Goal: Information Seeking & Learning: Learn about a topic

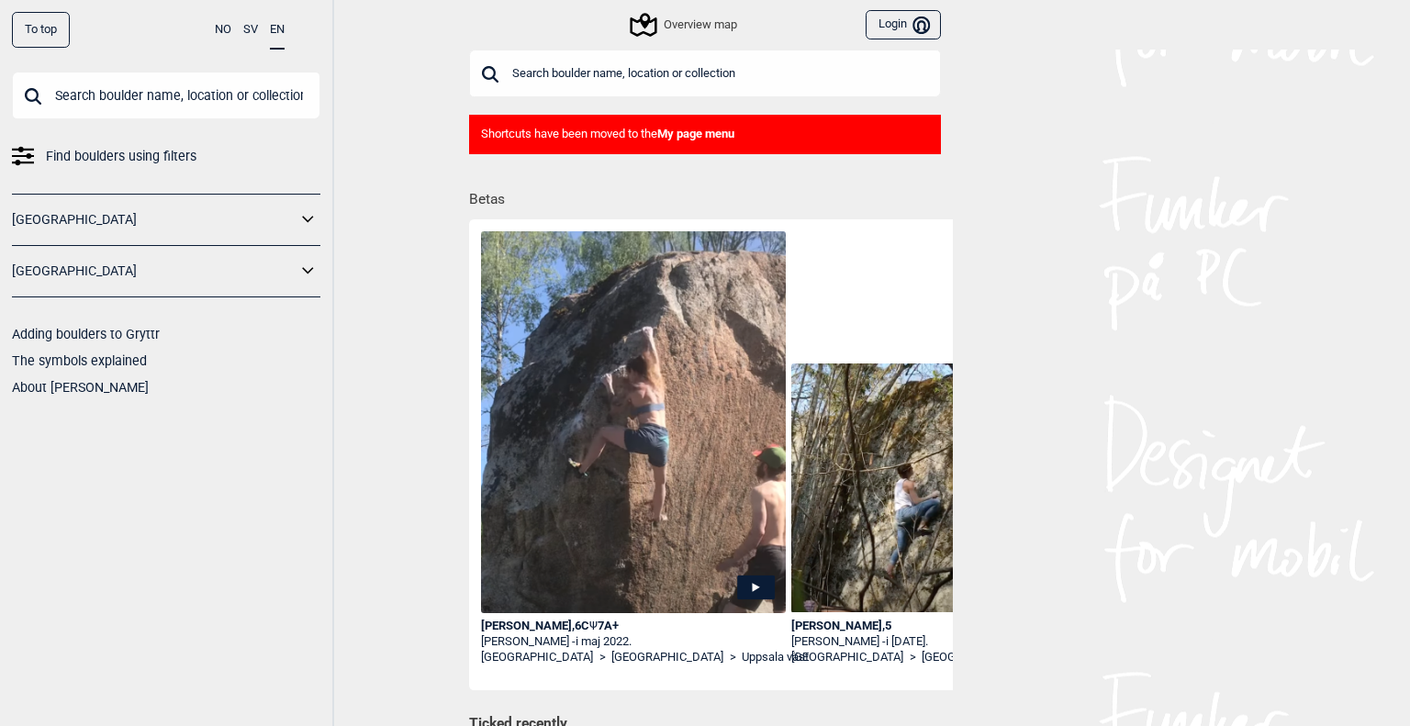
click at [312, 221] on icon at bounding box center [308, 220] width 24 height 27
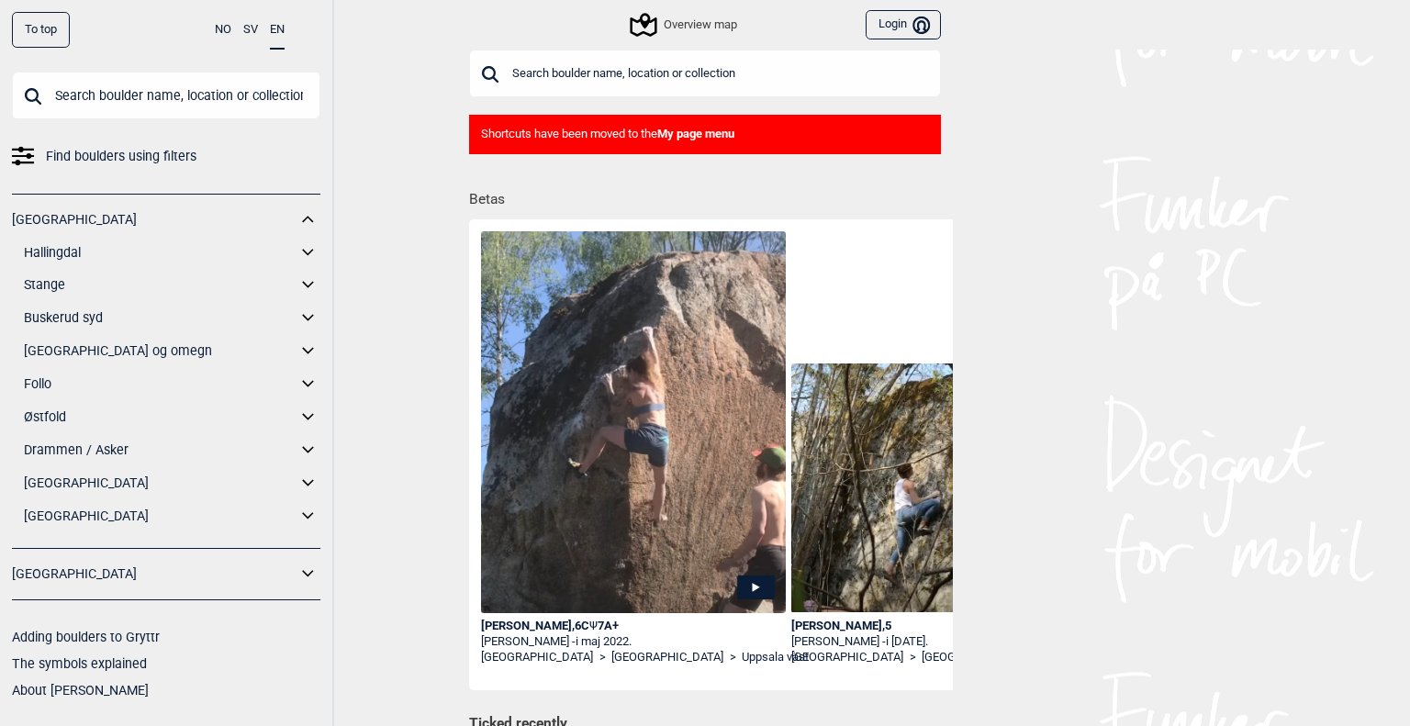
click at [304, 348] on icon at bounding box center [308, 351] width 24 height 27
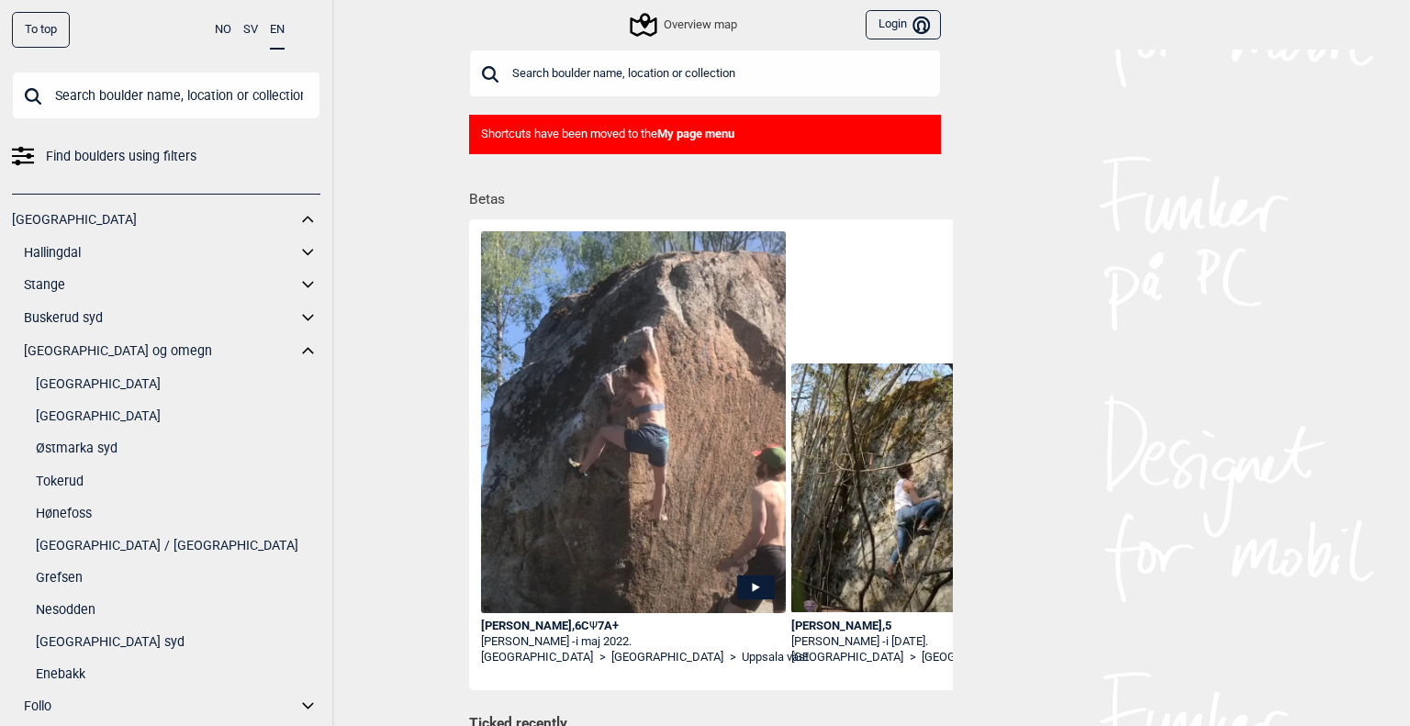
click at [99, 405] on link "[GEOGRAPHIC_DATA]" at bounding box center [178, 416] width 285 height 27
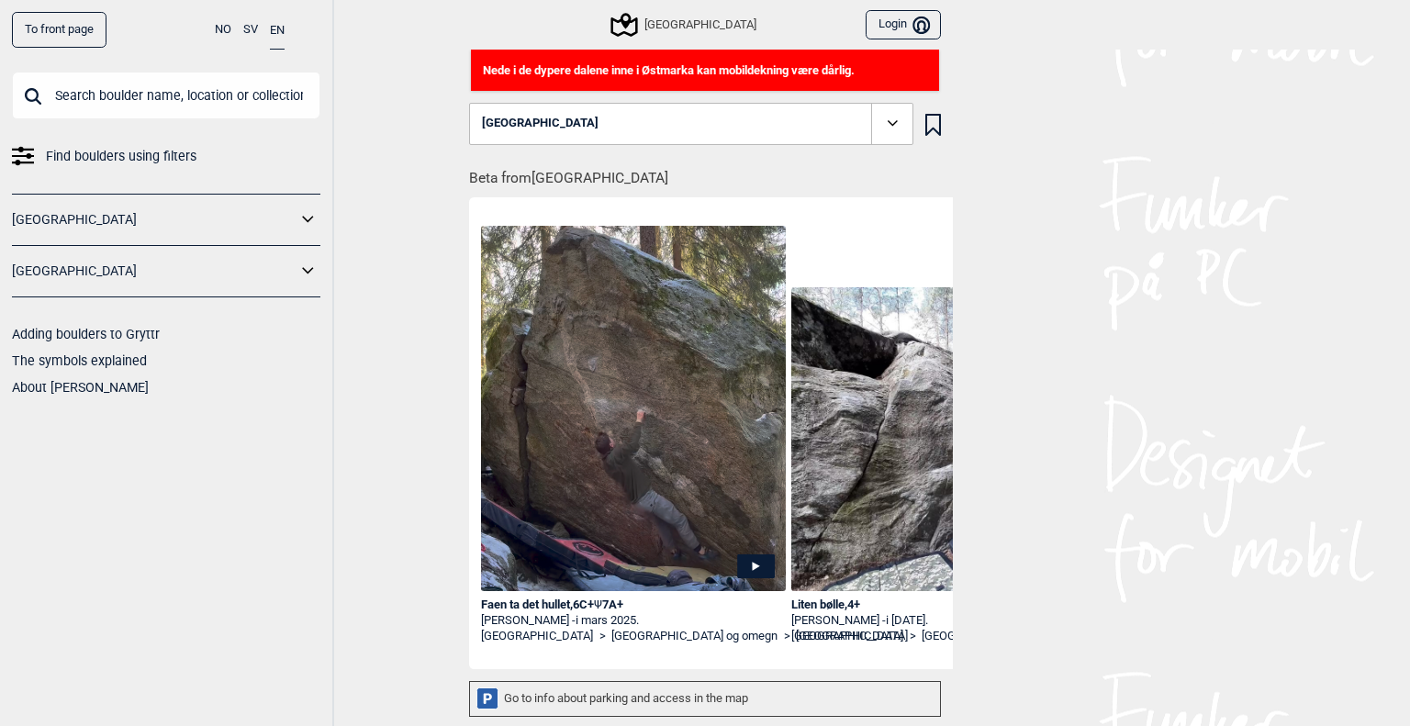
click at [574, 606] on div "Faen ta det hullet , 6C+ Ψ 7A+" at bounding box center [633, 606] width 305 height 16
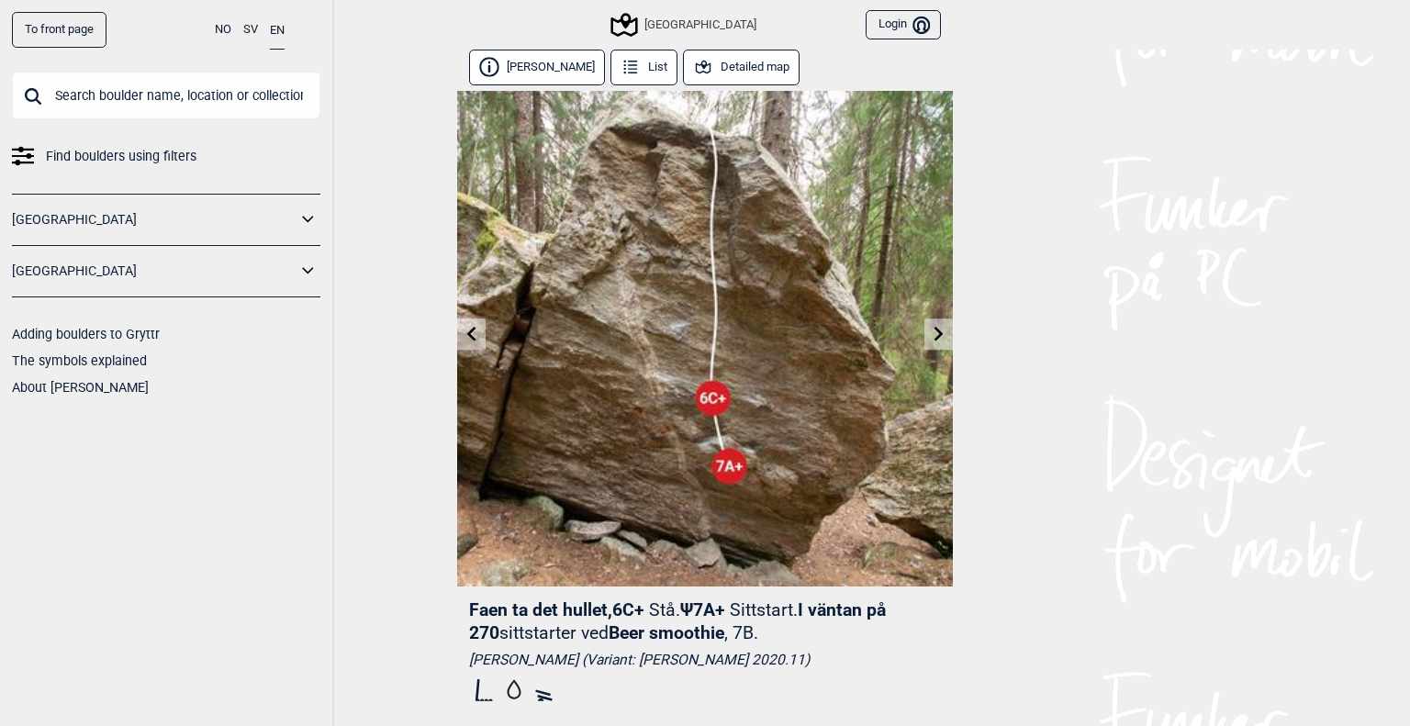
click at [934, 332] on icon at bounding box center [939, 333] width 15 height 15
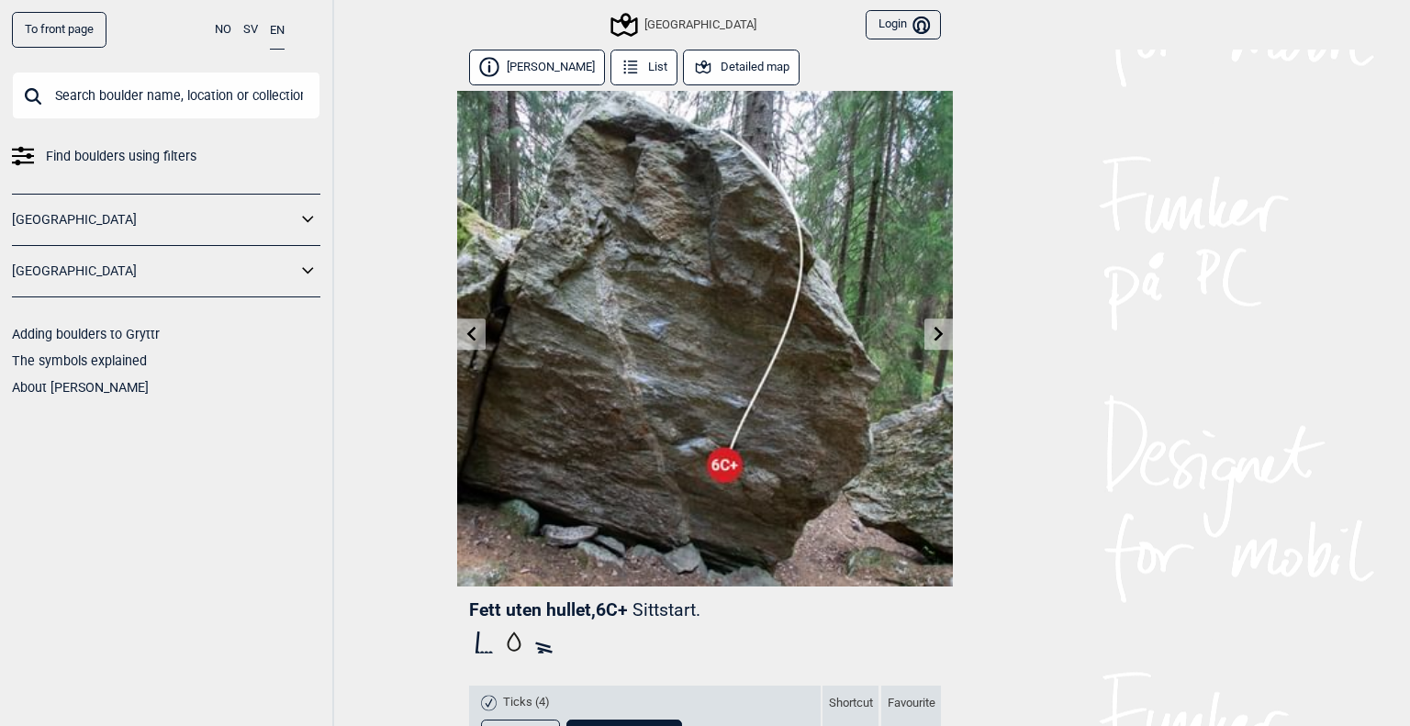
click at [467, 332] on icon at bounding box center [471, 333] width 9 height 15
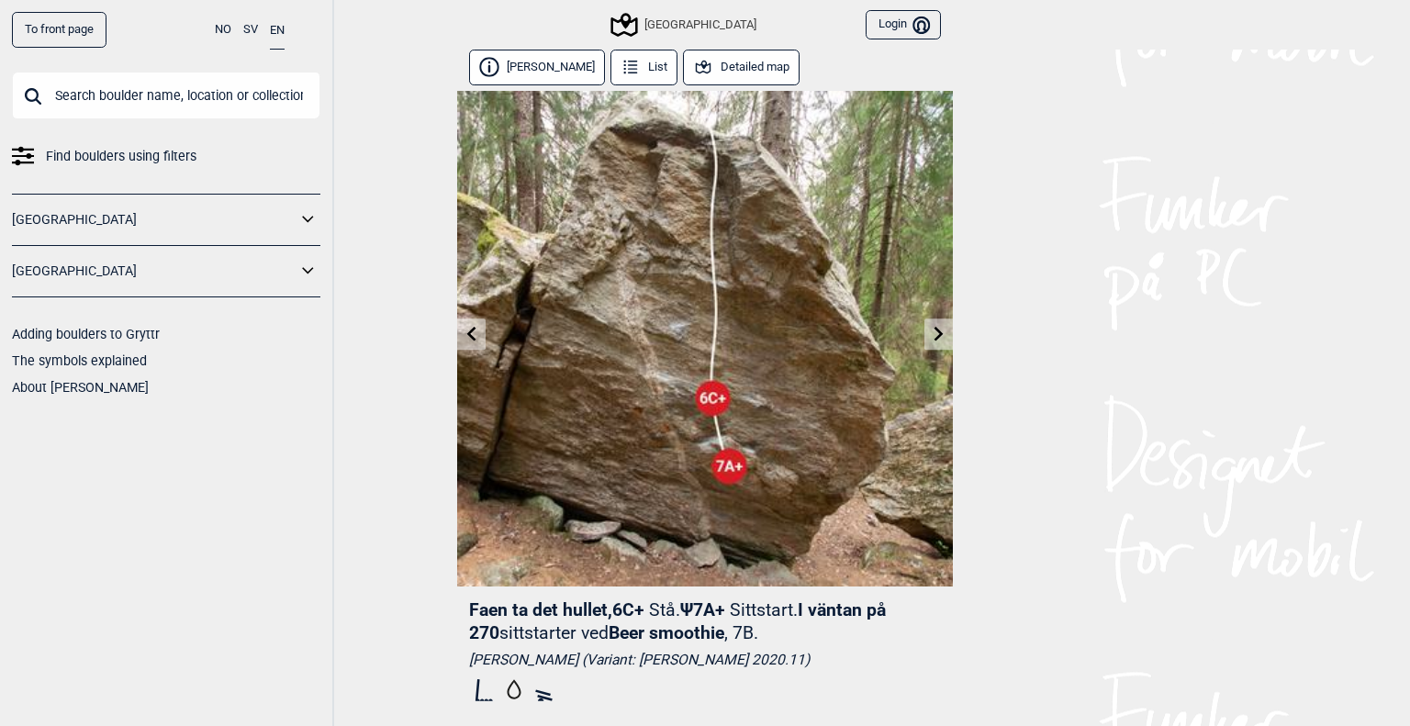
click at [464, 330] on icon at bounding box center [471, 333] width 15 height 15
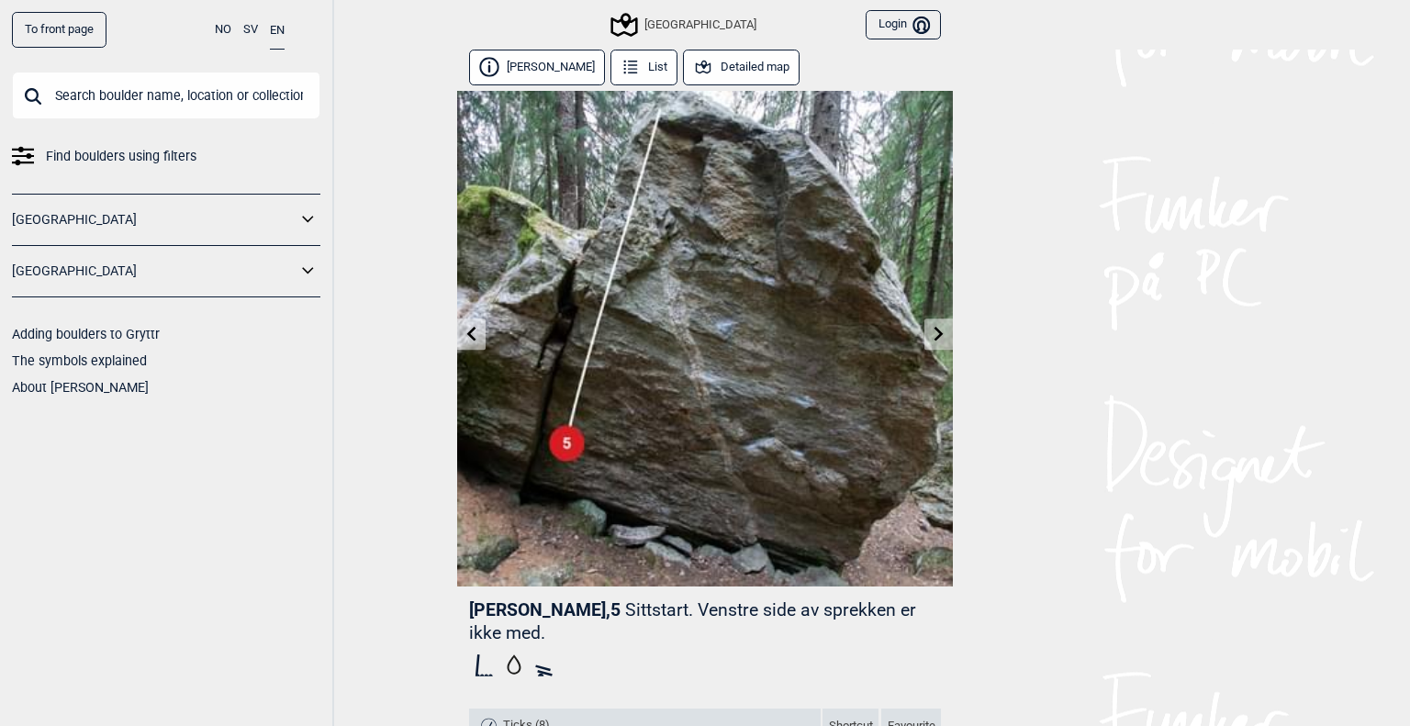
click at [932, 331] on icon at bounding box center [939, 333] width 15 height 15
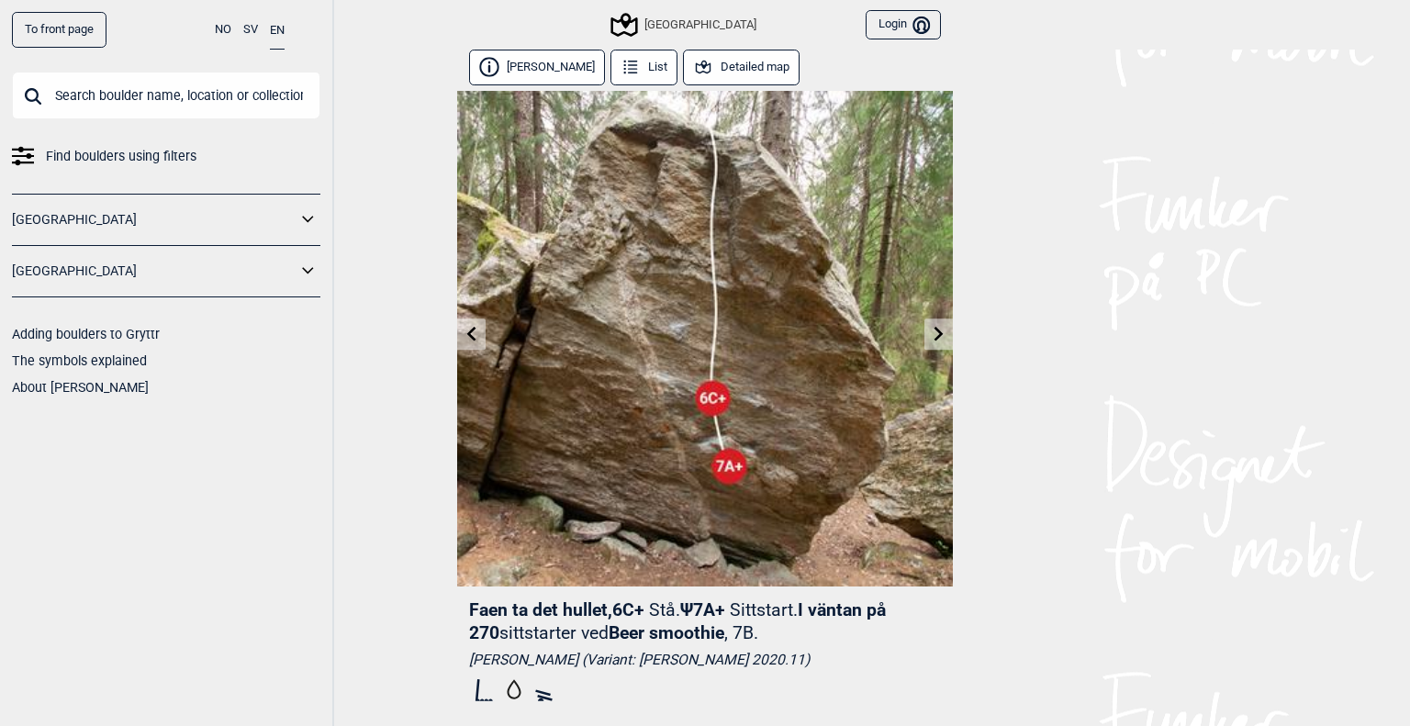
click at [932, 332] on icon at bounding box center [939, 333] width 15 height 15
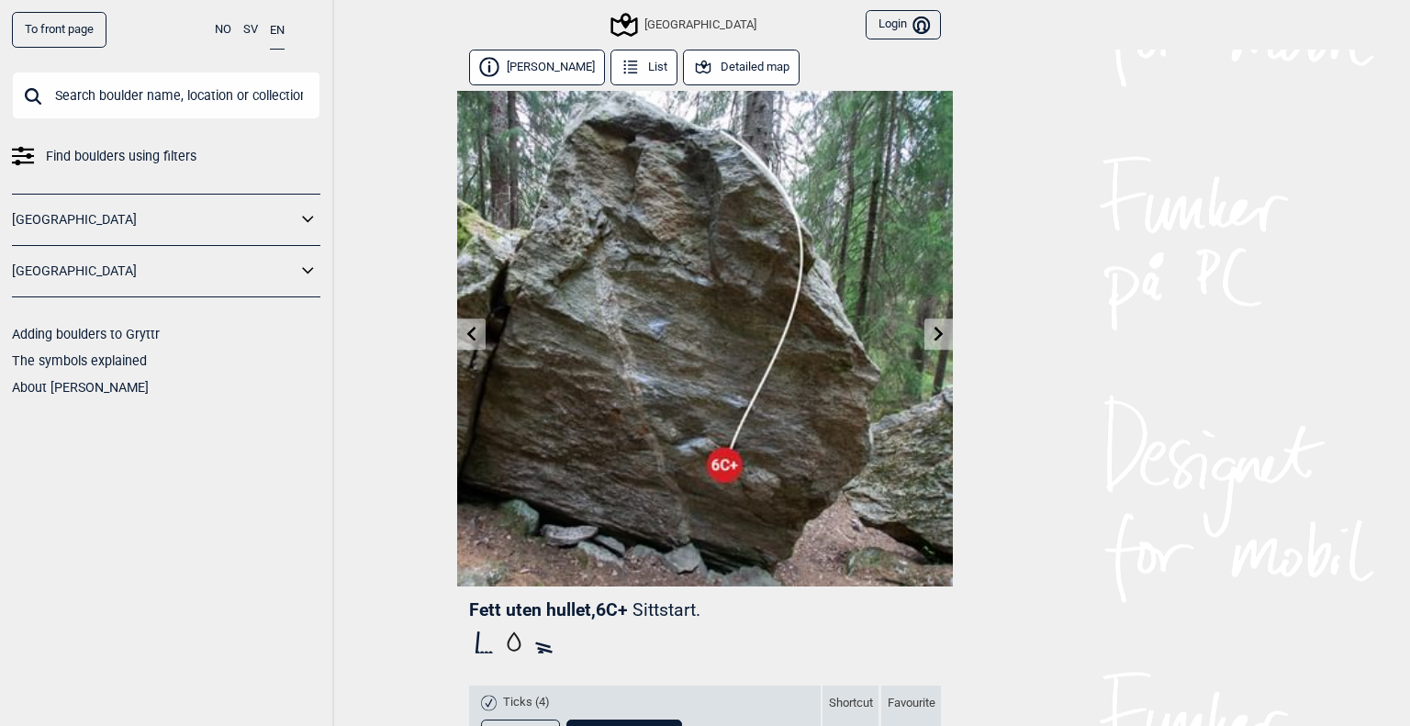
click at [932, 332] on icon at bounding box center [939, 333] width 15 height 15
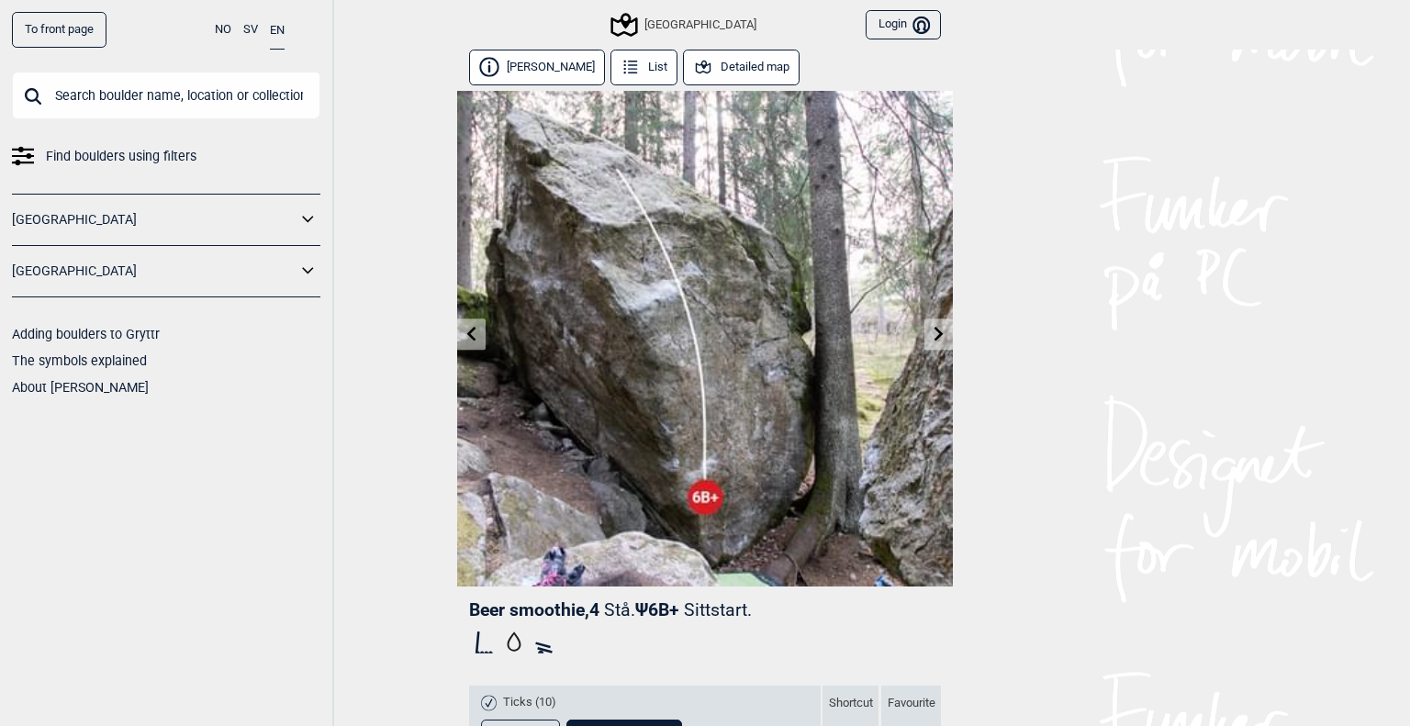
click at [464, 333] on icon at bounding box center [471, 333] width 15 height 15
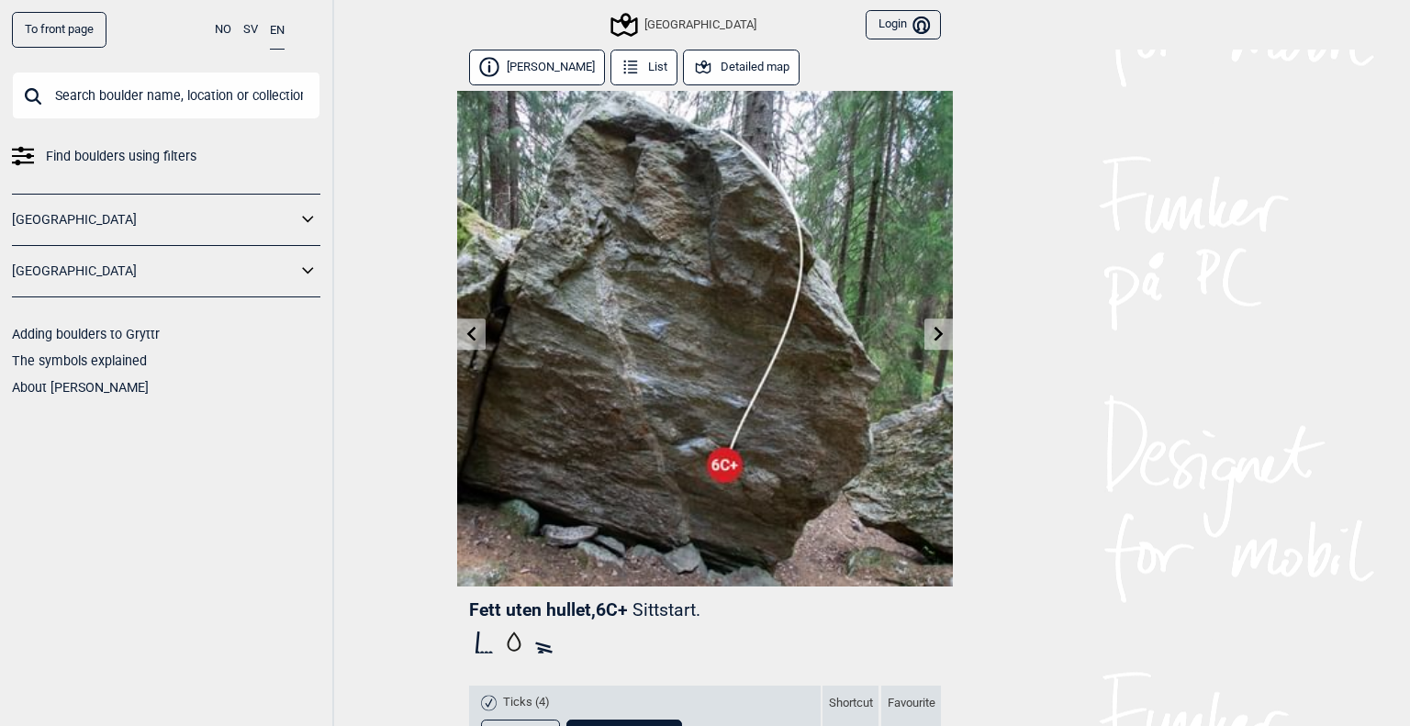
click at [924, 330] on link at bounding box center [938, 334] width 28 height 30
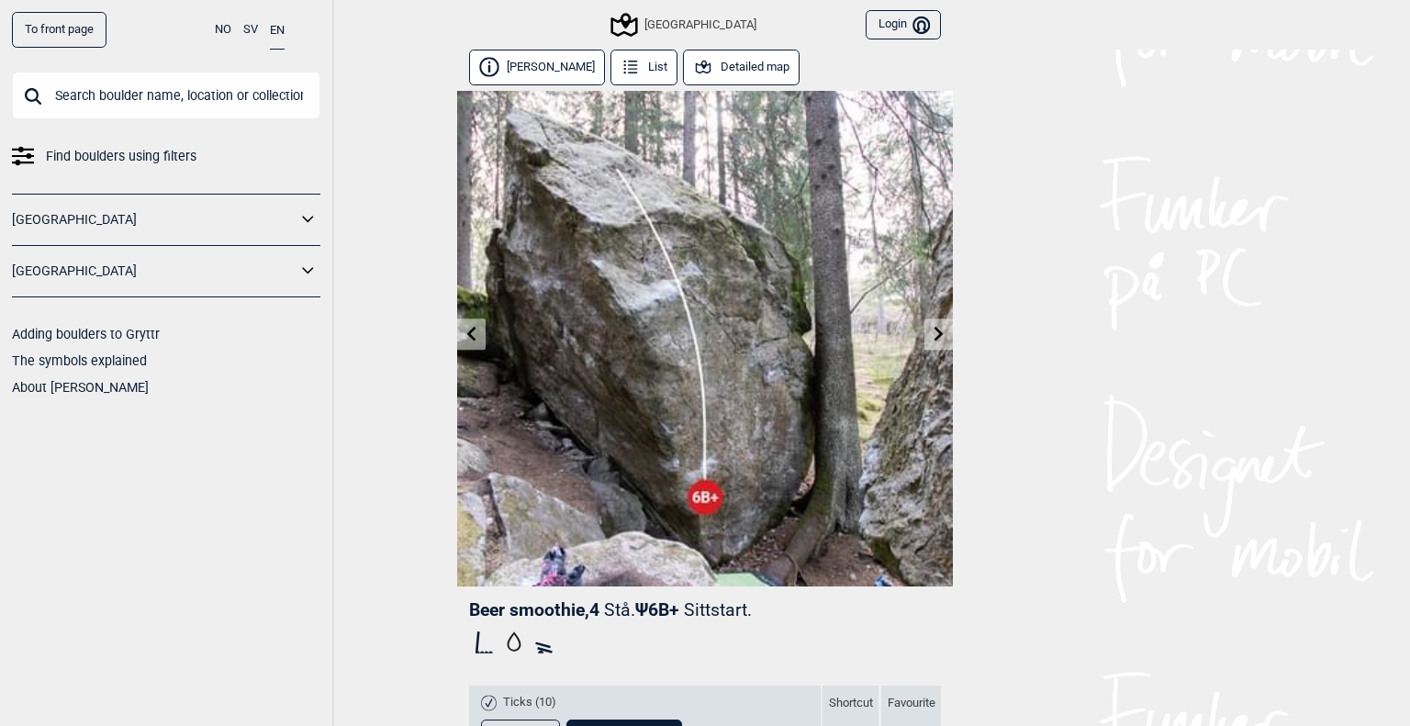
click at [924, 330] on link at bounding box center [938, 334] width 28 height 30
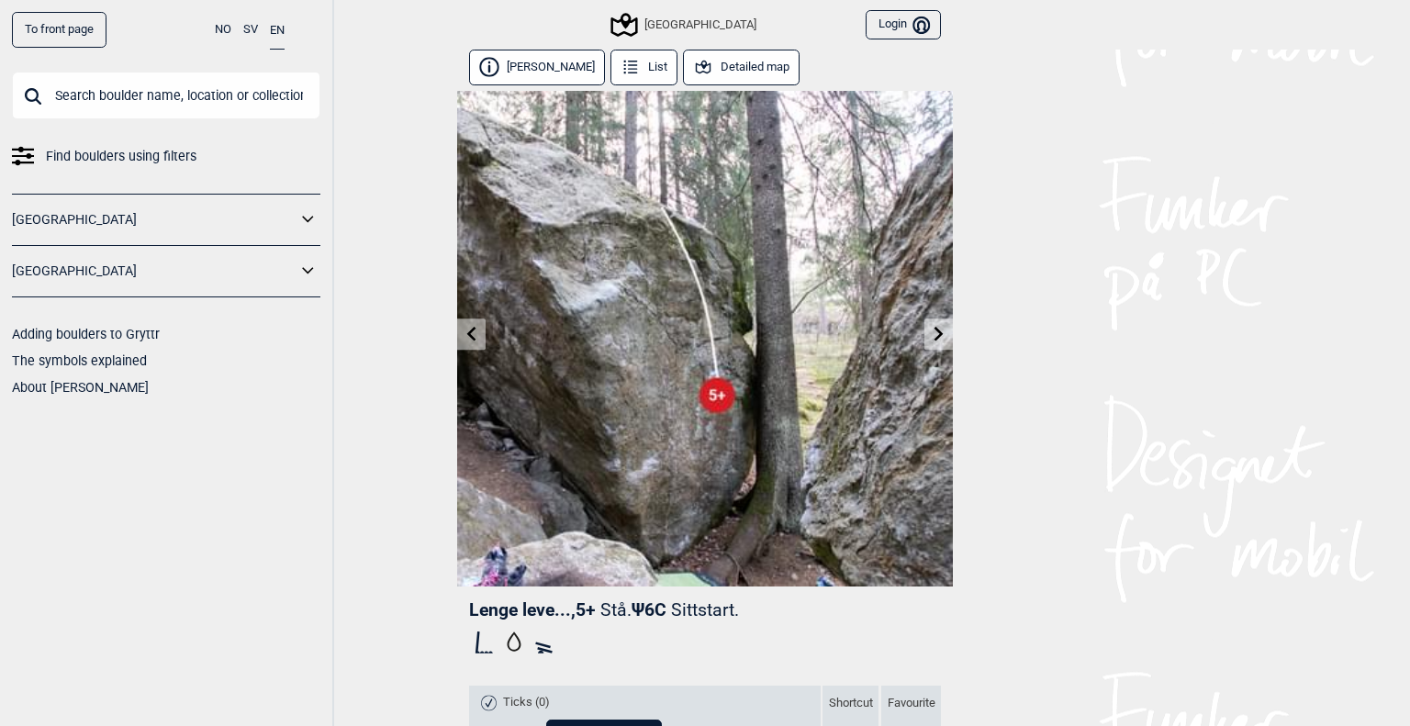
click at [932, 334] on icon at bounding box center [939, 333] width 15 height 15
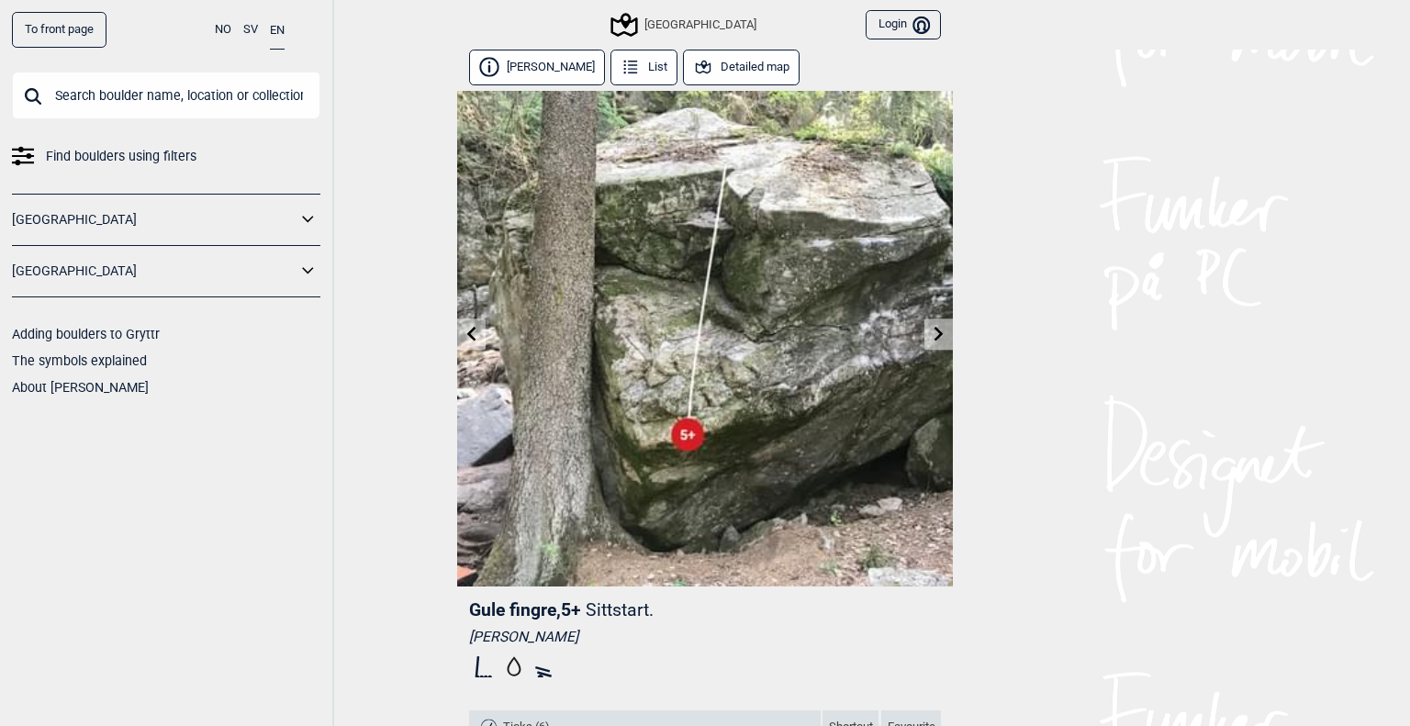
click at [940, 338] on link at bounding box center [938, 334] width 28 height 30
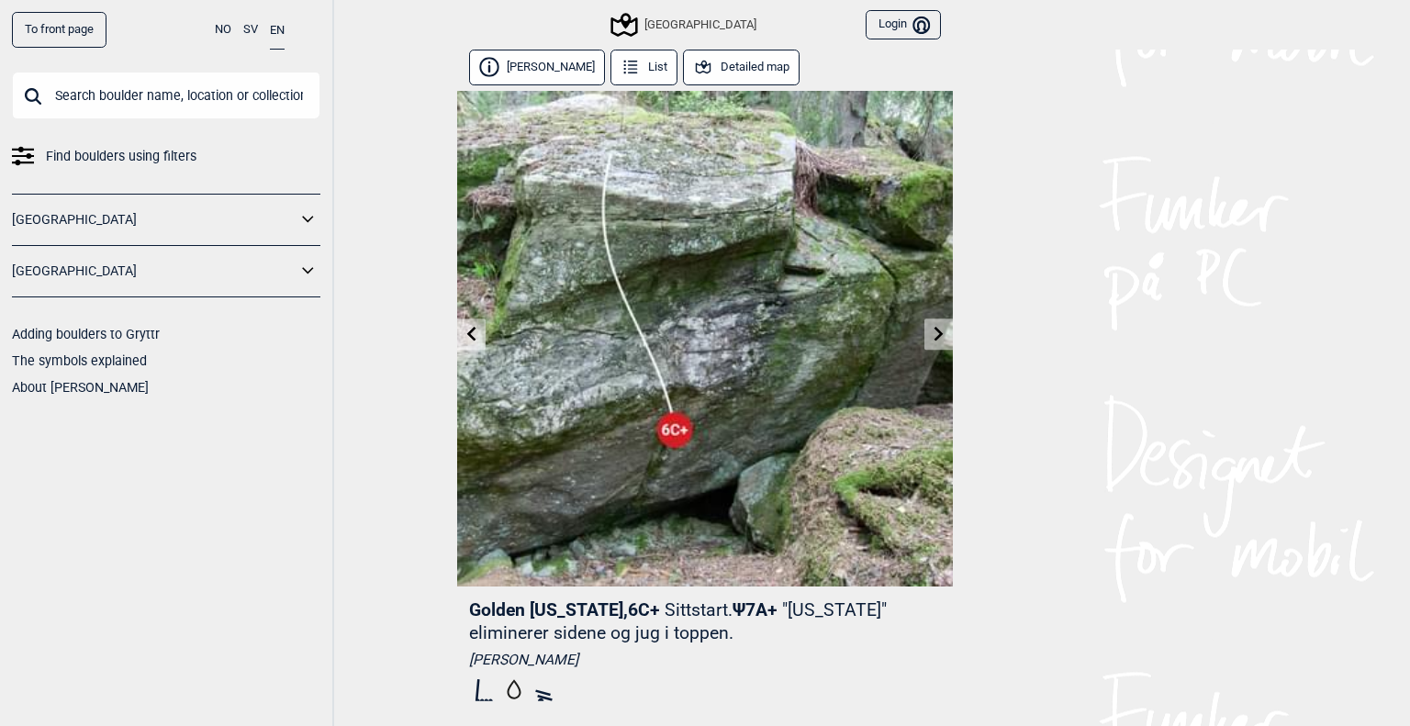
click at [934, 340] on icon at bounding box center [939, 333] width 15 height 15
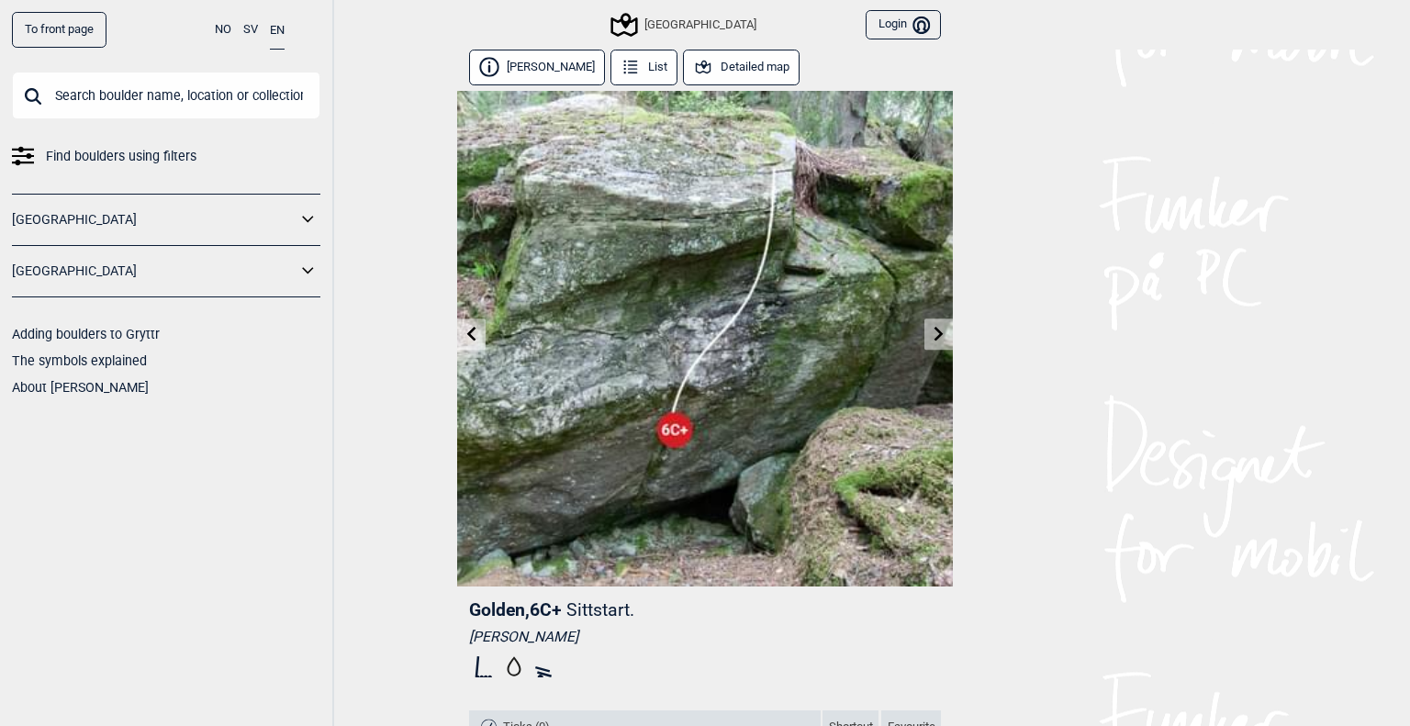
click at [464, 341] on link at bounding box center [471, 334] width 28 height 30
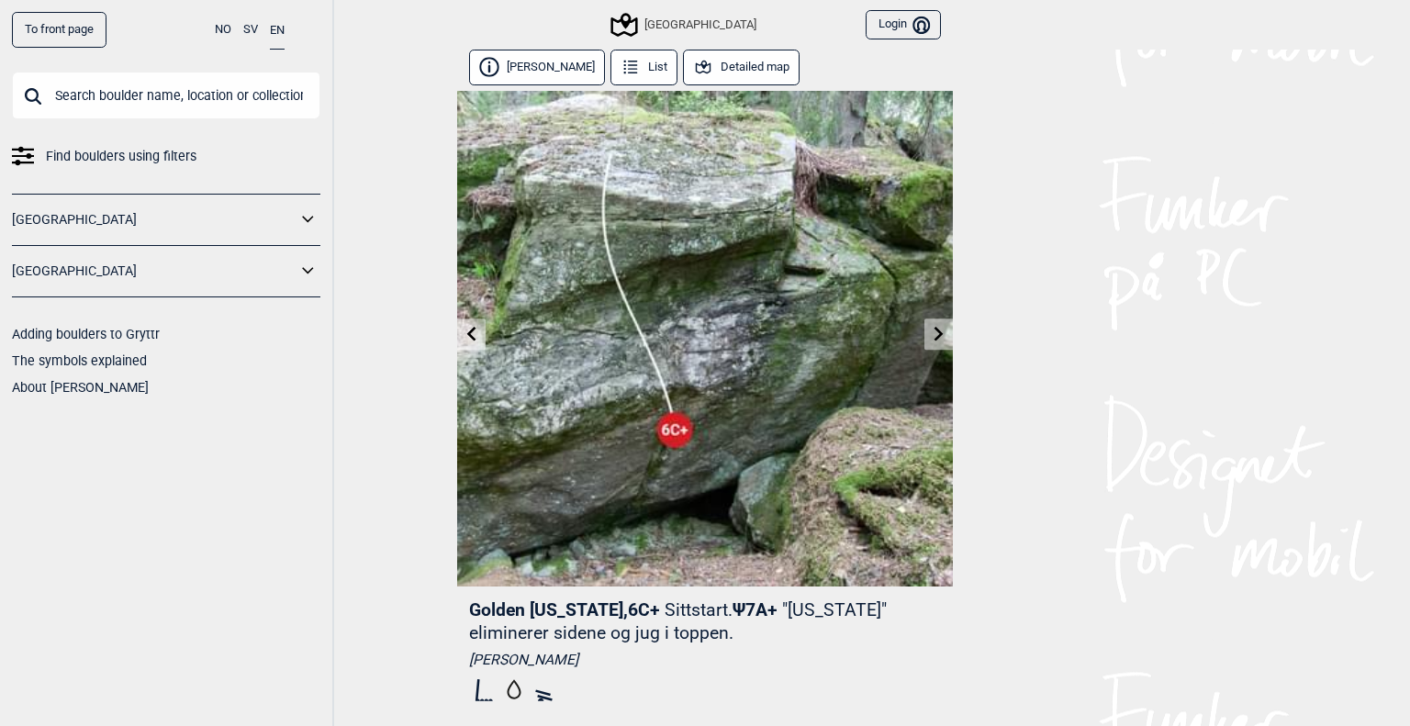
click at [469, 338] on icon at bounding box center [471, 333] width 15 height 15
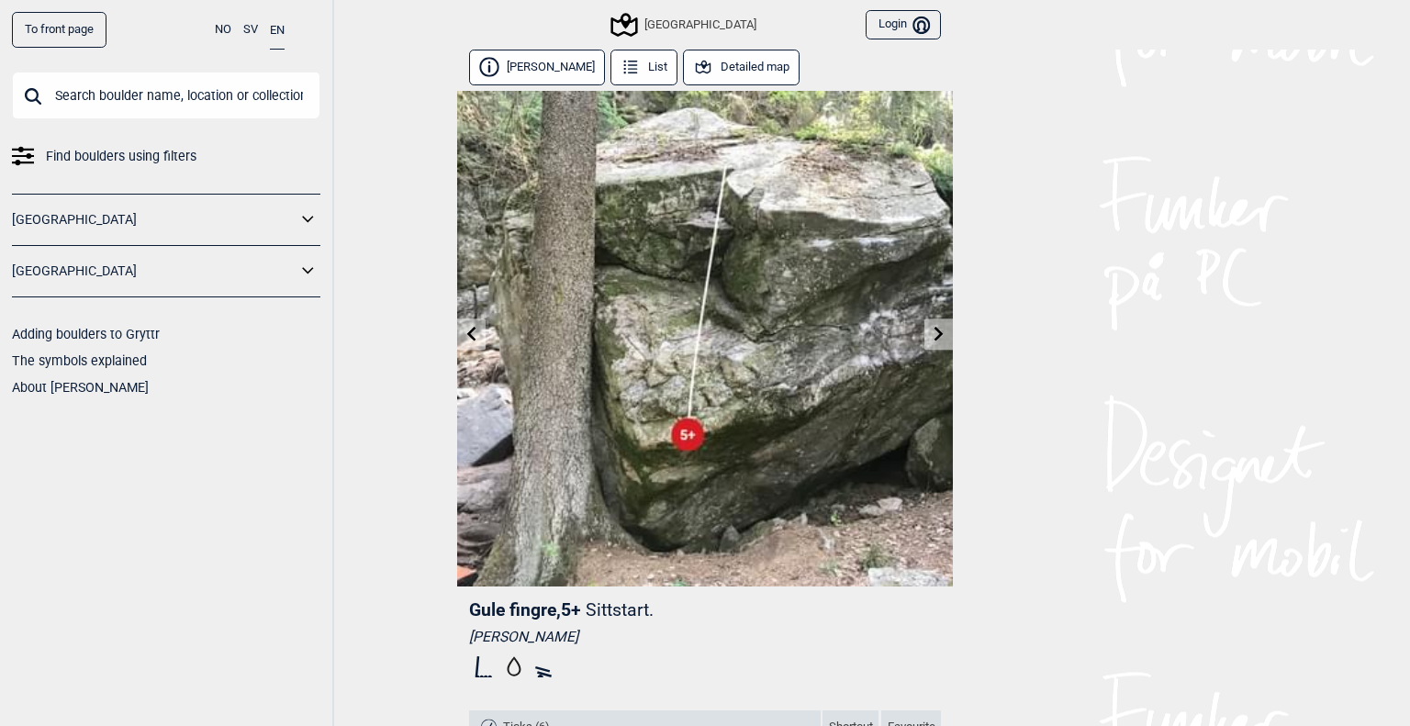
click at [683, 56] on button "Detailed map" at bounding box center [741, 68] width 117 height 36
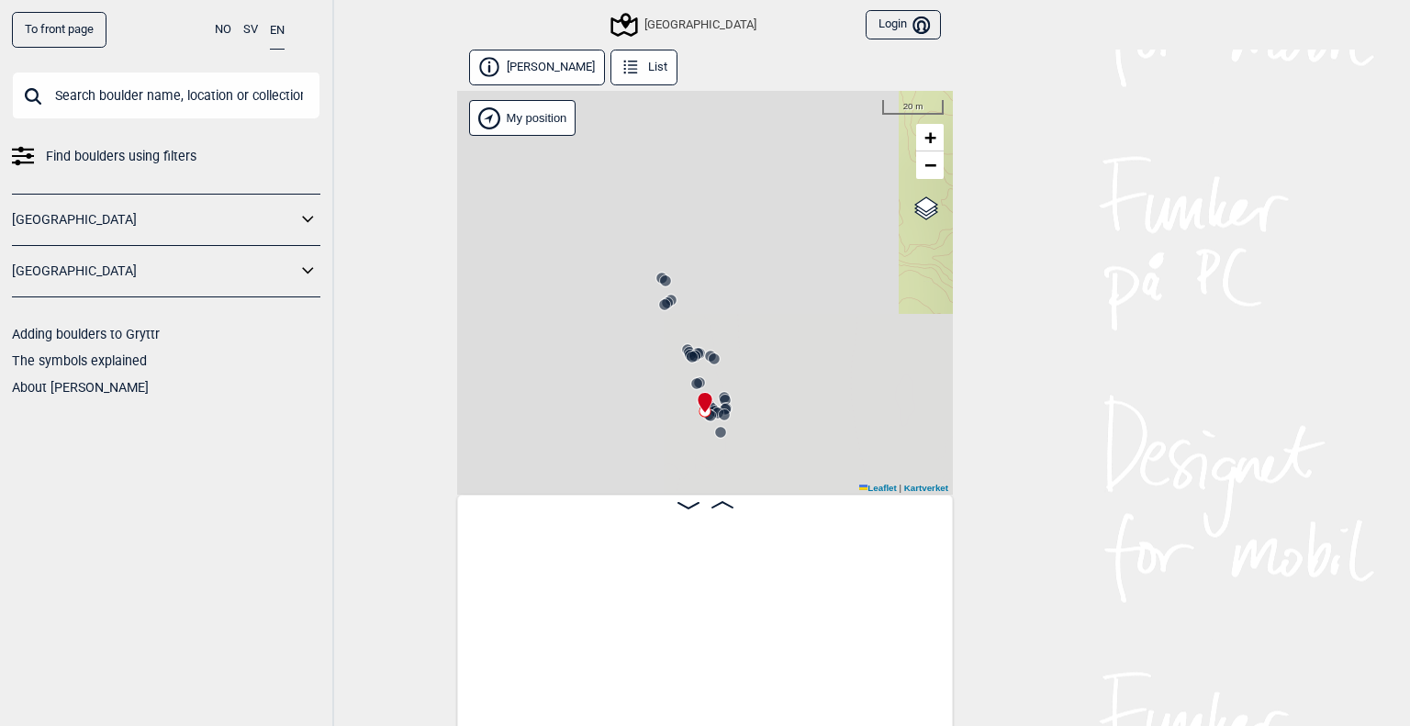
scroll to position [0, 15358]
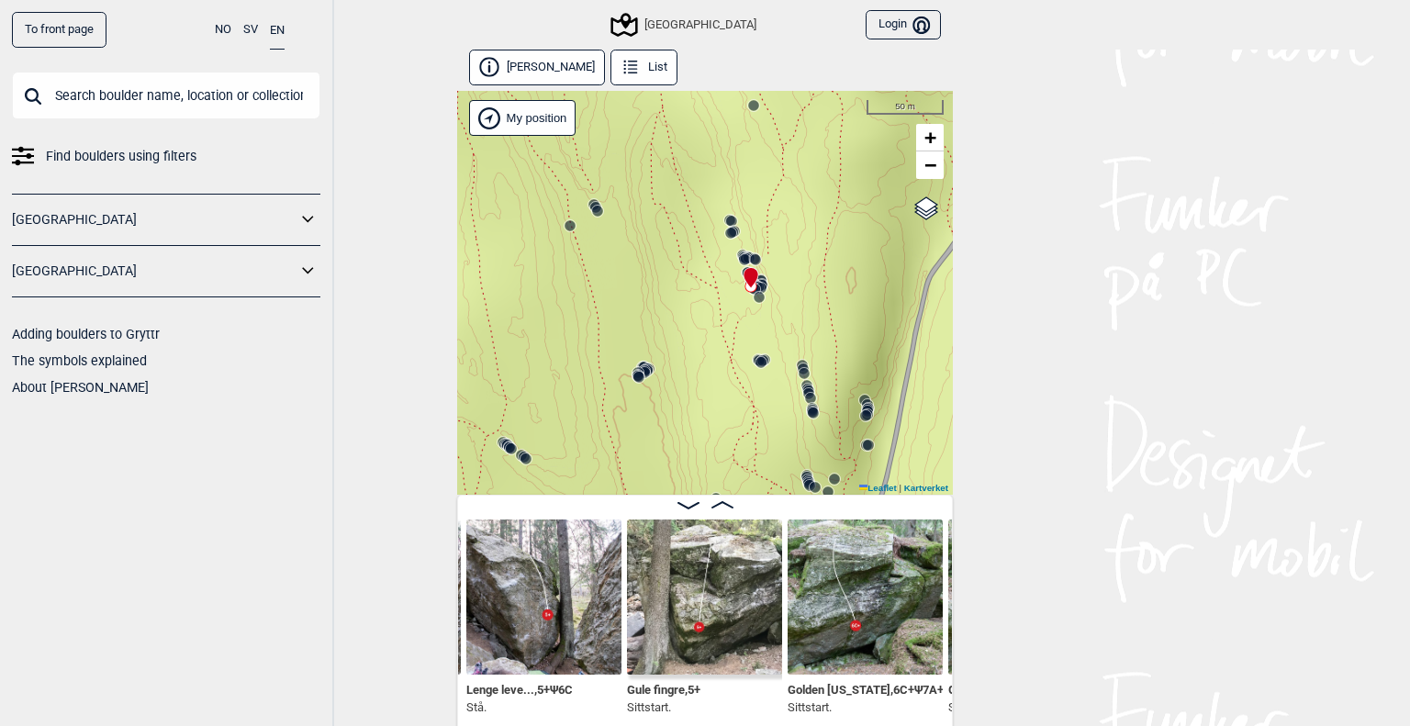
drag, startPoint x: 762, startPoint y: 397, endPoint x: 805, endPoint y: 300, distance: 106.4
click at [805, 300] on div "Speidersteinen Barnehageveggen Cowboyveggen Bølerveggen [GEOGRAPHIC_DATA]" at bounding box center [705, 293] width 496 height 404
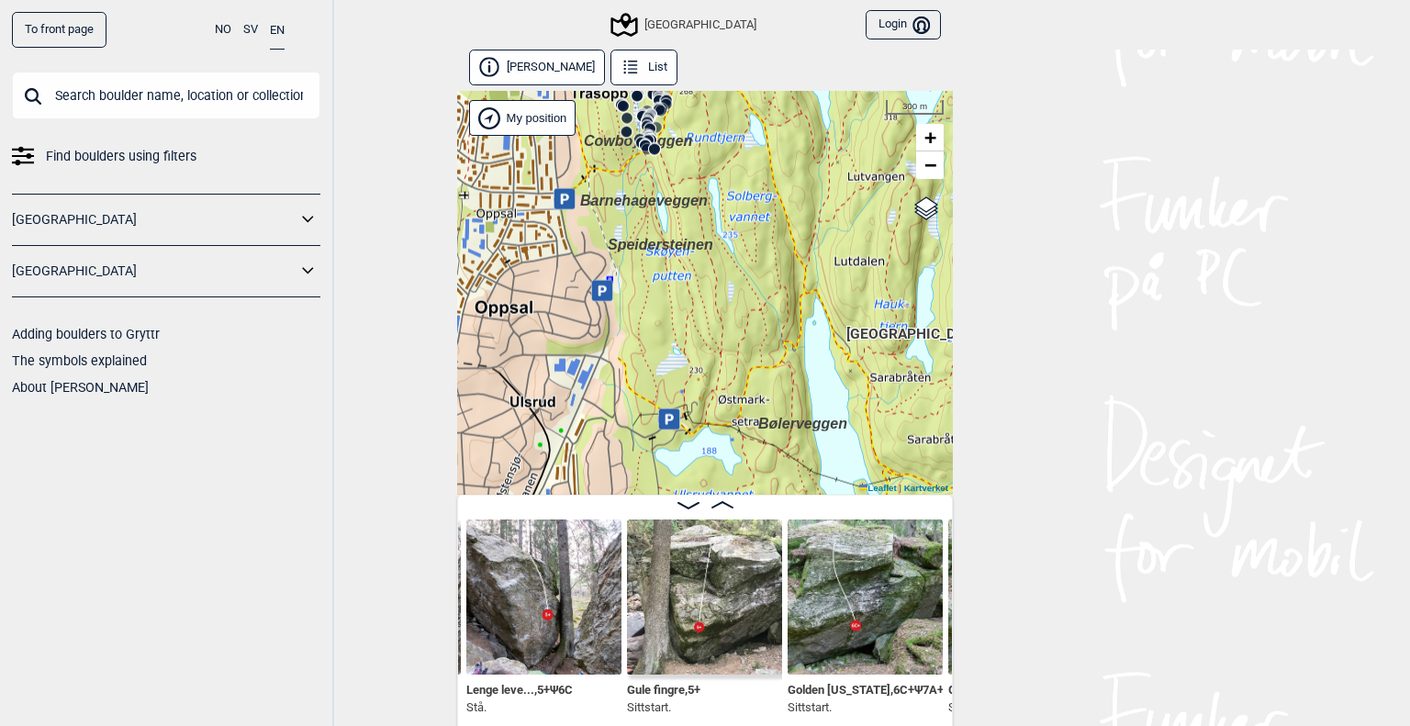
drag, startPoint x: 777, startPoint y: 386, endPoint x: 707, endPoint y: 131, distance: 263.7
click at [707, 131] on div "Speidersteinen Barnehageveggen Cowboyveggen Bølerveggen [GEOGRAPHIC_DATA]" at bounding box center [705, 293] width 496 height 404
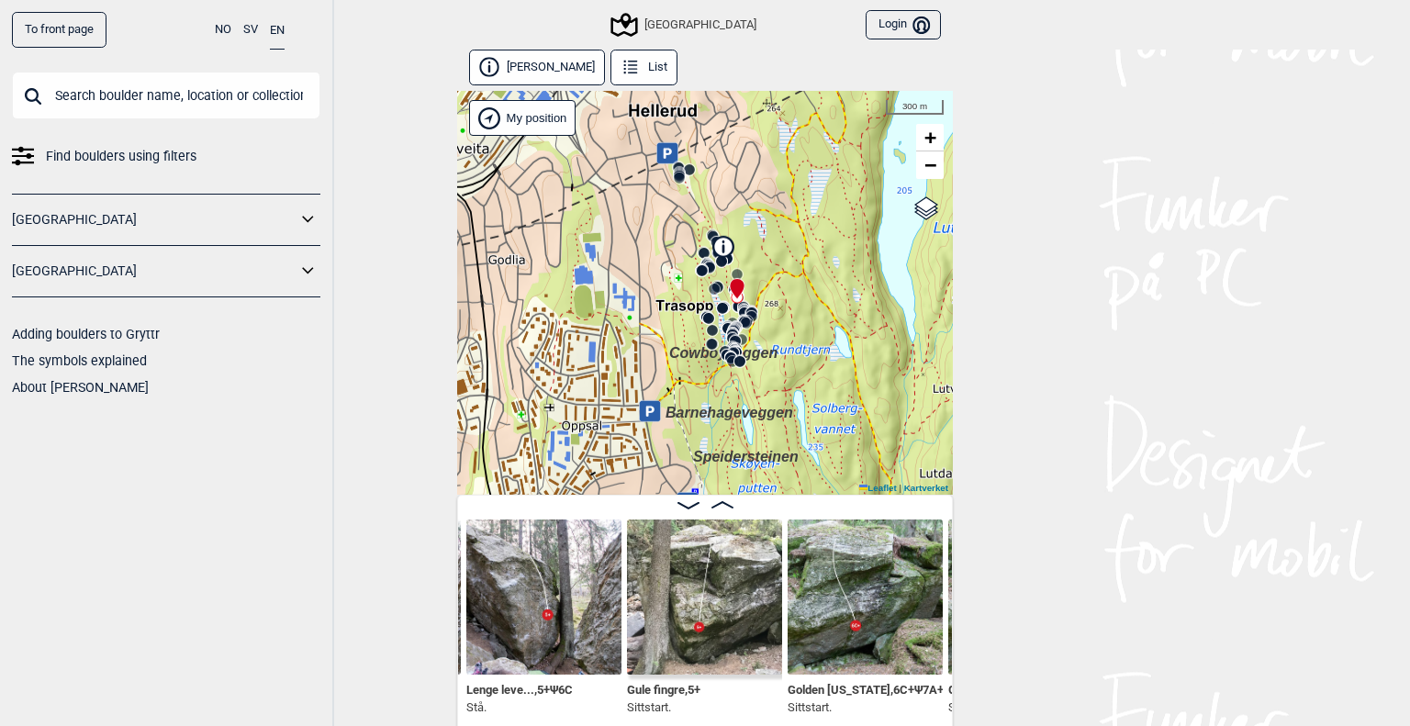
drag, startPoint x: 727, startPoint y: 359, endPoint x: 811, endPoint y: 571, distance: 227.9
click at [811, 571] on div "Øvre Hellerud List Speidersteinen Barnehageveggen Cowboyveggen Bølerveggen Sent…" at bounding box center [705, 391] width 496 height 682
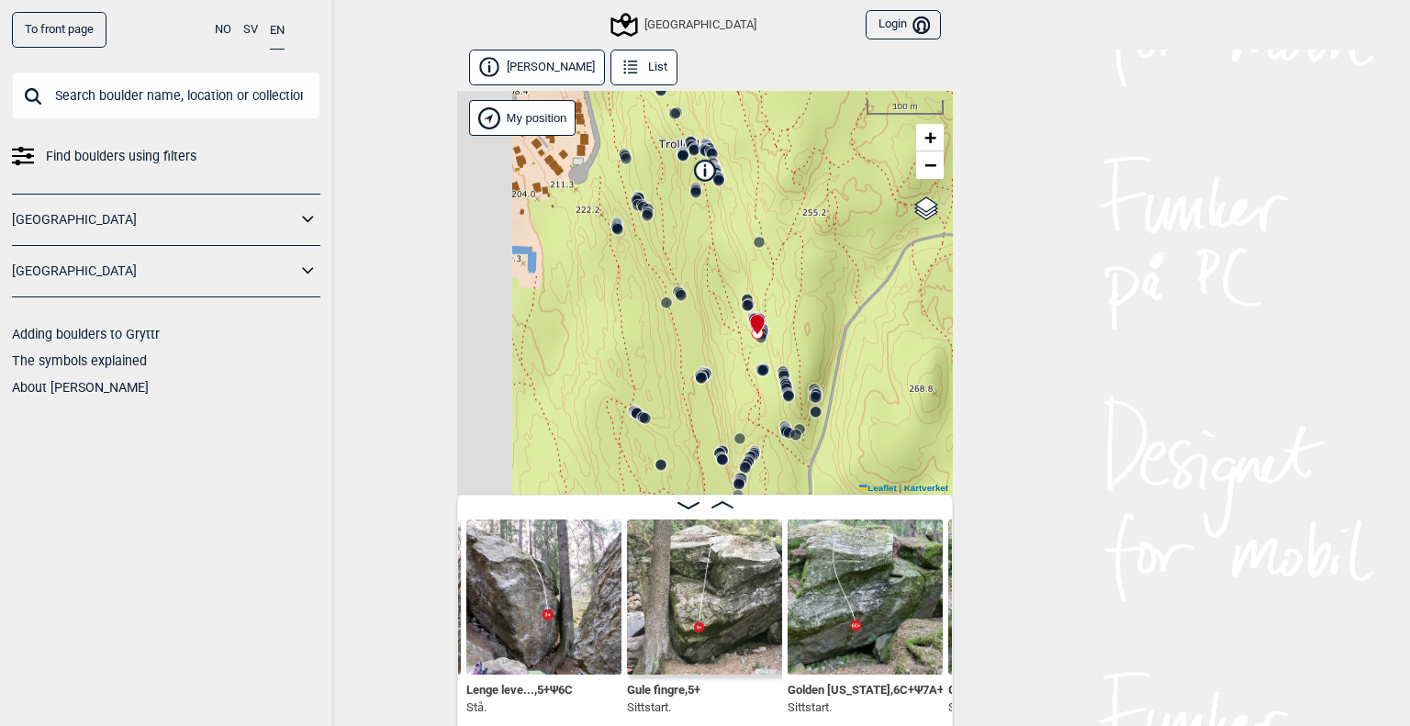
drag, startPoint x: 790, startPoint y: 329, endPoint x: 801, endPoint y: 322, distance: 12.8
click at [801, 322] on div "Speidersteinen Barnehageveggen Cowboyveggen Bølerveggen [GEOGRAPHIC_DATA]" at bounding box center [705, 293] width 496 height 404
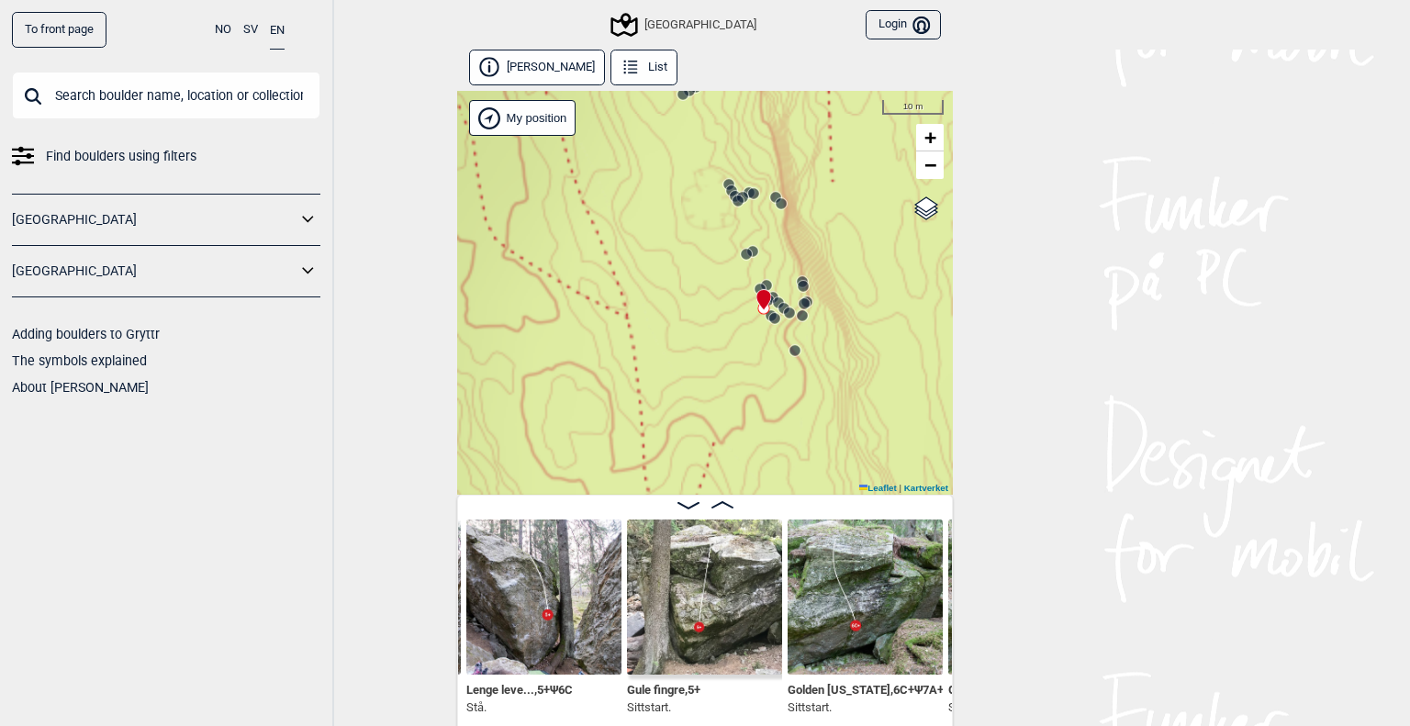
drag, startPoint x: 711, startPoint y: 297, endPoint x: 828, endPoint y: 349, distance: 127.4
click at [828, 349] on div "Speidersteinen Barnehageveggen Cowboyveggen Bølerveggen [GEOGRAPHIC_DATA]" at bounding box center [705, 293] width 496 height 404
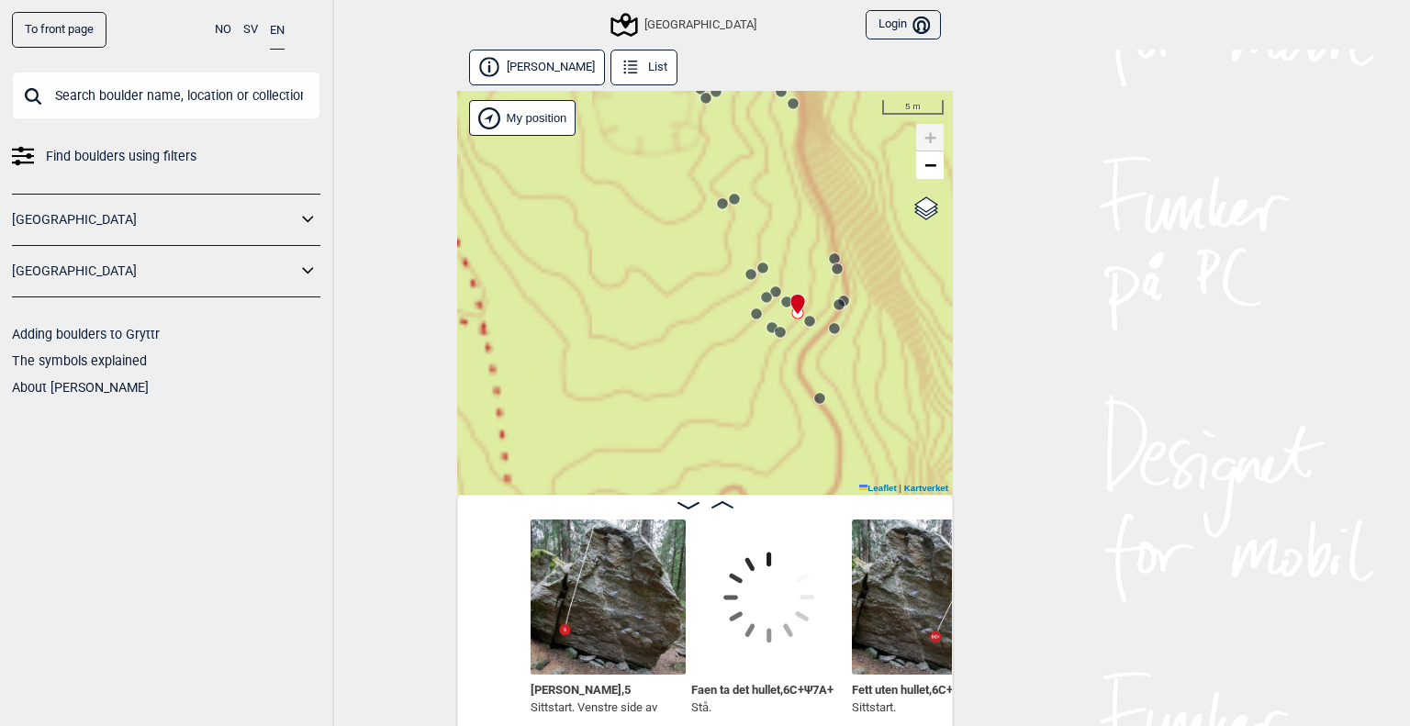
scroll to position [0, 14856]
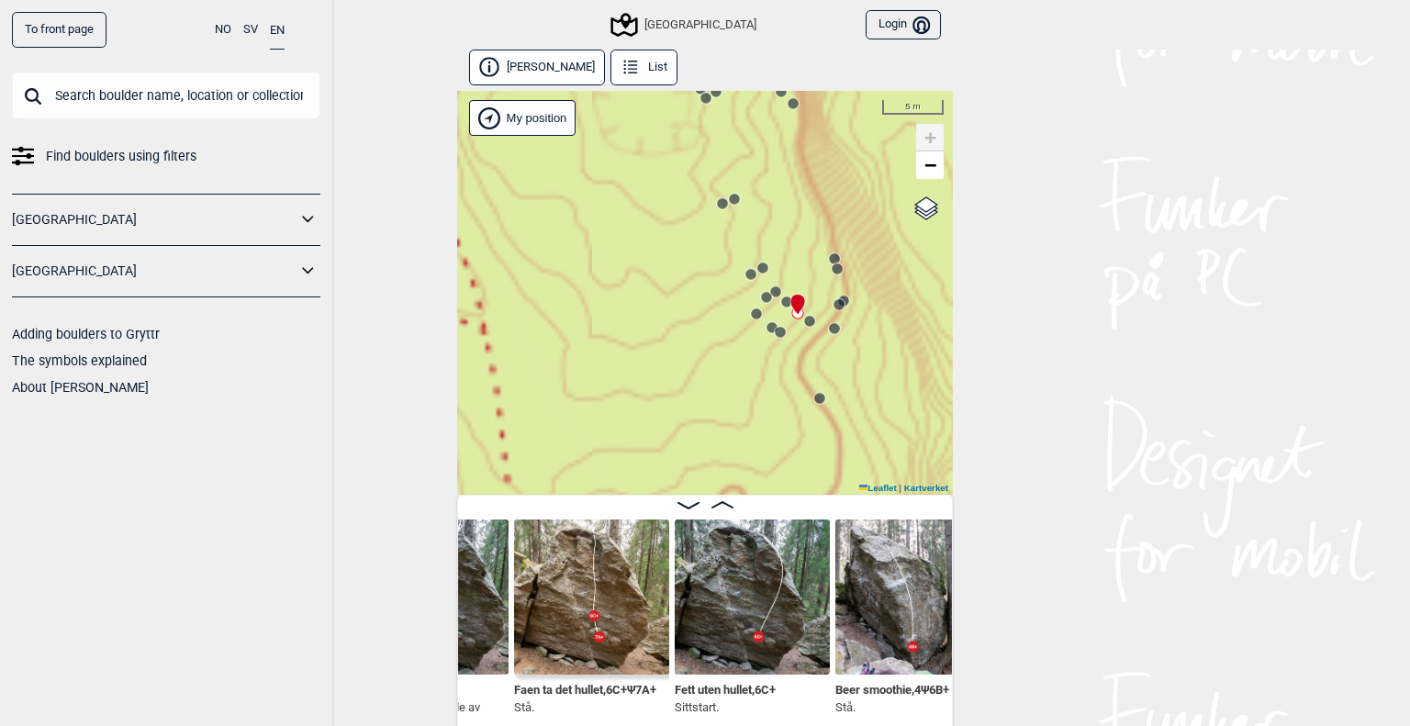
scroll to position [0, 14459]
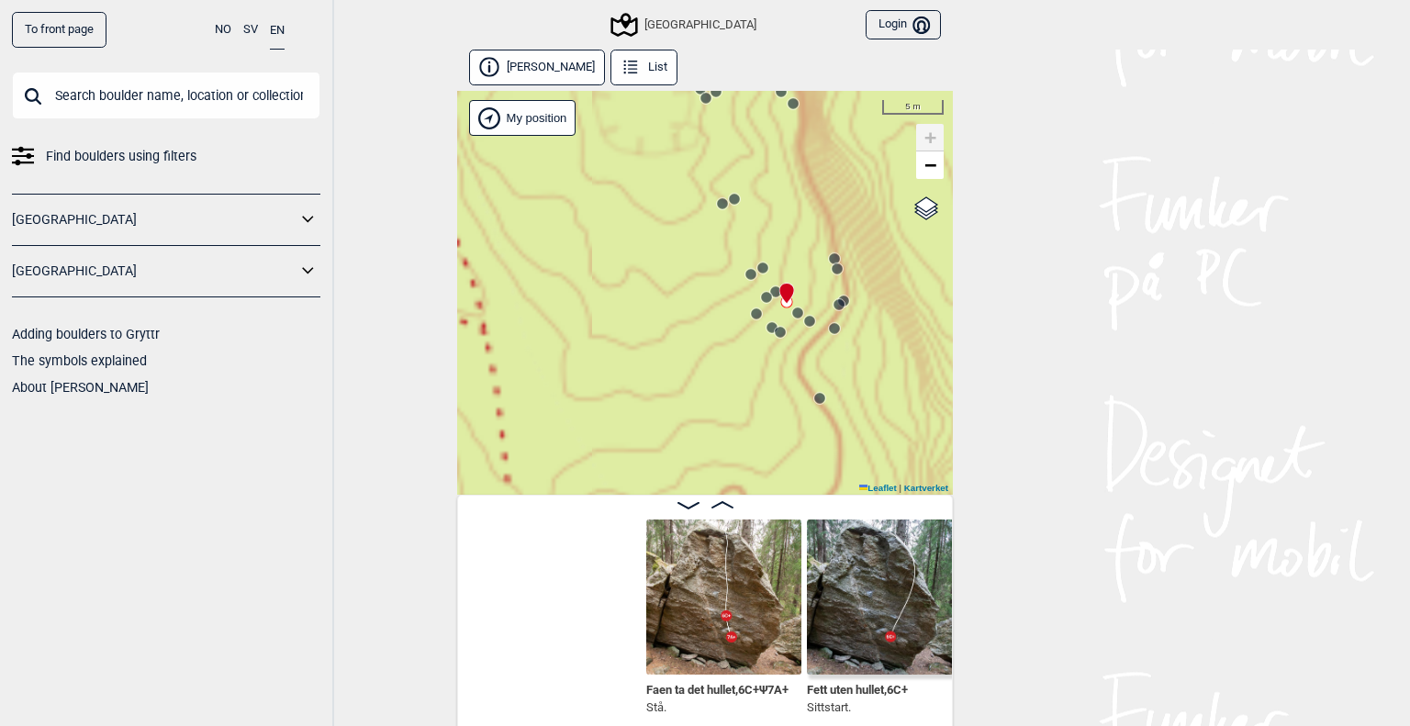
scroll to position [0, 14944]
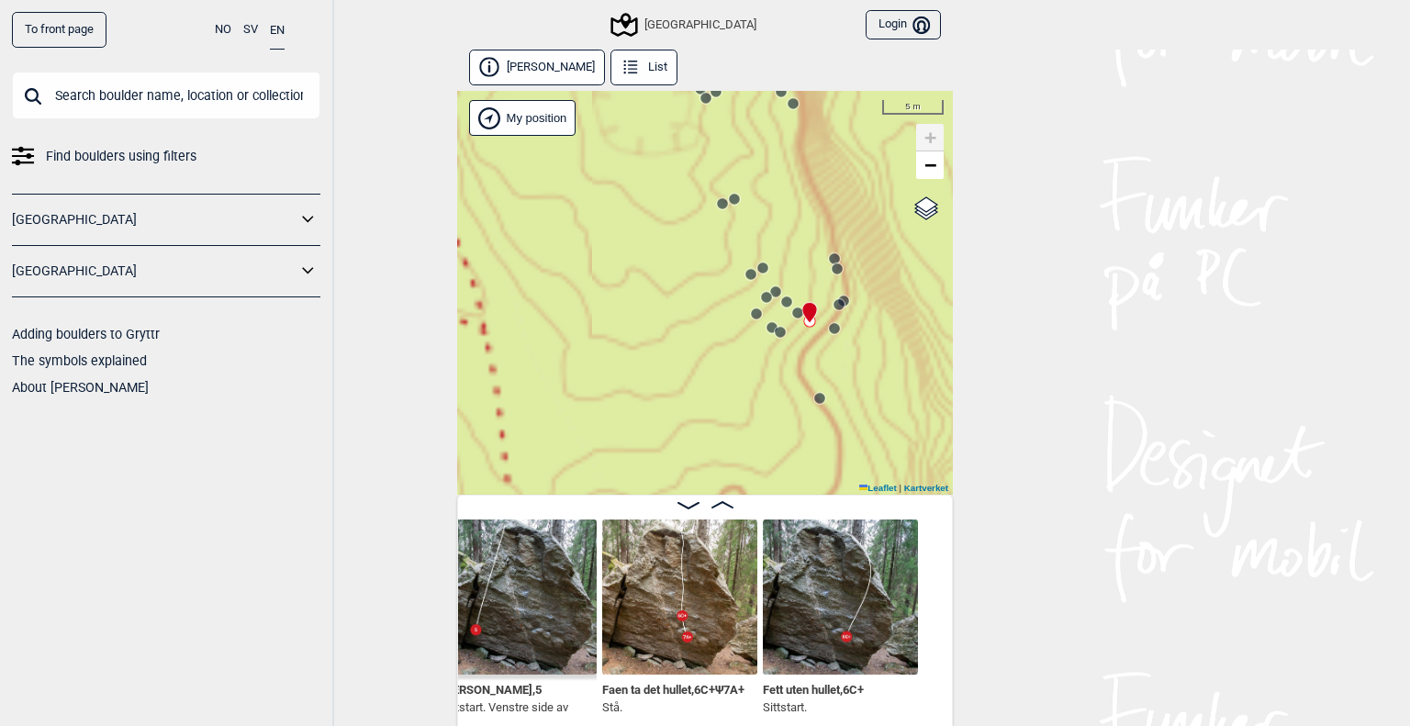
scroll to position [0, 14724]
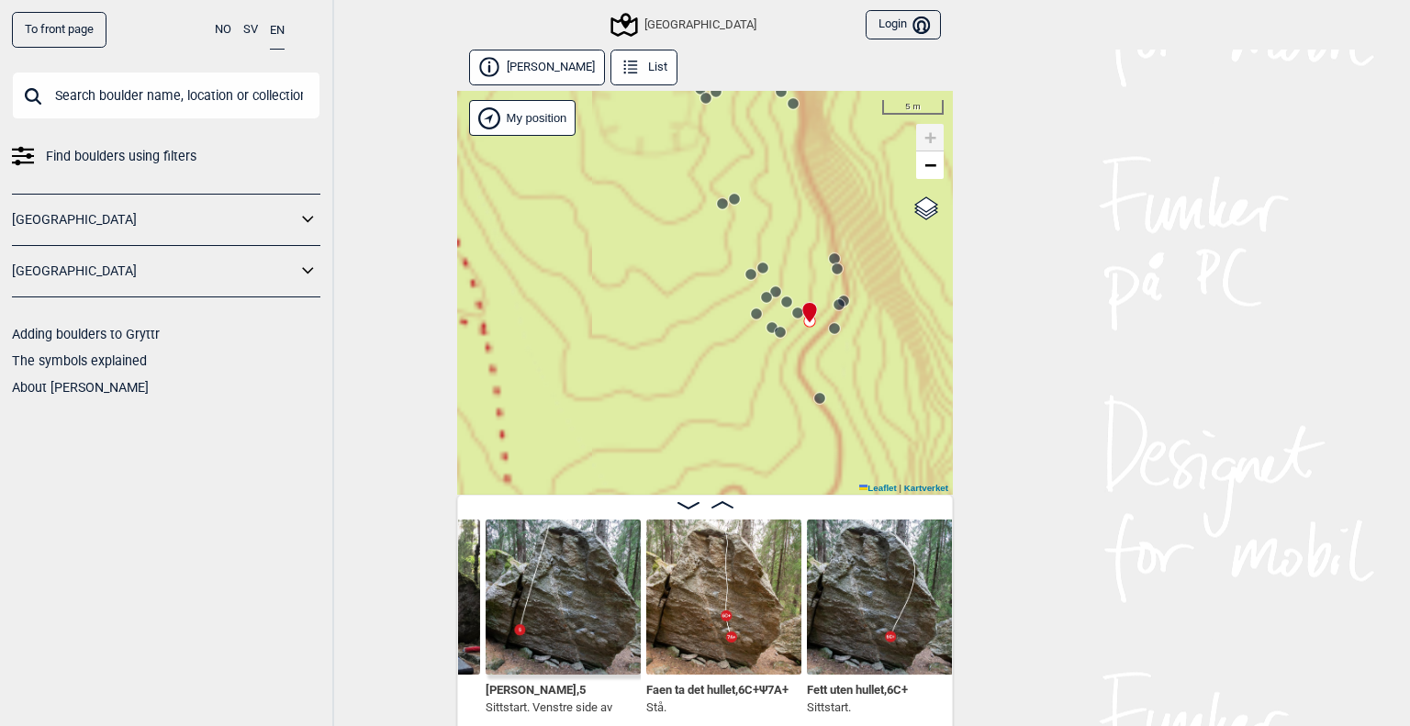
click at [699, 624] on img at bounding box center [723, 597] width 155 height 155
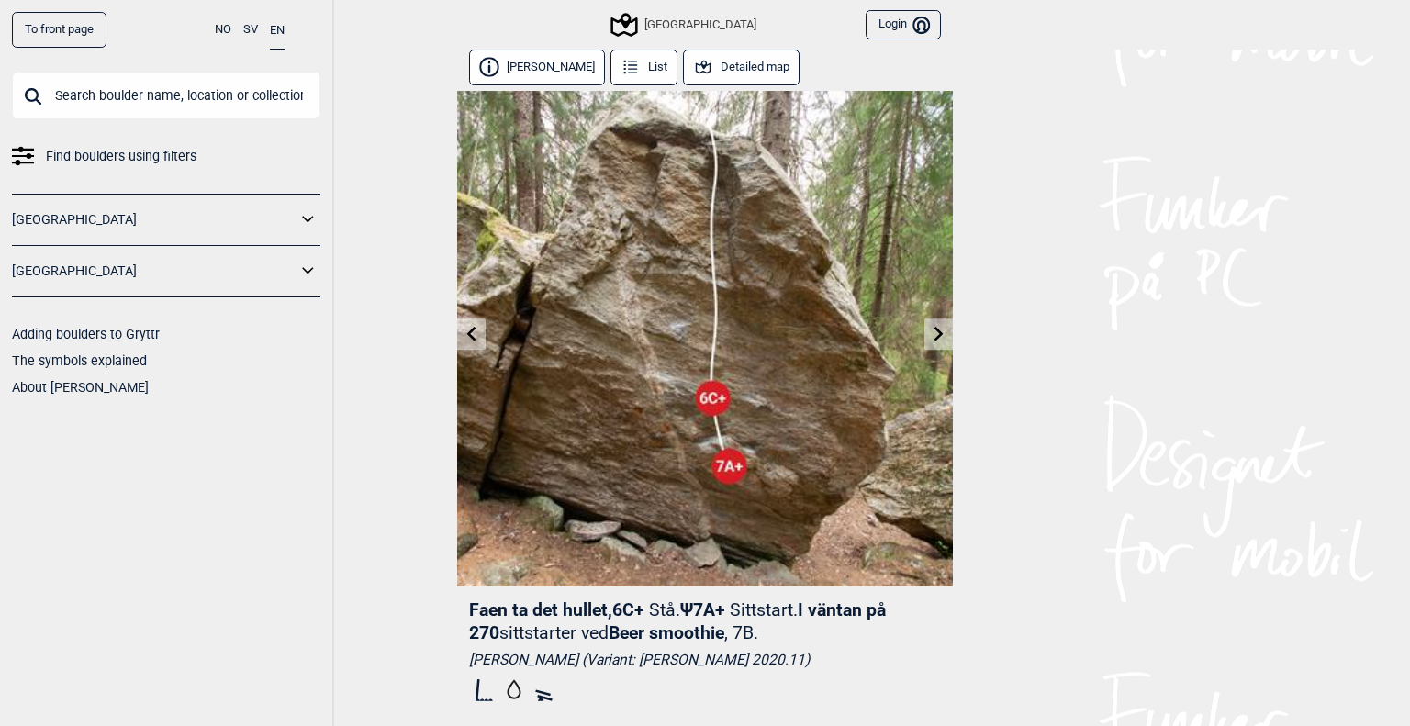
click at [697, 59] on button "Detailed map" at bounding box center [741, 68] width 117 height 36
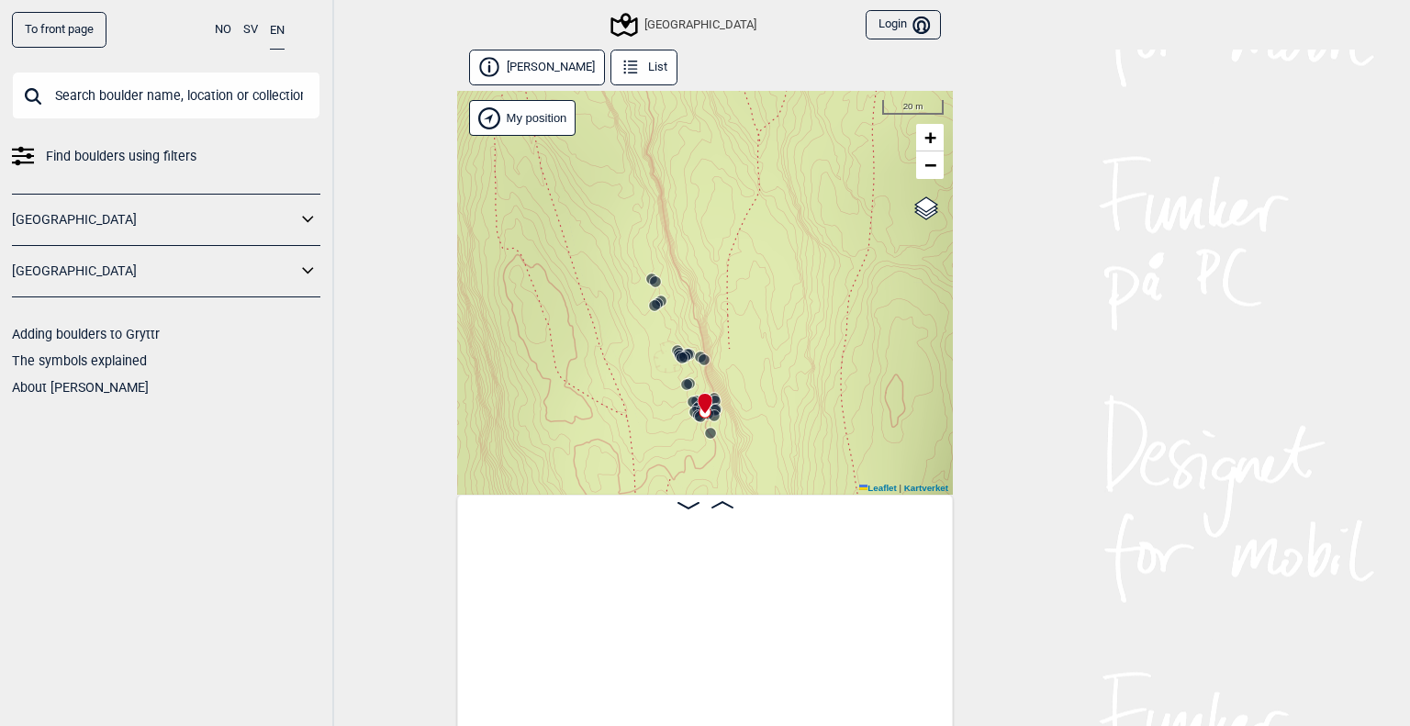
scroll to position [0, 14738]
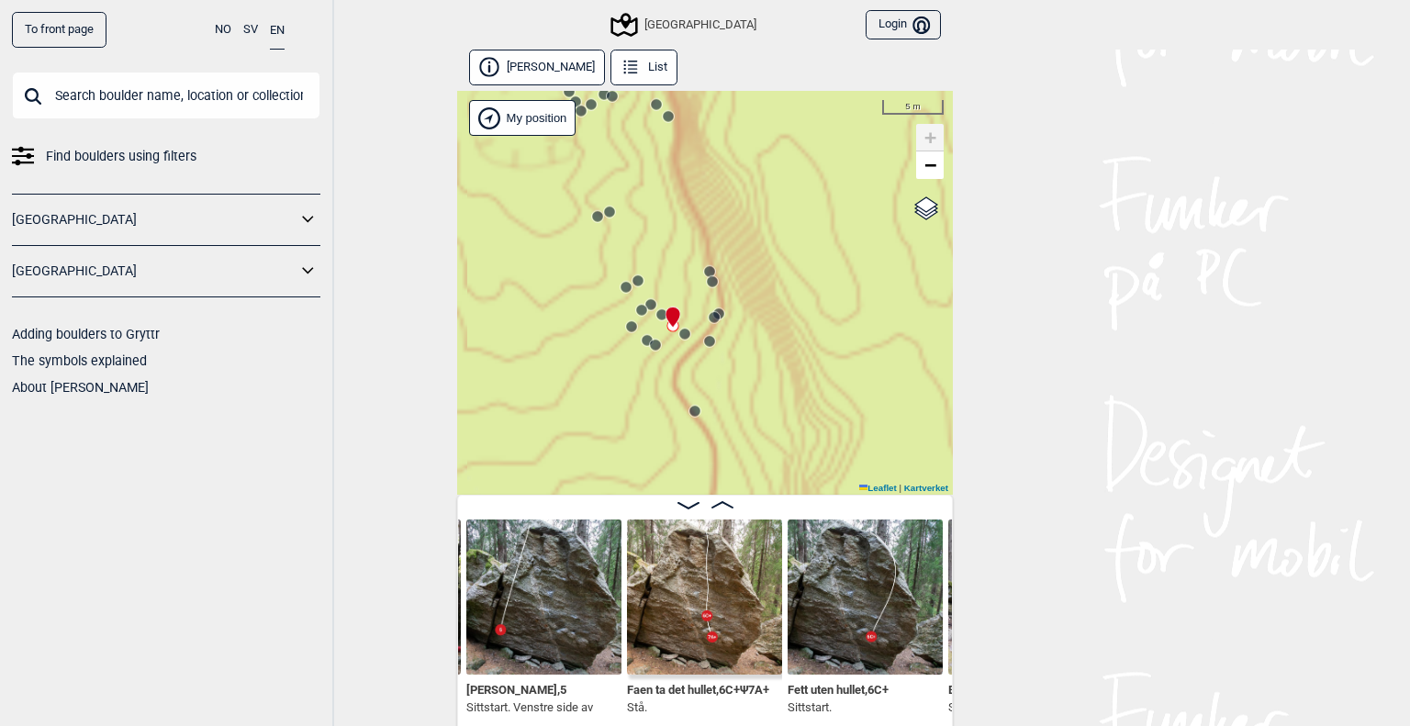
drag, startPoint x: 851, startPoint y: 286, endPoint x: 958, endPoint y: 241, distance: 116.4
click at [958, 241] on div "To front page NO SV EN Find boulders using filters Norge Sverige Adding boulder…" at bounding box center [705, 363] width 1410 height 726
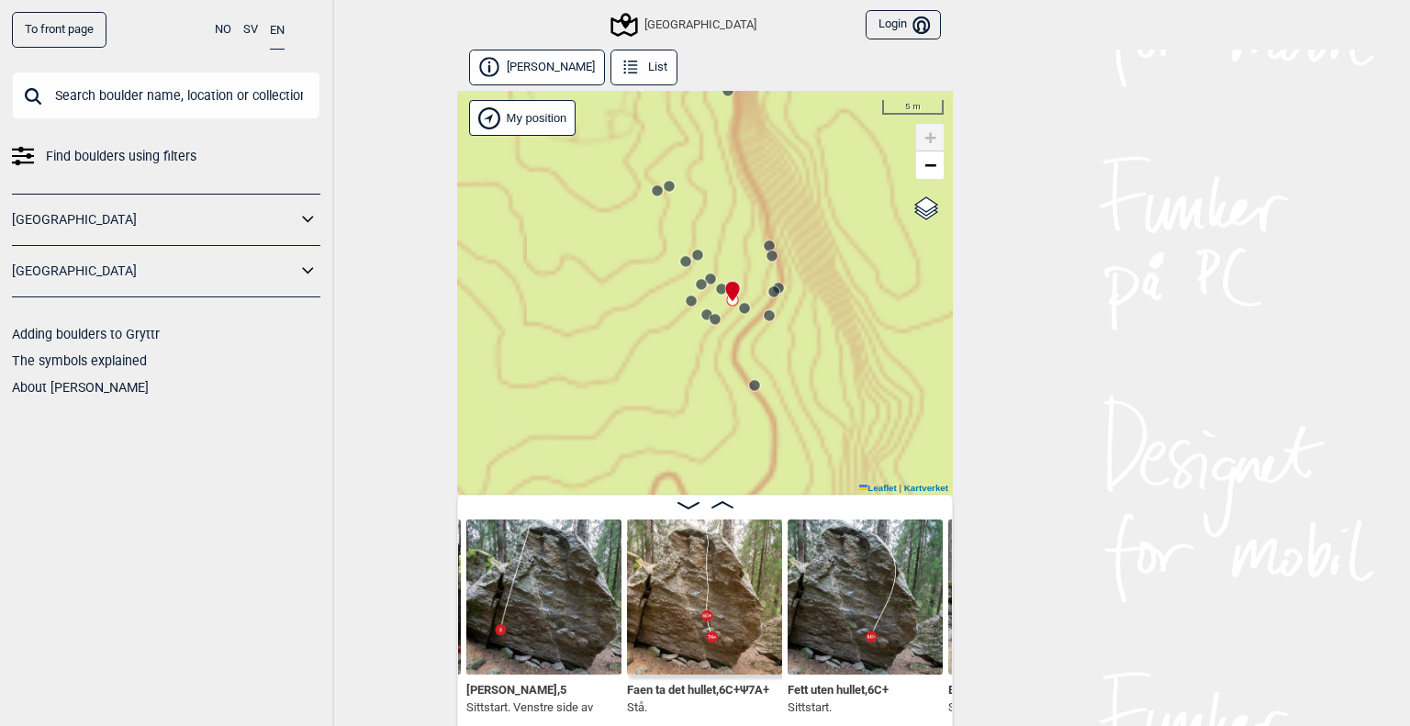
click at [705, 275] on circle at bounding box center [710, 279] width 11 height 11
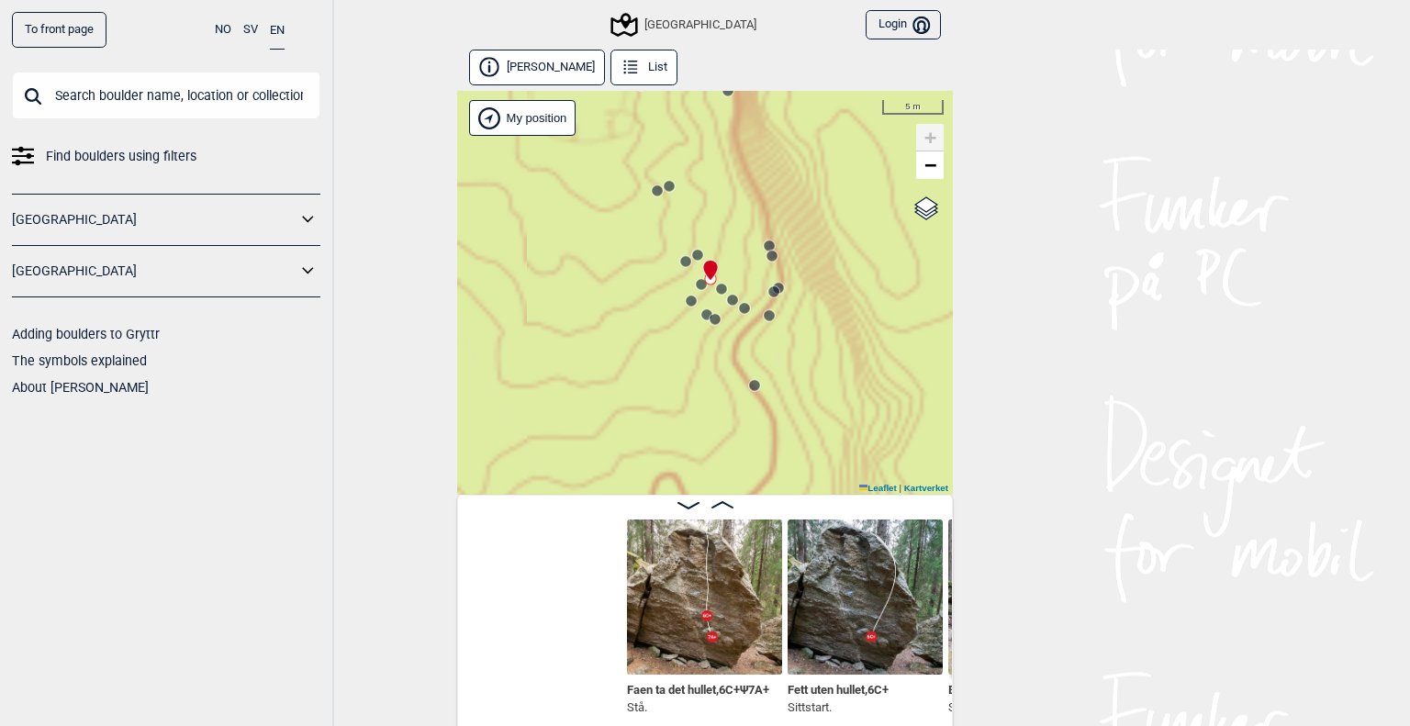
scroll to position [0, 15059]
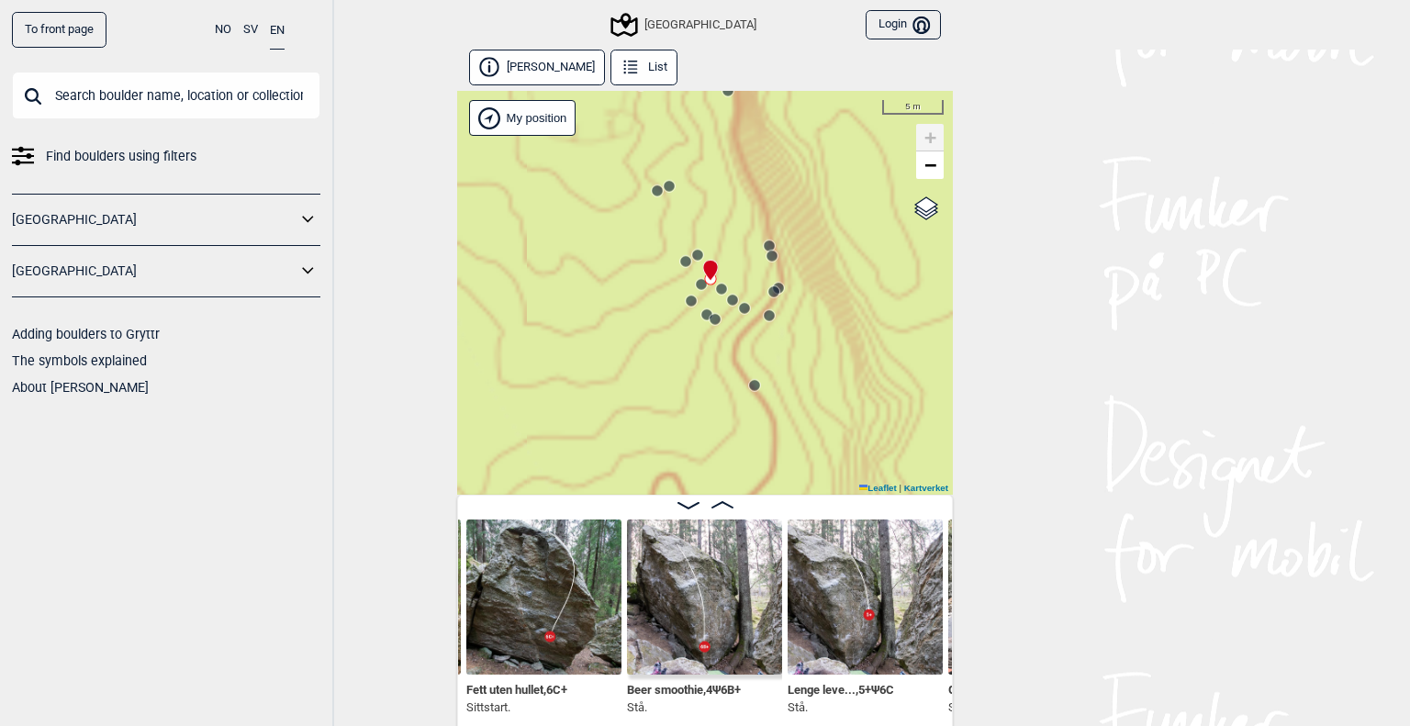
click at [695, 289] on circle at bounding box center [701, 284] width 12 height 12
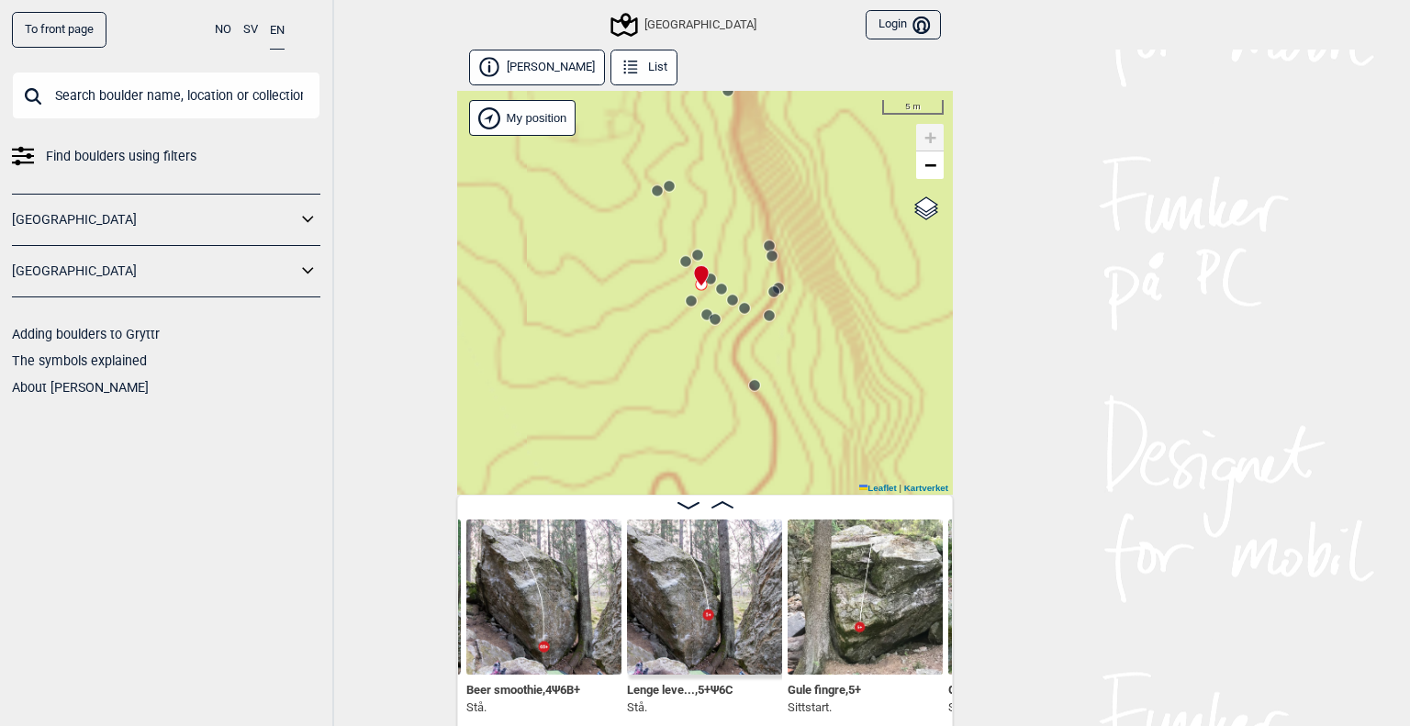
click at [678, 255] on icon at bounding box center [685, 261] width 15 height 15
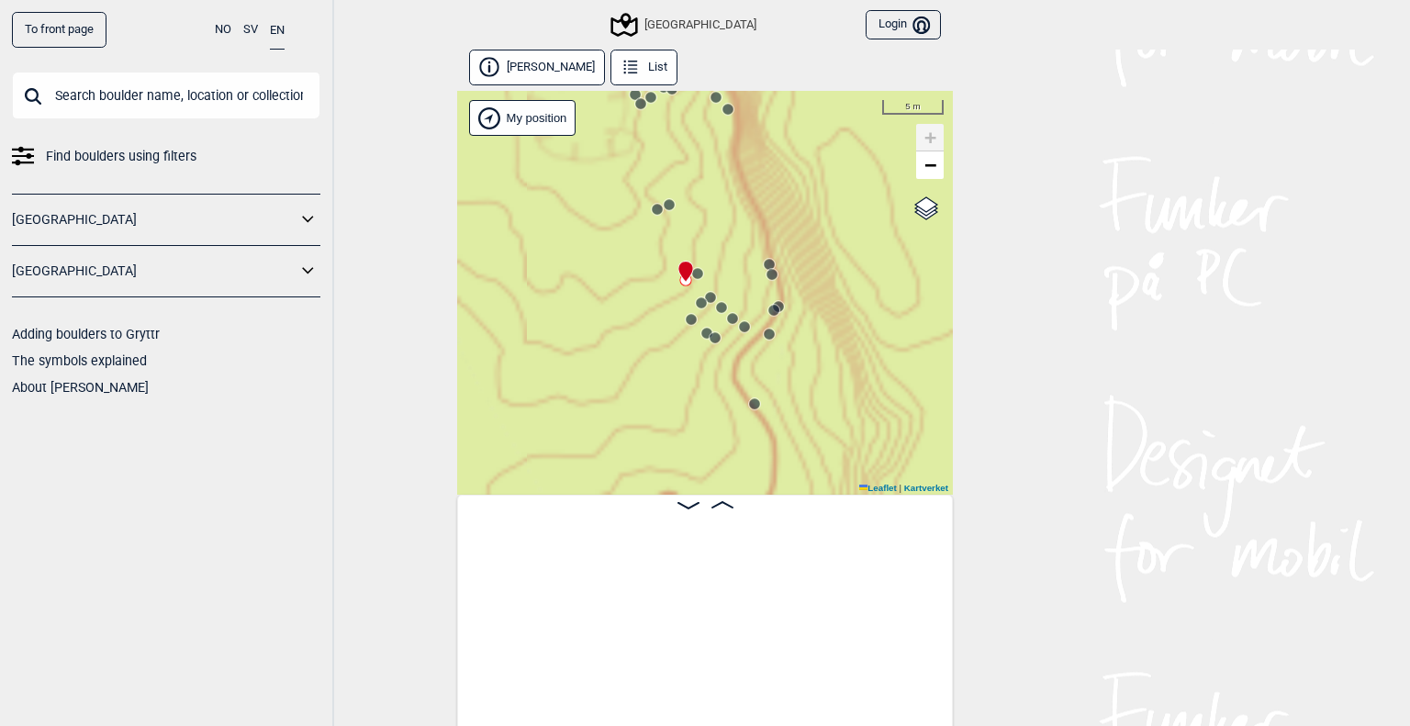
scroll to position [0, 14272]
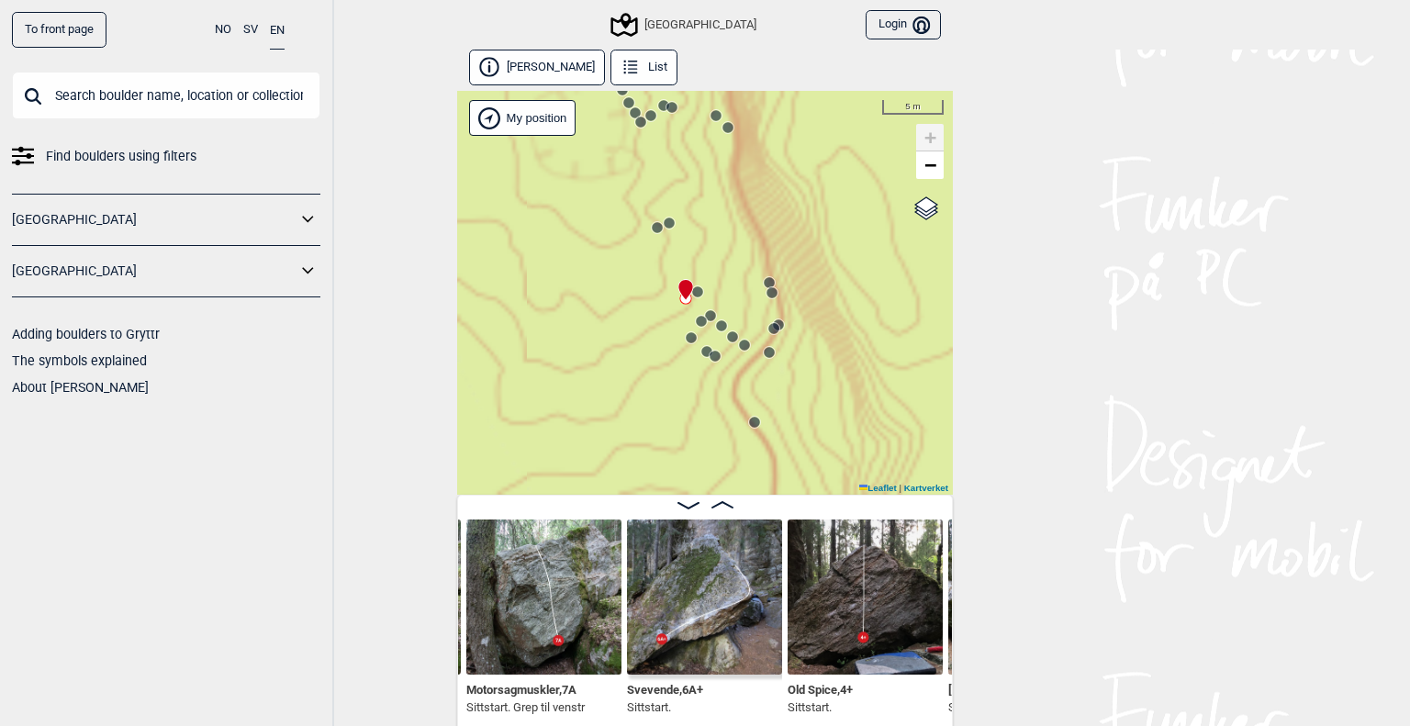
click at [692, 292] on circle at bounding box center [697, 291] width 11 height 11
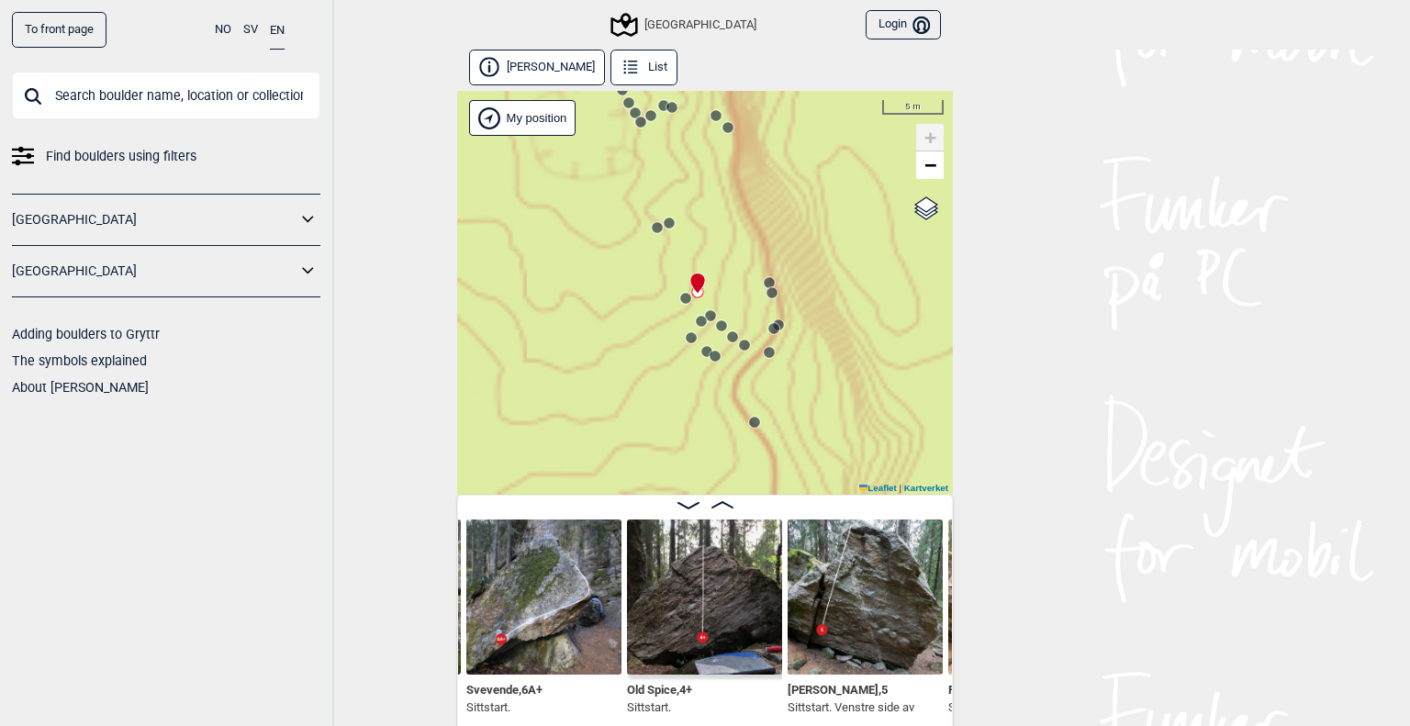
click at [654, 239] on div "Speidersteinen Barnehageveggen Cowboyveggen Bølerveggen [GEOGRAPHIC_DATA]" at bounding box center [705, 293] width 496 height 404
click at [651, 234] on icon at bounding box center [657, 227] width 15 height 15
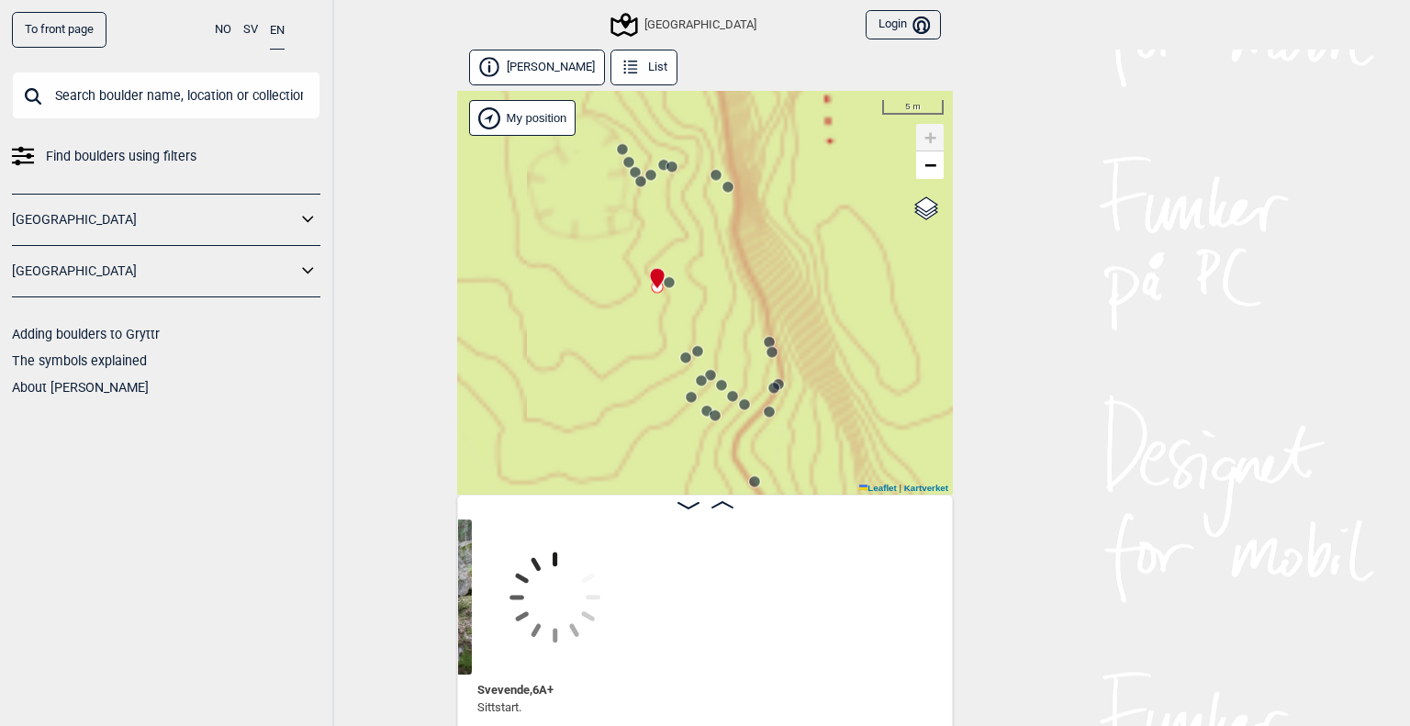
scroll to position [0, 13962]
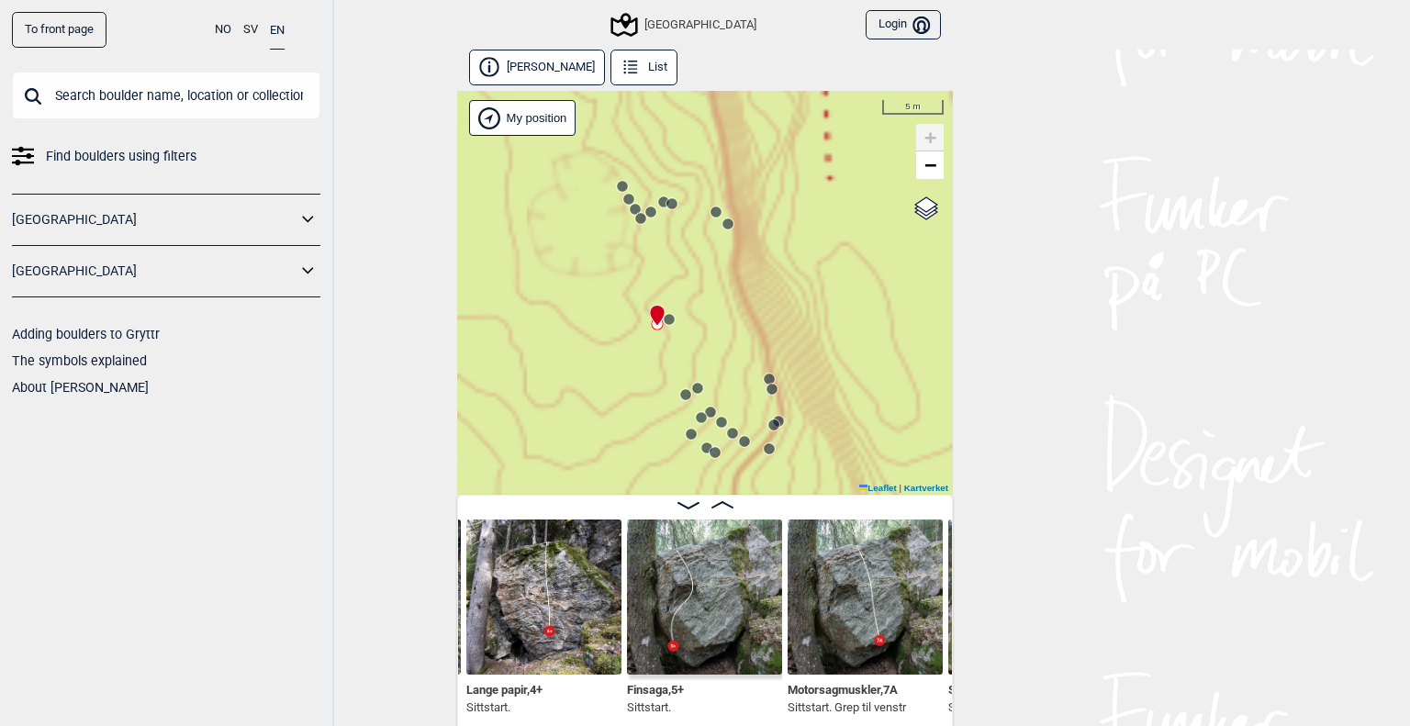
click at [666, 316] on circle at bounding box center [669, 319] width 11 height 11
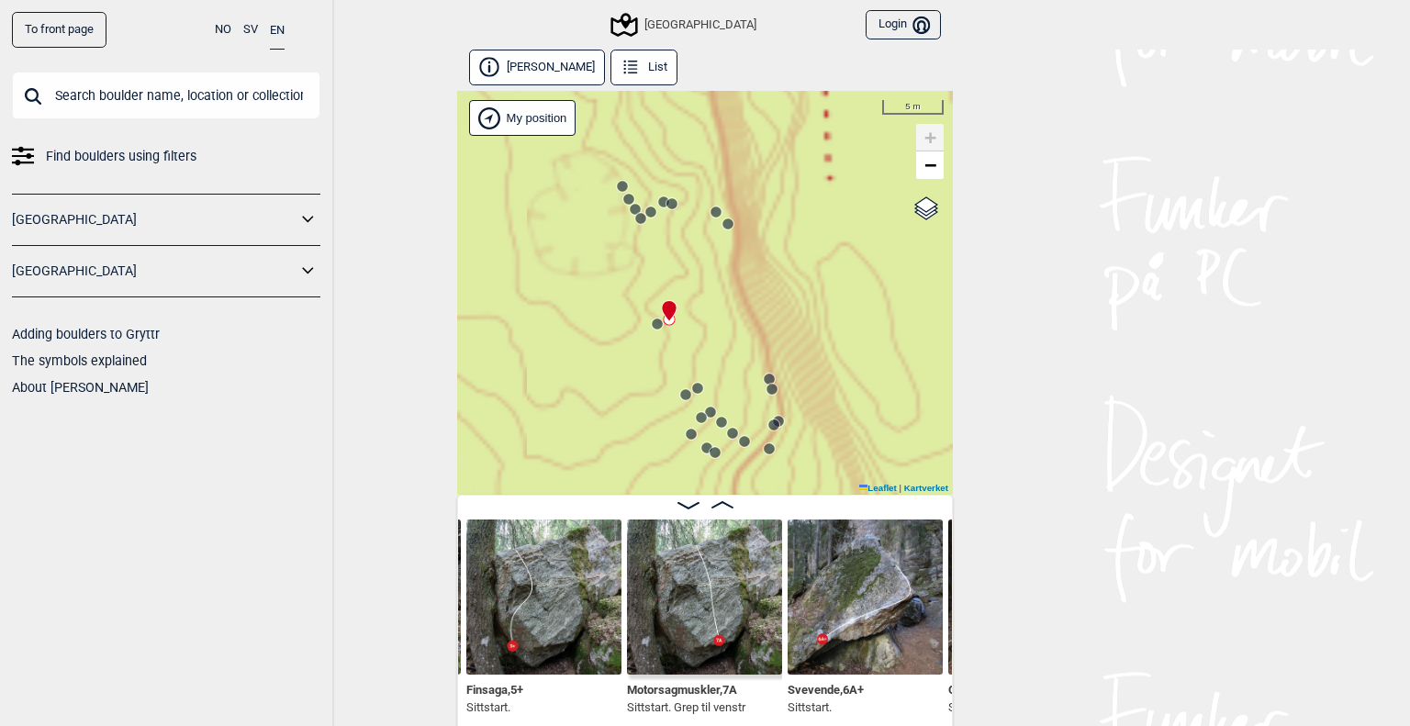
click at [725, 225] on circle at bounding box center [727, 223] width 11 height 11
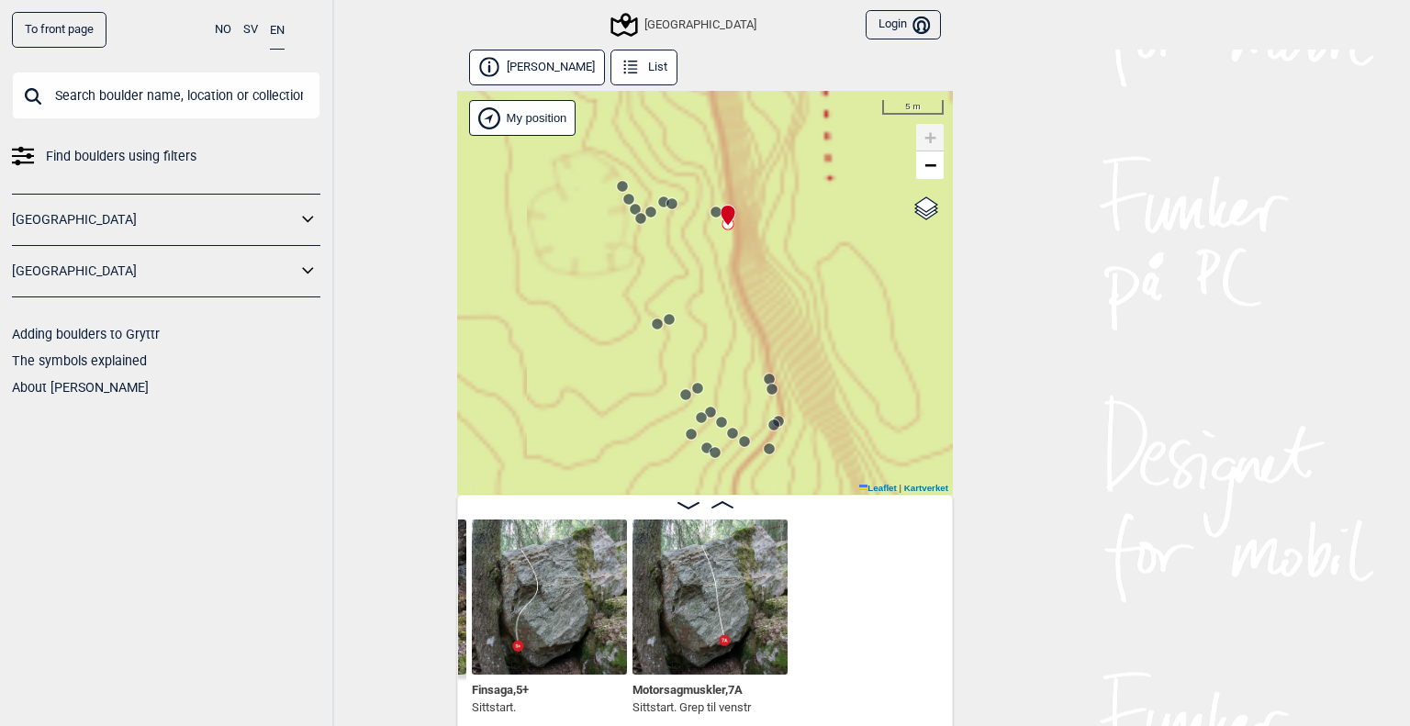
scroll to position [0, 13807]
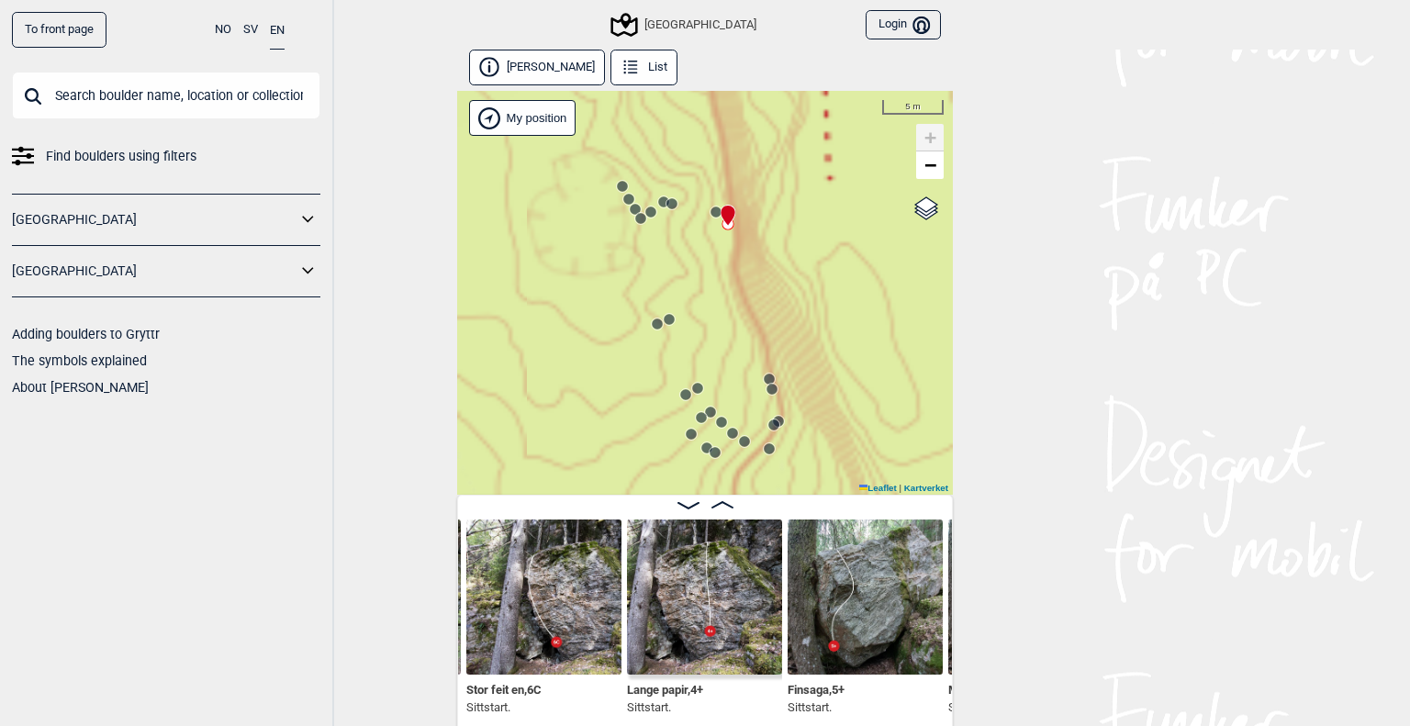
click at [709, 218] on icon at bounding box center [716, 212] width 15 height 15
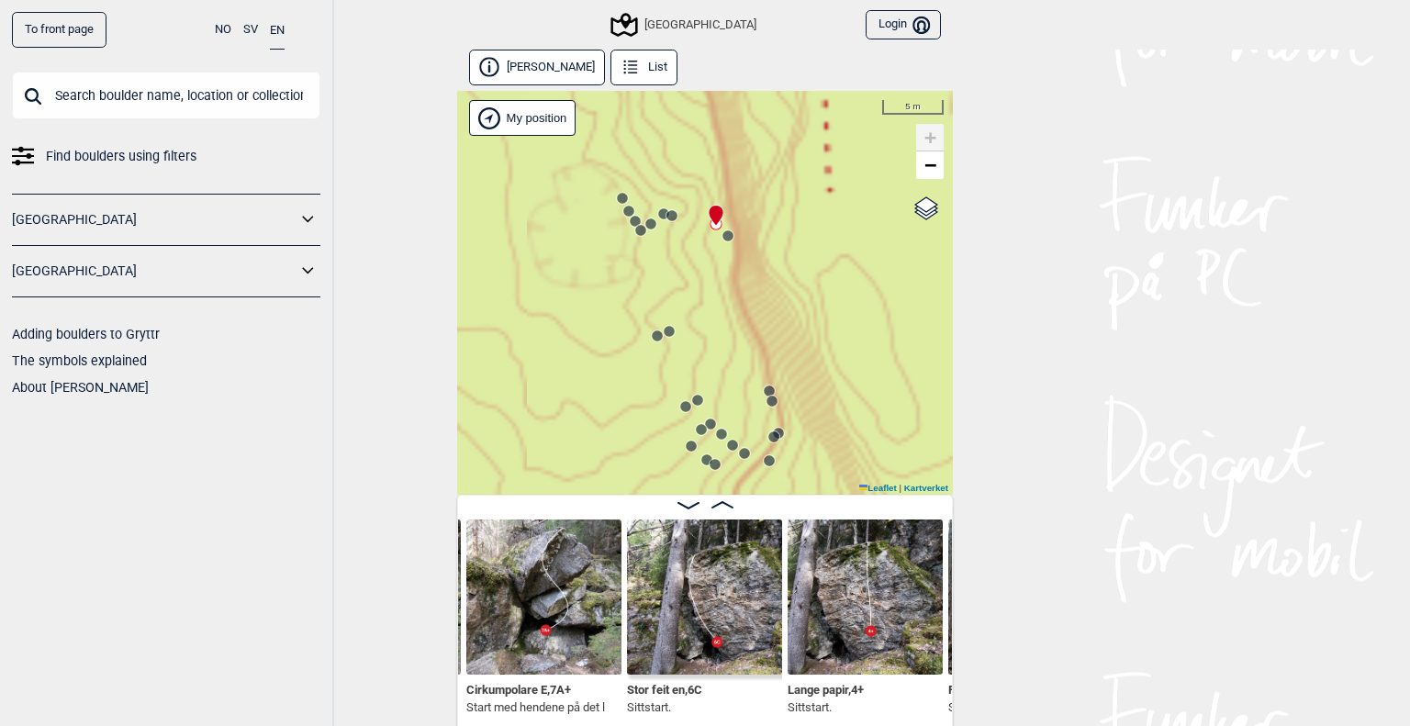
click at [665, 224] on div "Speidersteinen Barnehageveggen Cowboyveggen Bølerveggen [GEOGRAPHIC_DATA]" at bounding box center [705, 293] width 496 height 404
click at [666, 220] on circle at bounding box center [671, 215] width 11 height 11
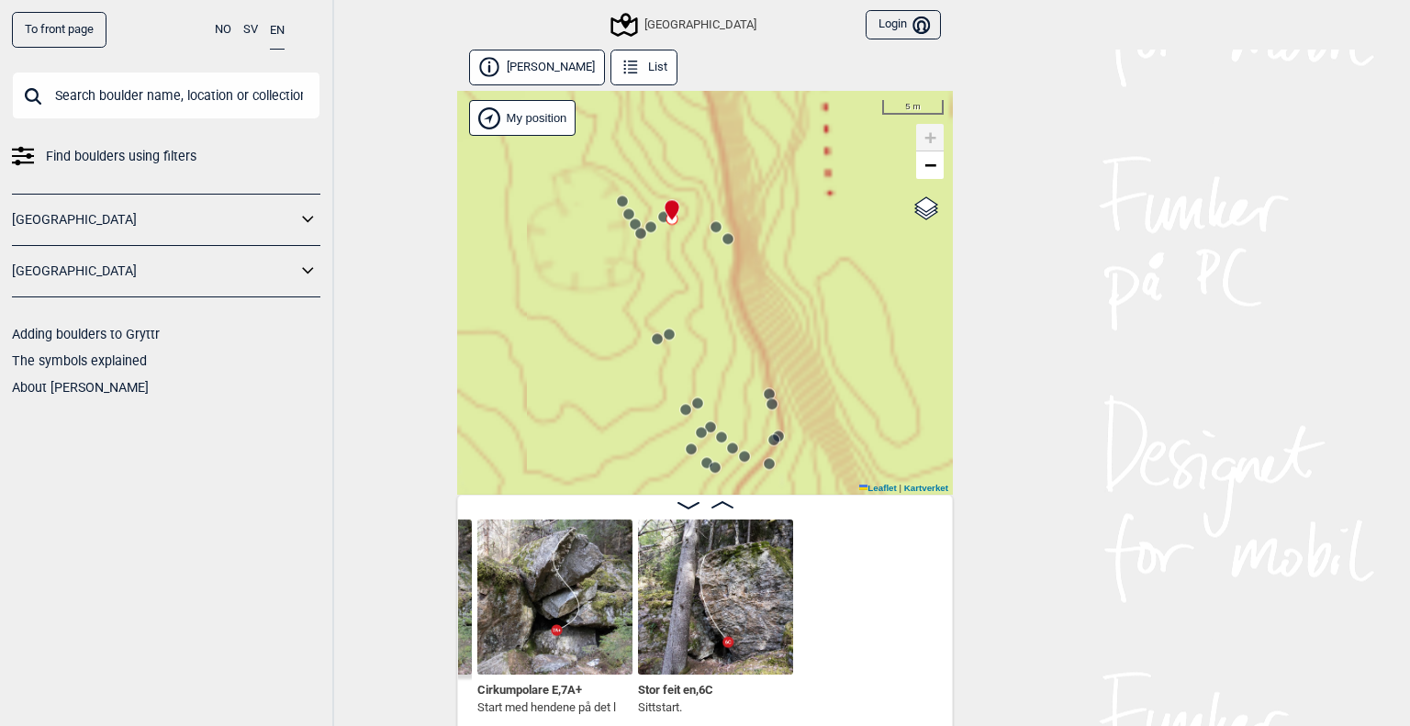
scroll to position [0, 13341]
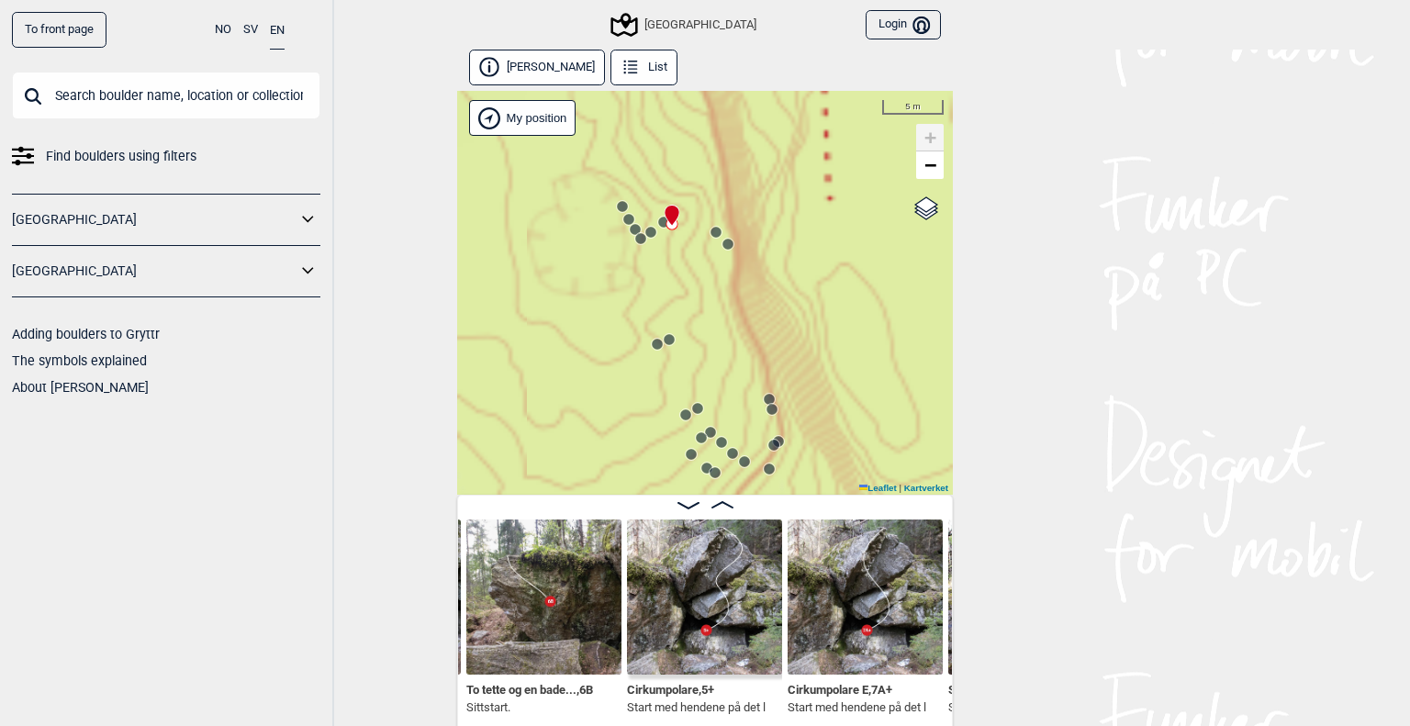
click at [658, 225] on circle at bounding box center [663, 222] width 11 height 11
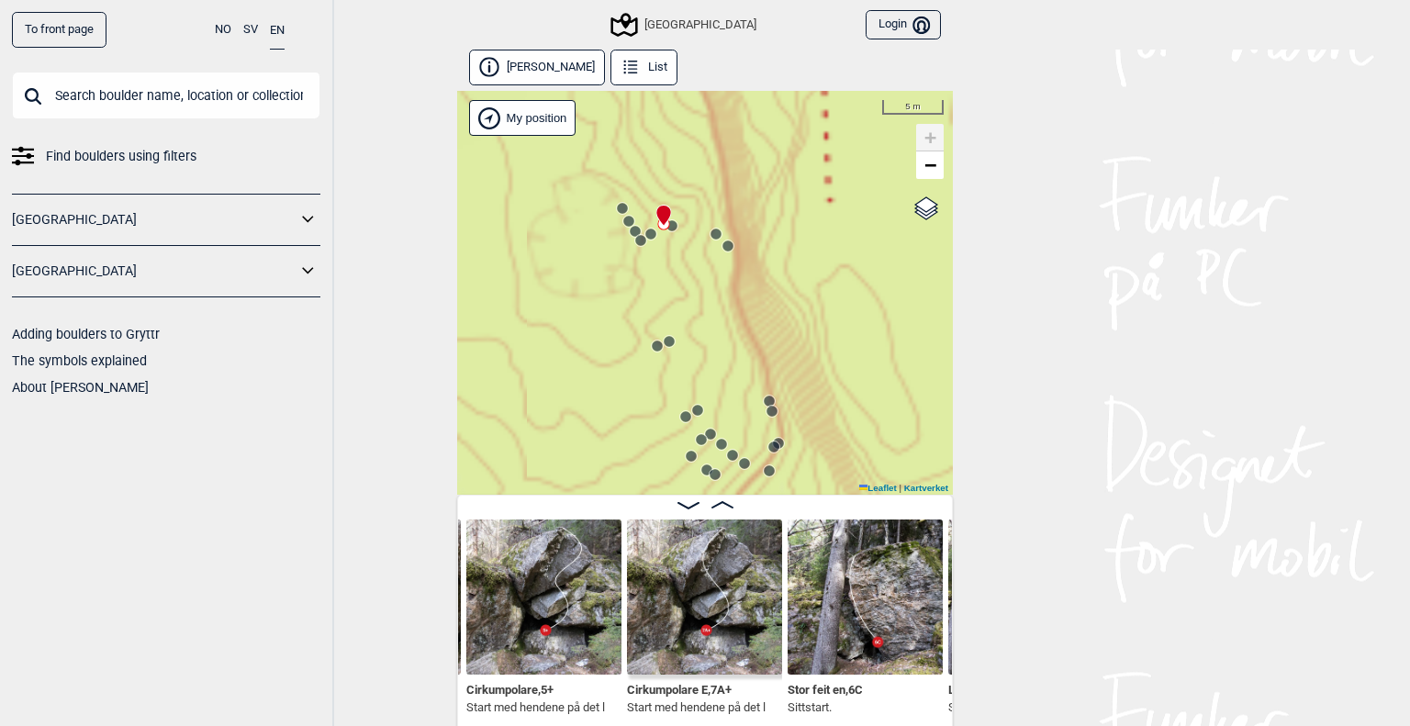
click at [646, 240] on circle at bounding box center [650, 234] width 12 height 12
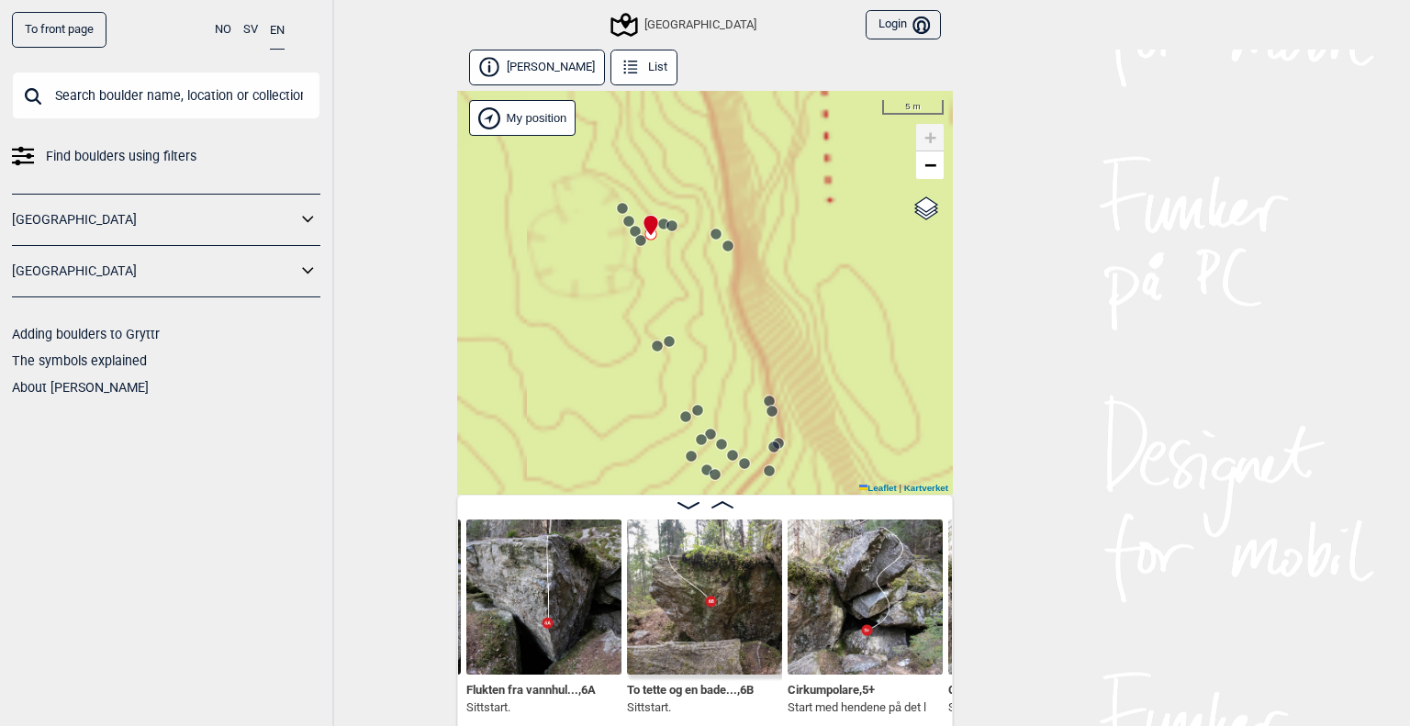
click at [635, 241] on circle at bounding box center [640, 240] width 11 height 11
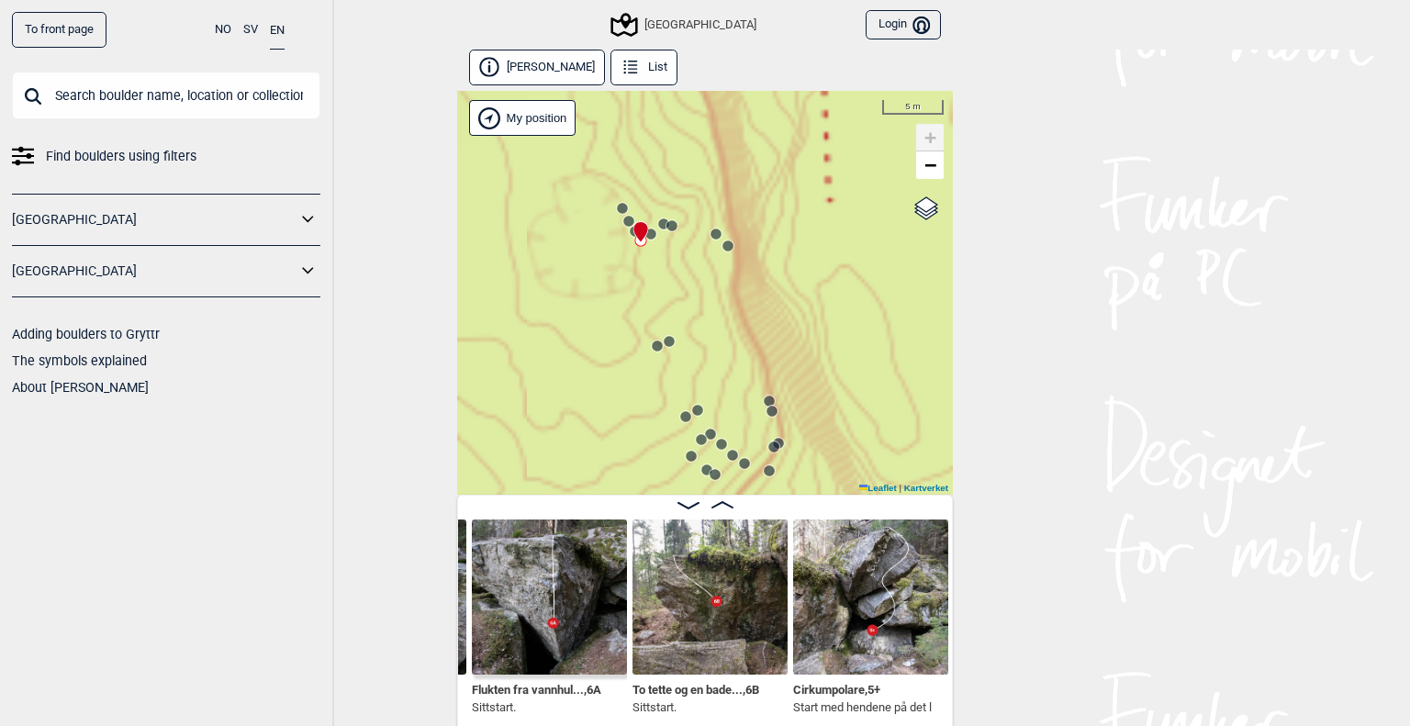
scroll to position [0, 13031]
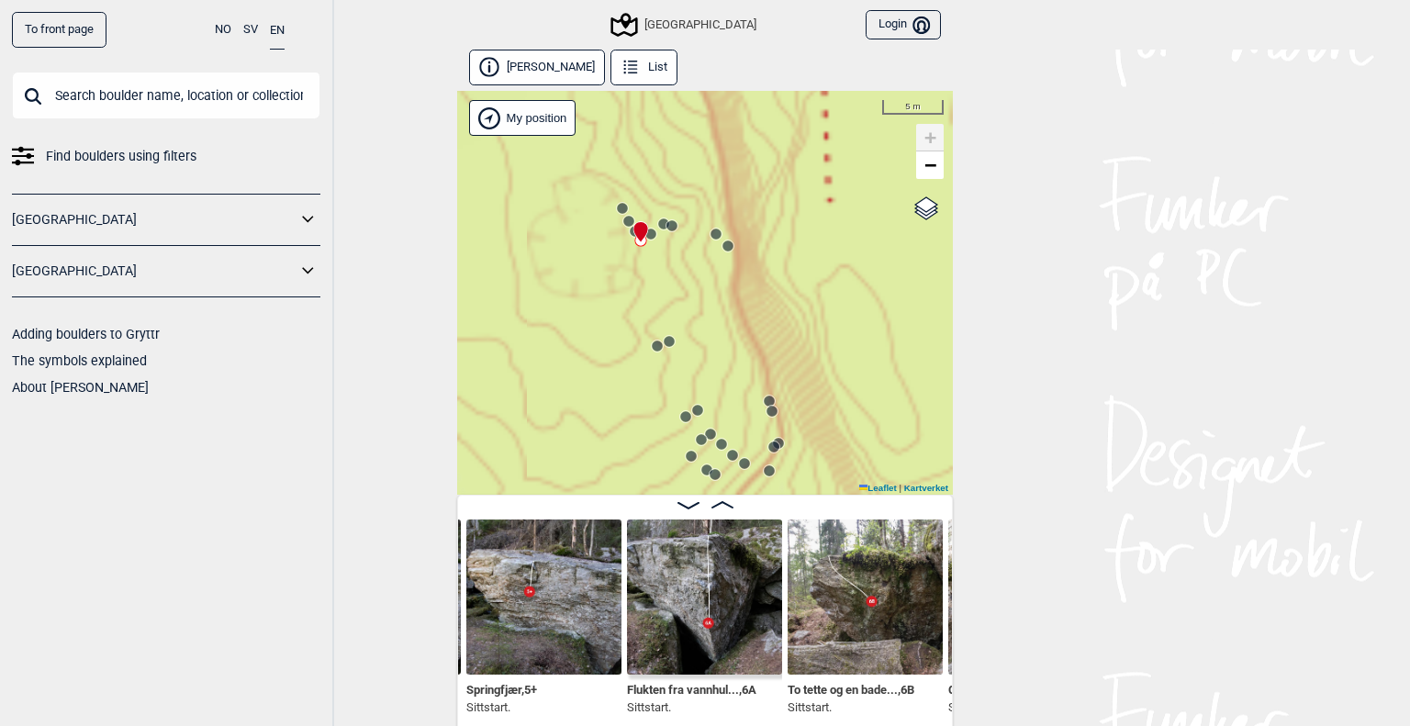
click at [617, 213] on circle at bounding box center [622, 208] width 11 height 11
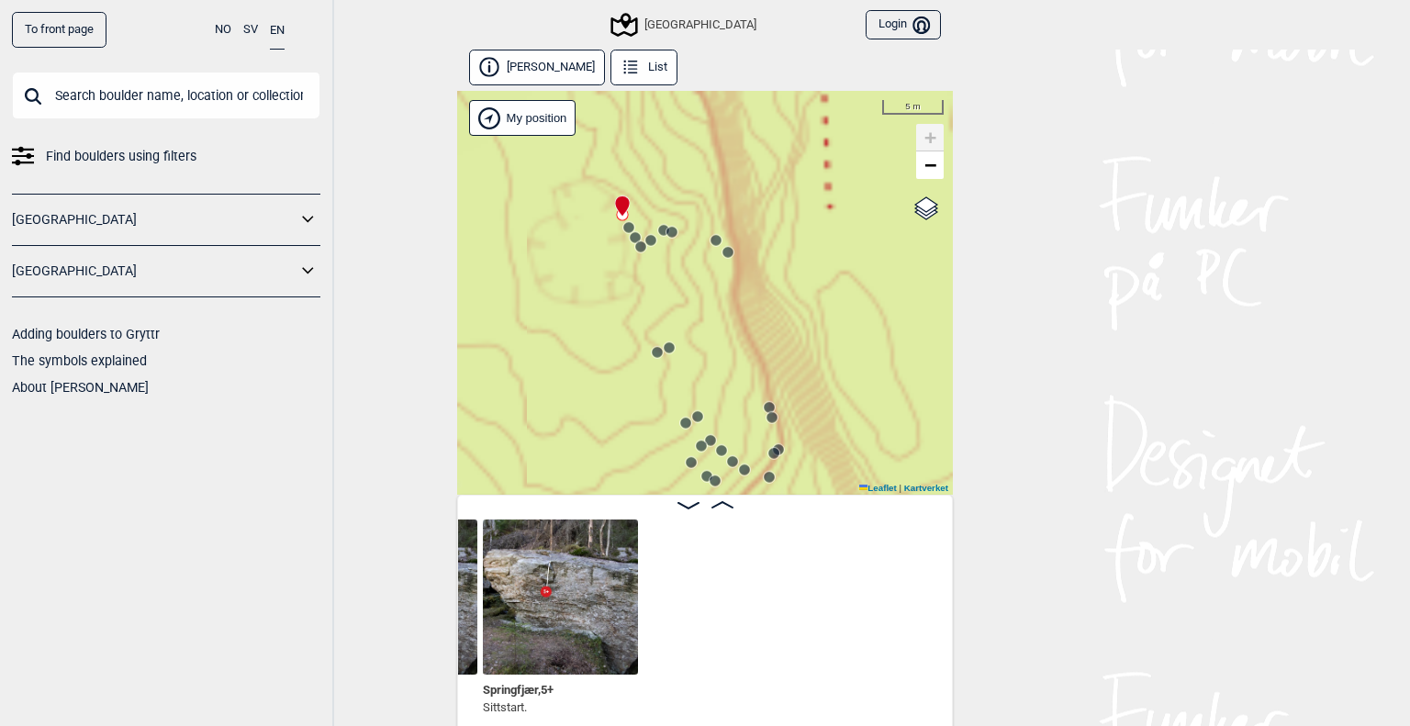
scroll to position [0, 12566]
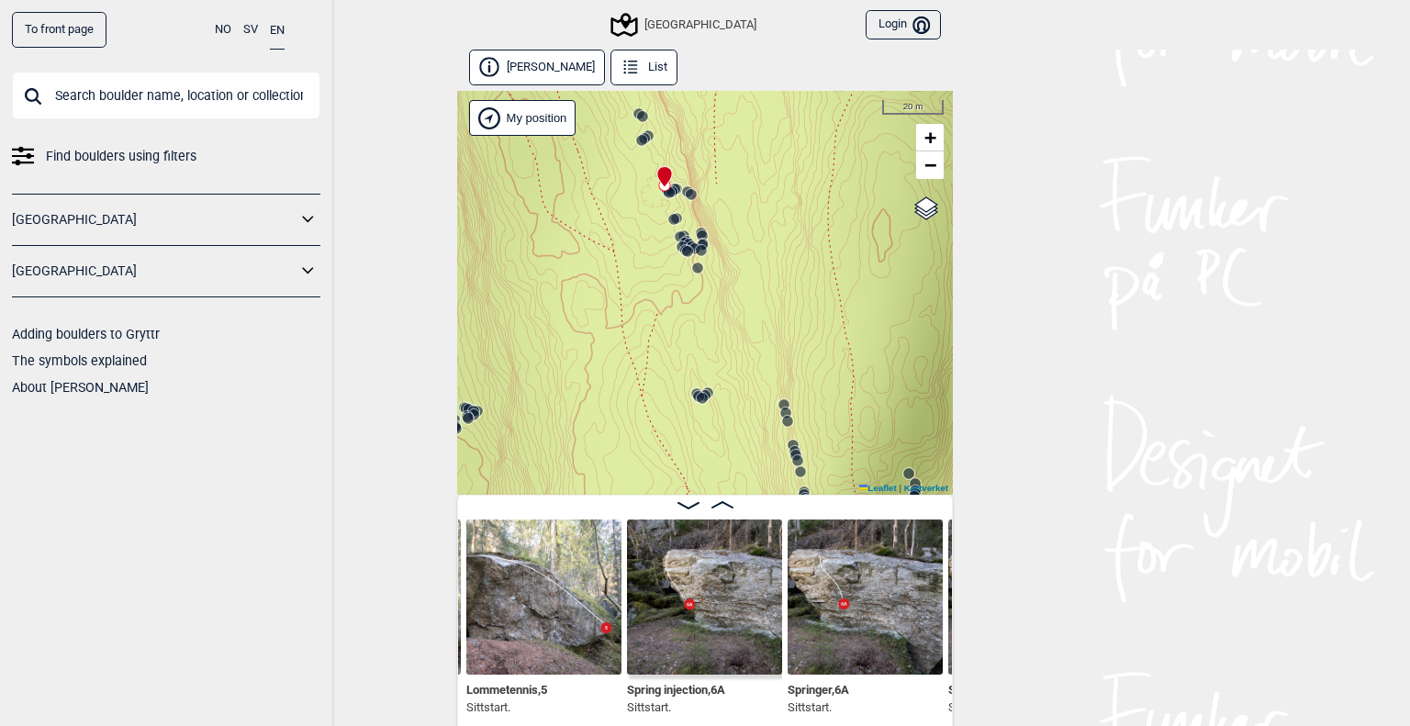
drag, startPoint x: 723, startPoint y: 308, endPoint x: 709, endPoint y: 227, distance: 83.0
click at [709, 227] on div "Speidersteinen Barnehageveggen Cowboyveggen Bølerveggen [GEOGRAPHIC_DATA]" at bounding box center [705, 293] width 496 height 404
click at [692, 272] on circle at bounding box center [697, 268] width 11 height 11
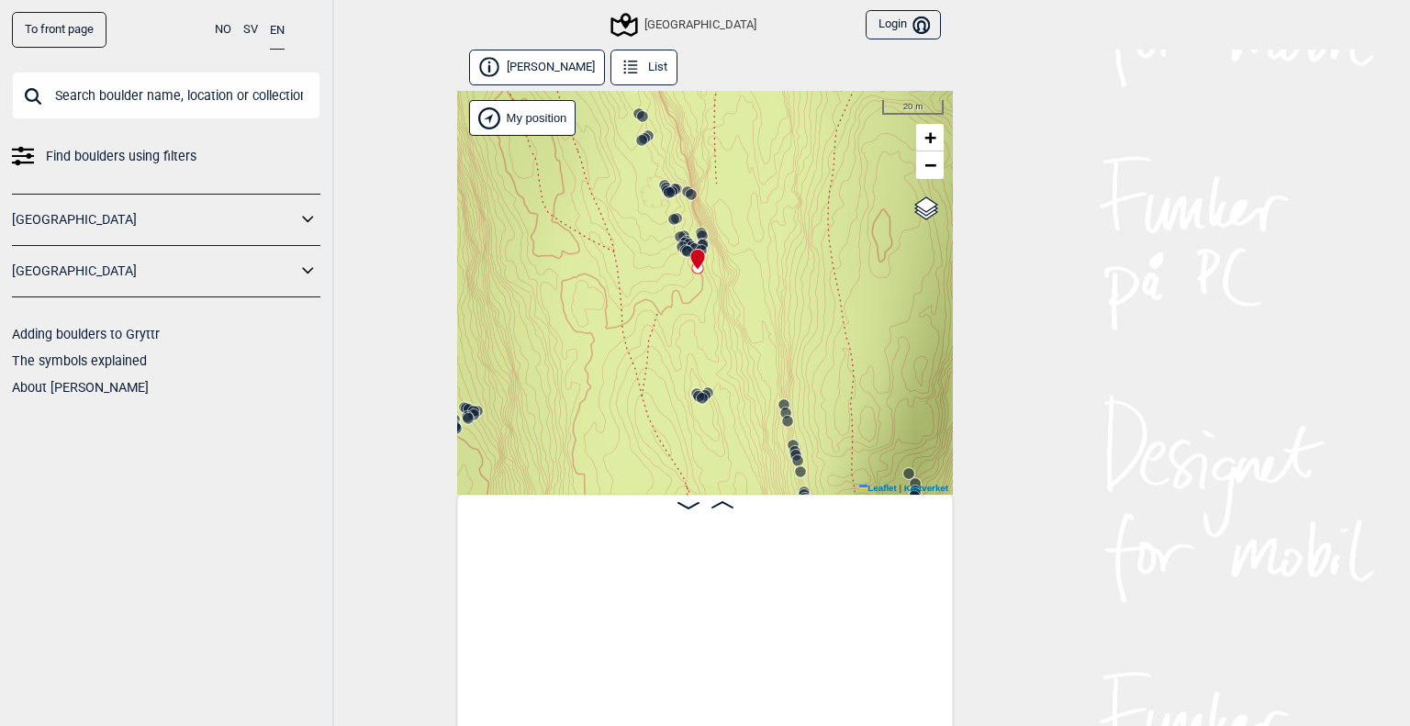
scroll to position [0, 16720]
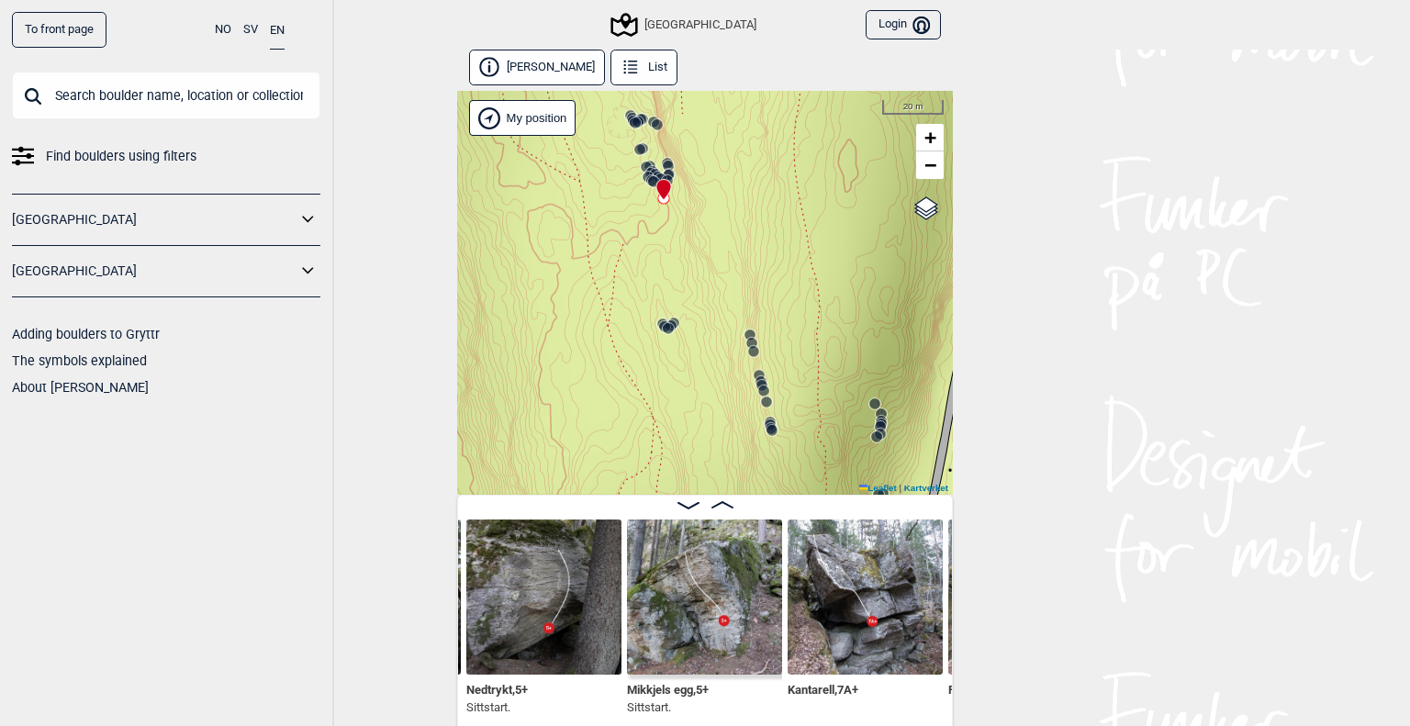
drag, startPoint x: 723, startPoint y: 355, endPoint x: 751, endPoint y: 345, distance: 29.3
click at [751, 345] on div "Speidersteinen Barnehageveggen Cowboyveggen Bølerveggen [GEOGRAPHIC_DATA]" at bounding box center [705, 293] width 496 height 404
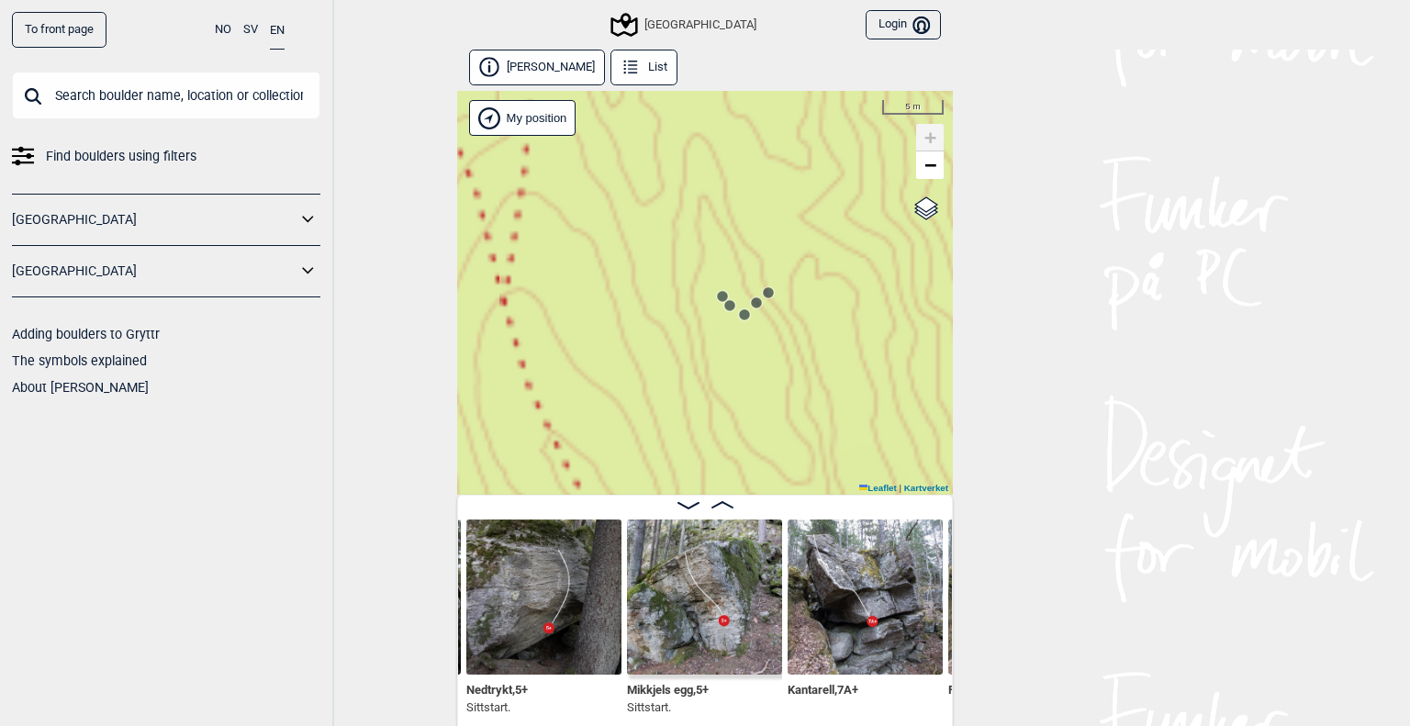
click at [717, 293] on circle at bounding box center [722, 296] width 11 height 11
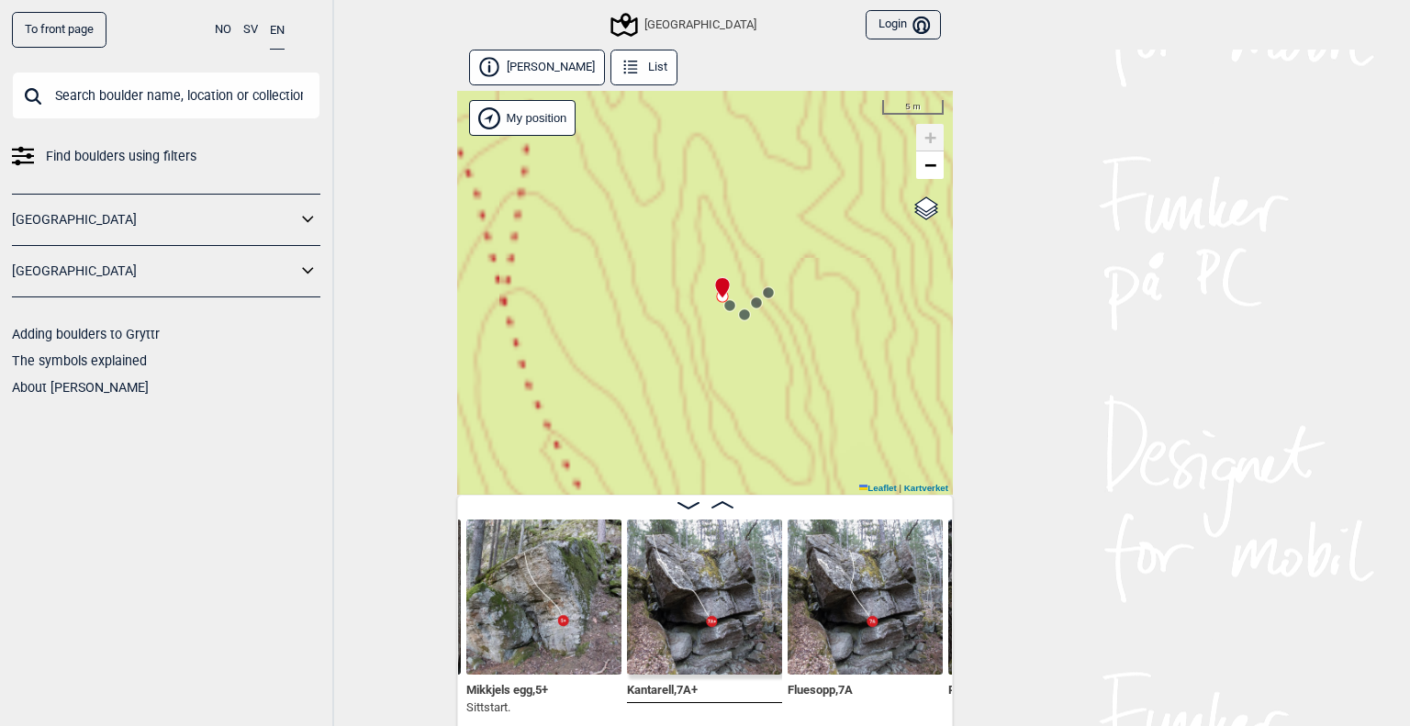
click at [724, 302] on circle at bounding box center [729, 305] width 11 height 11
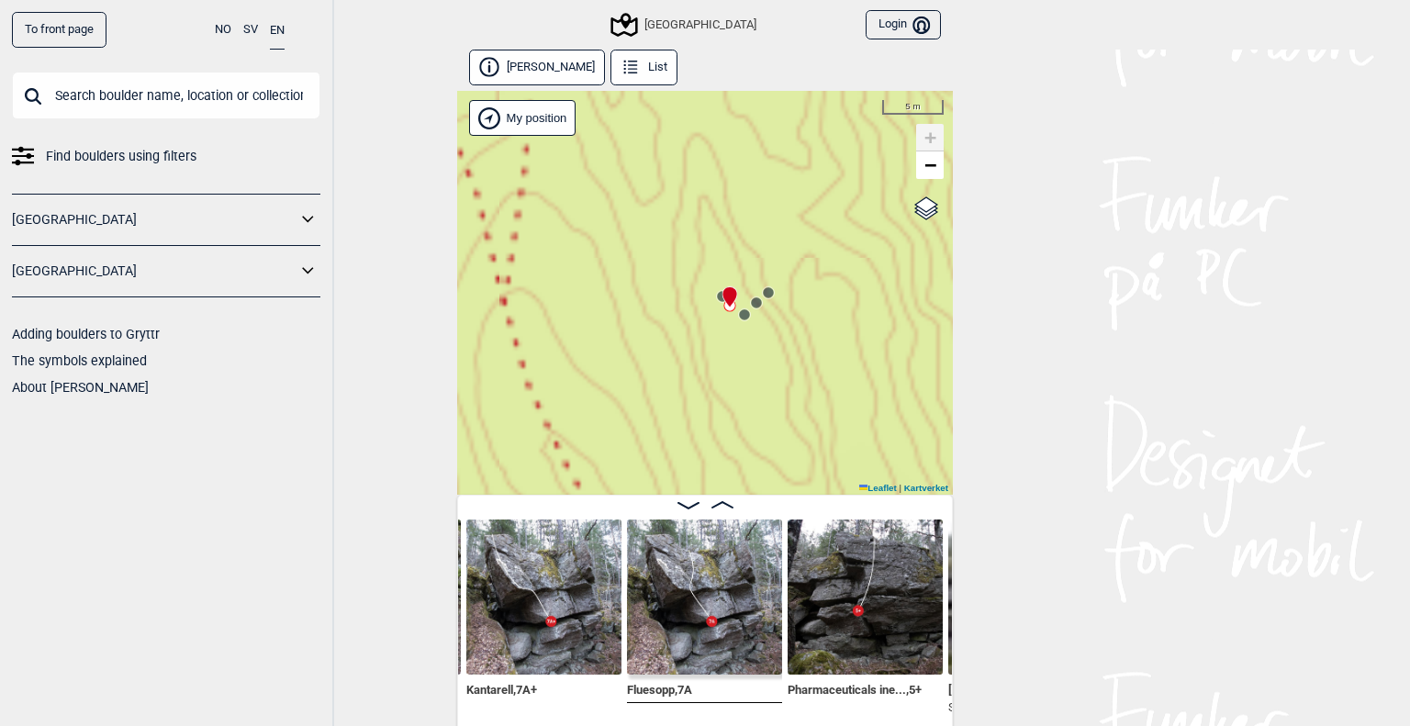
click at [737, 325] on div "Speidersteinen Barnehageveggen Cowboyveggen Bølerveggen [GEOGRAPHIC_DATA]" at bounding box center [705, 293] width 496 height 404
click at [741, 315] on circle at bounding box center [744, 314] width 11 height 11
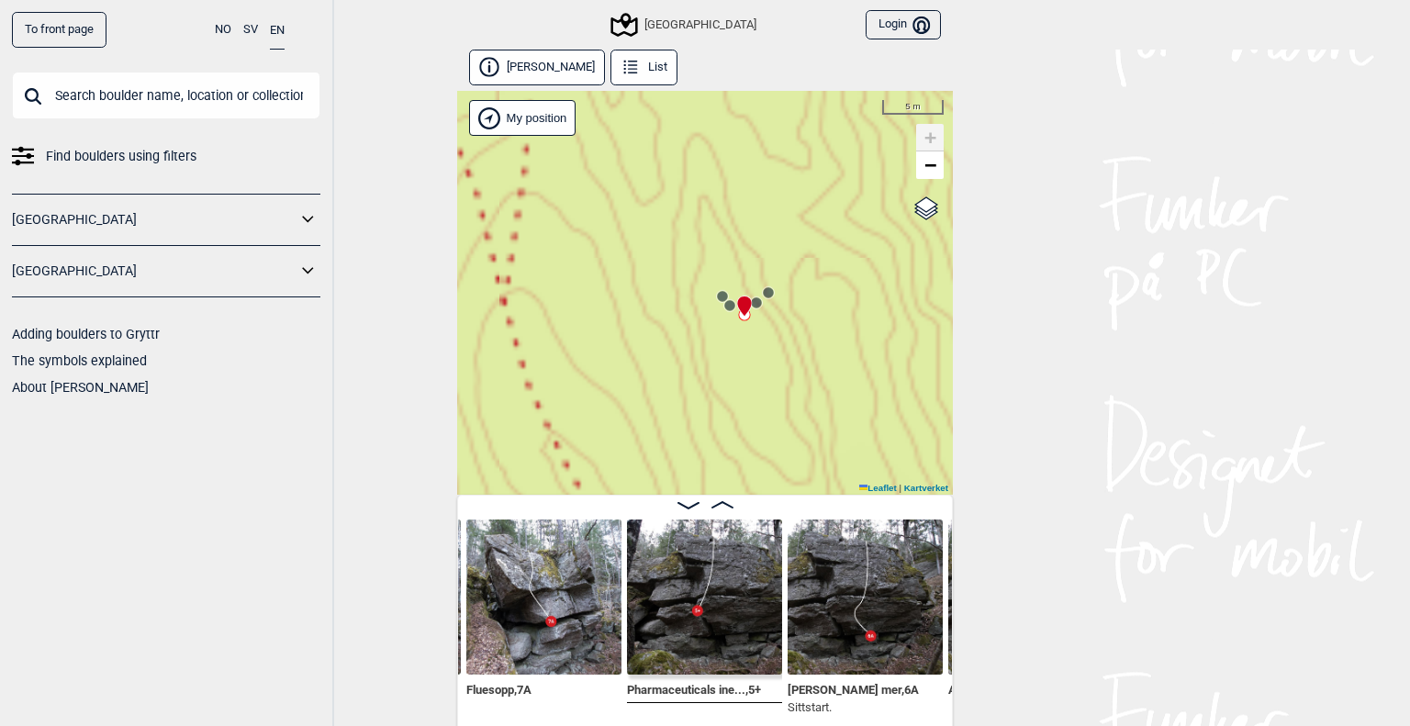
click at [751, 301] on circle at bounding box center [756, 302] width 11 height 11
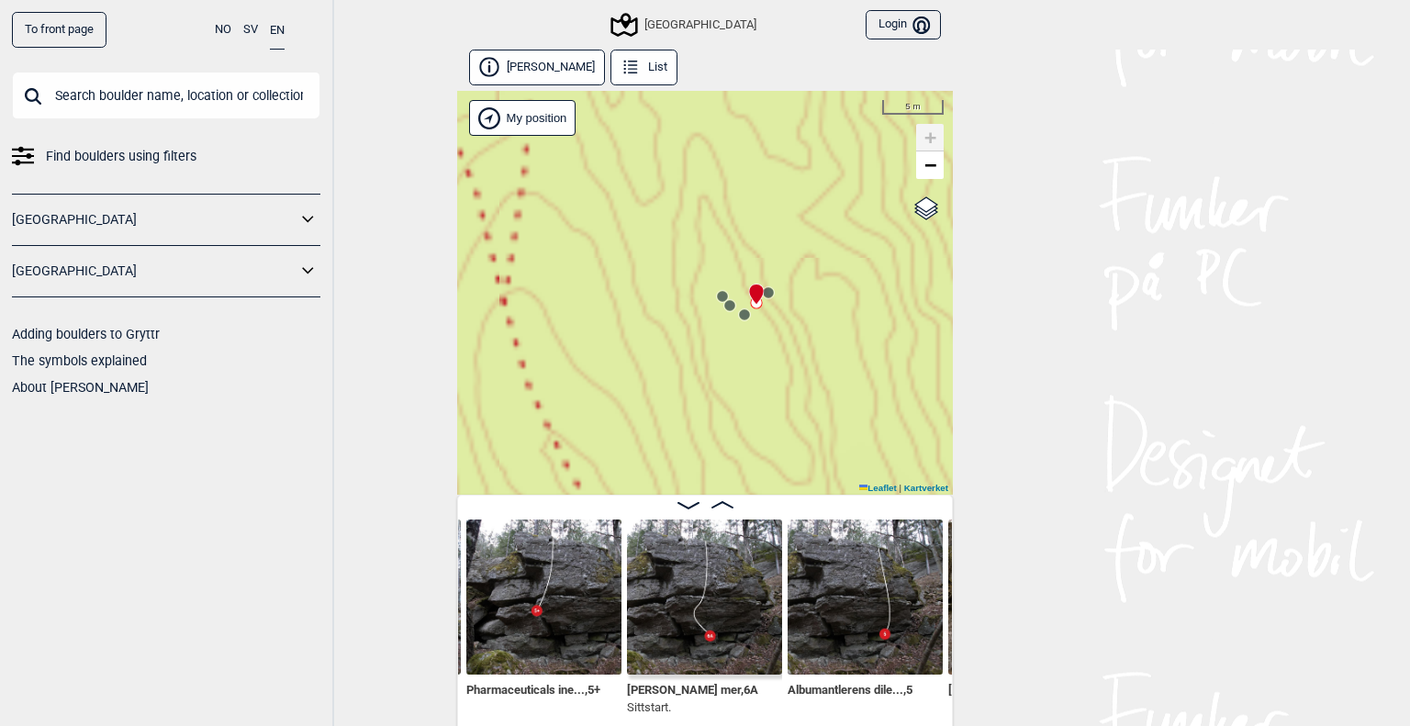
click at [766, 288] on icon at bounding box center [768, 292] width 15 height 15
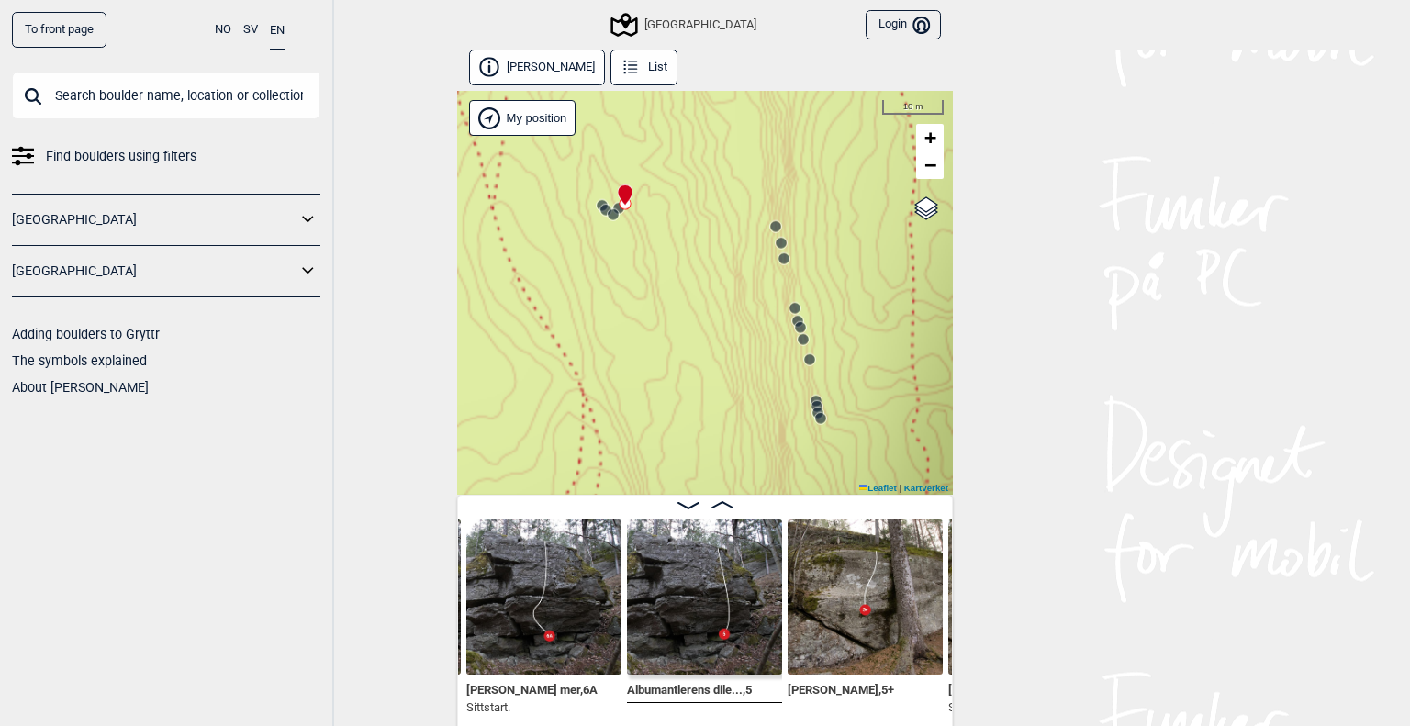
drag, startPoint x: 809, startPoint y: 369, endPoint x: 659, endPoint y: 254, distance: 188.6
click at [659, 254] on div "Speidersteinen Barnehageveggen Cowboyveggen Bølerveggen [GEOGRAPHIC_DATA]" at bounding box center [705, 293] width 496 height 404
click at [772, 226] on circle at bounding box center [775, 226] width 11 height 11
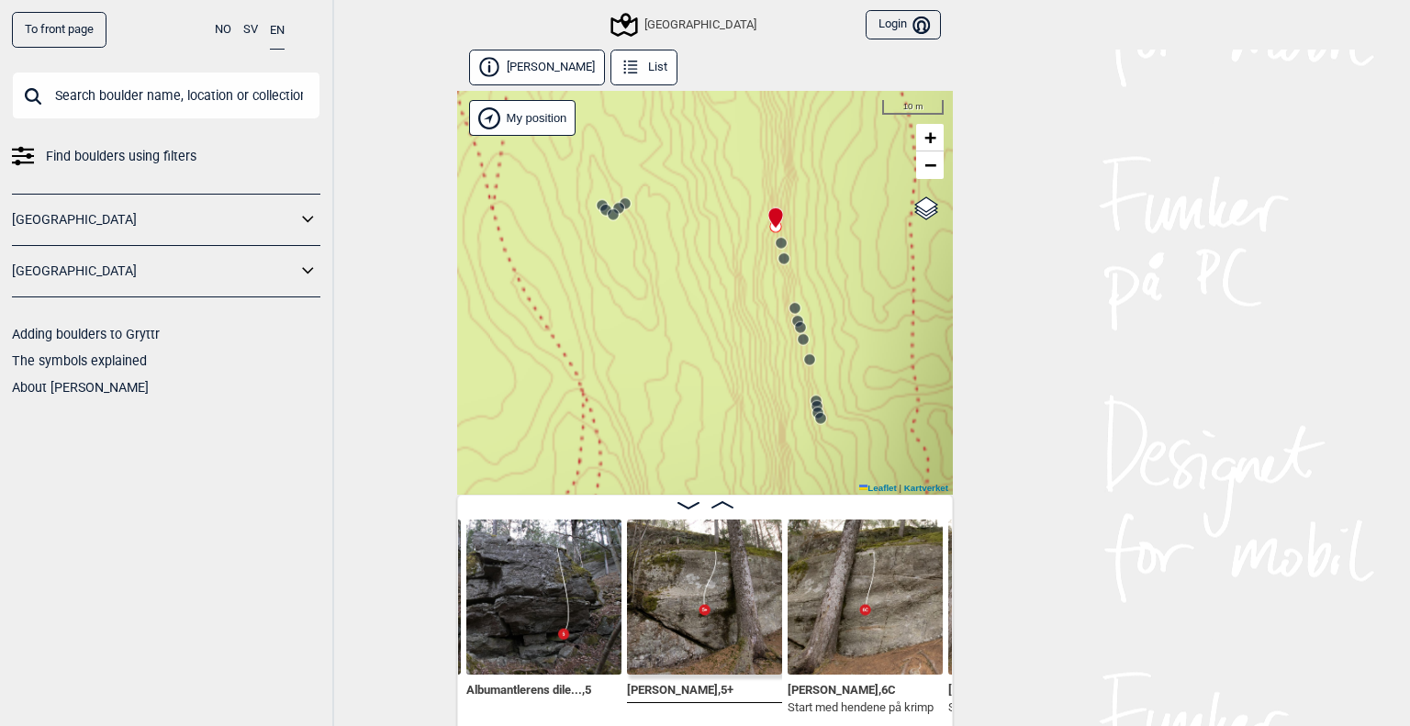
click at [776, 241] on circle at bounding box center [781, 243] width 11 height 11
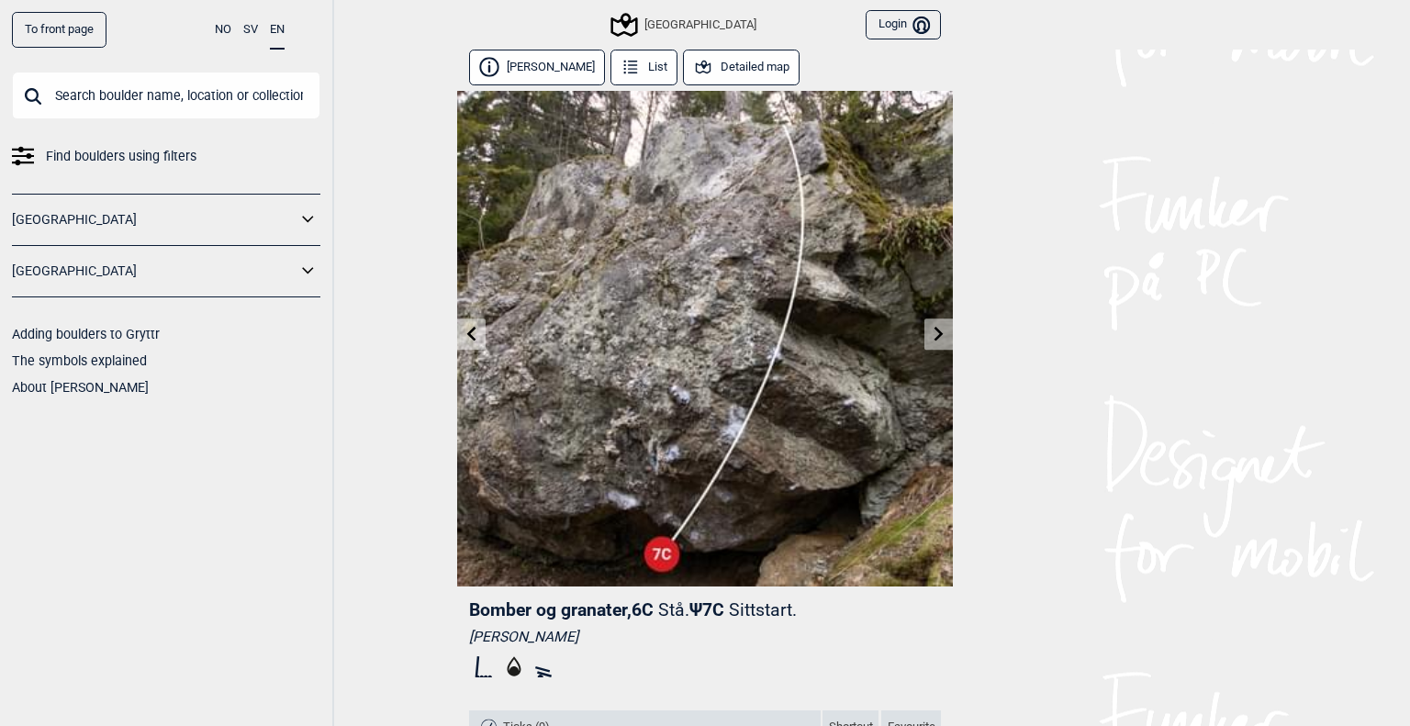
click at [703, 75] on button "Detailed map" at bounding box center [741, 68] width 117 height 36
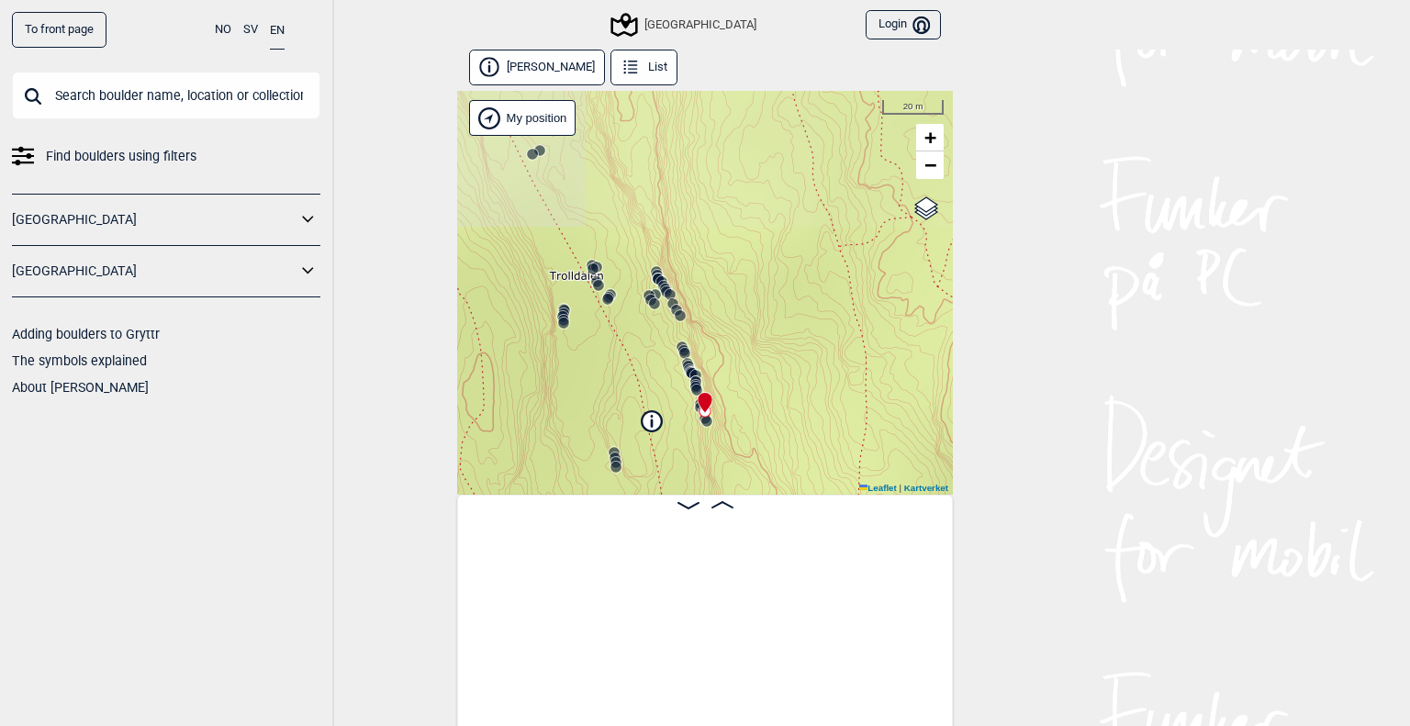
scroll to position [0, 10549]
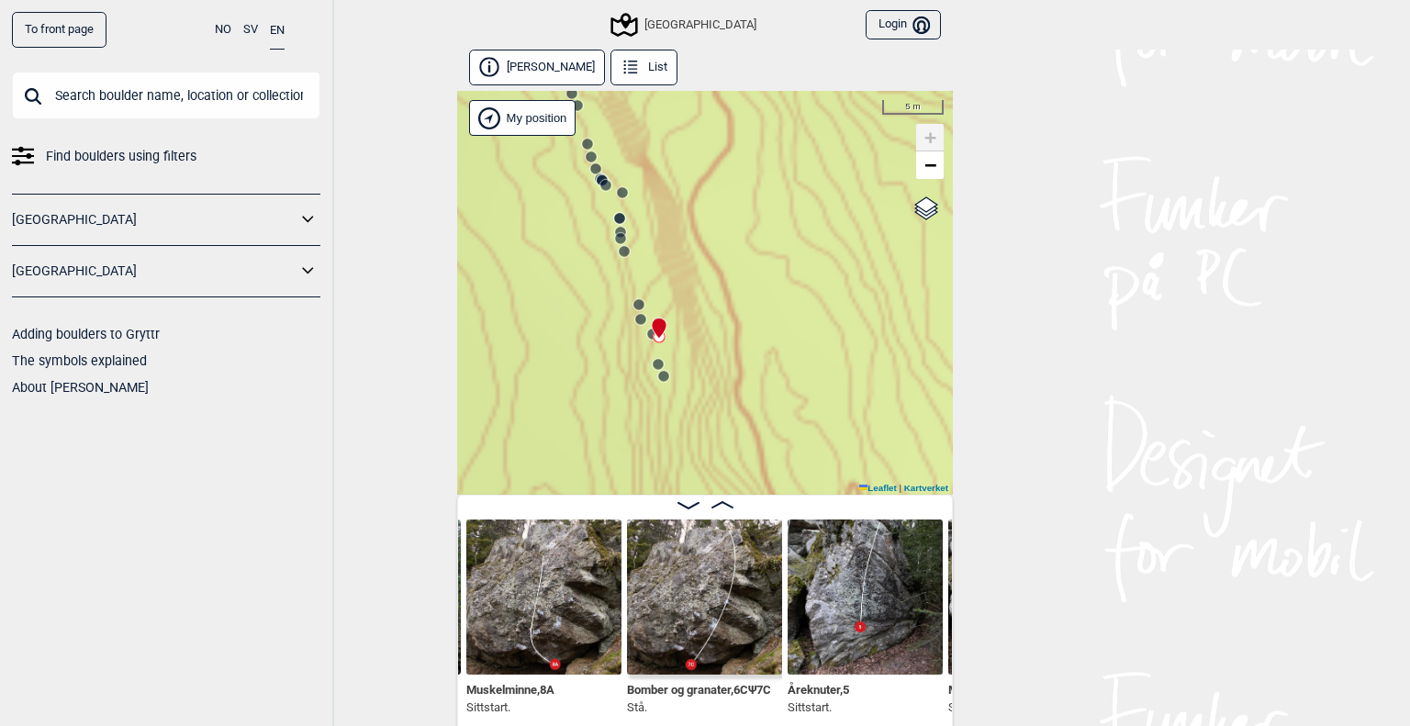
drag, startPoint x: 710, startPoint y: 407, endPoint x: 596, endPoint y: 311, distance: 149.3
click at [596, 311] on div "Speidersteinen Barnehageveggen Cowboyveggen Bølerveggen [GEOGRAPHIC_DATA]" at bounding box center [705, 293] width 496 height 404
click at [653, 367] on circle at bounding box center [658, 364] width 11 height 11
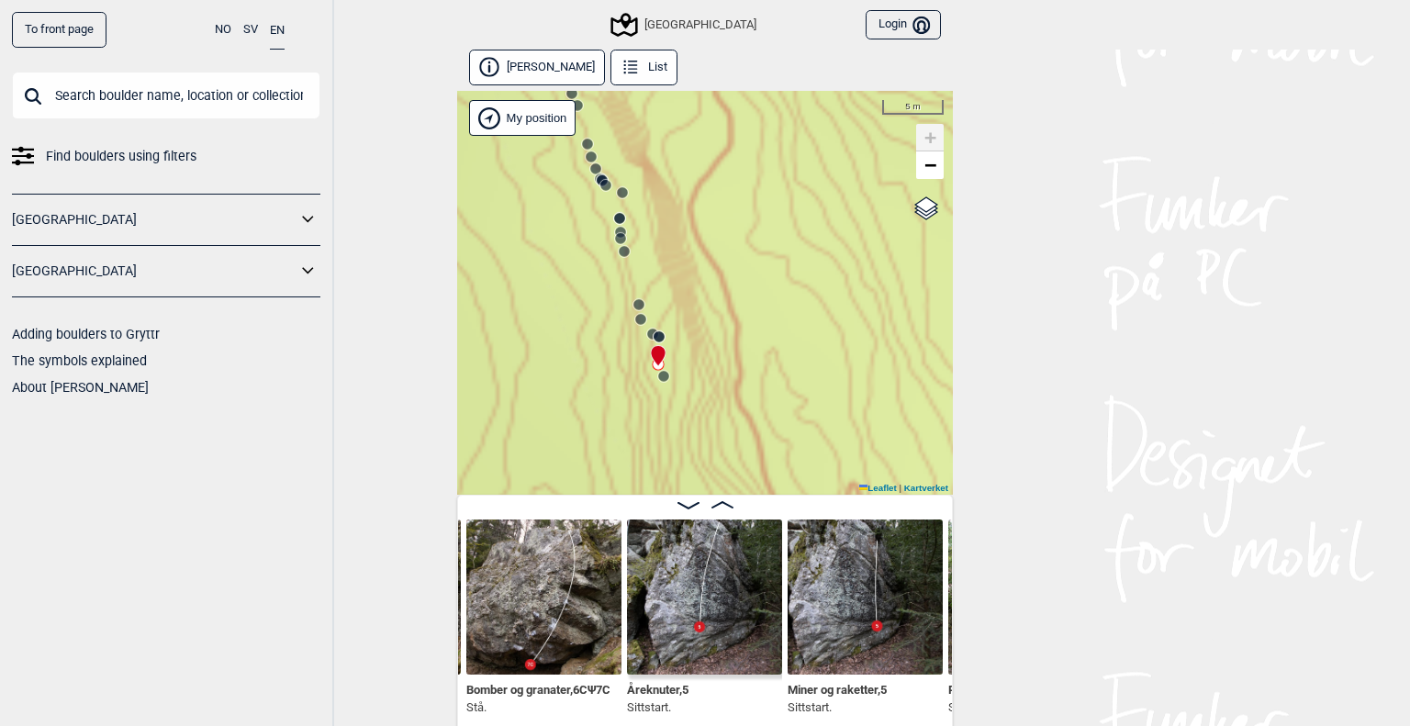
click at [658, 378] on circle at bounding box center [663, 376] width 11 height 11
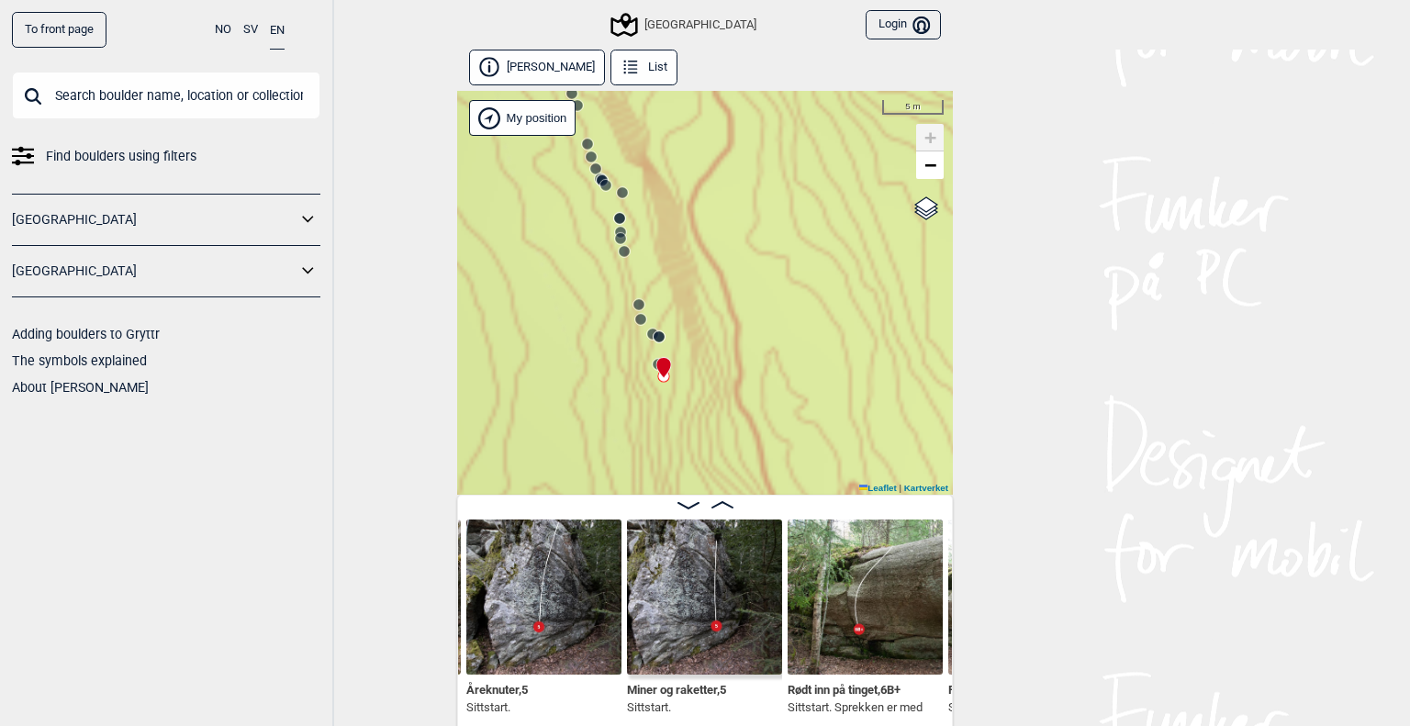
click at [653, 364] on div at bounding box center [660, 359] width 15 height 15
click at [656, 335] on circle at bounding box center [659, 336] width 11 height 11
click at [649, 334] on circle at bounding box center [654, 335] width 11 height 11
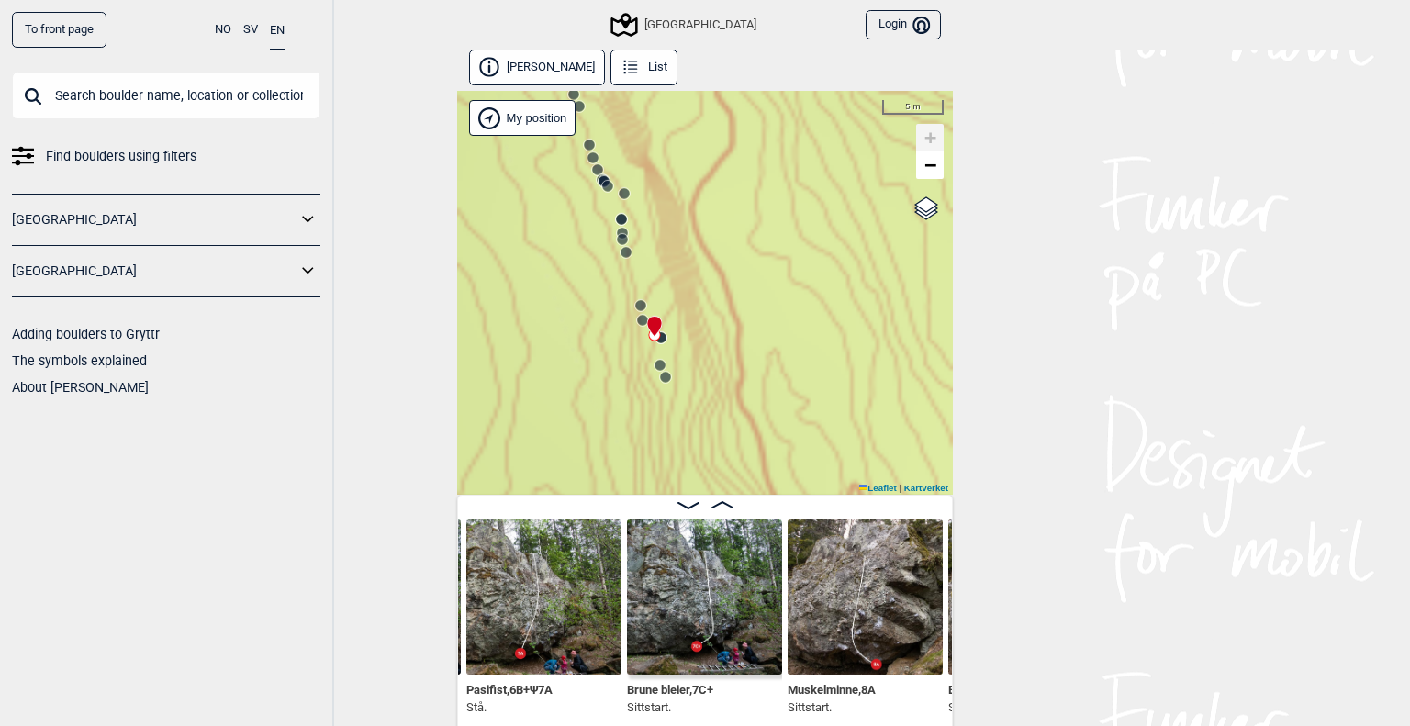
click at [635, 309] on circle at bounding box center [640, 305] width 11 height 11
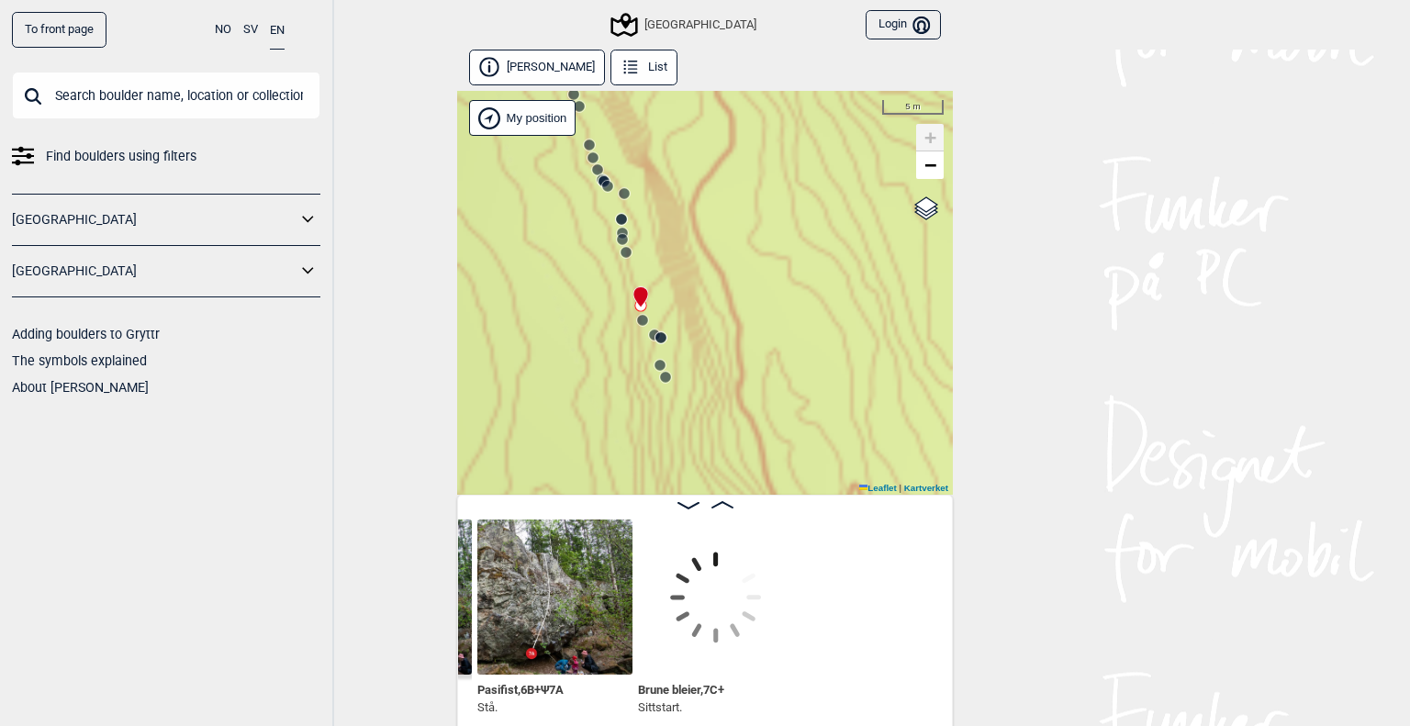
scroll to position [0, 9929]
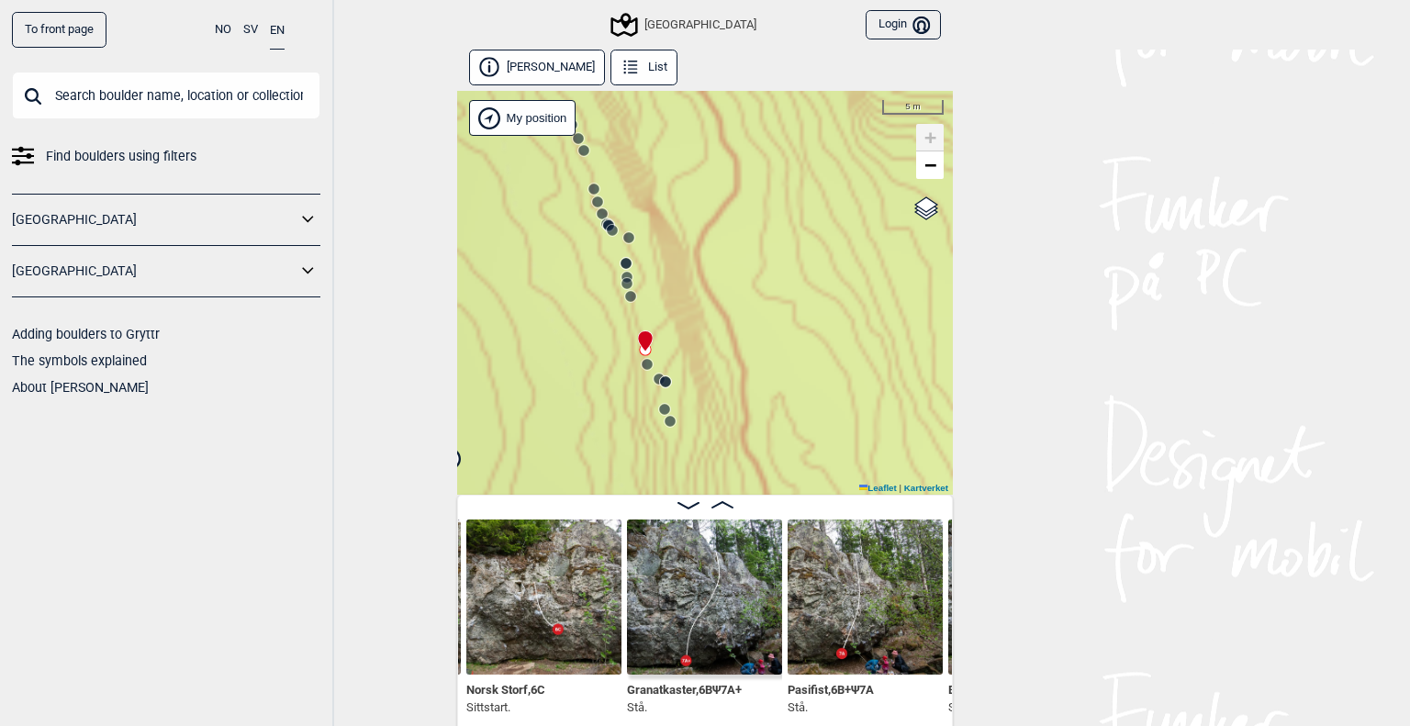
drag, startPoint x: 588, startPoint y: 290, endPoint x: 593, endPoint y: 325, distance: 35.2
click at [593, 325] on div "Speidersteinen Barnehageveggen Cowboyveggen Bølerveggen [GEOGRAPHIC_DATA]" at bounding box center [705, 293] width 496 height 404
click at [628, 295] on circle at bounding box center [630, 296] width 11 height 11
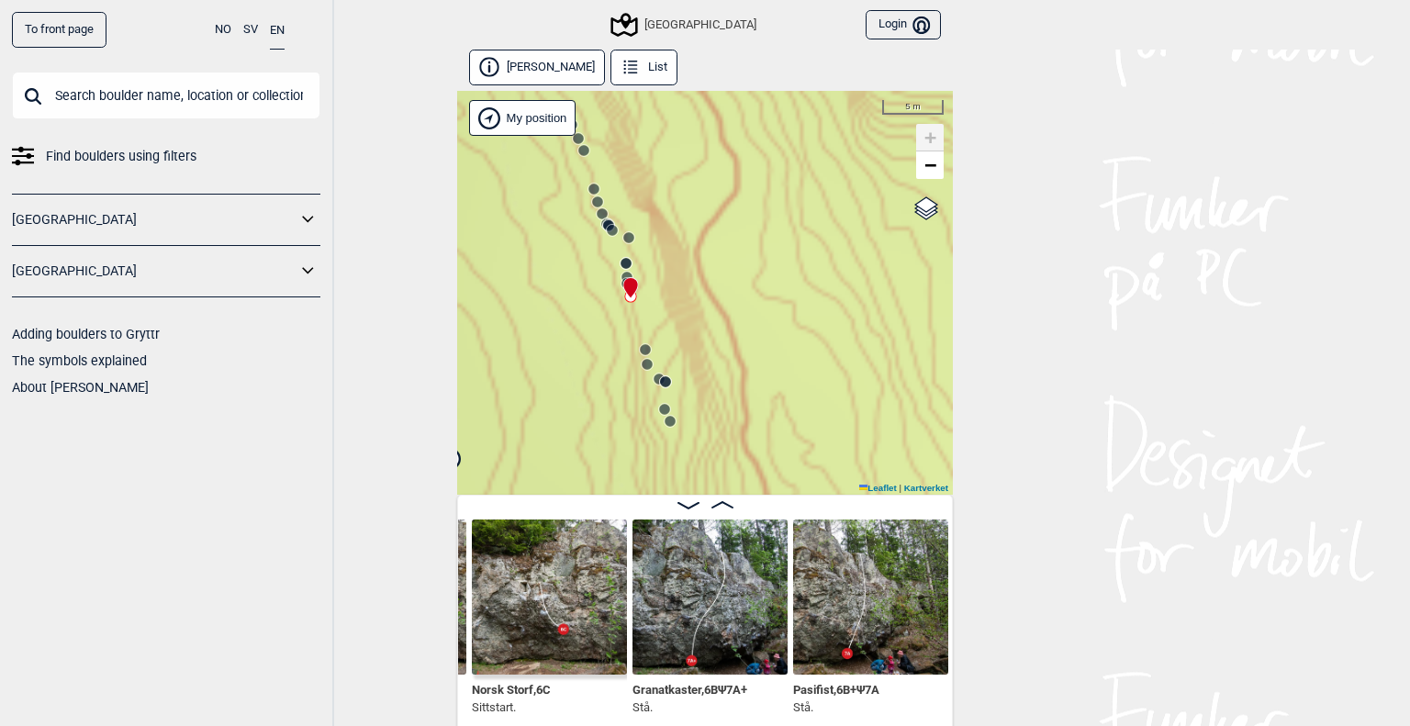
scroll to position [0, 9773]
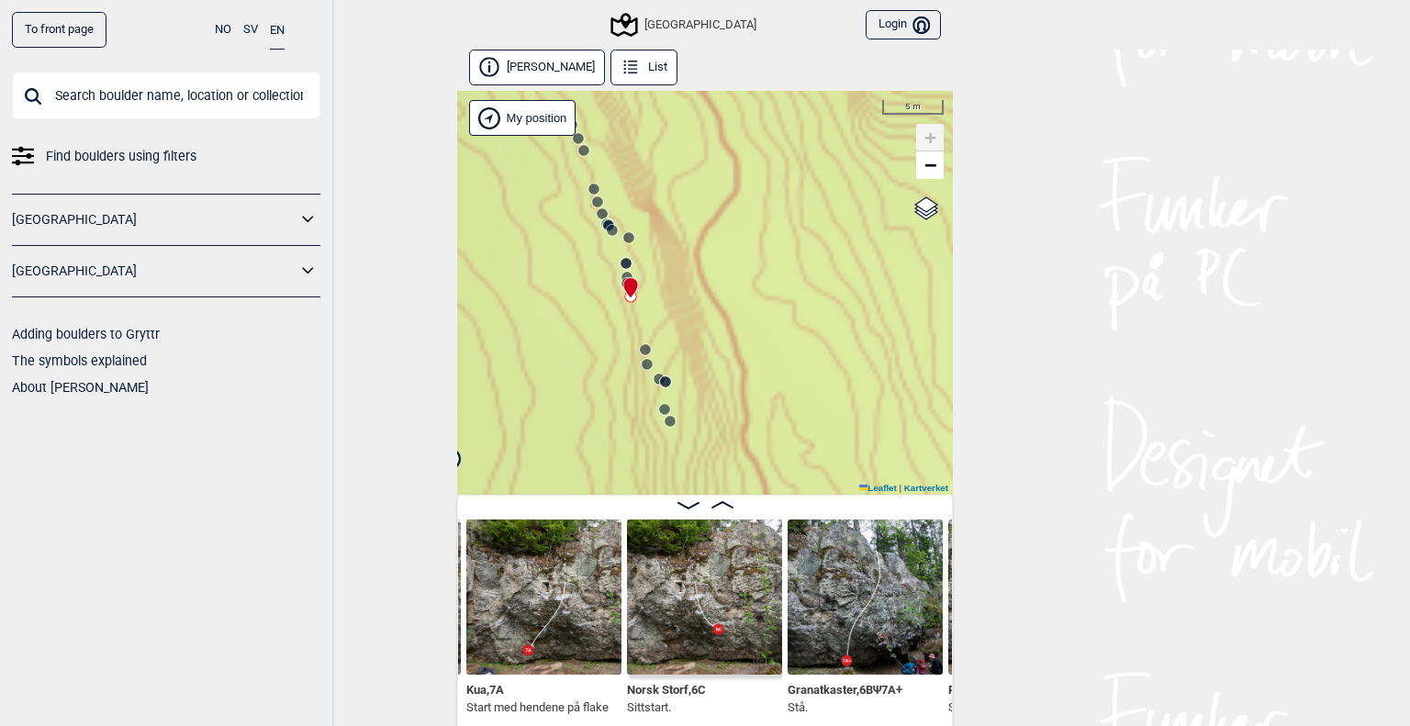
click at [621, 263] on circle at bounding box center [626, 263] width 11 height 11
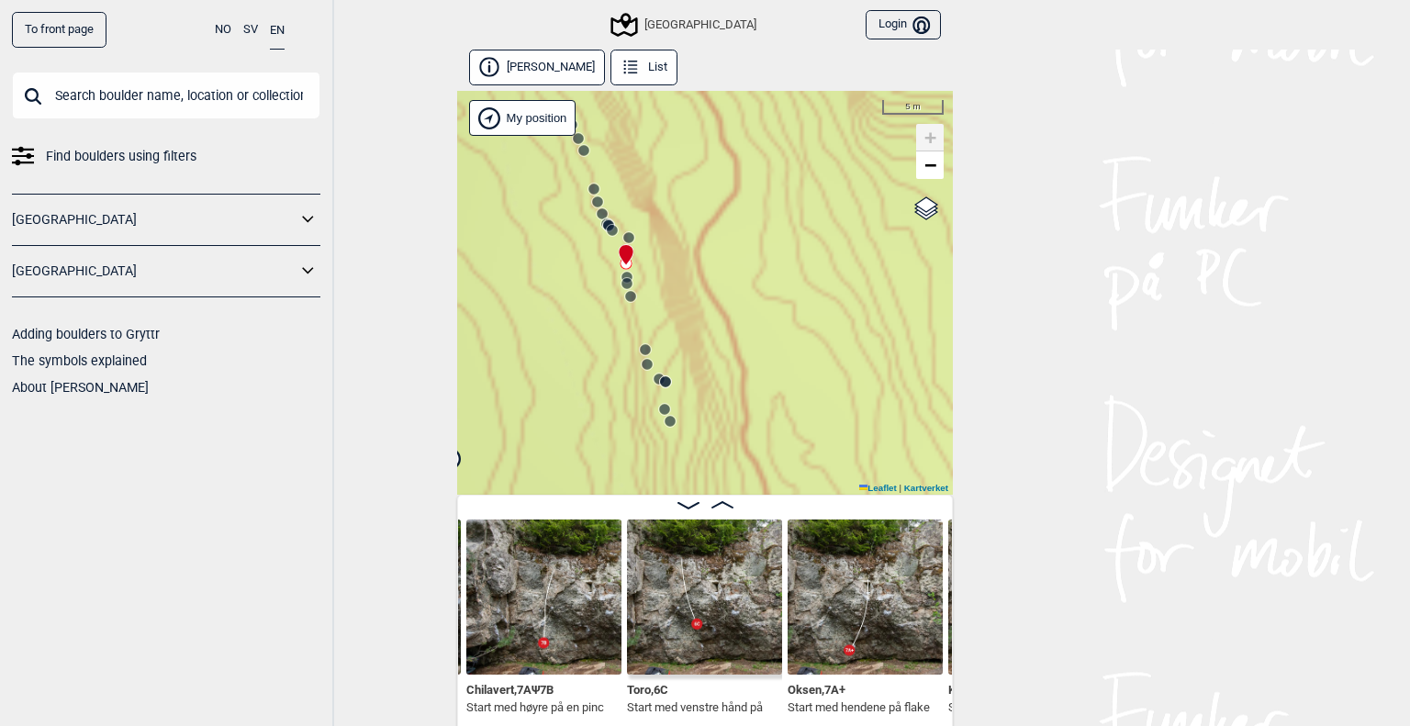
click at [623, 239] on circle at bounding box center [628, 237] width 11 height 11
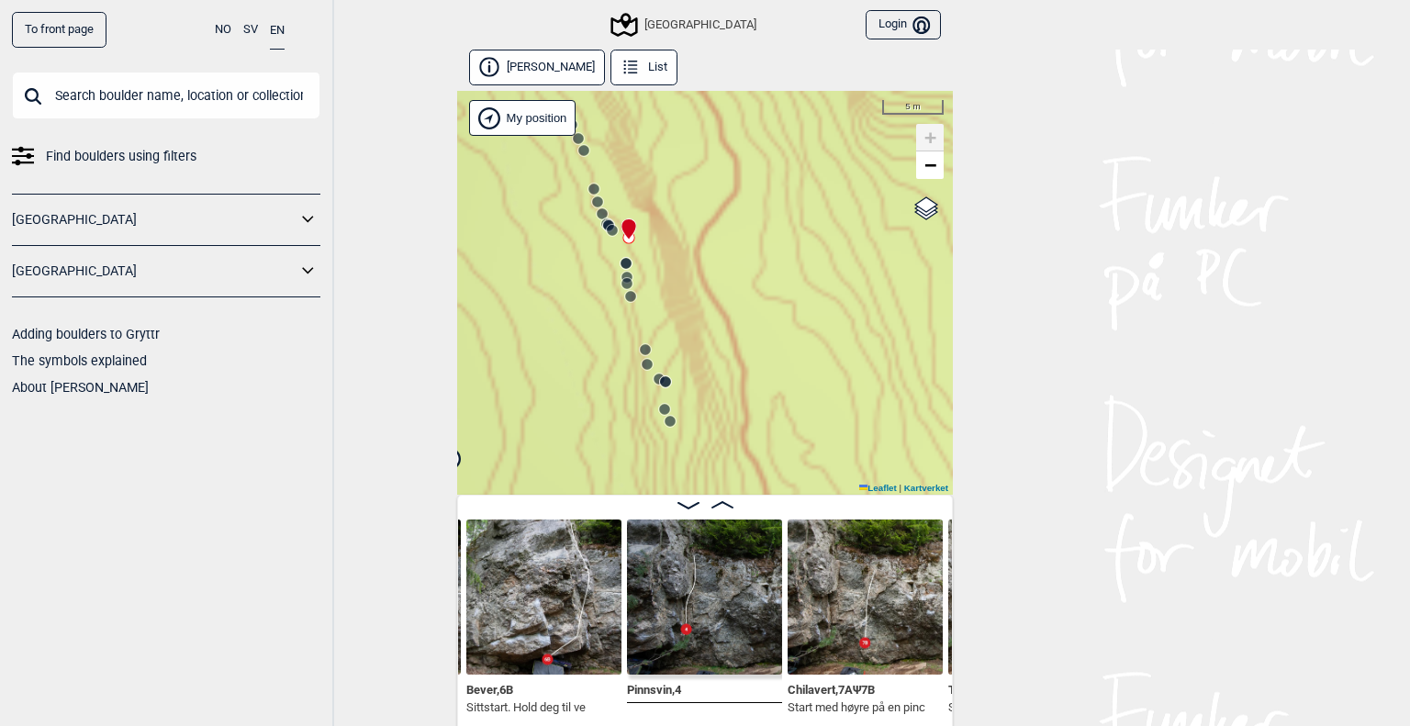
click at [607, 232] on circle at bounding box center [612, 230] width 11 height 11
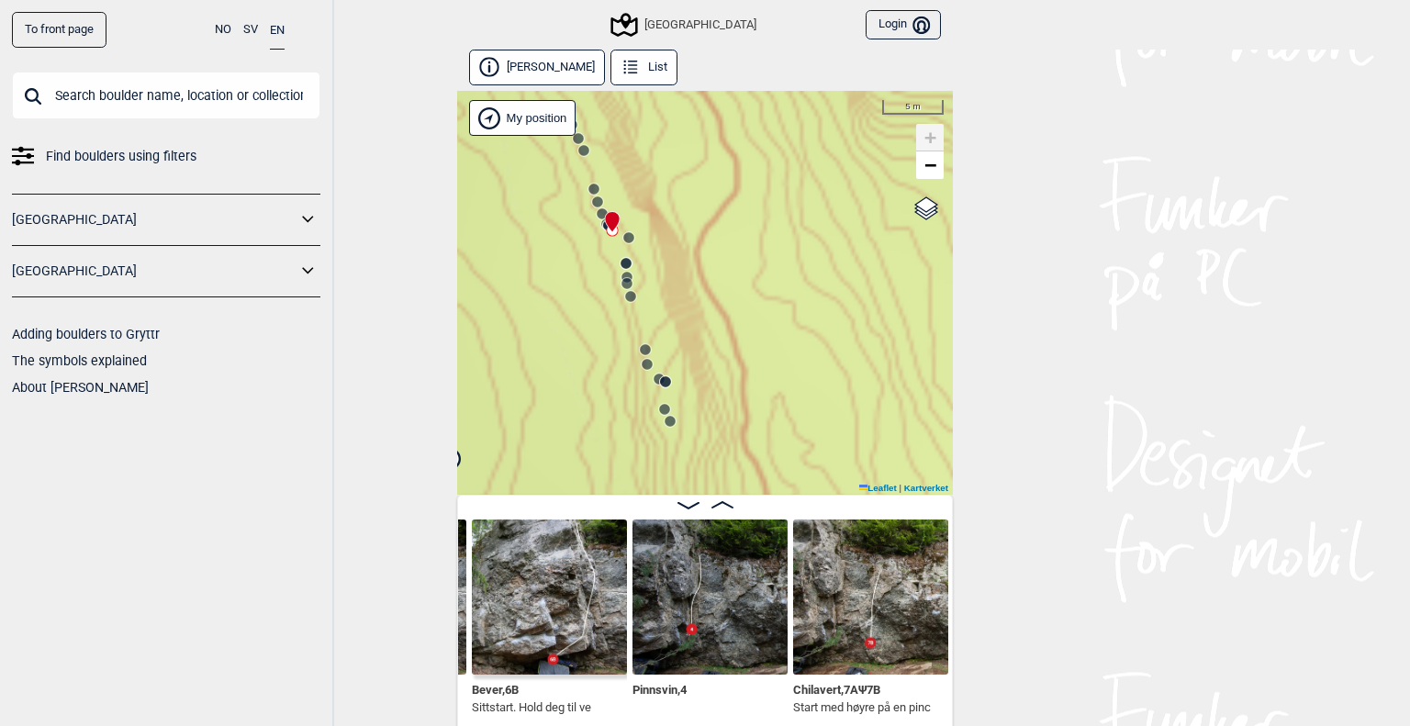
scroll to position [0, 8843]
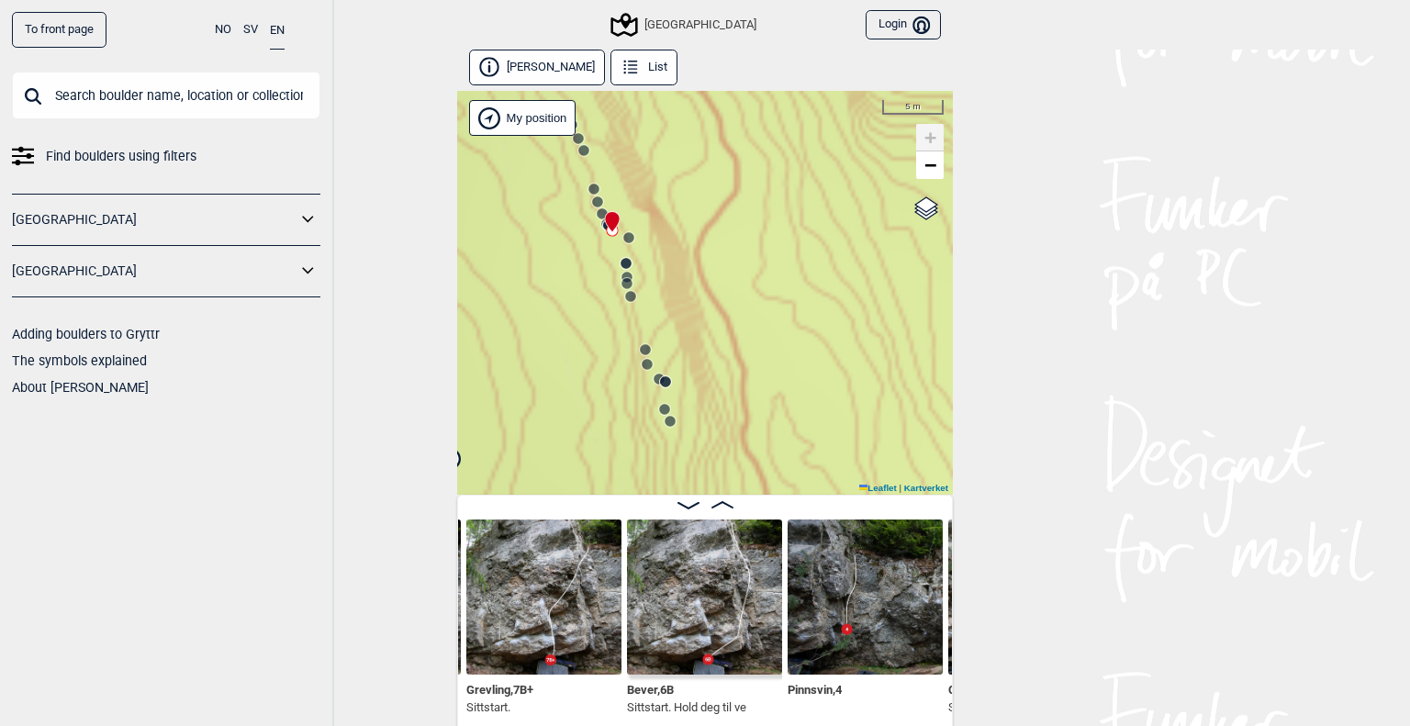
click at [596, 203] on icon at bounding box center [597, 202] width 15 height 15
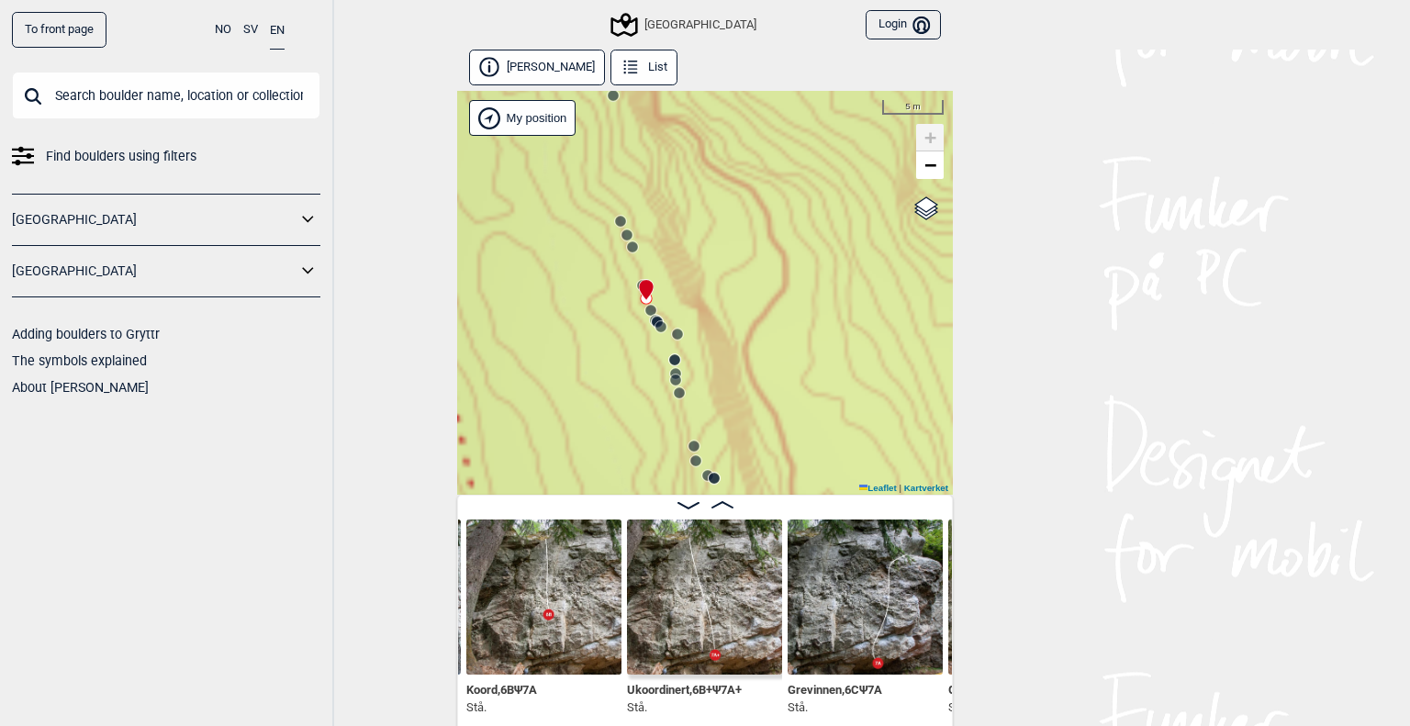
drag, startPoint x: 644, startPoint y: 271, endPoint x: 661, endPoint y: 306, distance: 38.6
click at [661, 306] on div "Speidersteinen Barnehageveggen Cowboyveggen Bølerveggen [GEOGRAPHIC_DATA]" at bounding box center [705, 293] width 496 height 404
click at [629, 255] on div "Speidersteinen Barnehageveggen Cowboyveggen Bølerveggen [GEOGRAPHIC_DATA]" at bounding box center [705, 293] width 496 height 404
click at [629, 252] on icon at bounding box center [632, 247] width 15 height 15
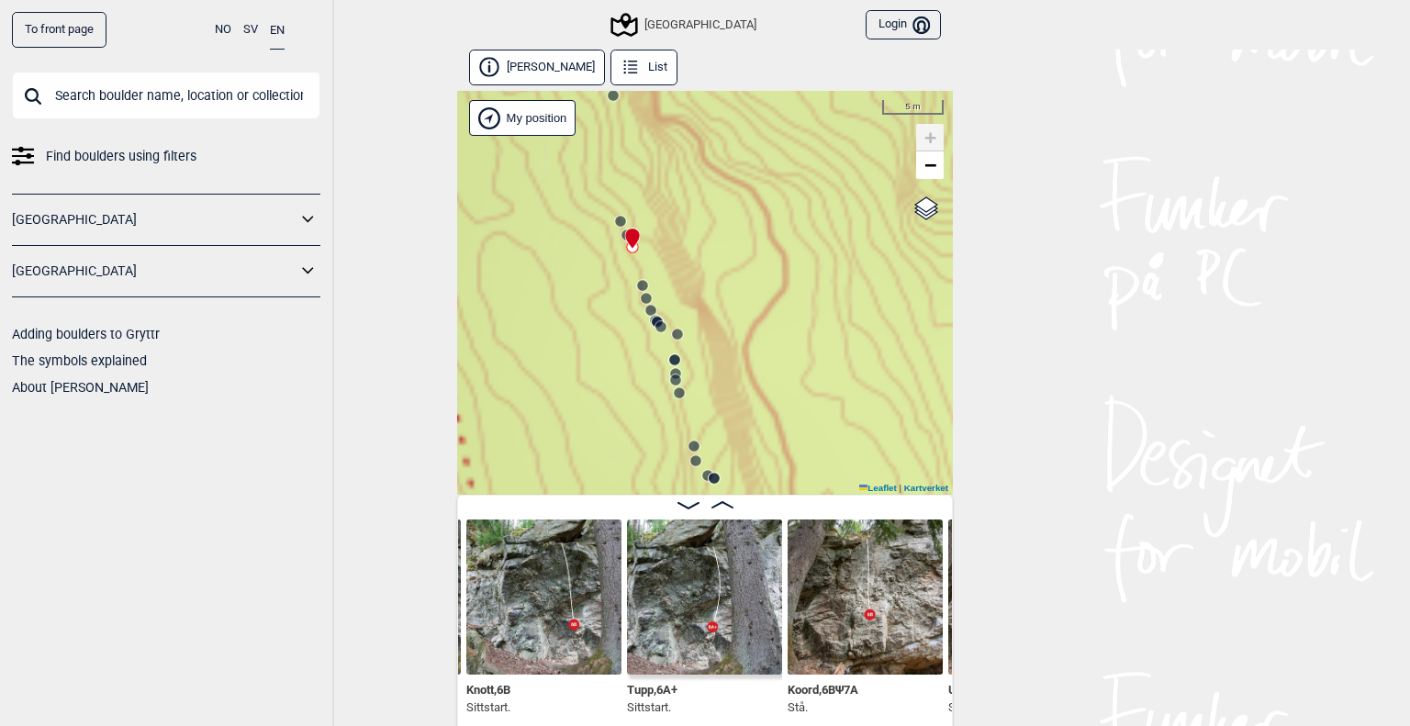
click at [615, 218] on circle at bounding box center [620, 221] width 11 height 11
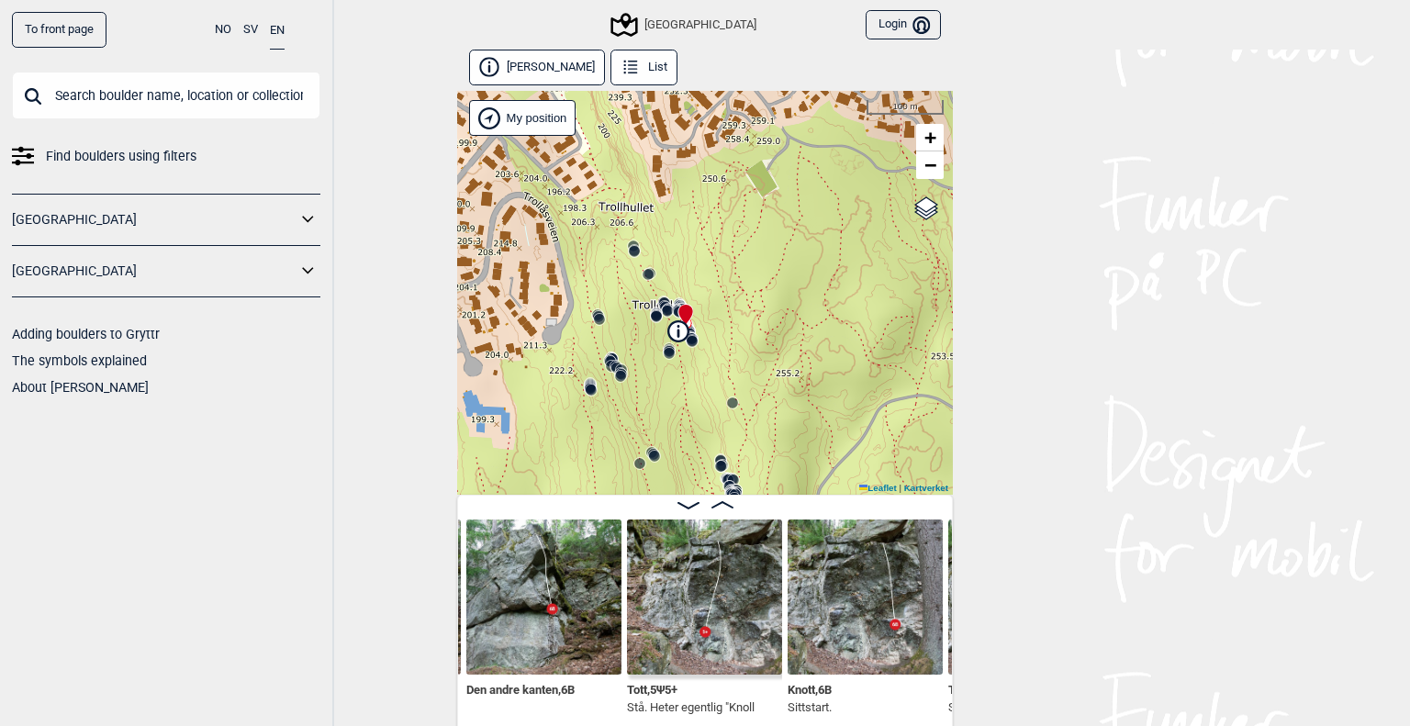
click at [627, 245] on icon at bounding box center [634, 251] width 15 height 15
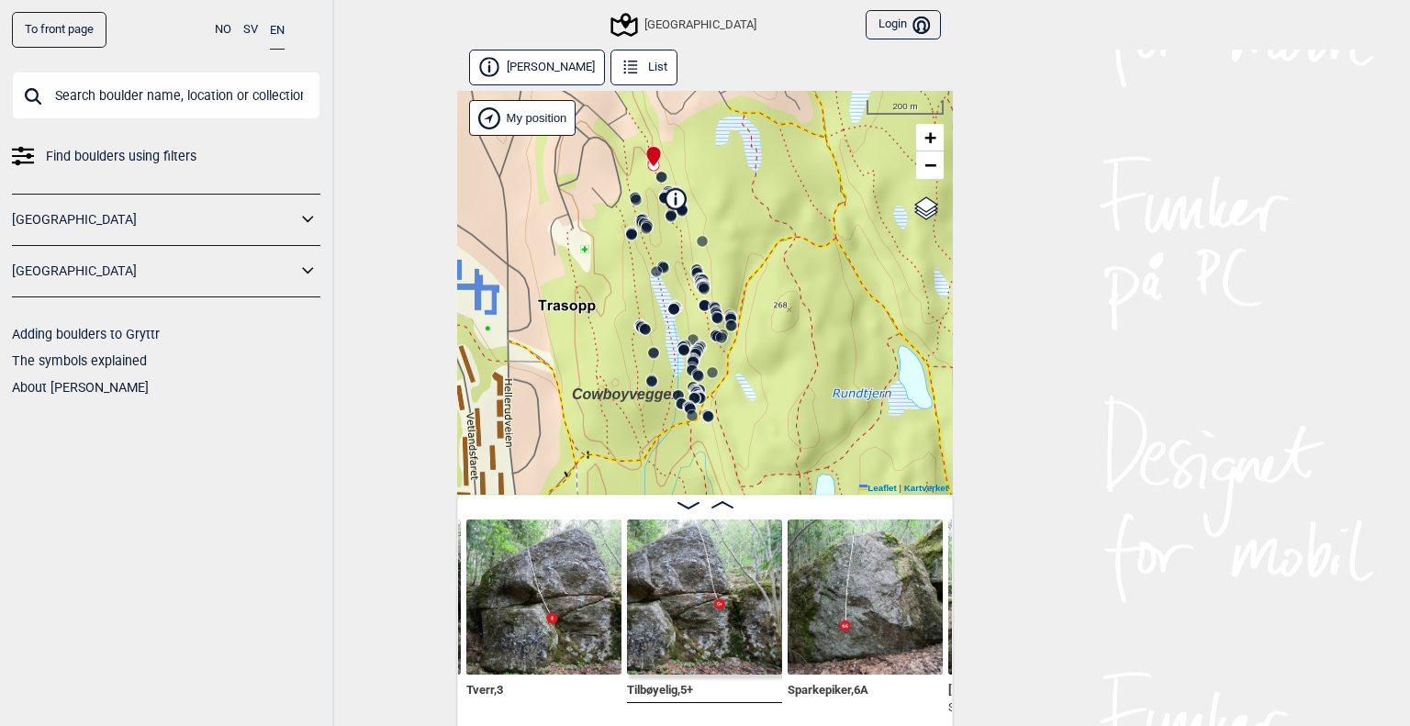
drag, startPoint x: 748, startPoint y: 363, endPoint x: 747, endPoint y: 289, distance: 73.4
click at [747, 289] on div "Speidersteinen Barnehageveggen Cowboyveggen Bølerveggen [GEOGRAPHIC_DATA]" at bounding box center [705, 293] width 496 height 404
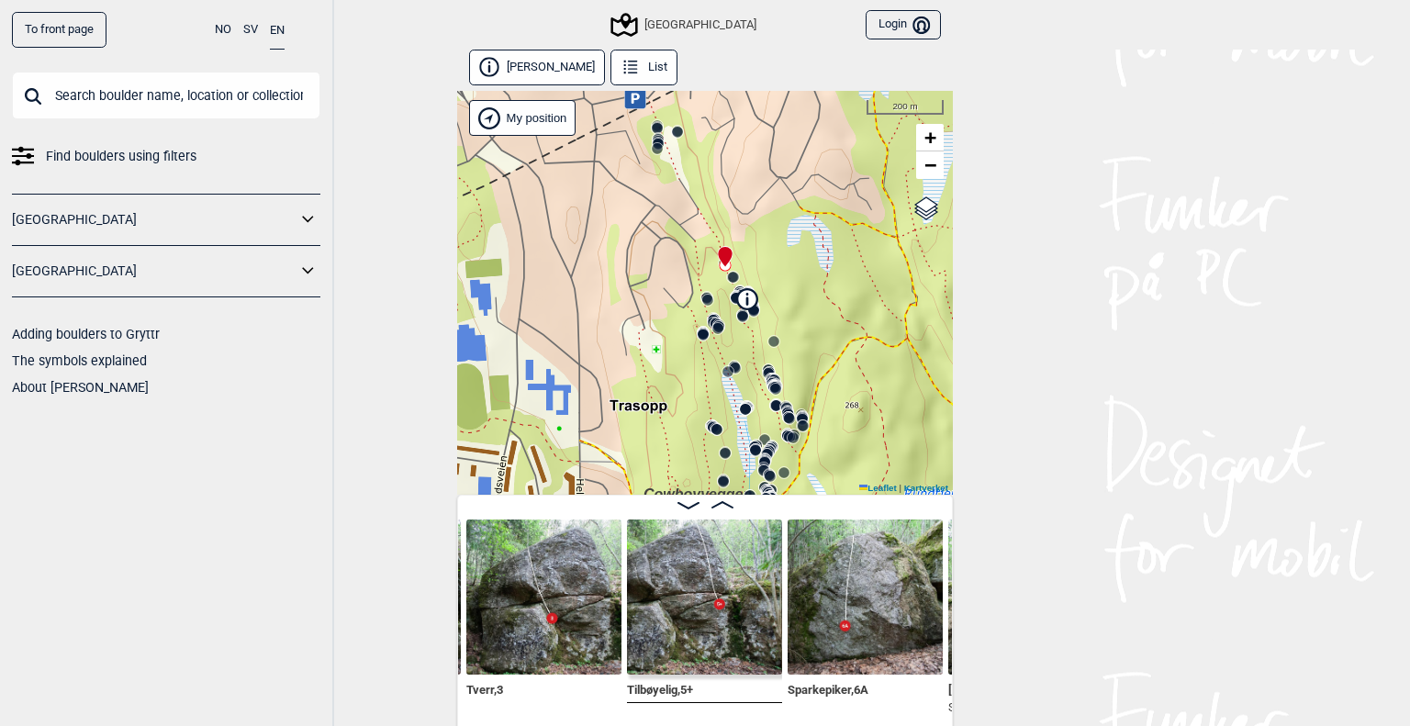
drag, startPoint x: 747, startPoint y: 289, endPoint x: 776, endPoint y: 365, distance: 81.3
click at [810, 404] on div "Speidersteinen Barnehageveggen Cowboyveggen Bølerveggen [GEOGRAPHIC_DATA]" at bounding box center [705, 293] width 496 height 404
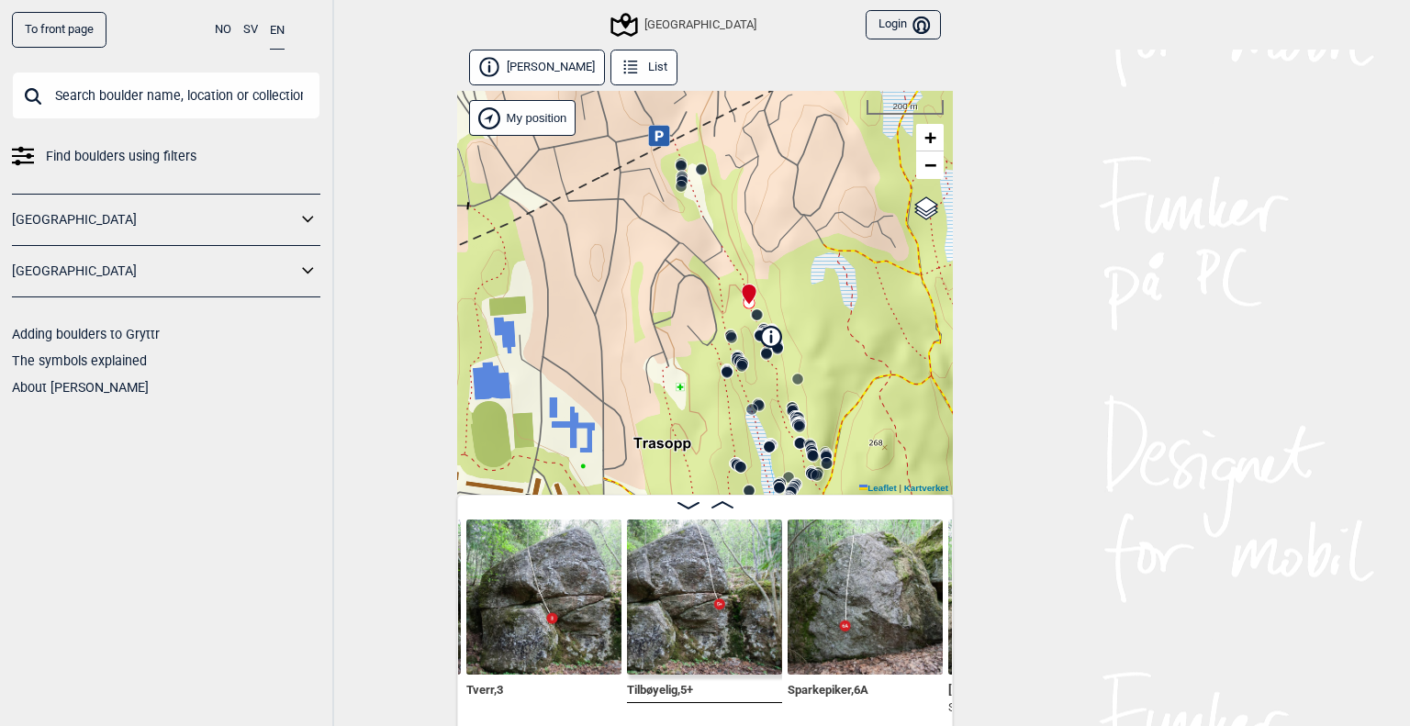
drag, startPoint x: 688, startPoint y: 207, endPoint x: 714, endPoint y: 246, distance: 47.6
click at [714, 246] on div "Speidersteinen Barnehageveggen Cowboyveggen Bølerveggen [GEOGRAPHIC_DATA]" at bounding box center [705, 293] width 496 height 404
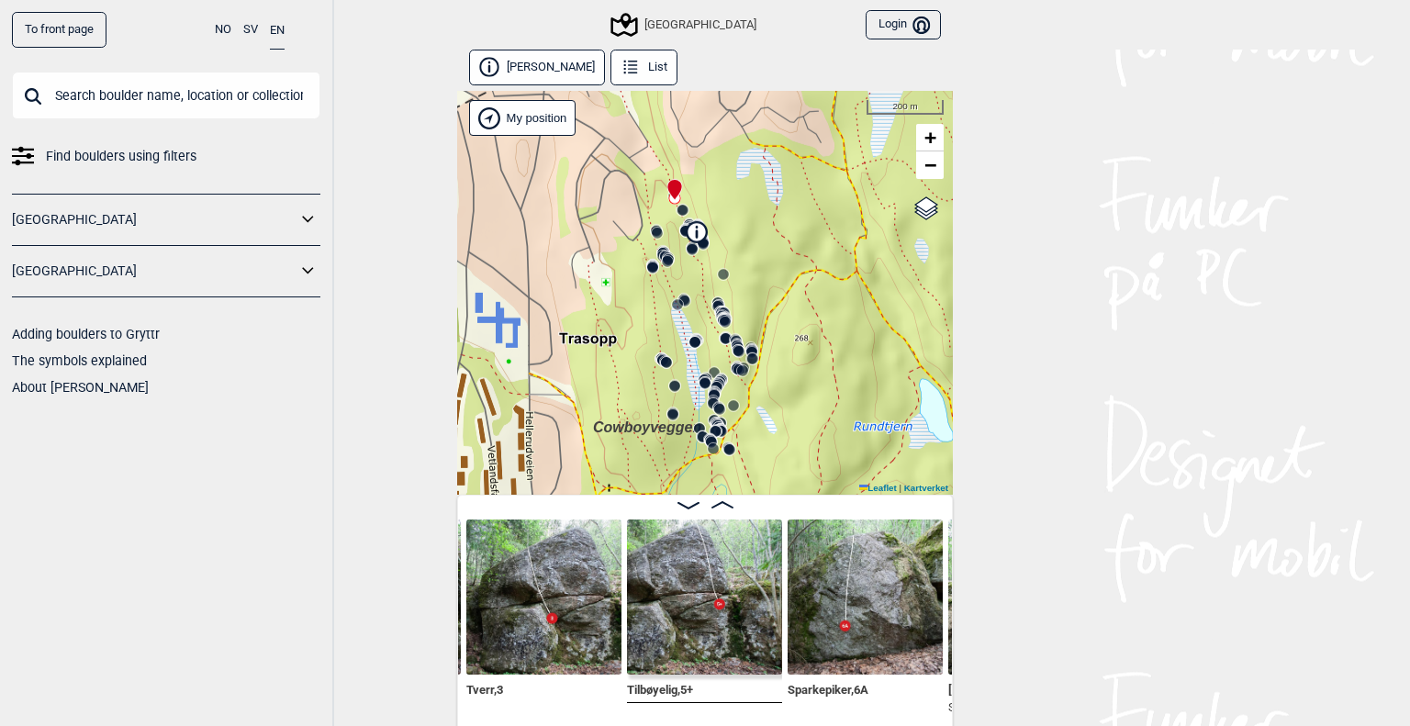
drag, startPoint x: 861, startPoint y: 385, endPoint x: 805, endPoint y: 298, distance: 102.9
click at [805, 298] on div "Speidersteinen Barnehageveggen Cowboyveggen Bølerveggen [GEOGRAPHIC_DATA]" at bounding box center [705, 293] width 496 height 404
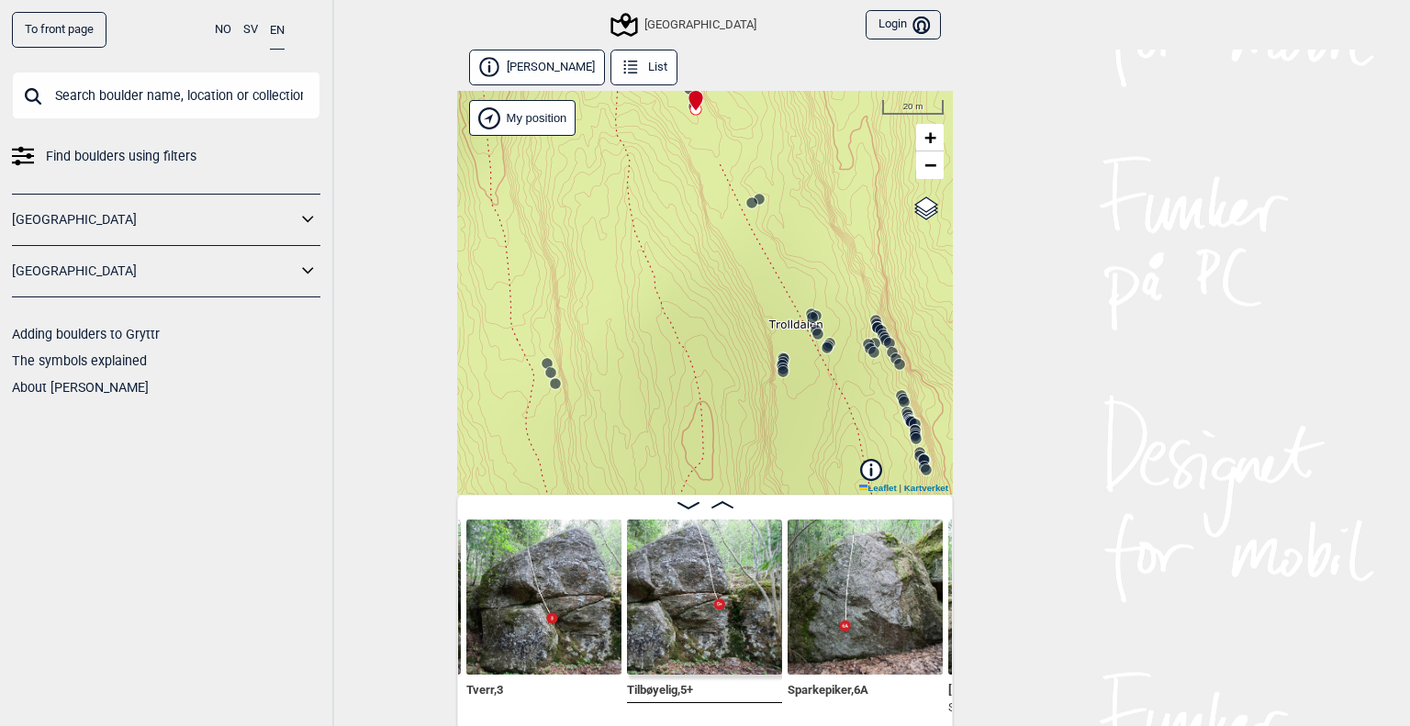
drag, startPoint x: 759, startPoint y: 285, endPoint x: 737, endPoint y: 332, distance: 52.6
click at [748, 343] on div "Speidersteinen Barnehageveggen Cowboyveggen Bølerveggen [GEOGRAPHIC_DATA]" at bounding box center [705, 293] width 496 height 404
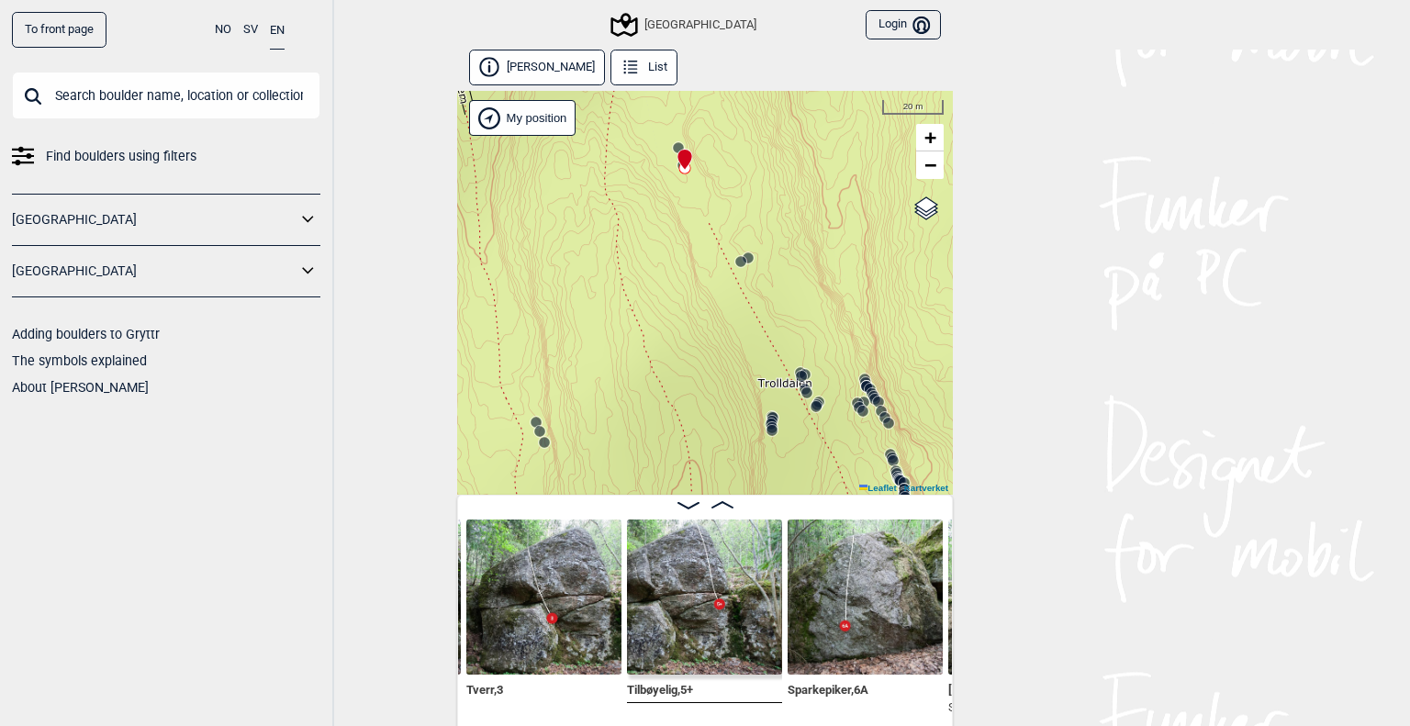
click at [674, 147] on div at bounding box center [681, 151] width 15 height 15
click at [675, 146] on div at bounding box center [681, 151] width 15 height 15
click at [735, 263] on circle at bounding box center [740, 261] width 11 height 11
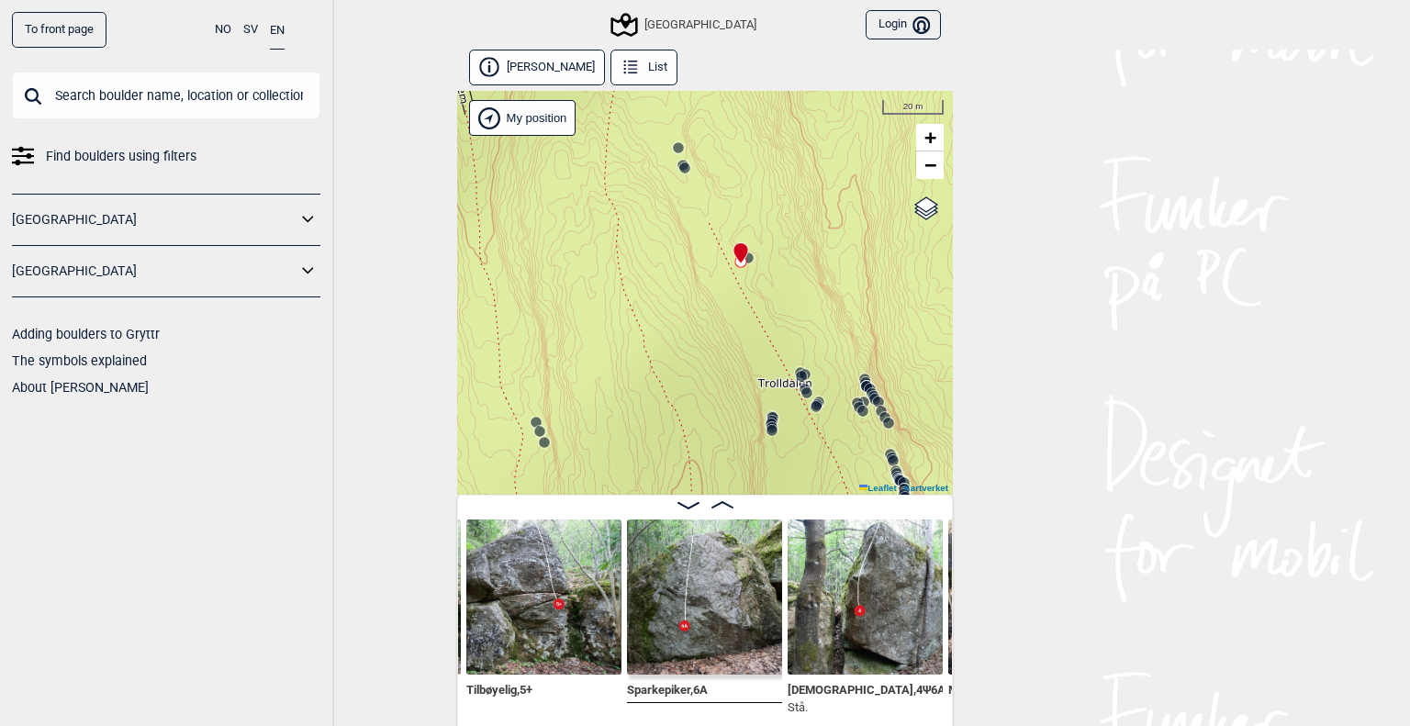
click at [745, 258] on circle at bounding box center [748, 257] width 11 height 11
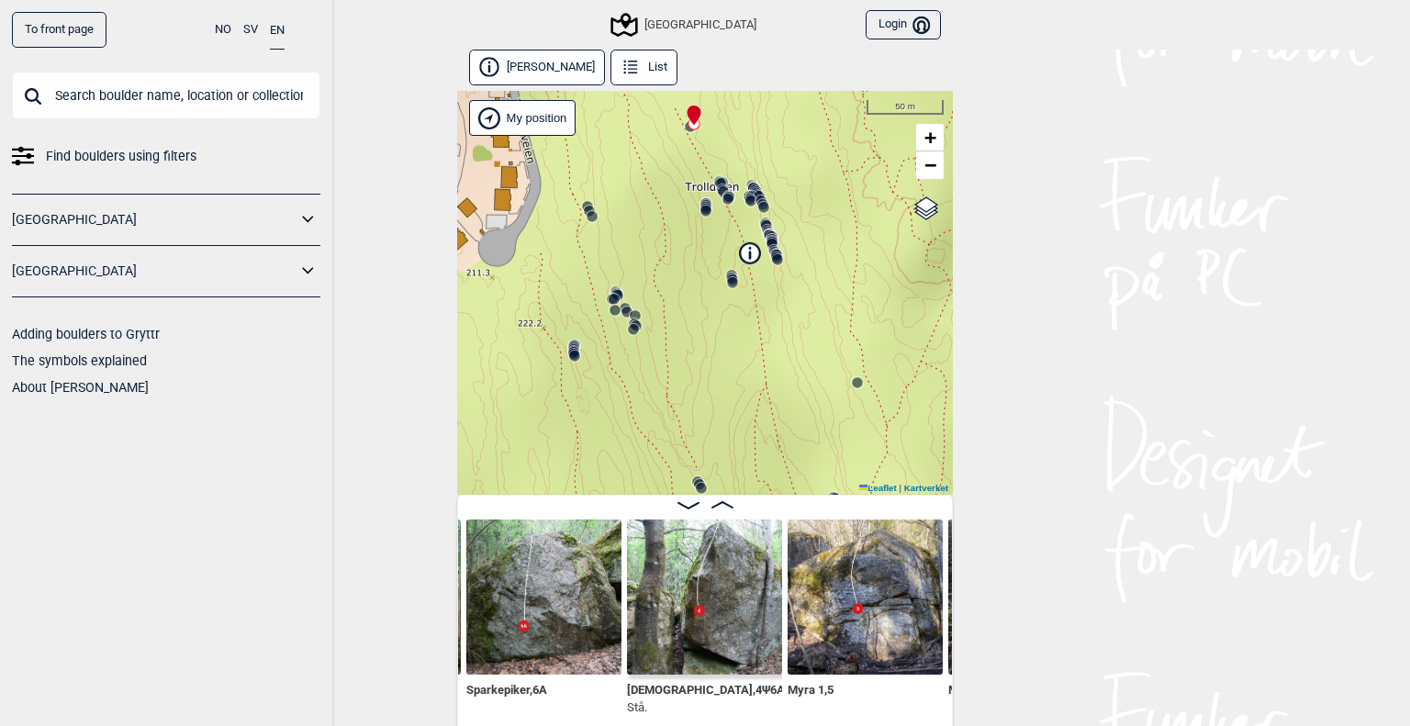
drag, startPoint x: 784, startPoint y: 383, endPoint x: 714, endPoint y: 229, distance: 168.4
click at [714, 229] on div "Speidersteinen Barnehageveggen Cowboyveggen Bølerveggen [GEOGRAPHIC_DATA]" at bounding box center [705, 293] width 496 height 404
click at [252, 9] on div "Speidersteinen Barnehageveggen Cowboyveggen Bølerveggen [GEOGRAPHIC_DATA]" at bounding box center [252, 9] width 0 height 0
click at [610, 292] on icon at bounding box center [614, 299] width 15 height 15
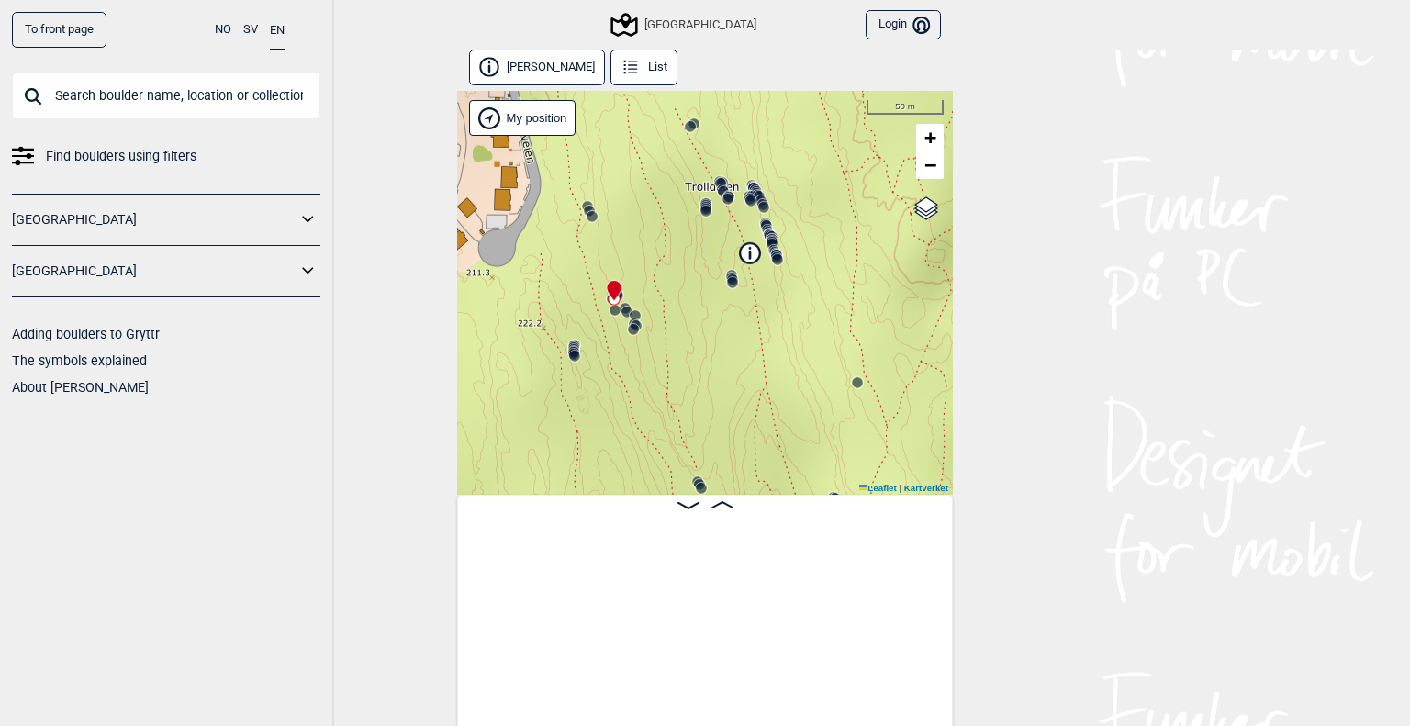
scroll to position [0, 23612]
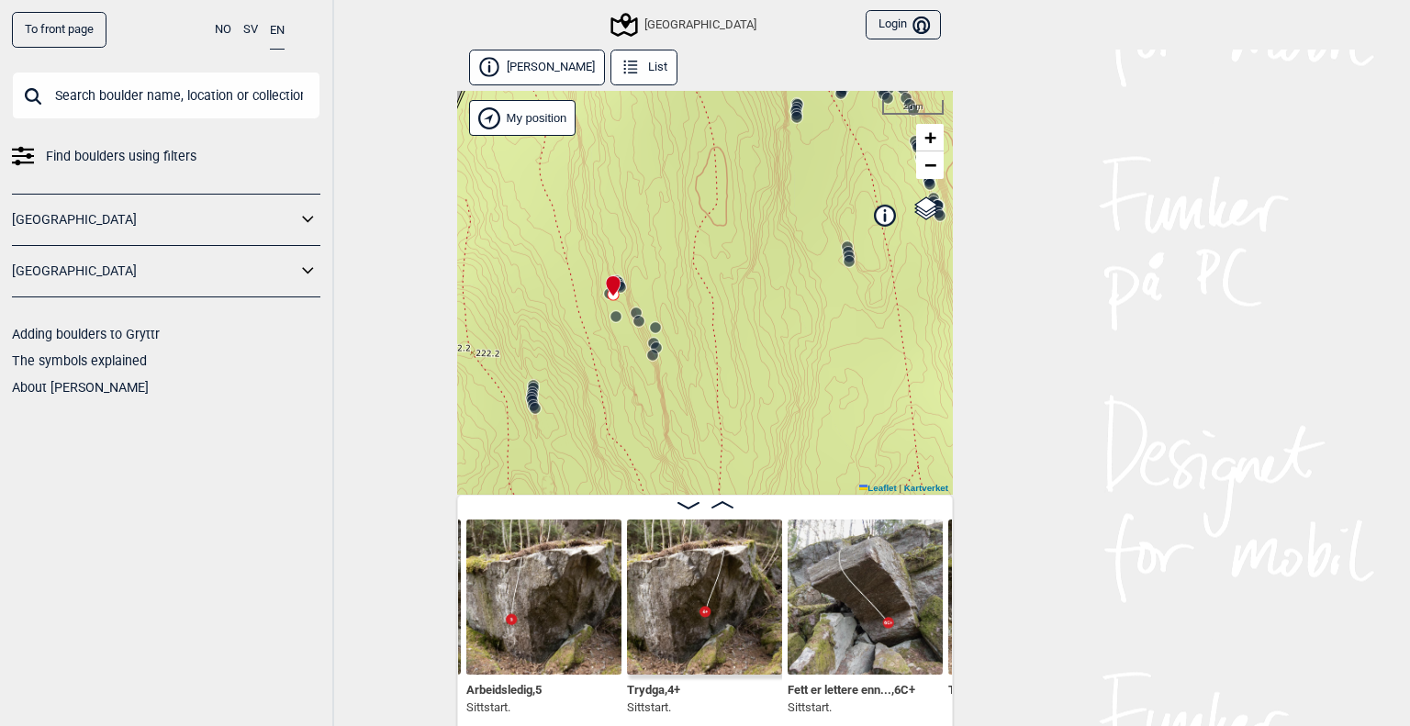
click at [530, 393] on icon at bounding box center [531, 398] width 15 height 15
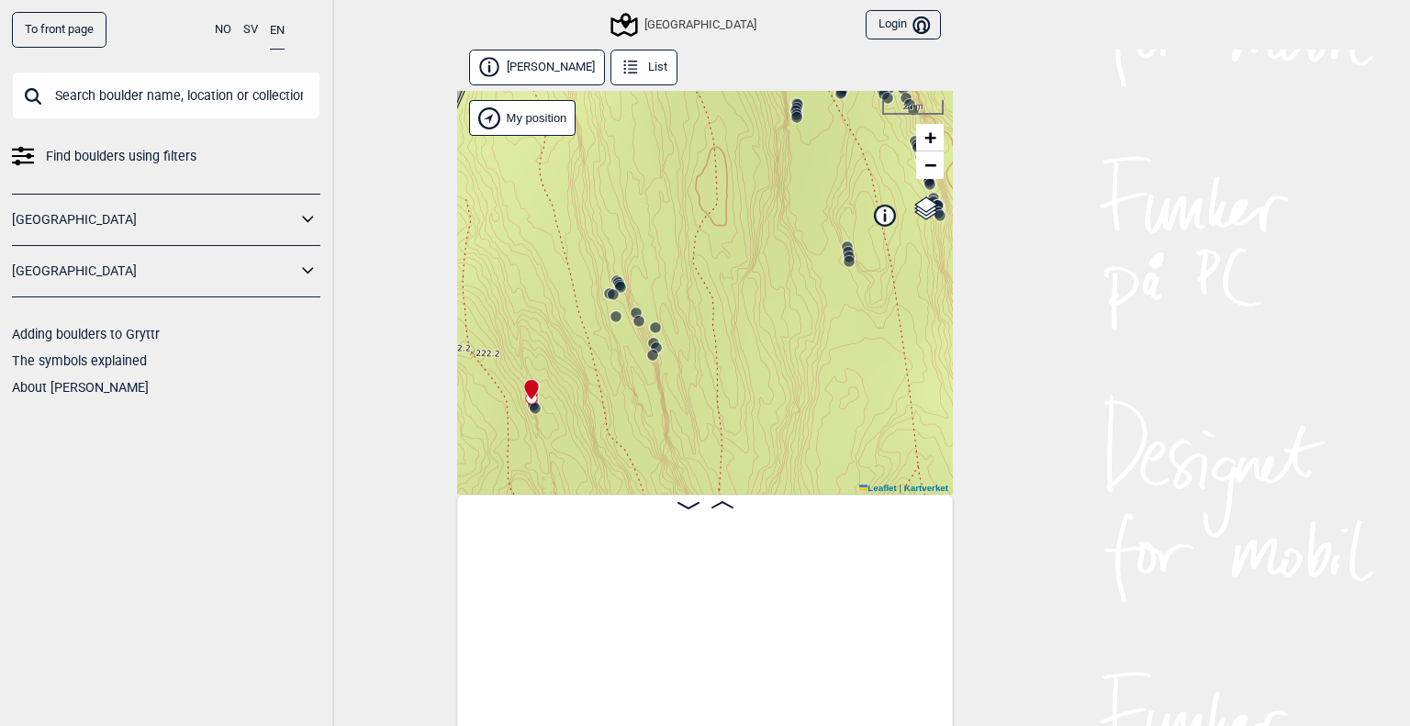
scroll to position [0, 25502]
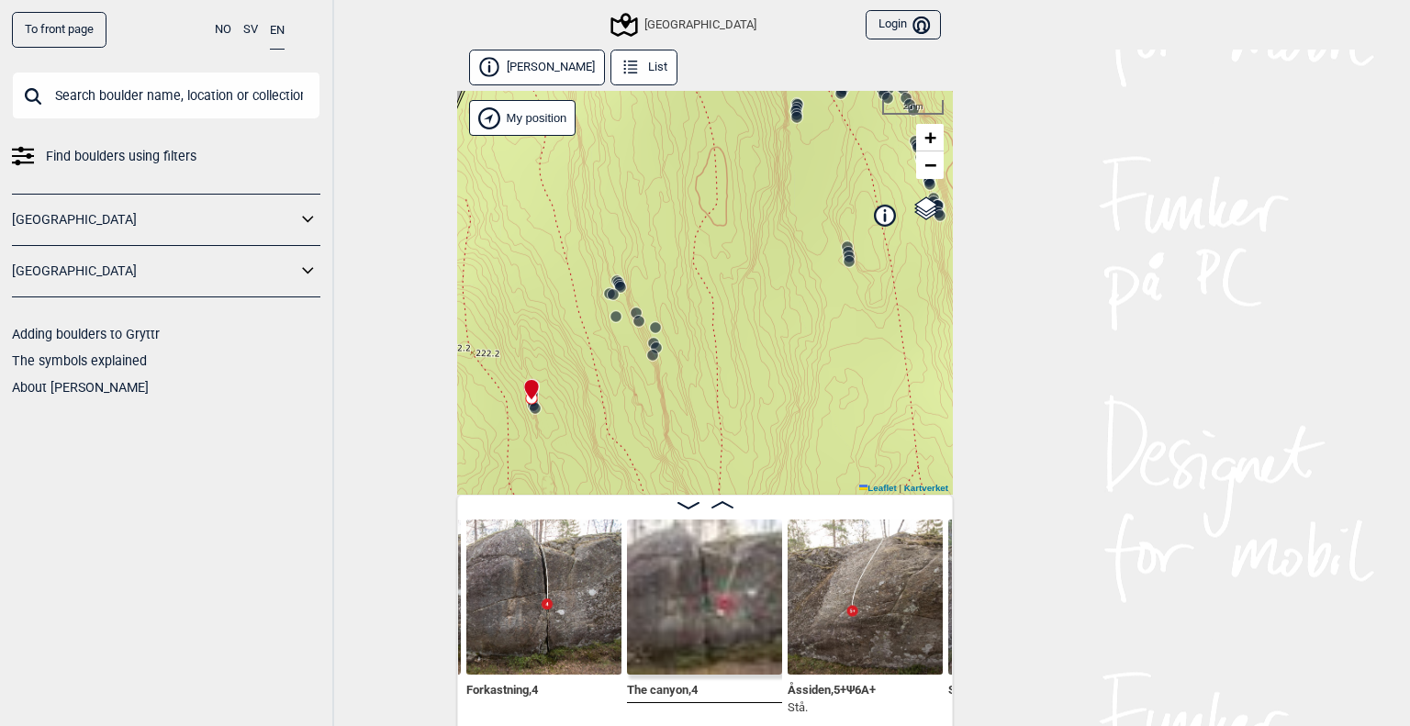
click at [526, 400] on icon at bounding box center [532, 390] width 16 height 22
click at [530, 408] on circle at bounding box center [535, 408] width 11 height 11
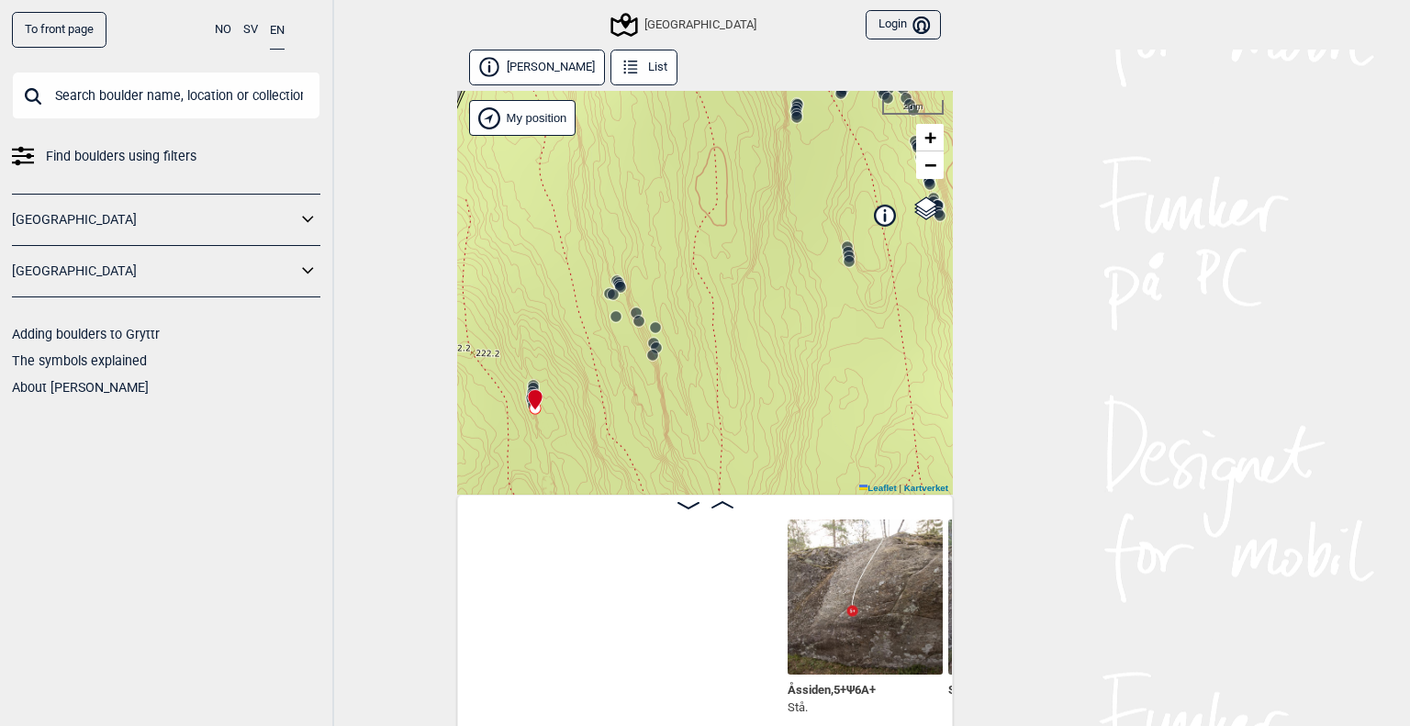
scroll to position [0, 25983]
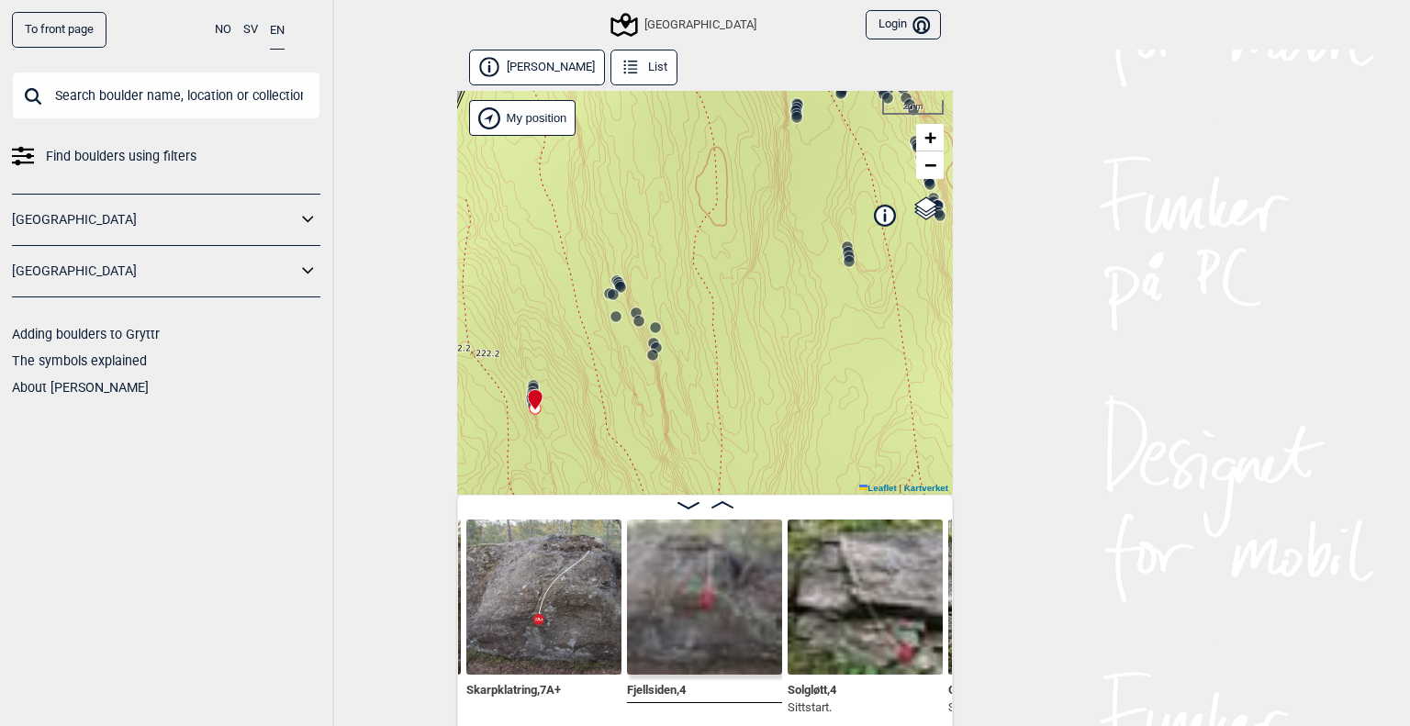
click at [646, 361] on icon at bounding box center [652, 355] width 15 height 15
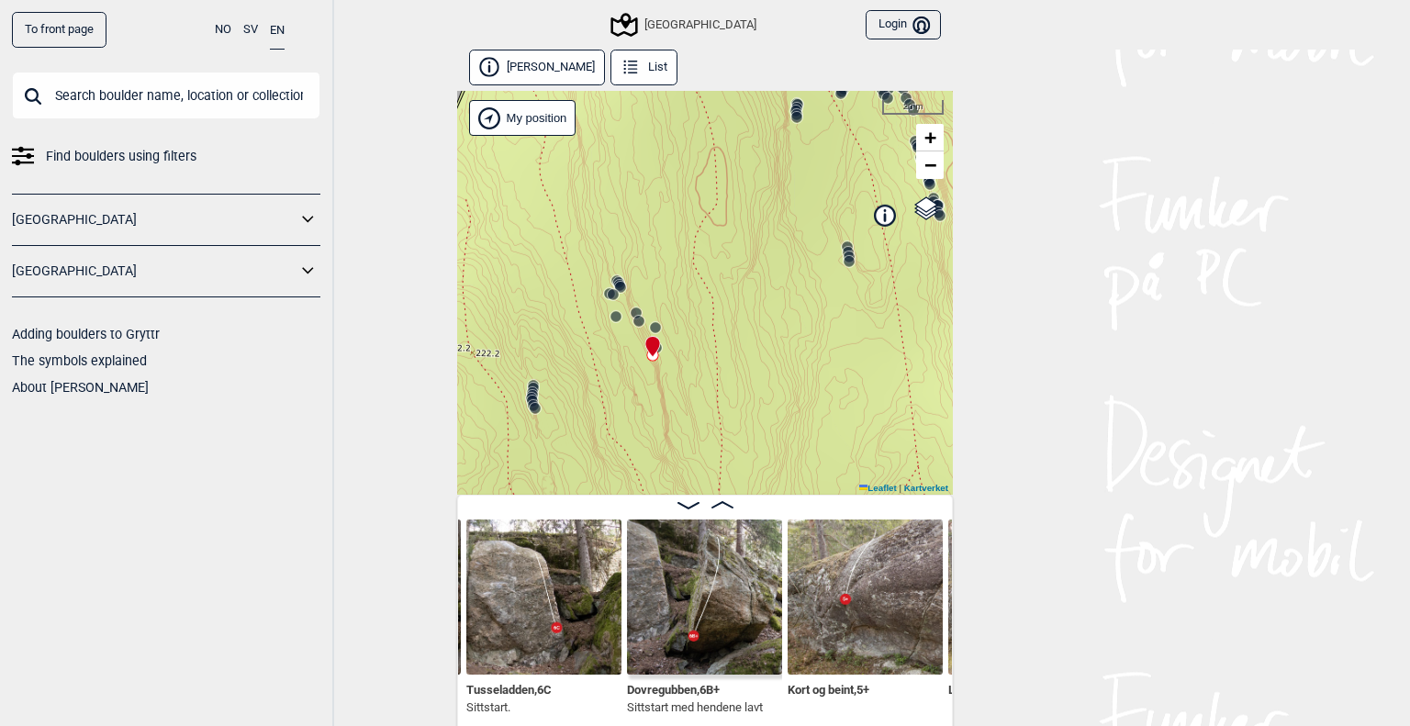
click at [649, 347] on icon at bounding box center [652, 347] width 14 height 20
click at [610, 318] on circle at bounding box center [615, 316] width 11 height 11
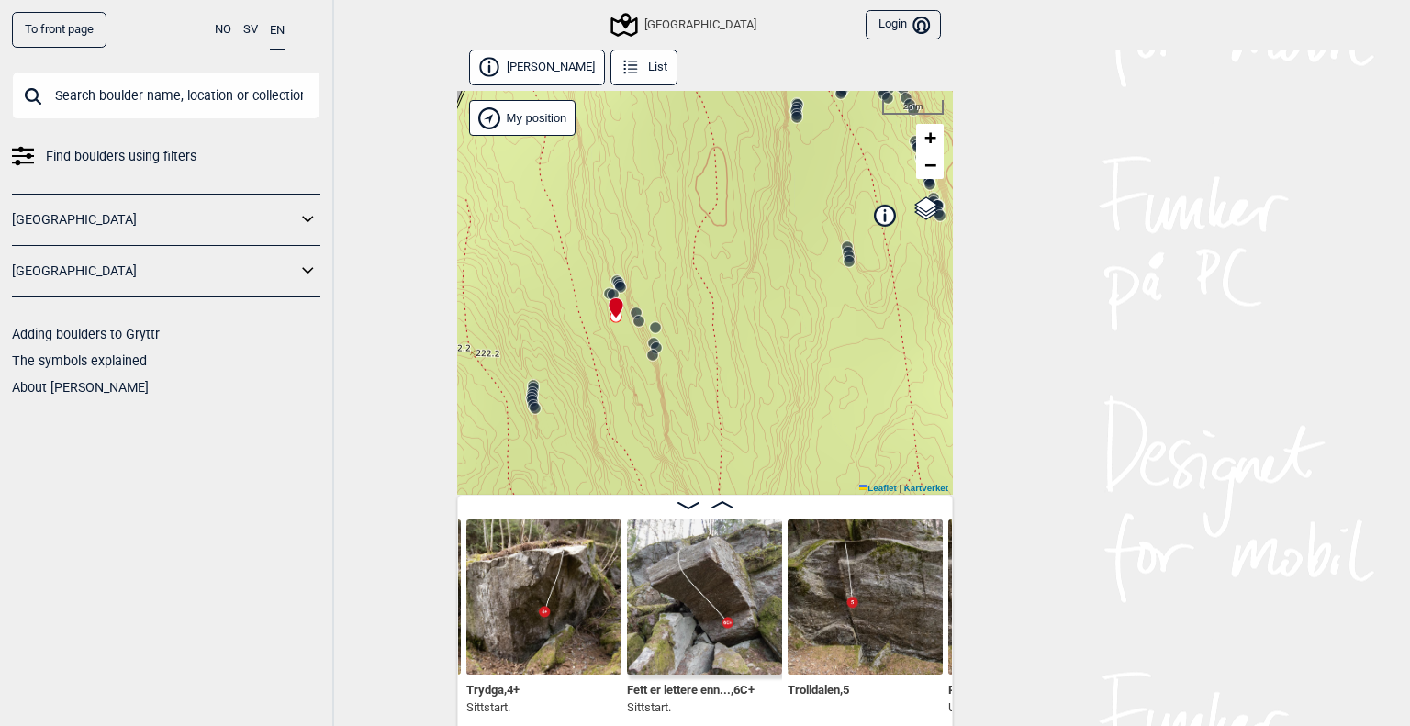
click at [631, 310] on circle at bounding box center [636, 313] width 11 height 11
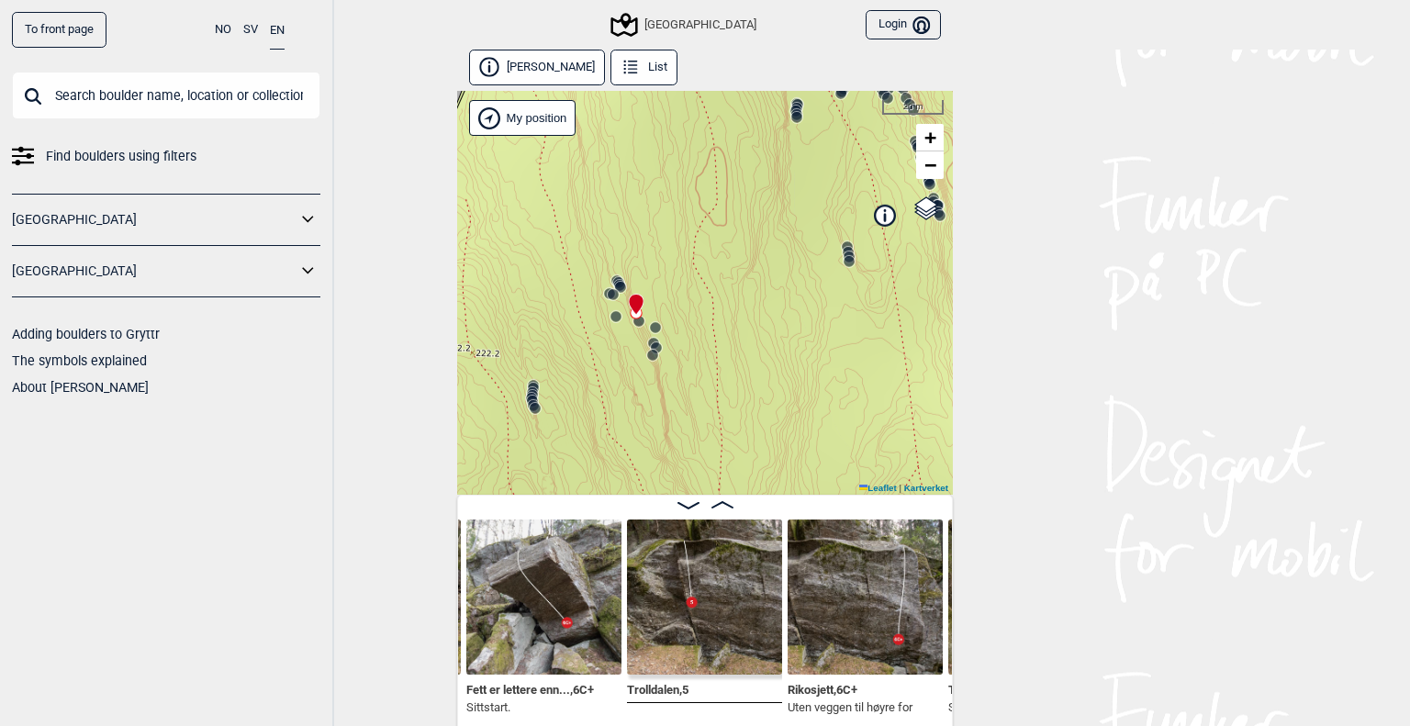
click at [608, 298] on circle at bounding box center [613, 294] width 11 height 11
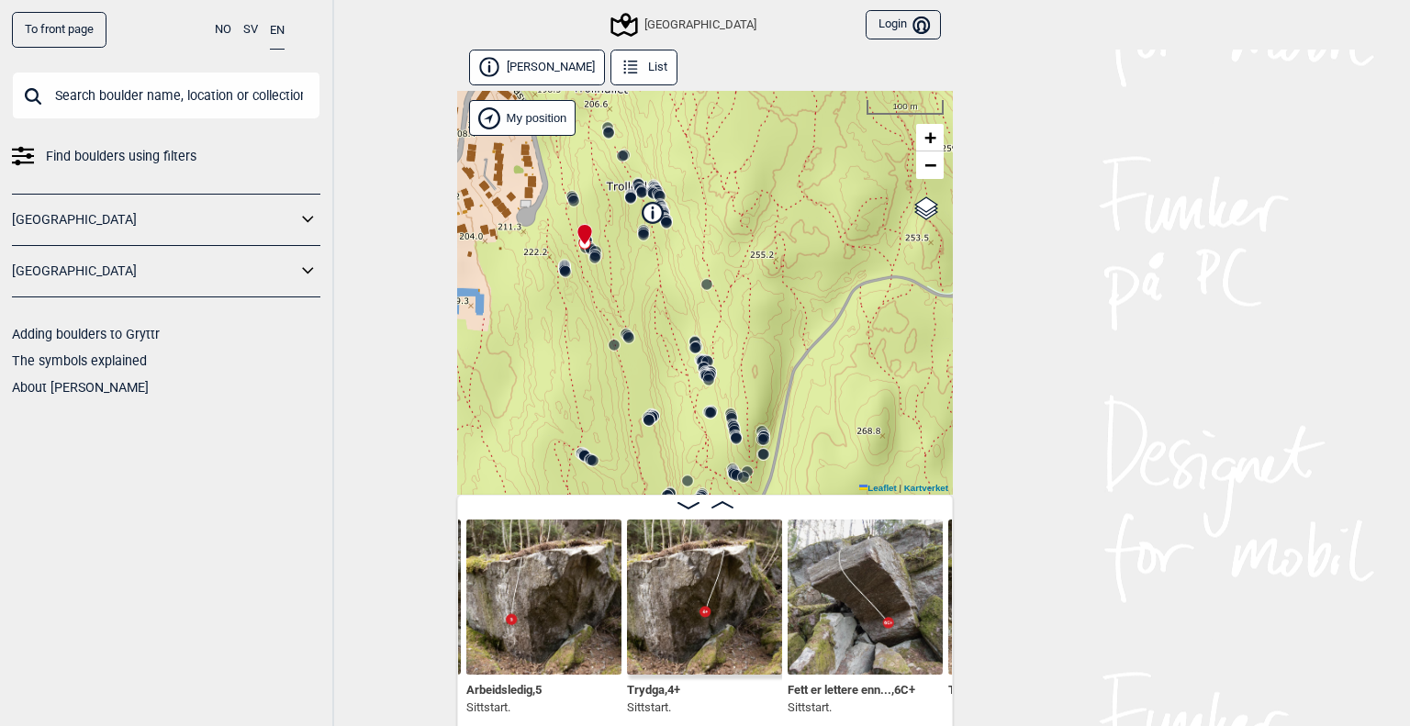
drag, startPoint x: 660, startPoint y: 375, endPoint x: 621, endPoint y: 300, distance: 84.6
click at [621, 300] on div "Speidersteinen Barnehageveggen Cowboyveggen Bølerveggen [GEOGRAPHIC_DATA]" at bounding box center [705, 293] width 496 height 404
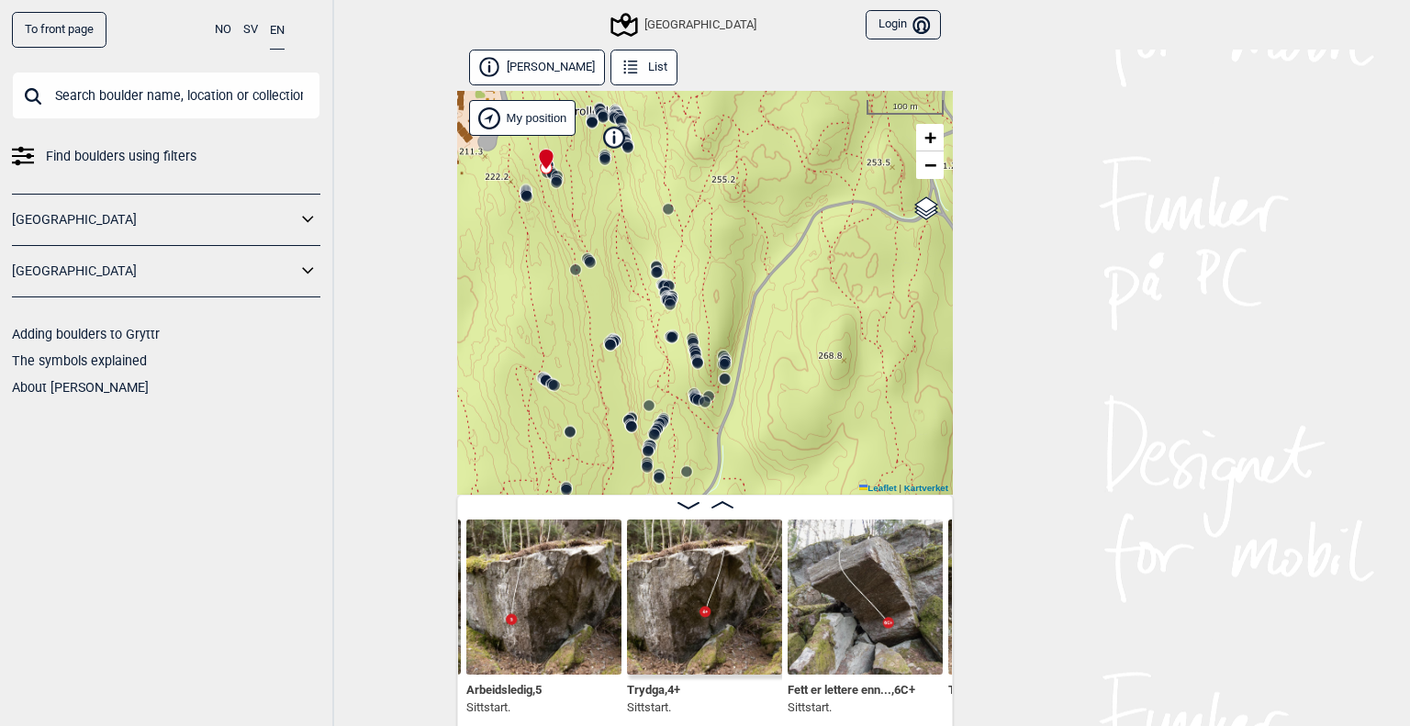
click at [604, 338] on icon at bounding box center [610, 345] width 15 height 15
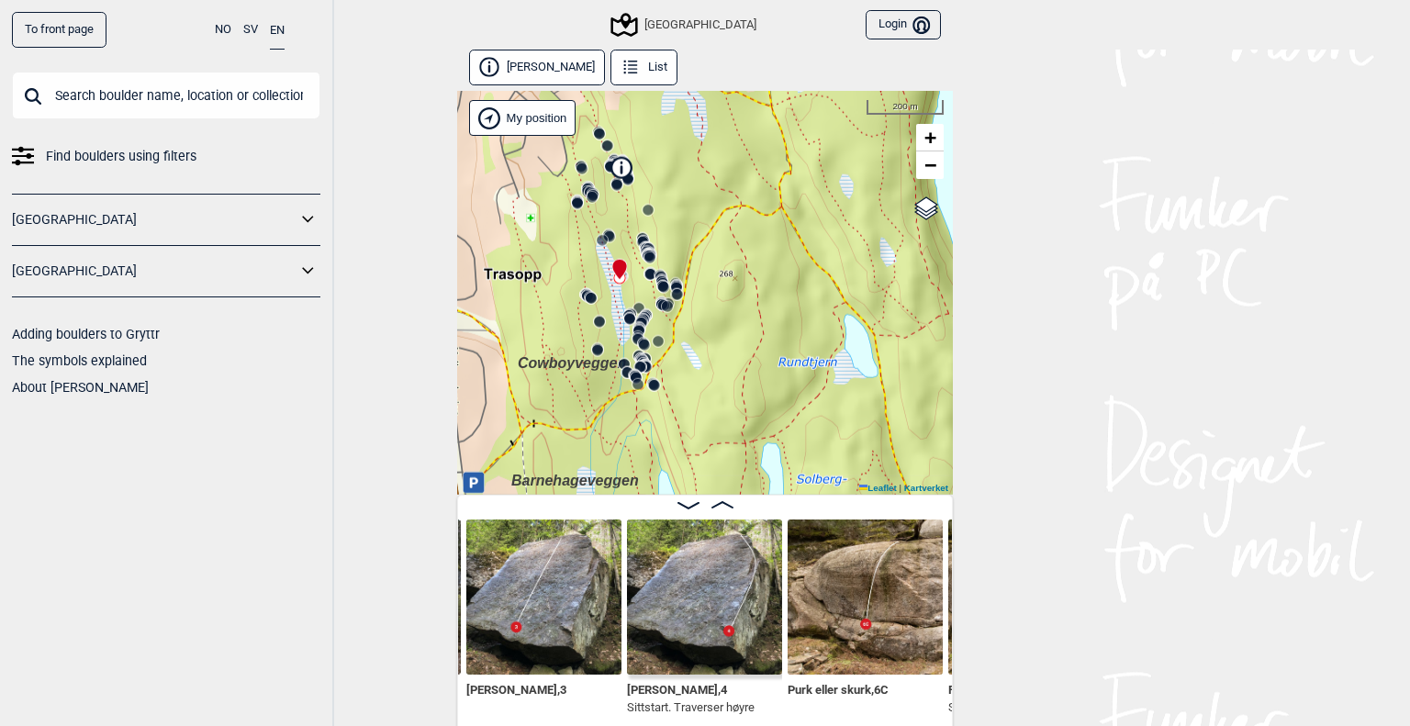
drag, startPoint x: 697, startPoint y: 400, endPoint x: 689, endPoint y: 285, distance: 115.9
click at [689, 285] on div "Speidersteinen Barnehageveggen Cowboyveggen Bølerveggen [GEOGRAPHIC_DATA]" at bounding box center [705, 293] width 496 height 404
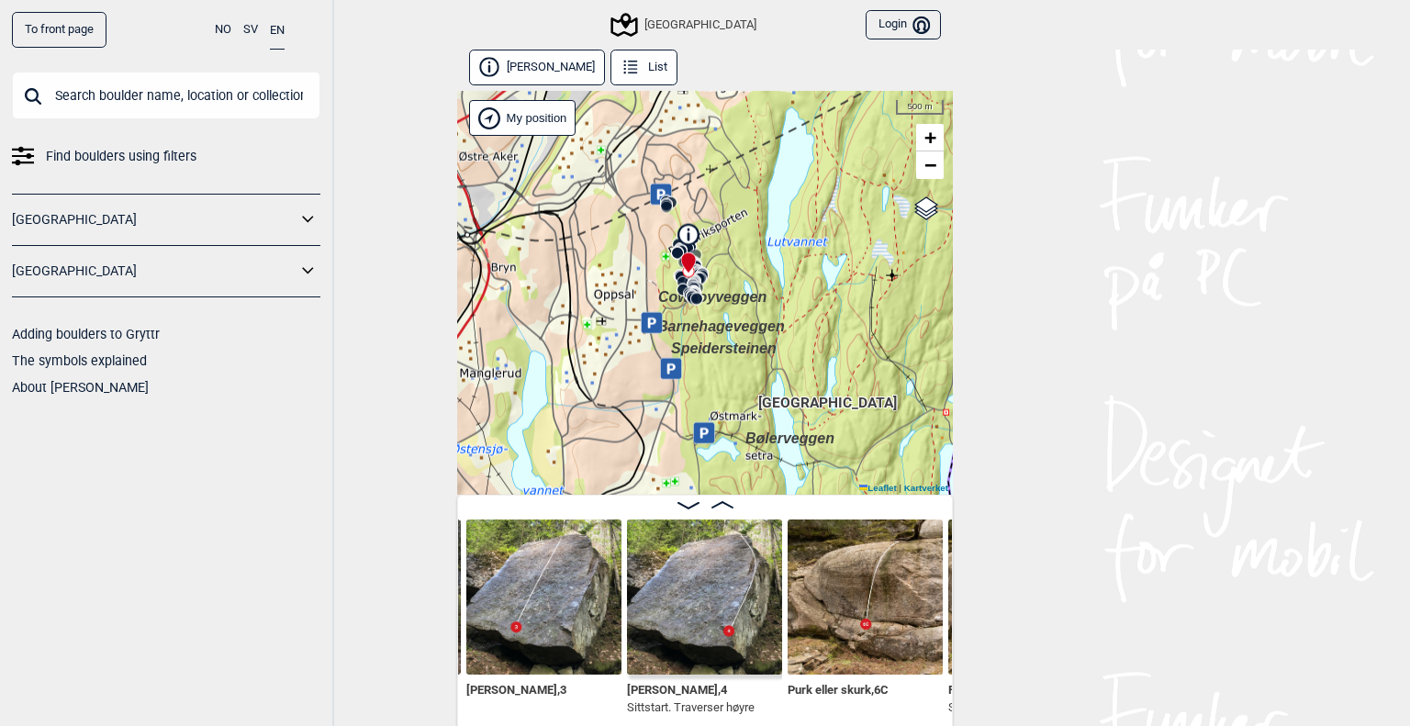
drag, startPoint x: 759, startPoint y: 324, endPoint x: 781, endPoint y: 383, distance: 62.7
click at [781, 383] on div "Speidersteinen Barnehageveggen Cowboyveggen Bølerveggen [GEOGRAPHIC_DATA]" at bounding box center [705, 293] width 496 height 404
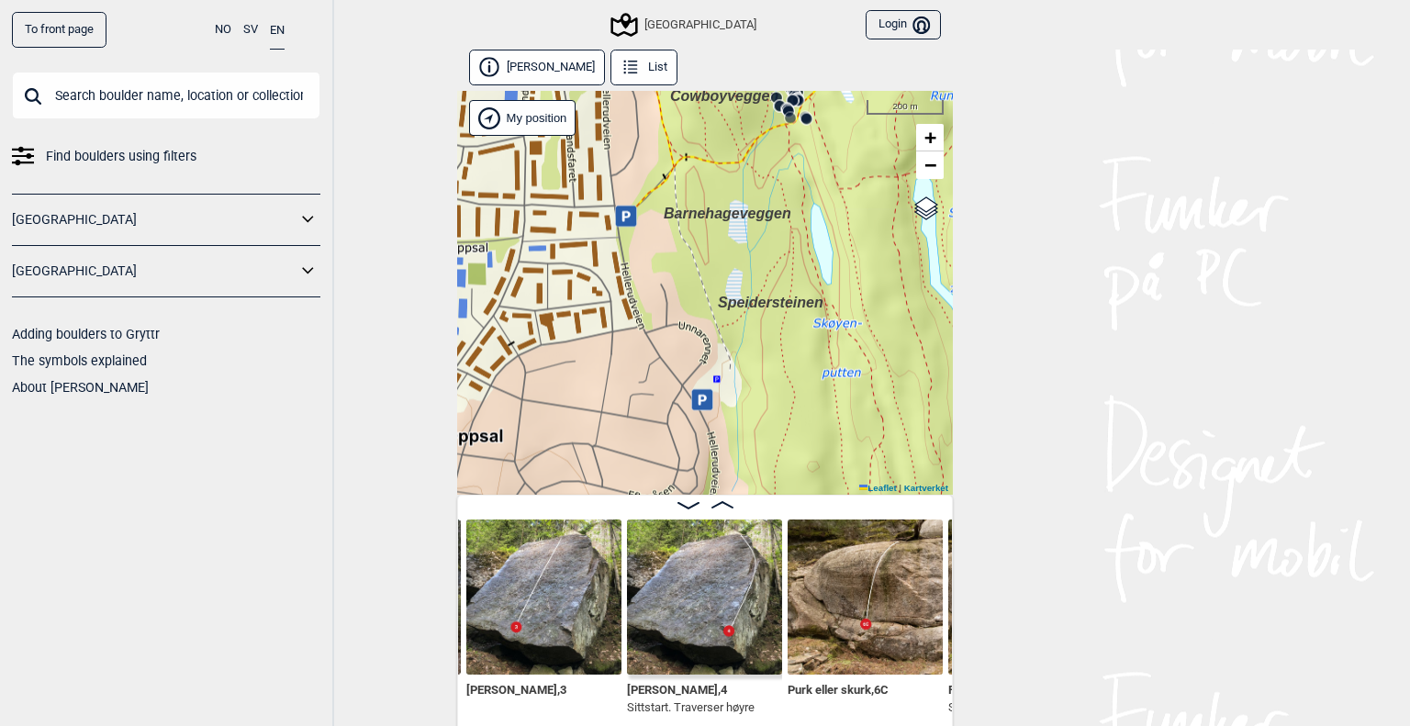
drag, startPoint x: 808, startPoint y: 211, endPoint x: 815, endPoint y: 182, distance: 30.3
click at [815, 182] on div "Speidersteinen Barnehageveggen Cowboyveggen Bølerveggen [GEOGRAPHIC_DATA]" at bounding box center [705, 293] width 496 height 404
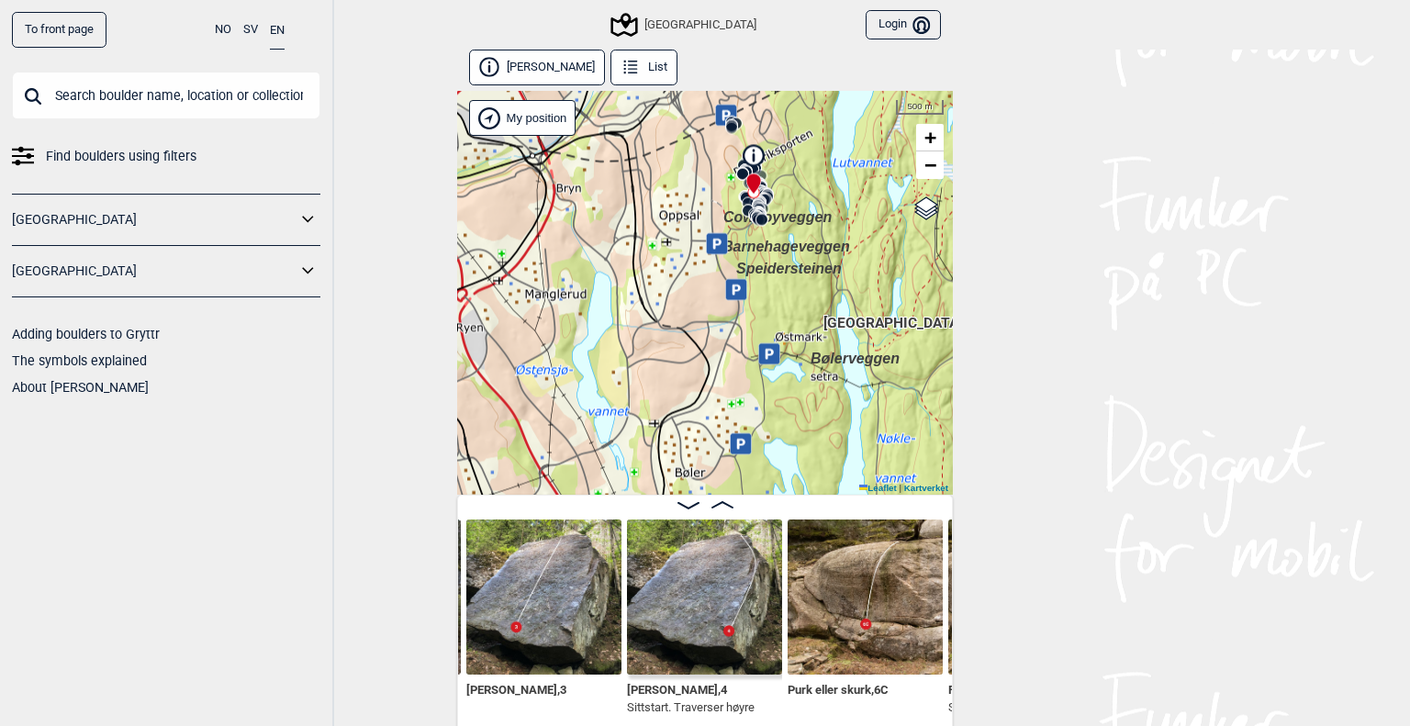
click at [766, 357] on icon at bounding box center [770, 354] width 8 height 10
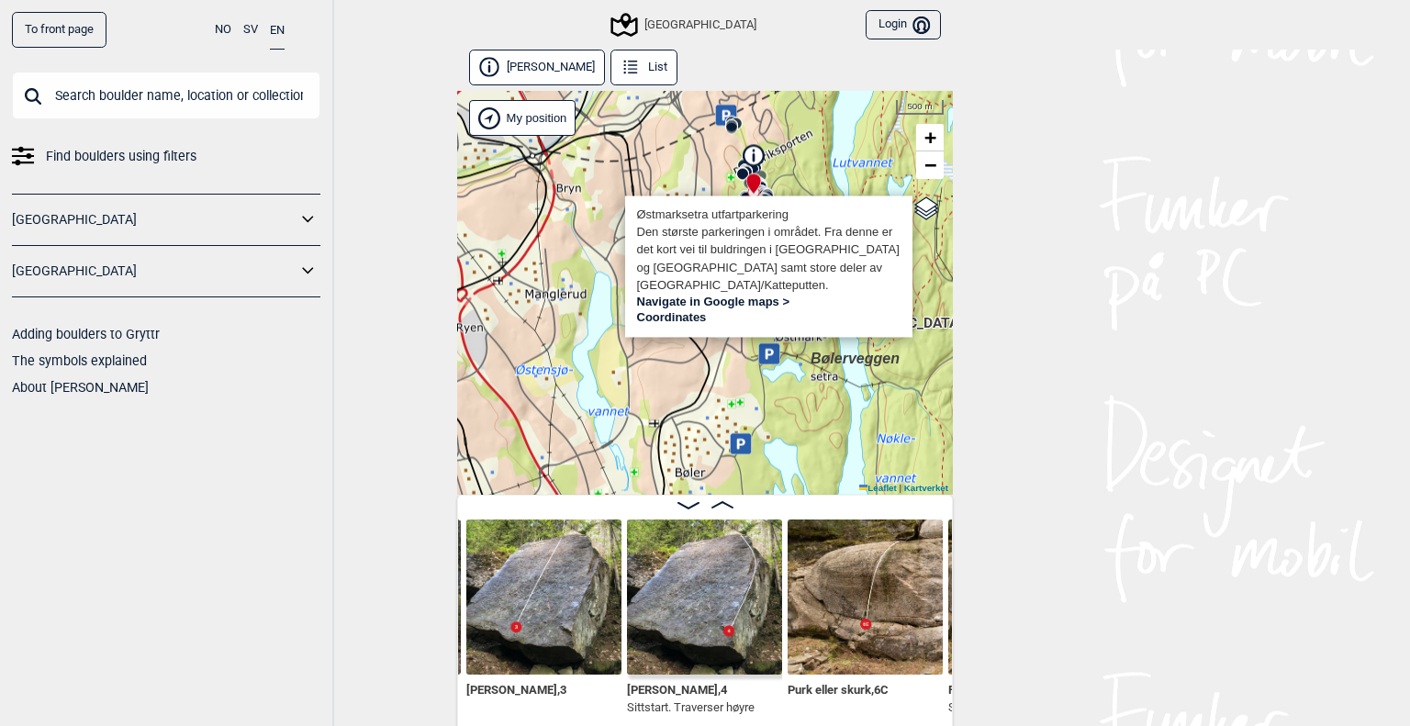
click at [925, 313] on span "[GEOGRAPHIC_DATA]" at bounding box center [892, 313] width 139 height 0
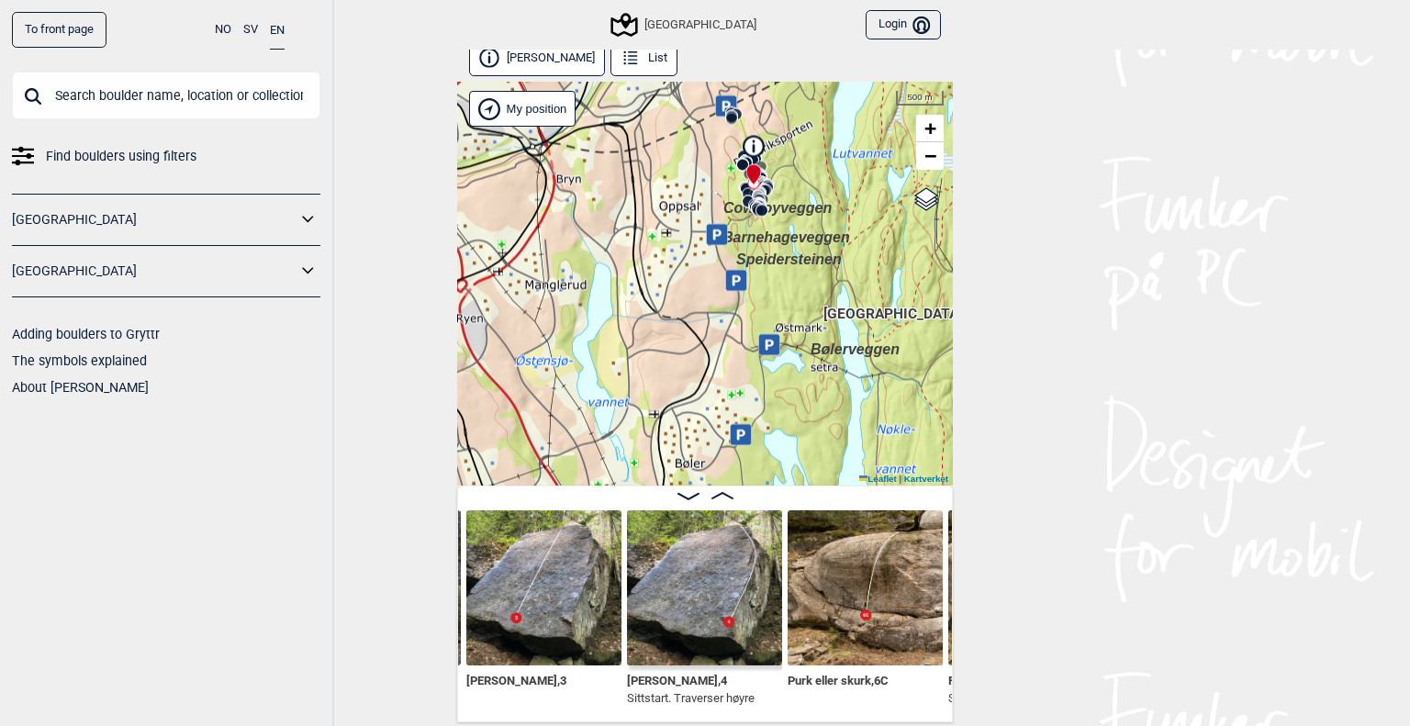
scroll to position [0, 0]
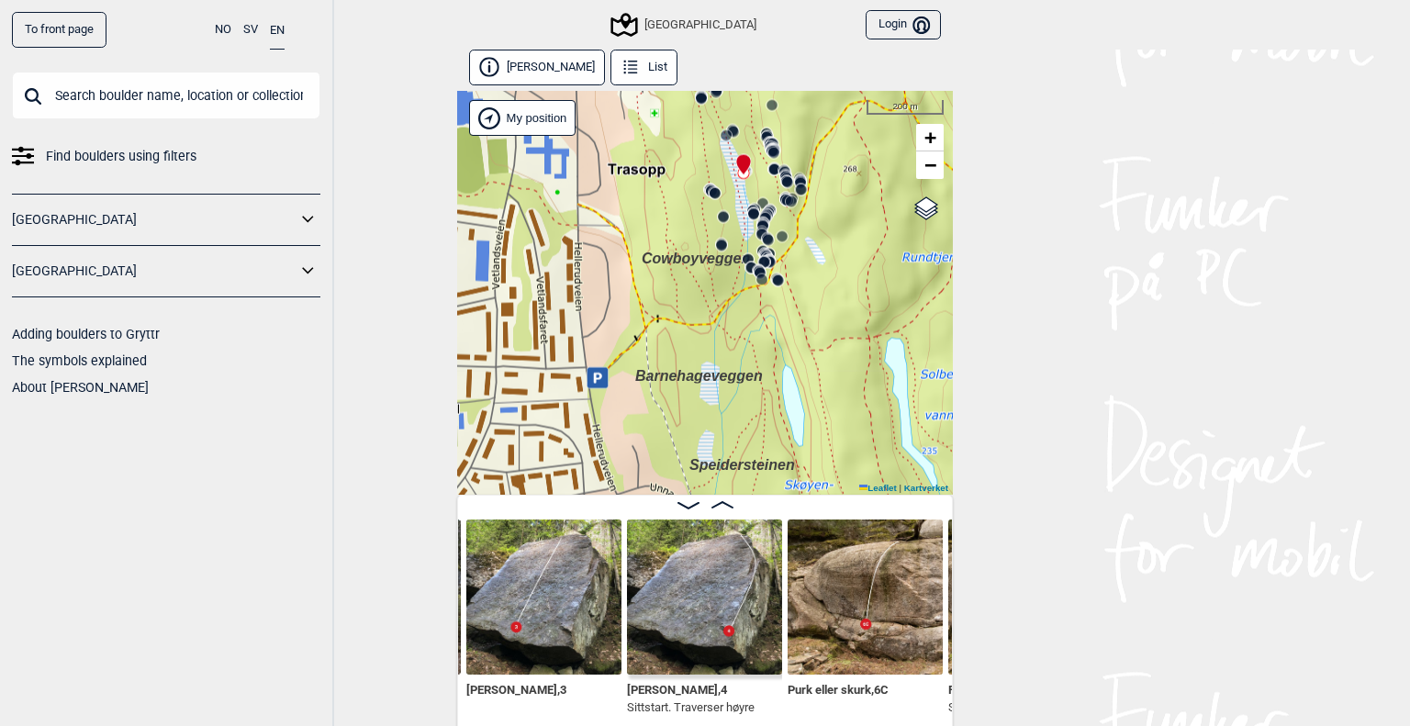
drag, startPoint x: 833, startPoint y: 189, endPoint x: 797, endPoint y: 237, distance: 60.2
click at [797, 237] on div "Speidersteinen Barnehageveggen Cowboyveggen Bølerveggen [GEOGRAPHIC_DATA]" at bounding box center [705, 293] width 496 height 404
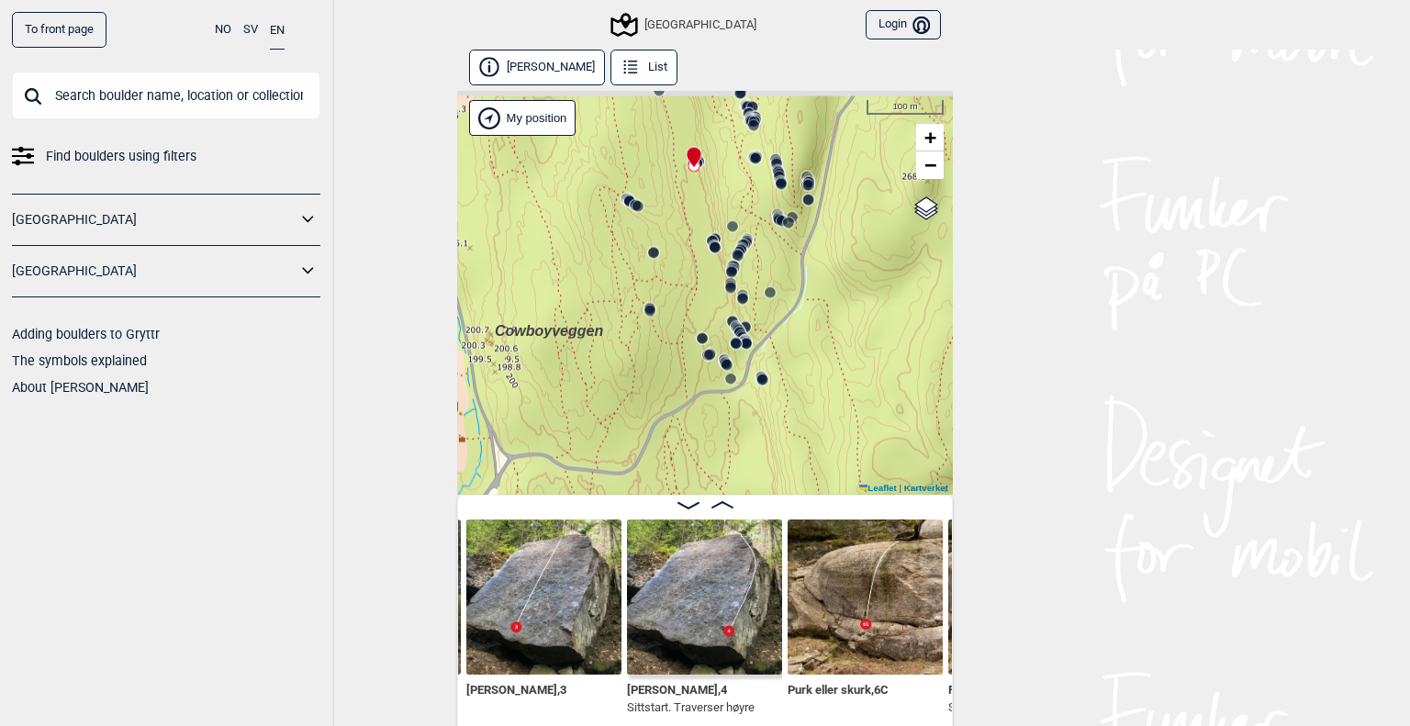
drag, startPoint x: 773, startPoint y: 216, endPoint x: 773, endPoint y: 246, distance: 30.3
click at [773, 246] on div "Speidersteinen Barnehageveggen Cowboyveggen Bølerveggen [GEOGRAPHIC_DATA]" at bounding box center [705, 293] width 496 height 404
click at [772, 162] on circle at bounding box center [776, 163] width 11 height 11
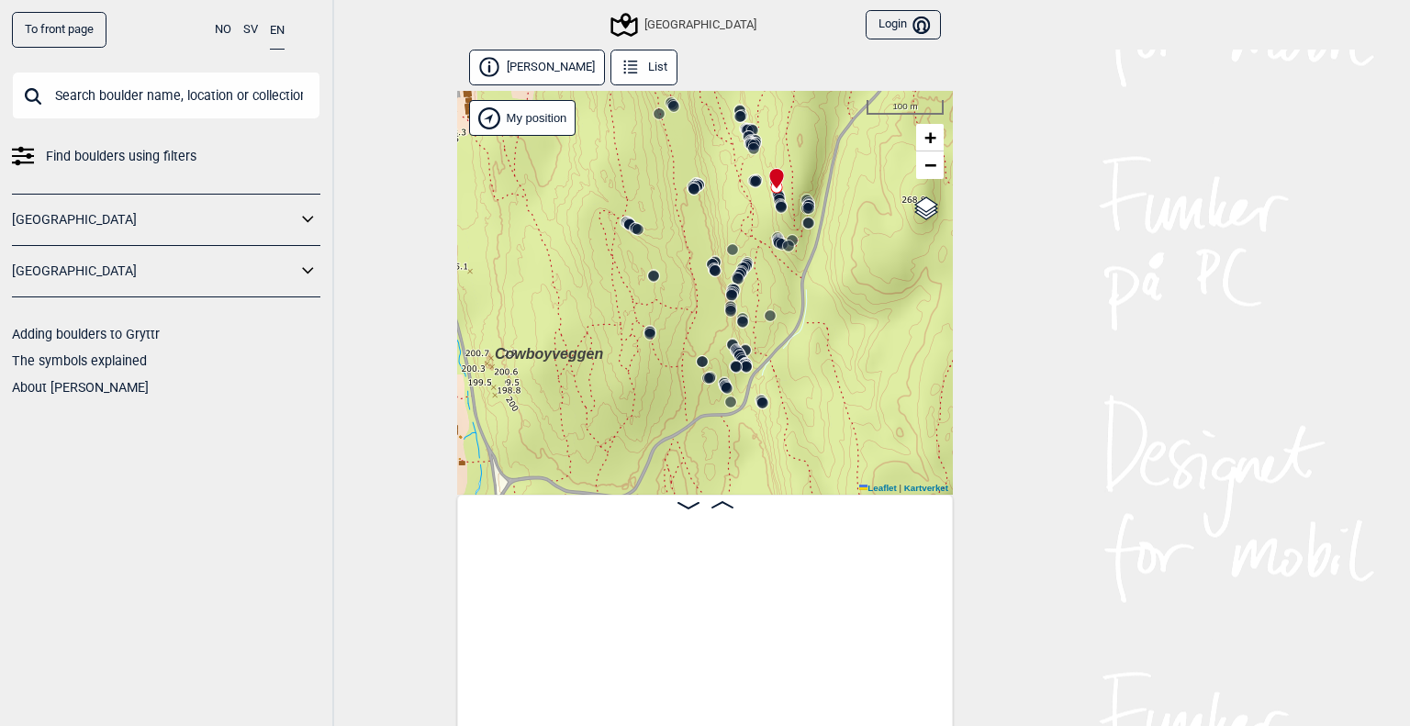
scroll to position [0, 18028]
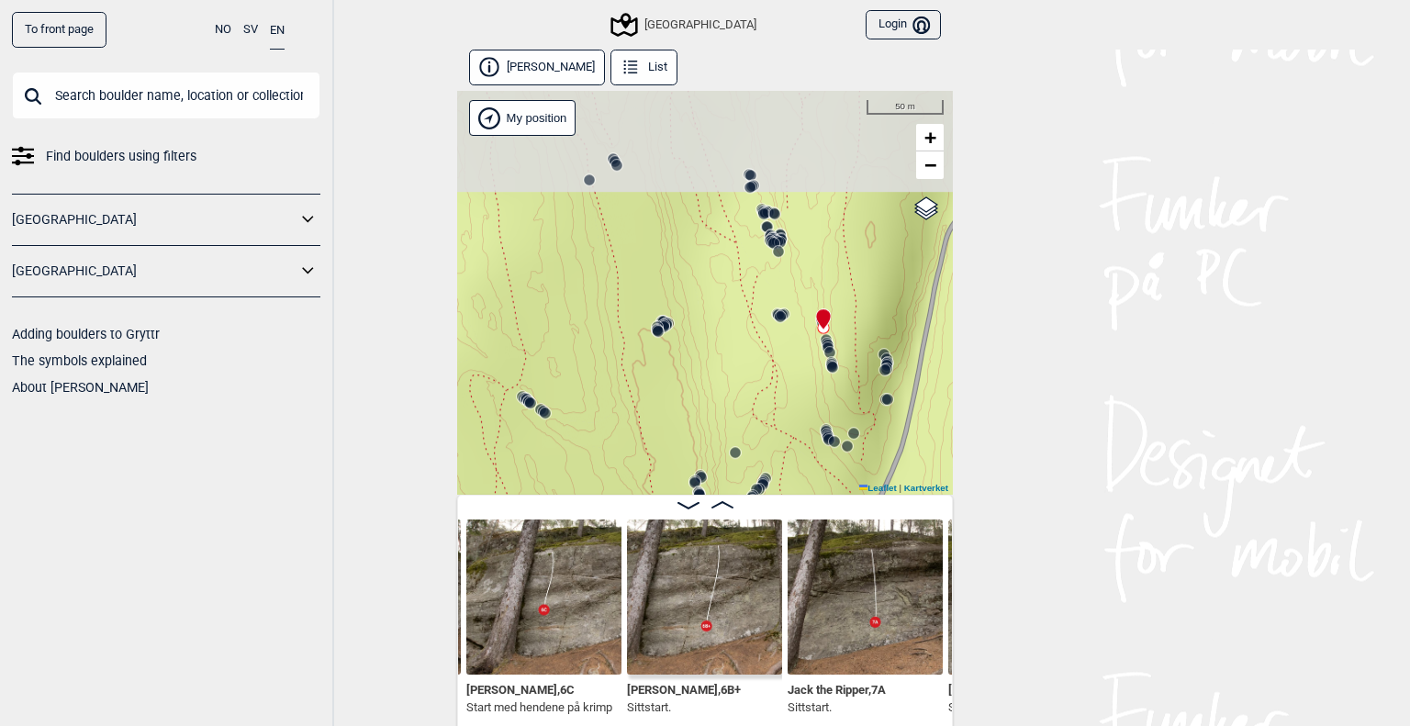
drag, startPoint x: 732, startPoint y: 206, endPoint x: 752, endPoint y: 312, distance: 108.4
click at [752, 312] on div "Speidersteinen Barnehageveggen Cowboyveggen Bølerveggen [GEOGRAPHIC_DATA]" at bounding box center [705, 293] width 496 height 404
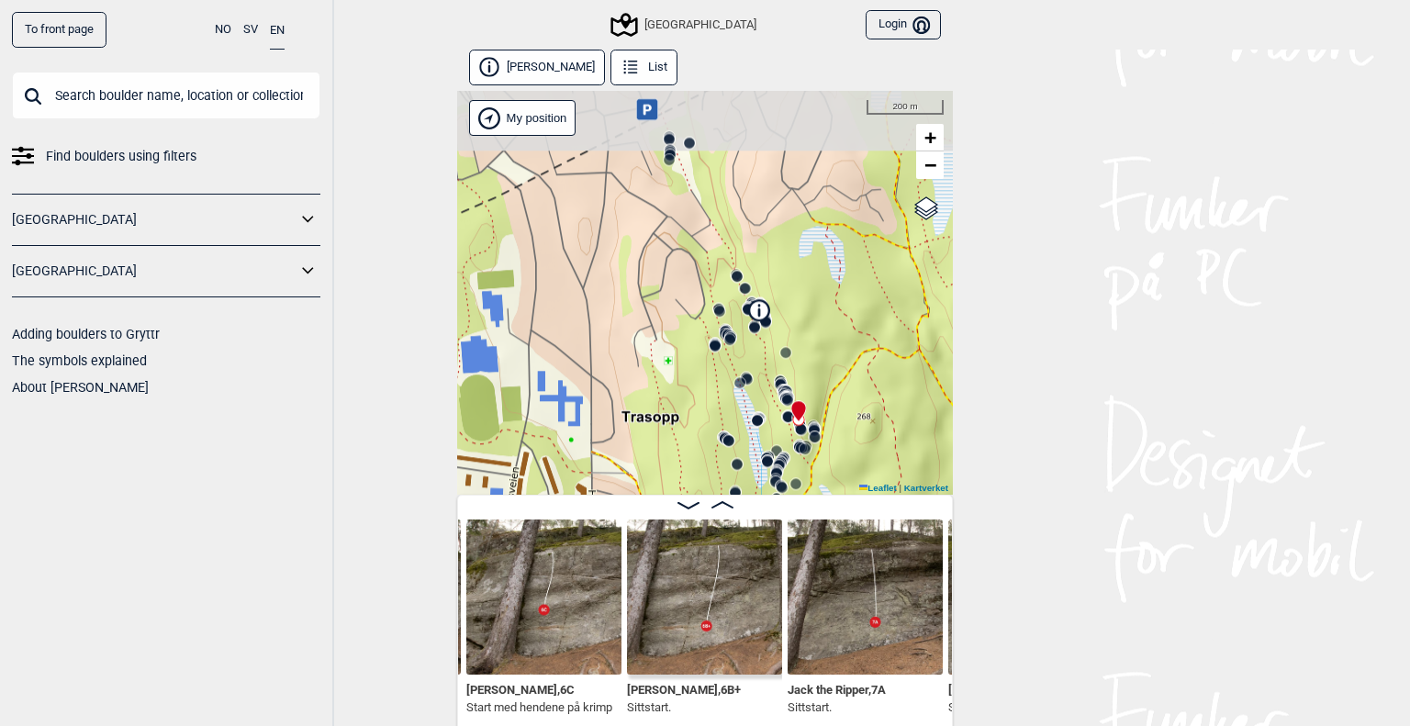
drag, startPoint x: 727, startPoint y: 214, endPoint x: 765, endPoint y: 356, distance: 147.2
click at [765, 360] on div "Speidersteinen Barnehageveggen Cowboyveggen Bølerveggen [GEOGRAPHIC_DATA]" at bounding box center [705, 293] width 496 height 404
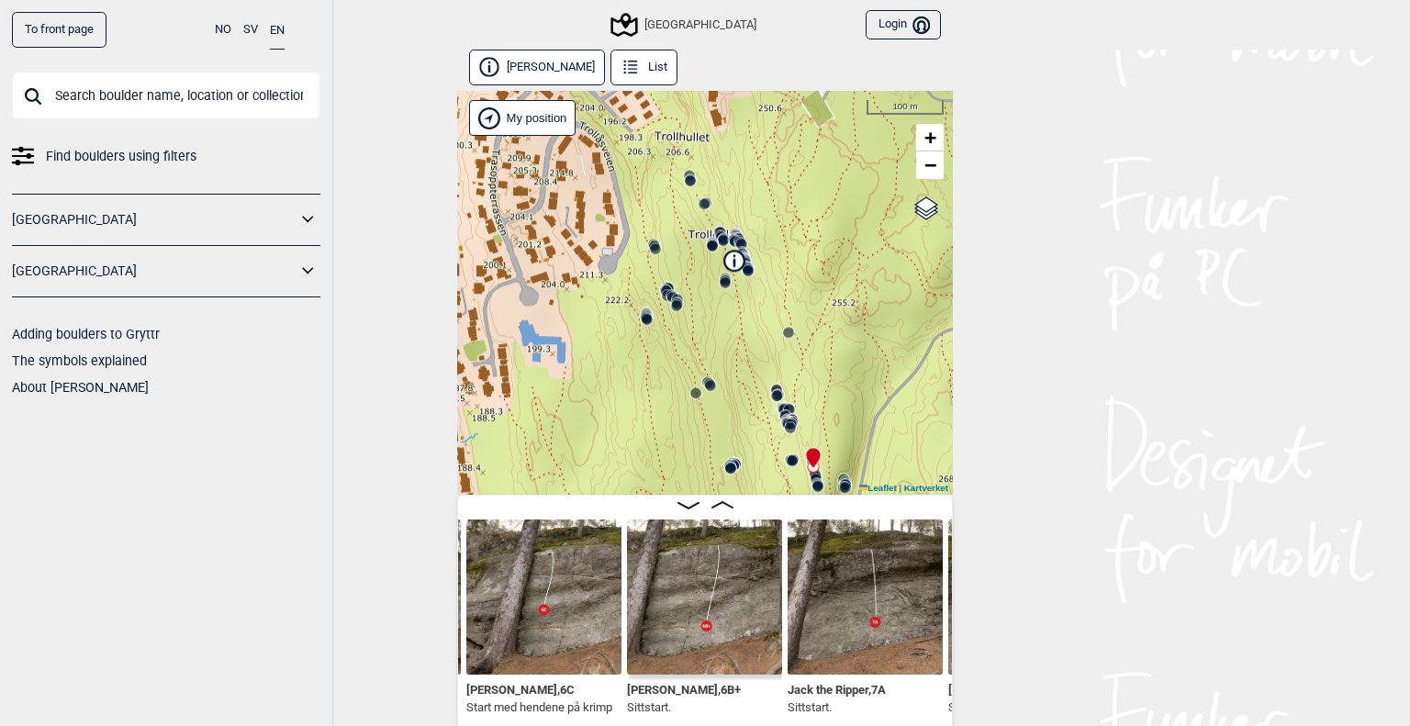
drag, startPoint x: 761, startPoint y: 357, endPoint x: 733, endPoint y: 279, distance: 82.7
click at [733, 279] on div "Speidersteinen Barnehageveggen Cowboyveggen Bølerveggen [GEOGRAPHIC_DATA]" at bounding box center [705, 293] width 496 height 404
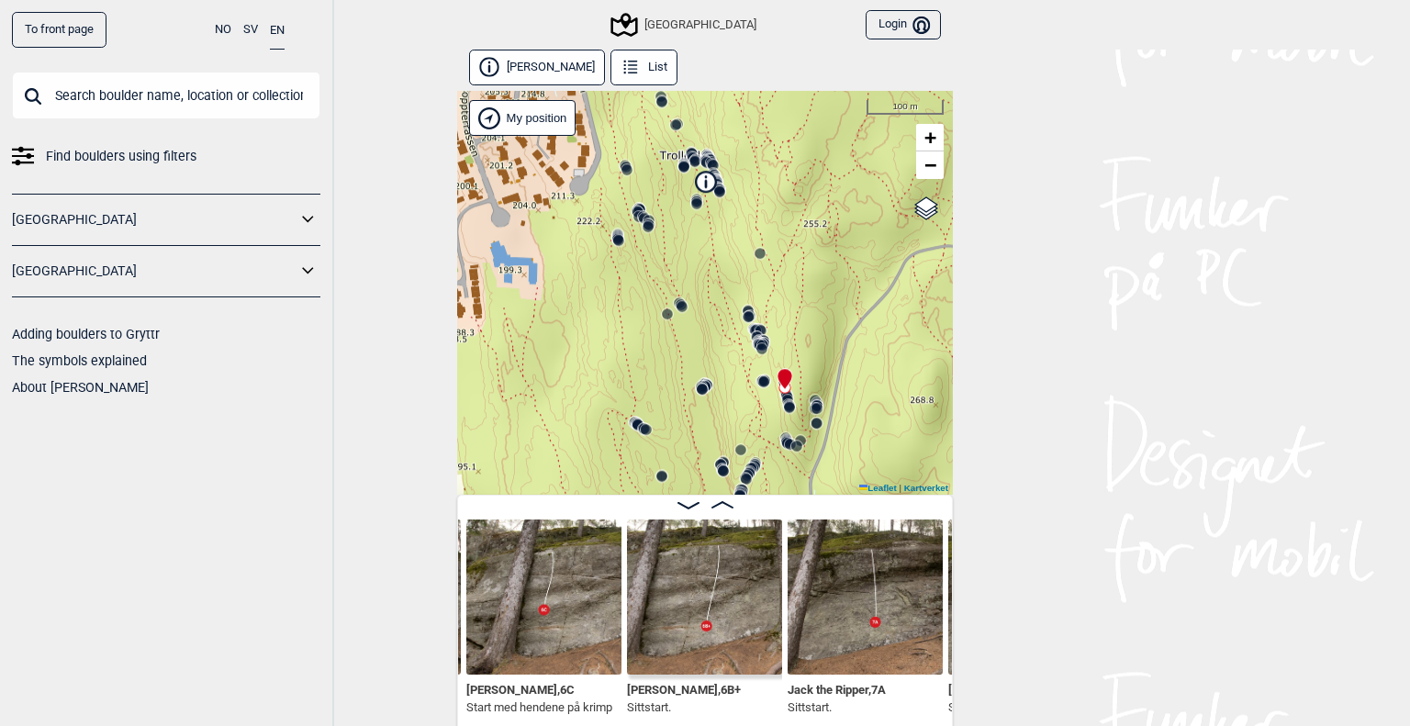
click at [756, 351] on circle at bounding box center [761, 348] width 11 height 11
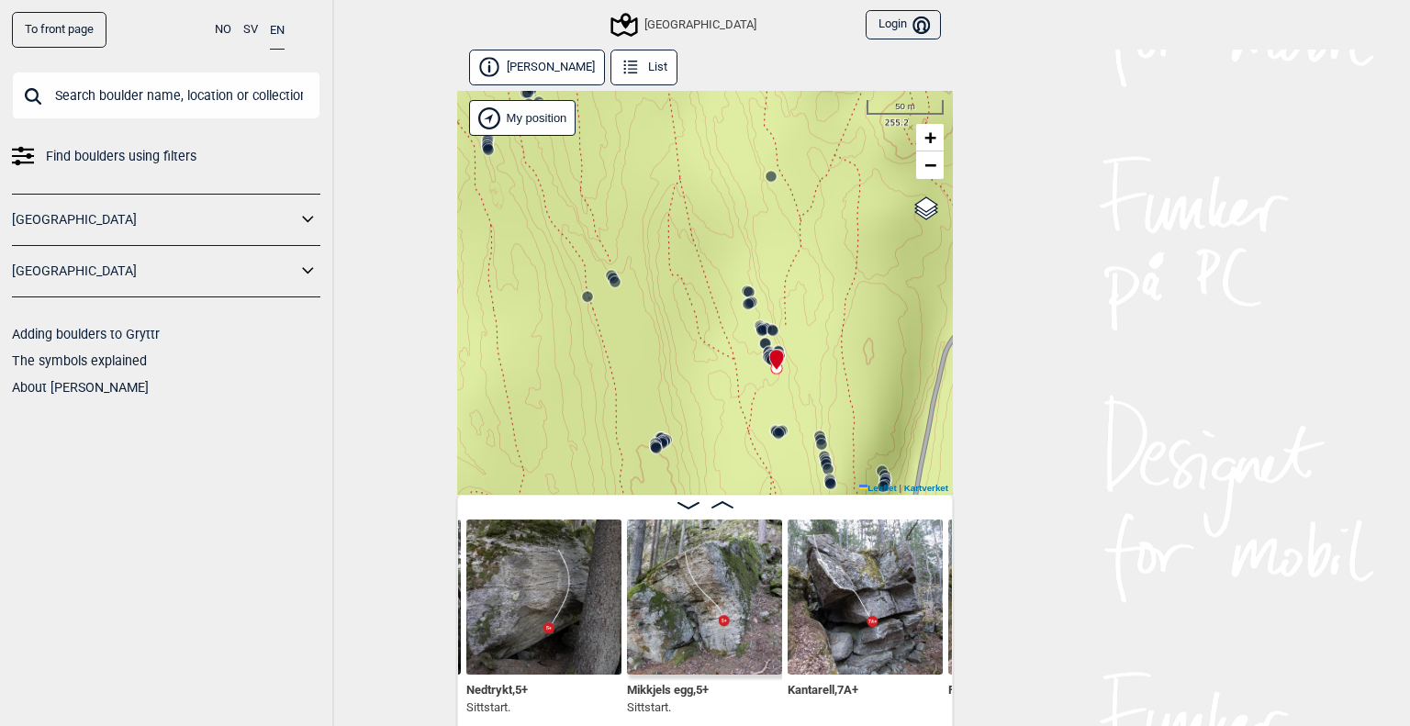
click at [756, 329] on circle at bounding box center [761, 330] width 11 height 11
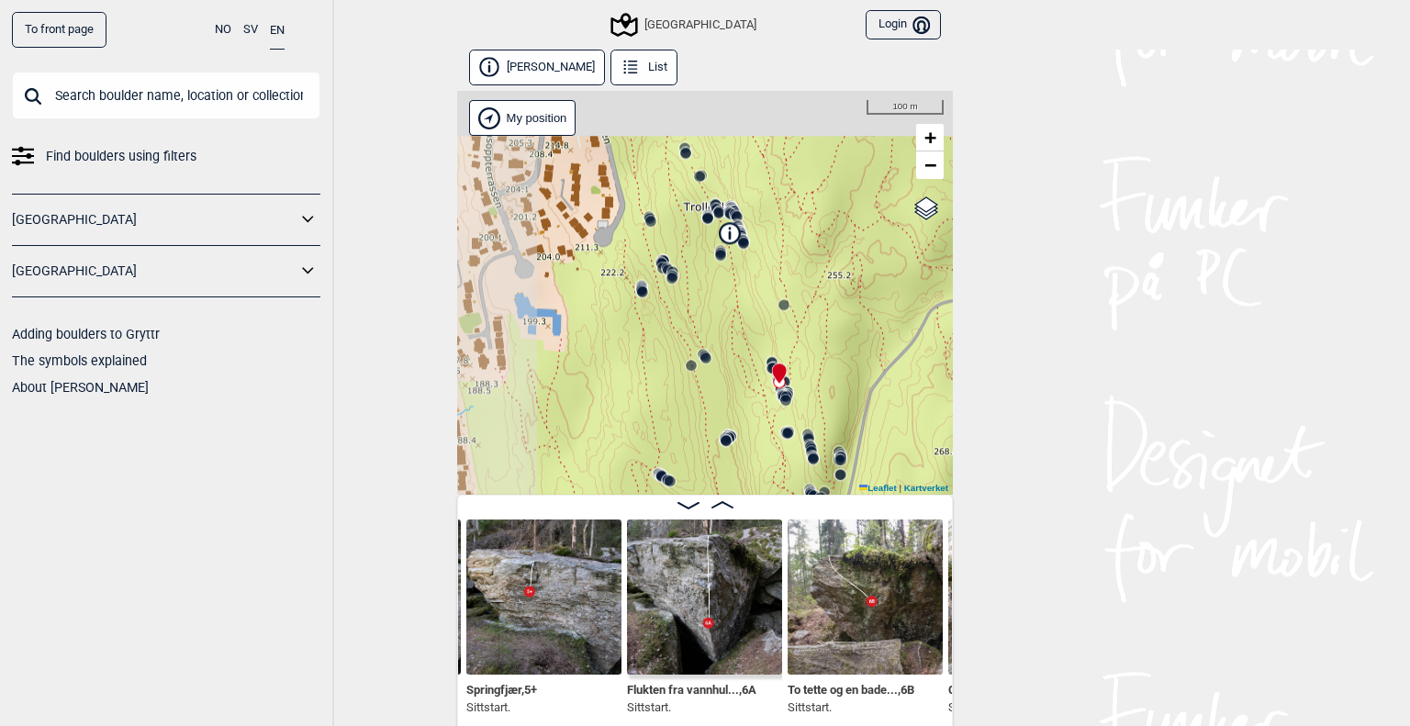
drag, startPoint x: 707, startPoint y: 218, endPoint x: 730, endPoint y: 301, distance: 85.7
click at [731, 312] on div "Speidersteinen Barnehageveggen Cowboyveggen Bølerveggen [GEOGRAPHIC_DATA]" at bounding box center [705, 293] width 496 height 404
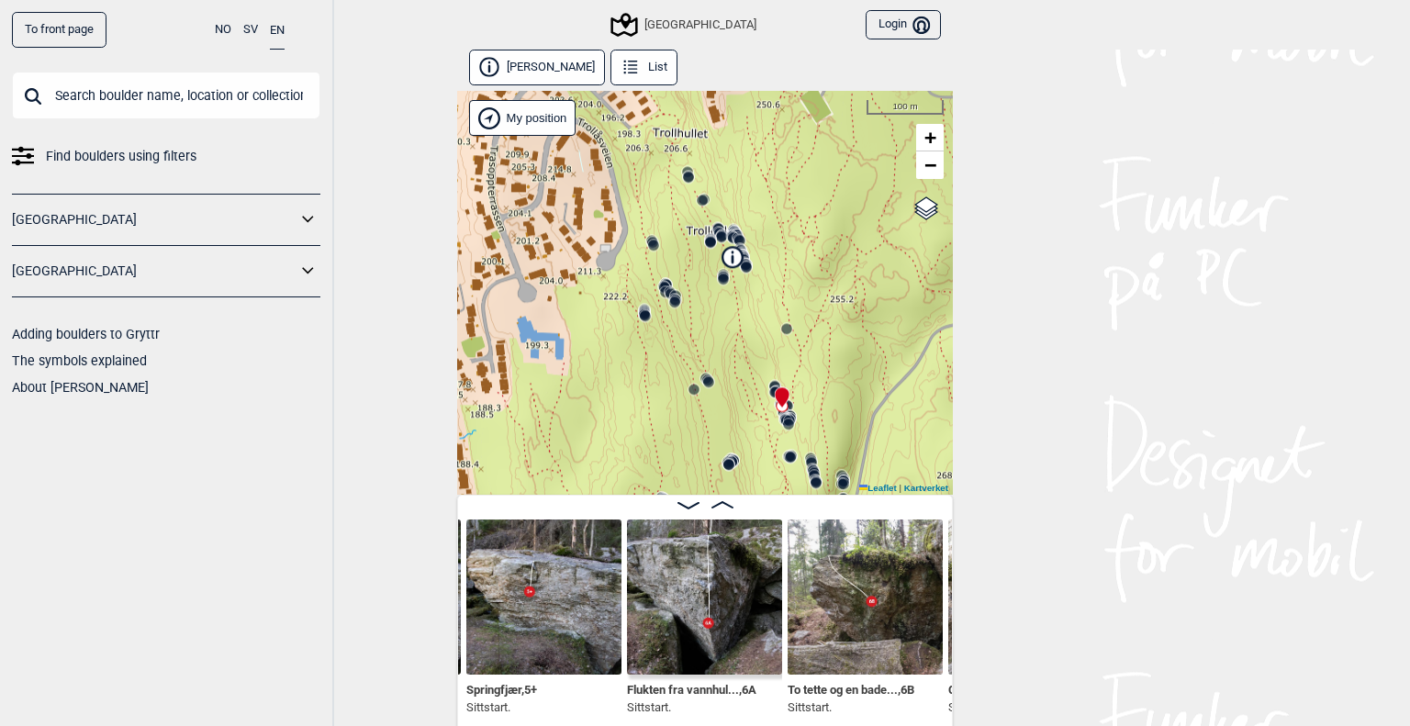
click at [741, 272] on circle at bounding box center [746, 268] width 11 height 11
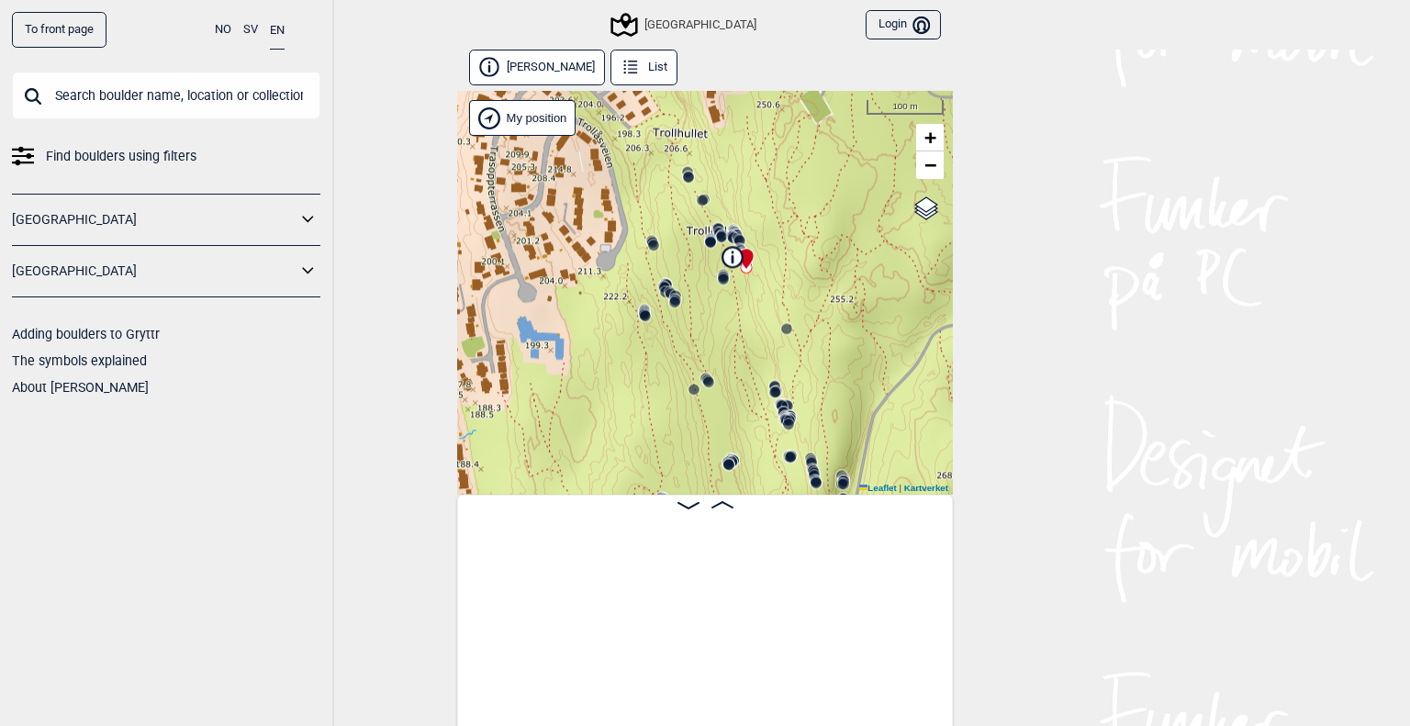
scroll to position [0, 11019]
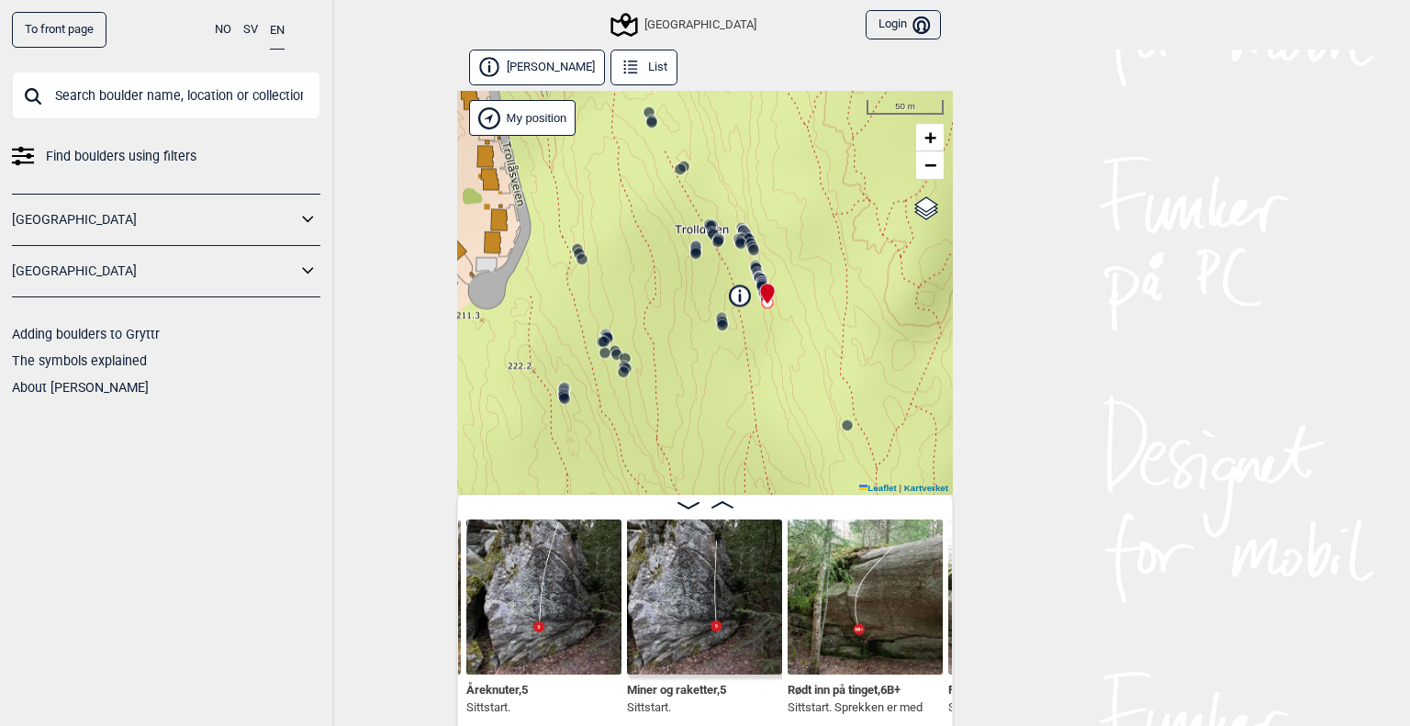
drag, startPoint x: 743, startPoint y: 303, endPoint x: 745, endPoint y: 287, distance: 15.8
click at [749, 347] on div "Speidersteinen Barnehageveggen Cowboyveggen Bølerveggen [GEOGRAPHIC_DATA]" at bounding box center [705, 293] width 496 height 404
click at [756, 272] on icon at bounding box center [762, 279] width 15 height 15
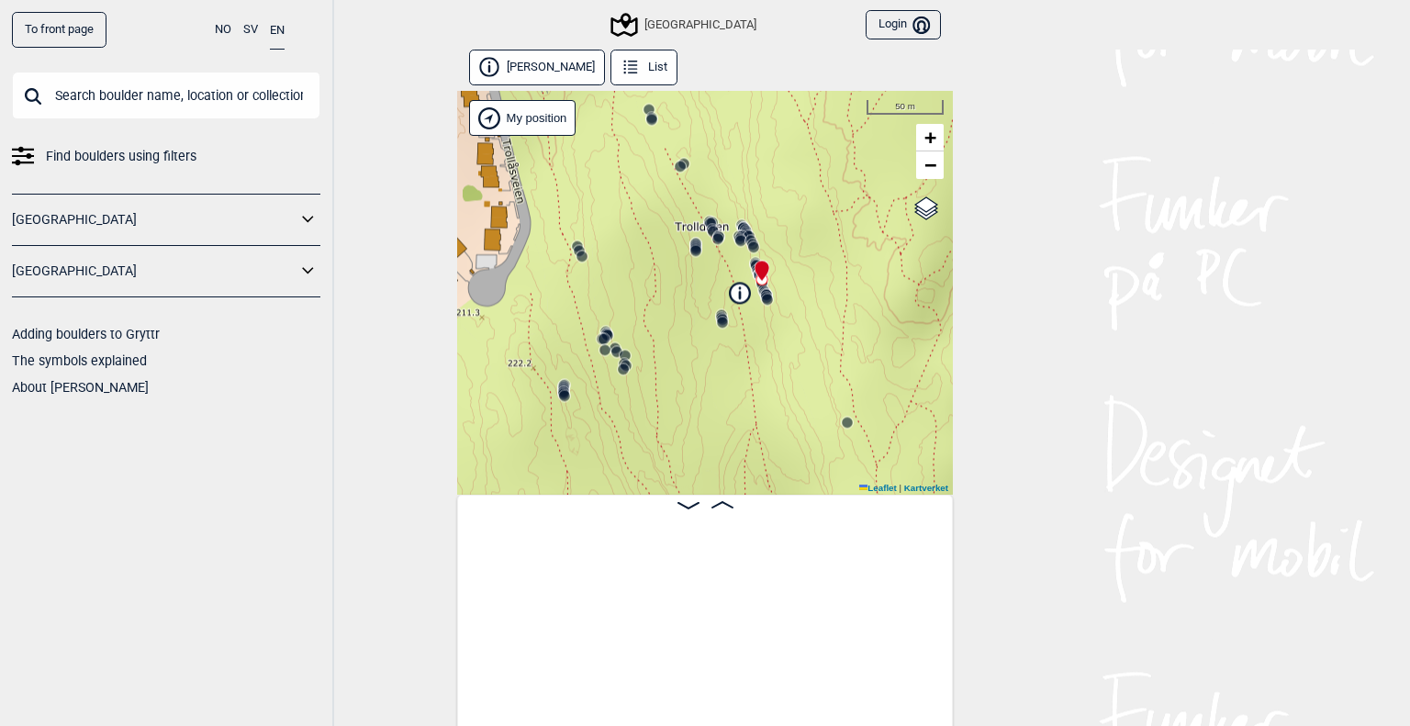
scroll to position [0, 9413]
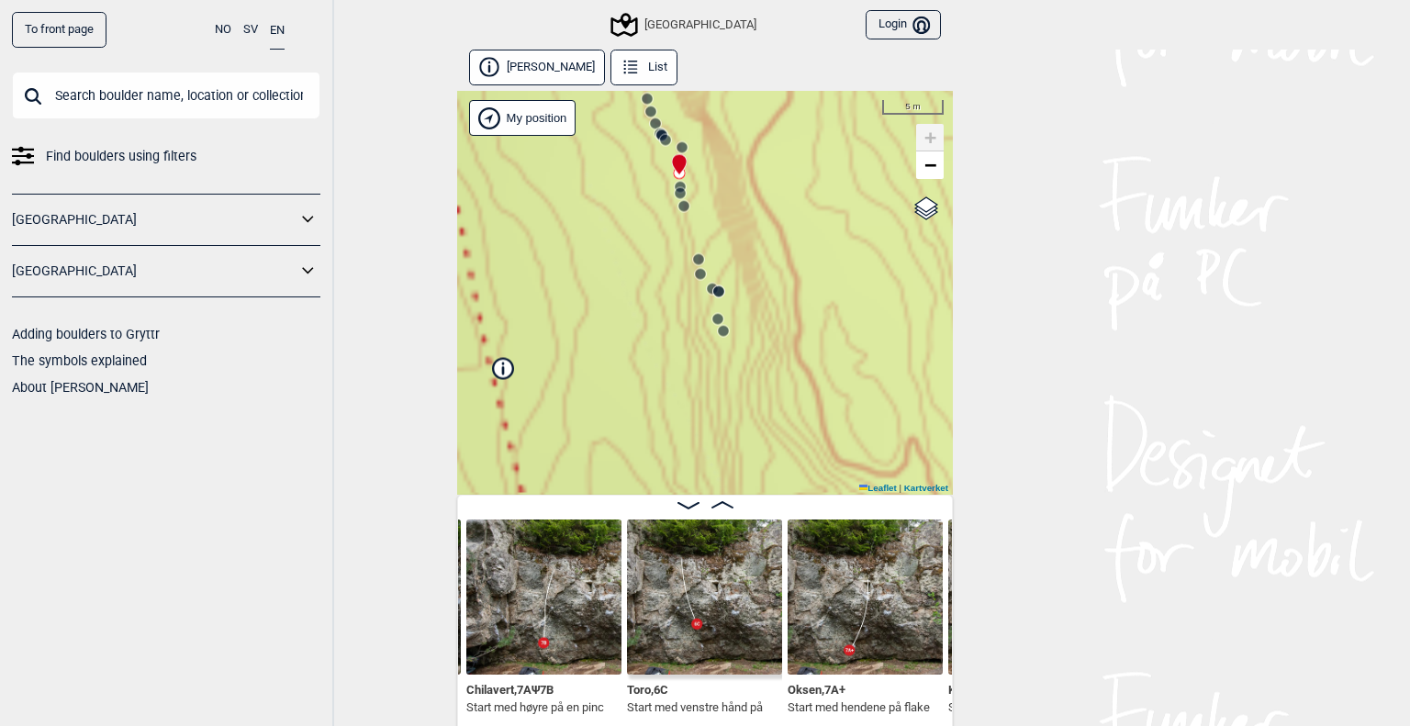
drag, startPoint x: 738, startPoint y: 266, endPoint x: 782, endPoint y: 366, distance: 109.3
click at [797, 381] on div "Speidersteinen Barnehageveggen Cowboyveggen Bølerveggen [GEOGRAPHIC_DATA]" at bounding box center [705, 293] width 496 height 404
click at [719, 297] on circle at bounding box center [722, 298] width 11 height 11
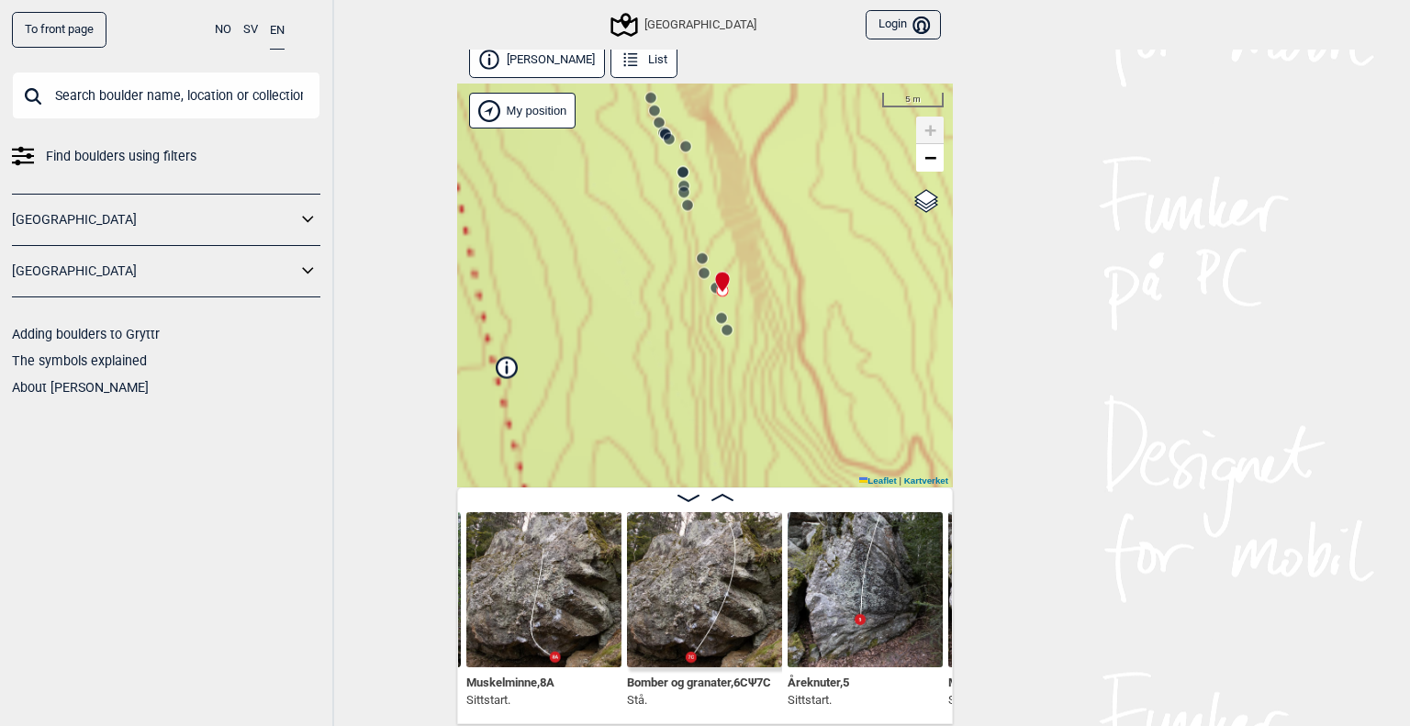
scroll to position [9, 0]
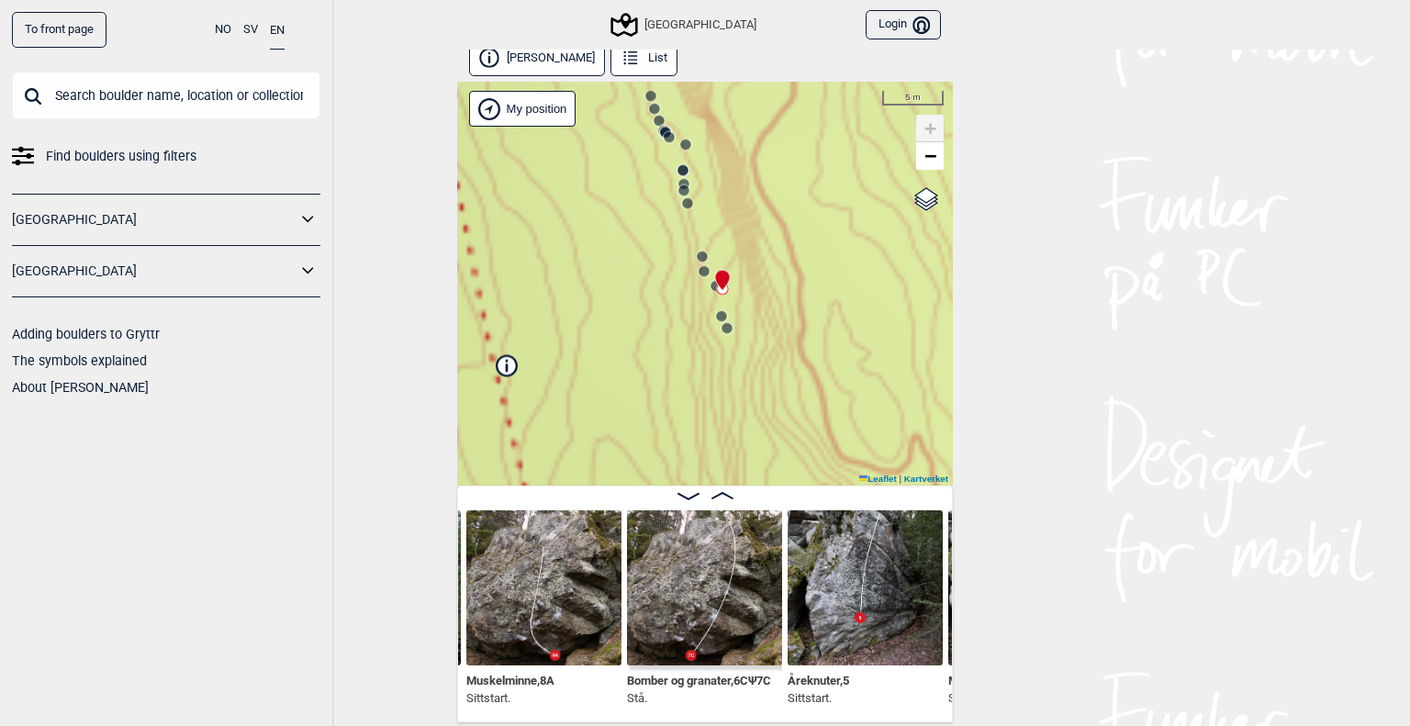
click at [699, 270] on circle at bounding box center [704, 271] width 11 height 11
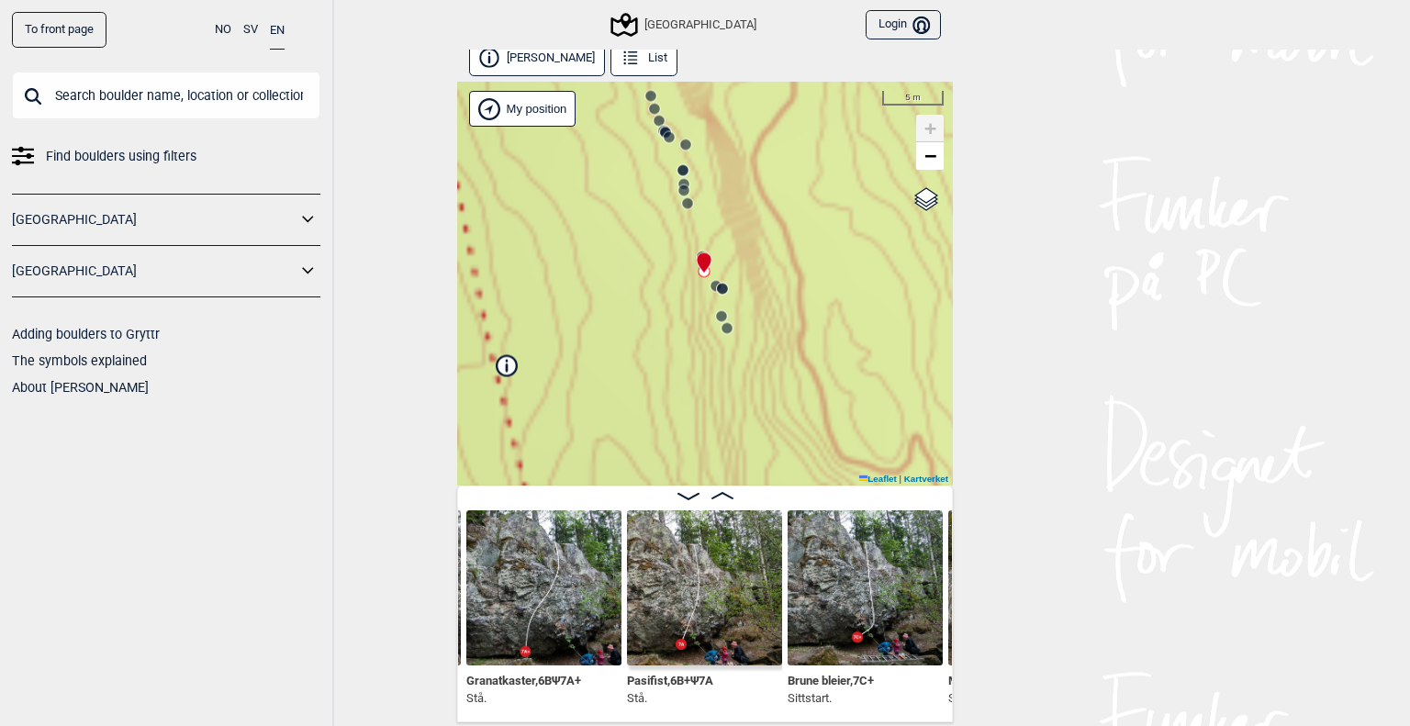
click at [682, 206] on circle at bounding box center [687, 203] width 11 height 11
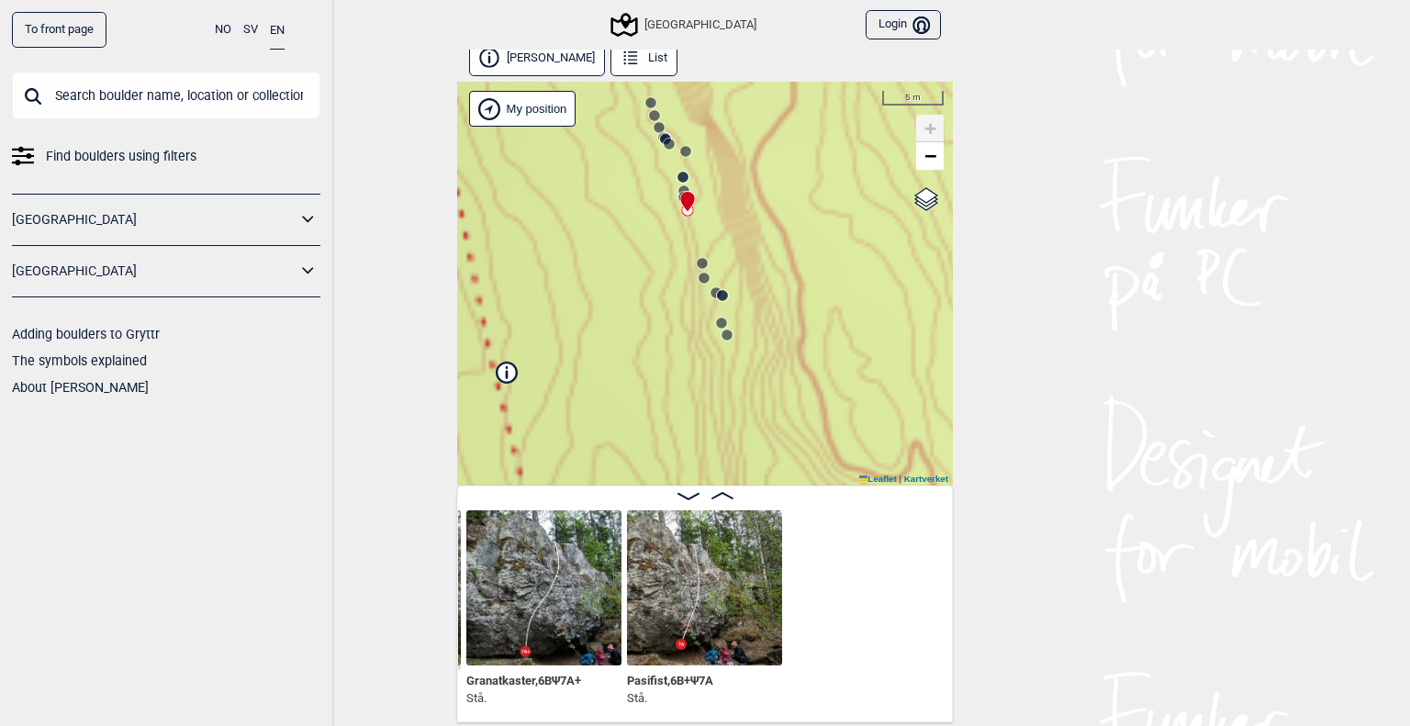
scroll to position [0, 9895]
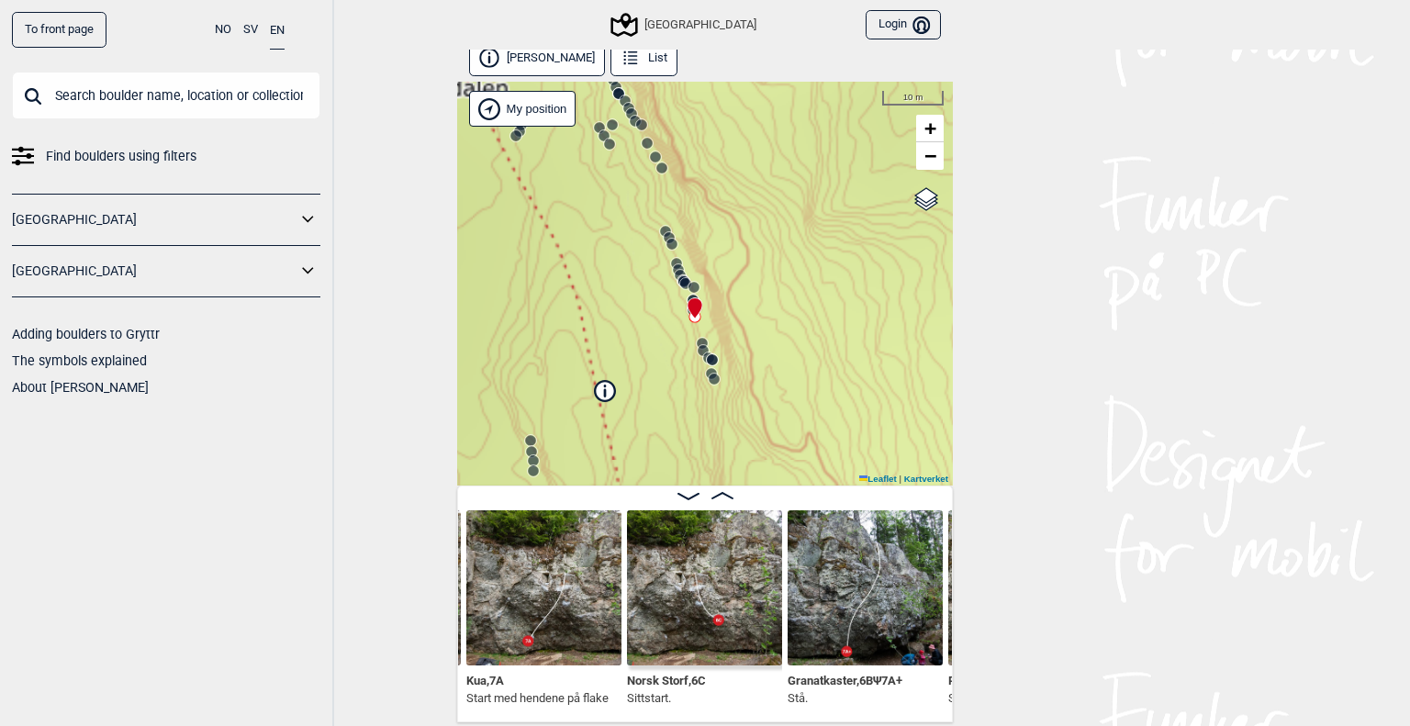
drag, startPoint x: 629, startPoint y: 252, endPoint x: 637, endPoint y: 331, distance: 79.4
click at [637, 331] on div "Speidersteinen Barnehageveggen Cowboyveggen Bølerveggen [GEOGRAPHIC_DATA]" at bounding box center [705, 284] width 496 height 404
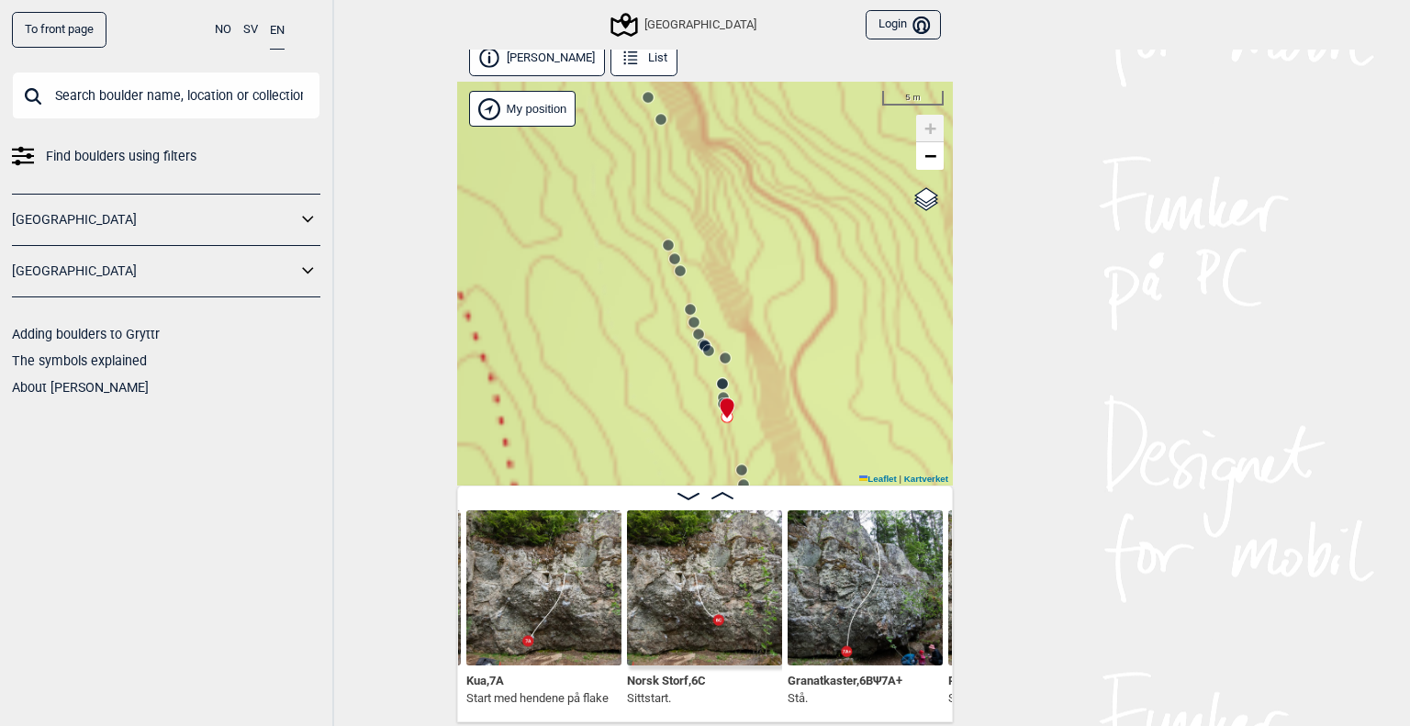
click at [698, 346] on icon at bounding box center [705, 346] width 15 height 15
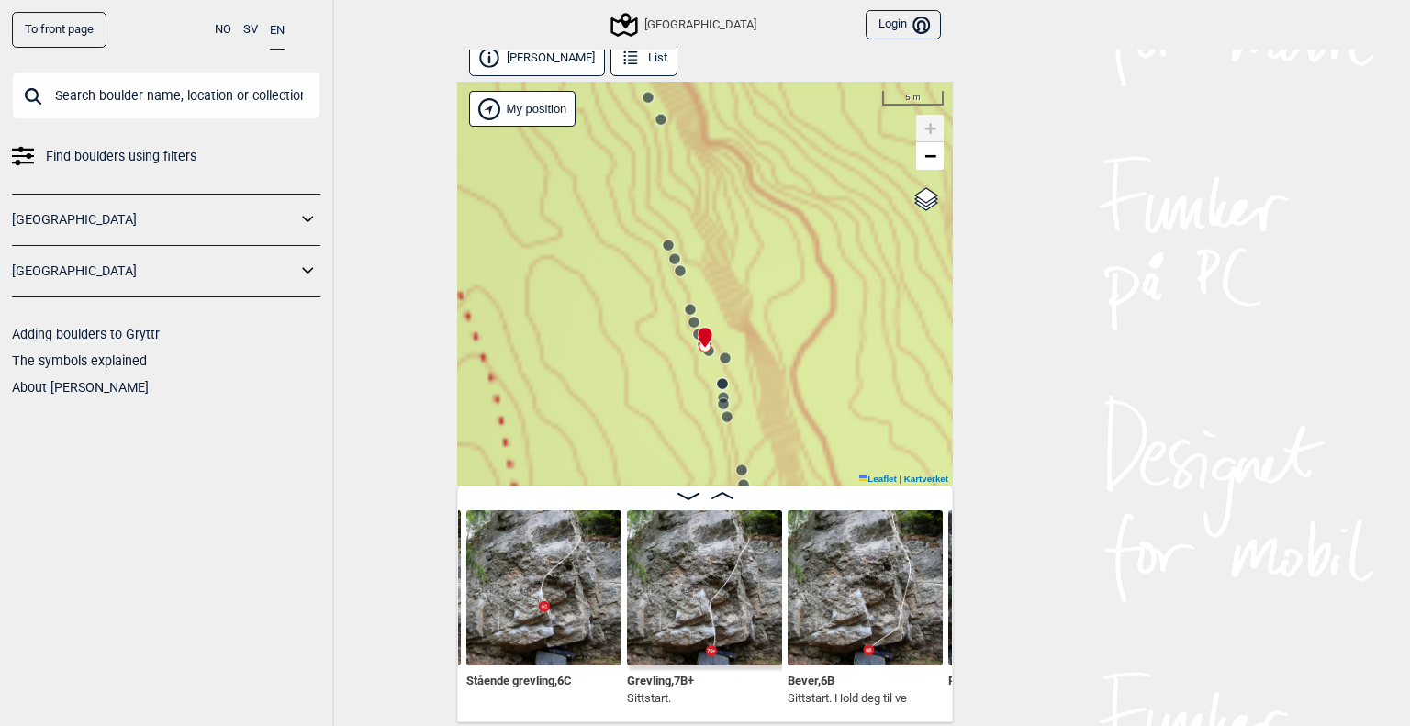
click at [697, 599] on img at bounding box center [704, 587] width 155 height 155
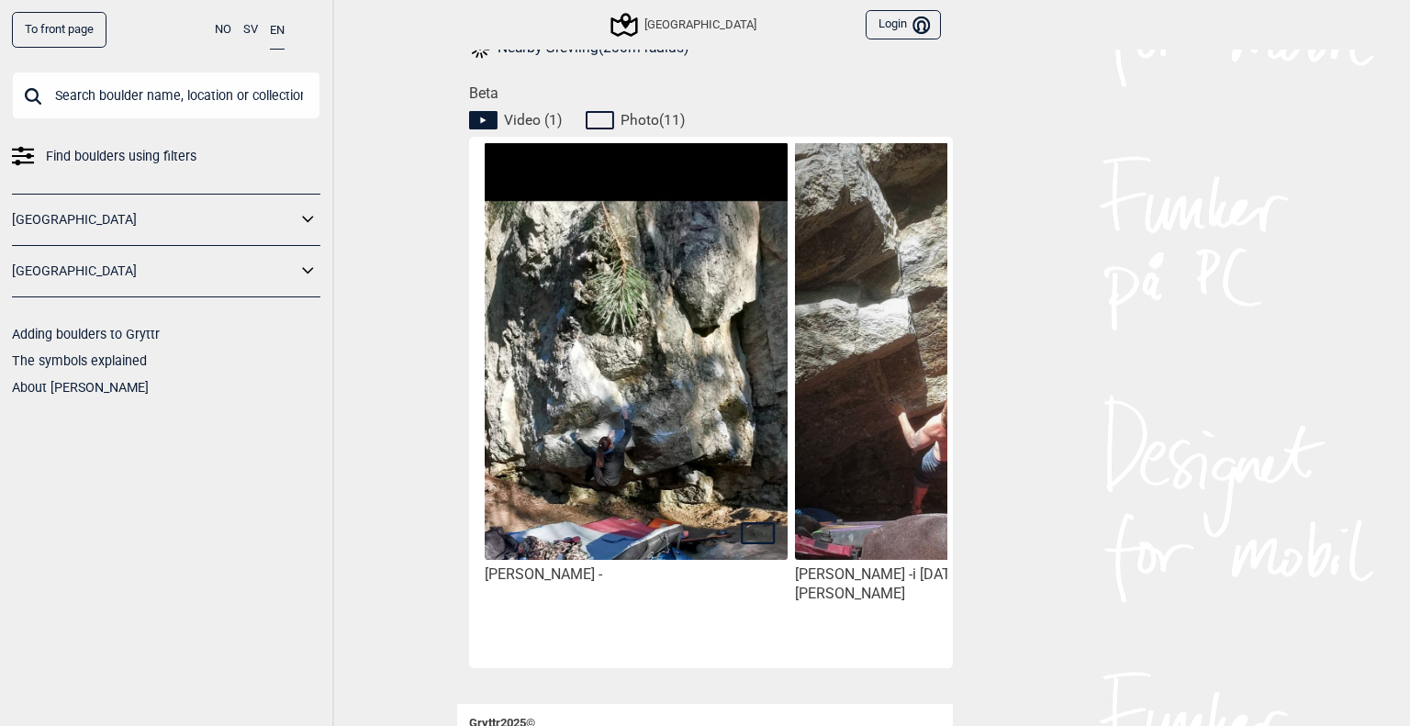
click at [619, 458] on img at bounding box center [636, 470] width 303 height 656
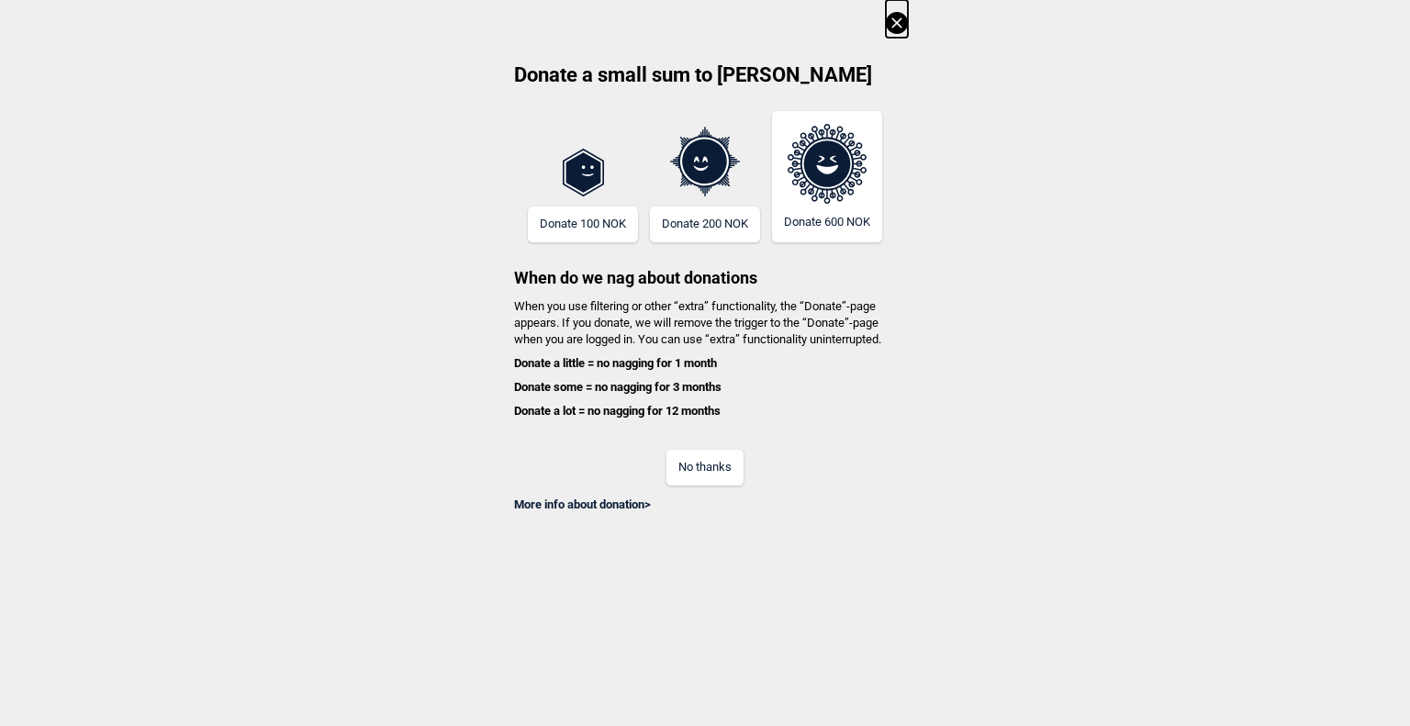
click at [711, 470] on button "No thanks" at bounding box center [704, 468] width 77 height 36
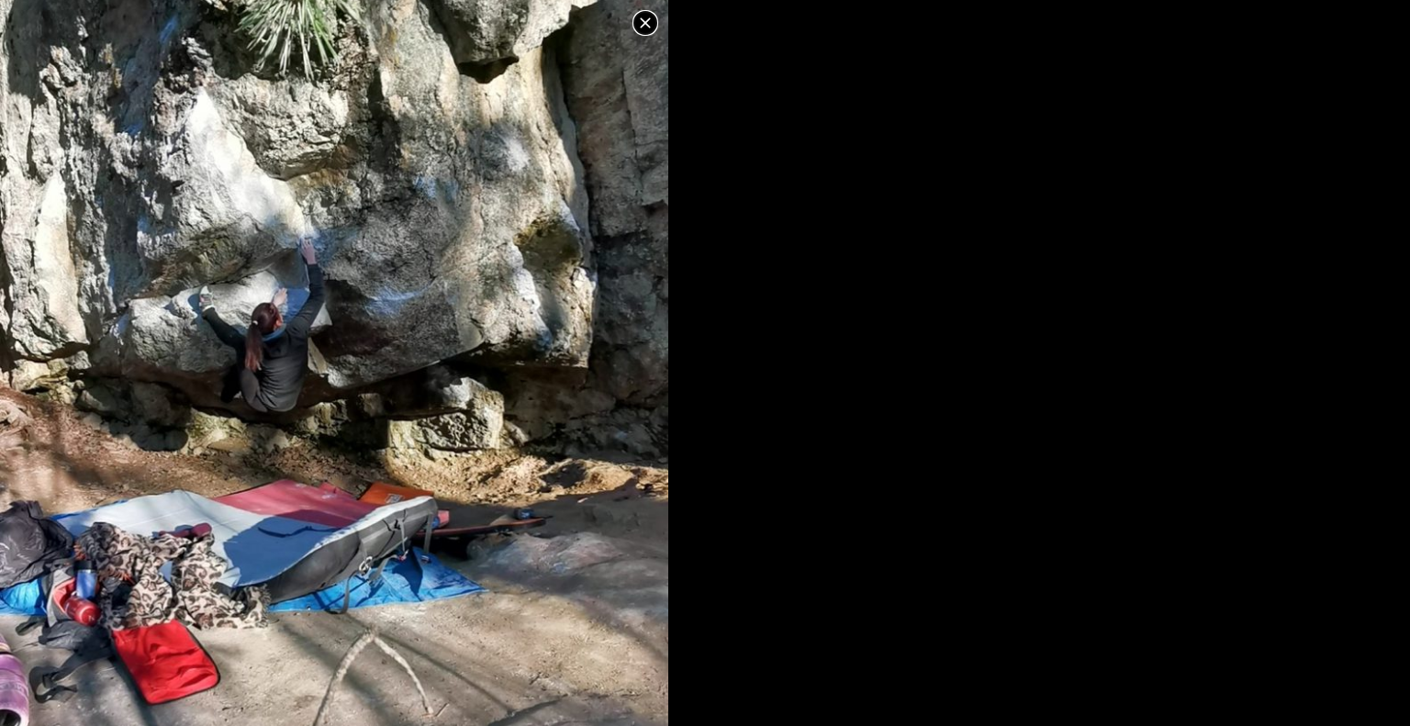
click at [649, 26] on icon at bounding box center [645, 22] width 10 height 10
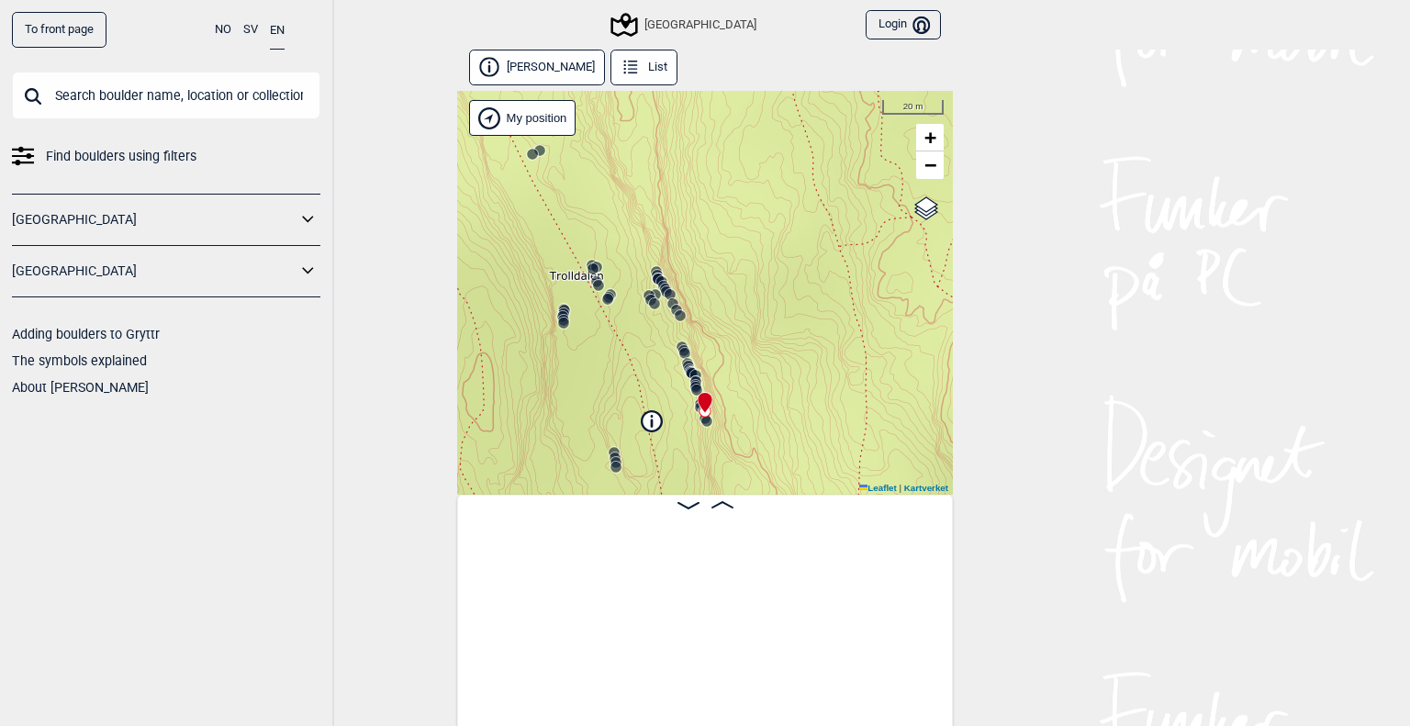
scroll to position [0, 10549]
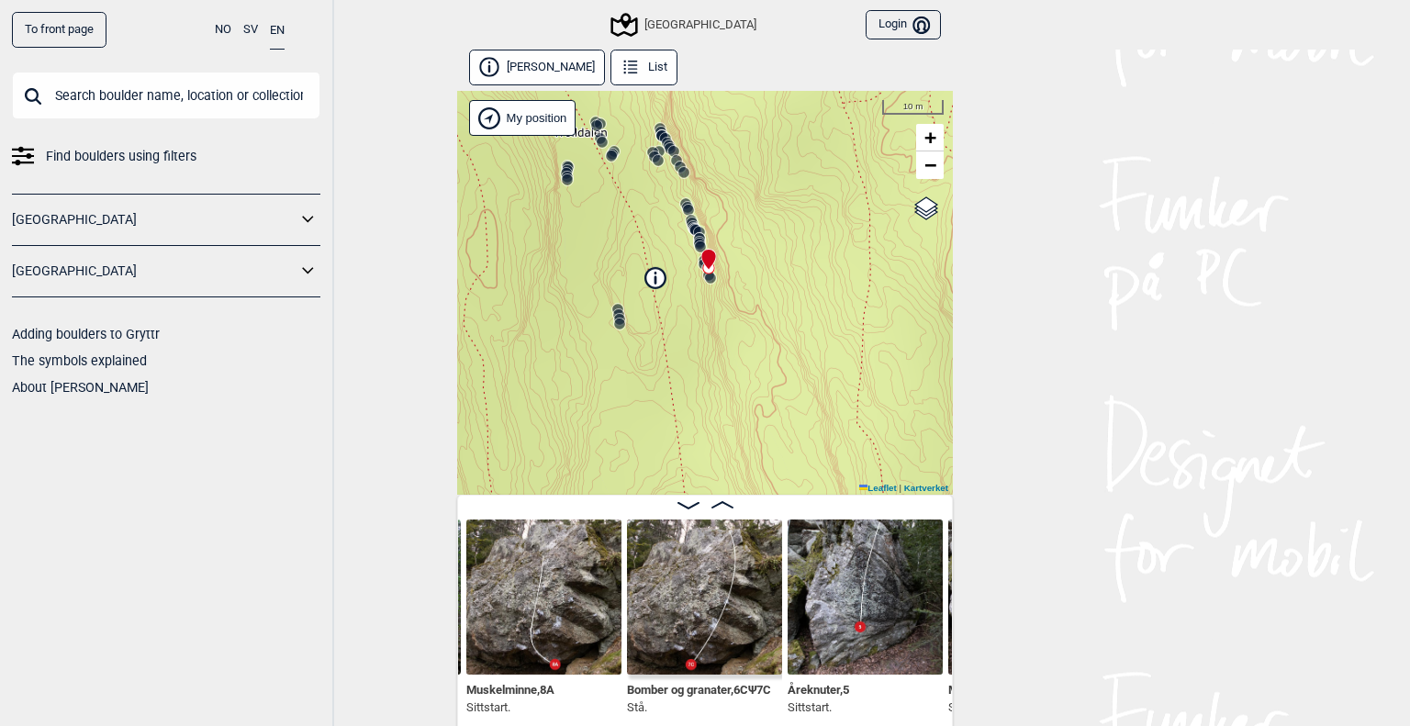
drag, startPoint x: 732, startPoint y: 310, endPoint x: 719, endPoint y: 209, distance: 101.8
click at [717, 193] on div "Speidersteinen Barnehageveggen Cowboyveggen Bølerveggen [GEOGRAPHIC_DATA]" at bounding box center [705, 293] width 496 height 404
drag, startPoint x: 746, startPoint y: 270, endPoint x: 758, endPoint y: 281, distance: 16.2
click at [758, 281] on div "Speidersteinen Barnehageveggen Cowboyveggen Bølerveggen [GEOGRAPHIC_DATA]" at bounding box center [705, 293] width 496 height 404
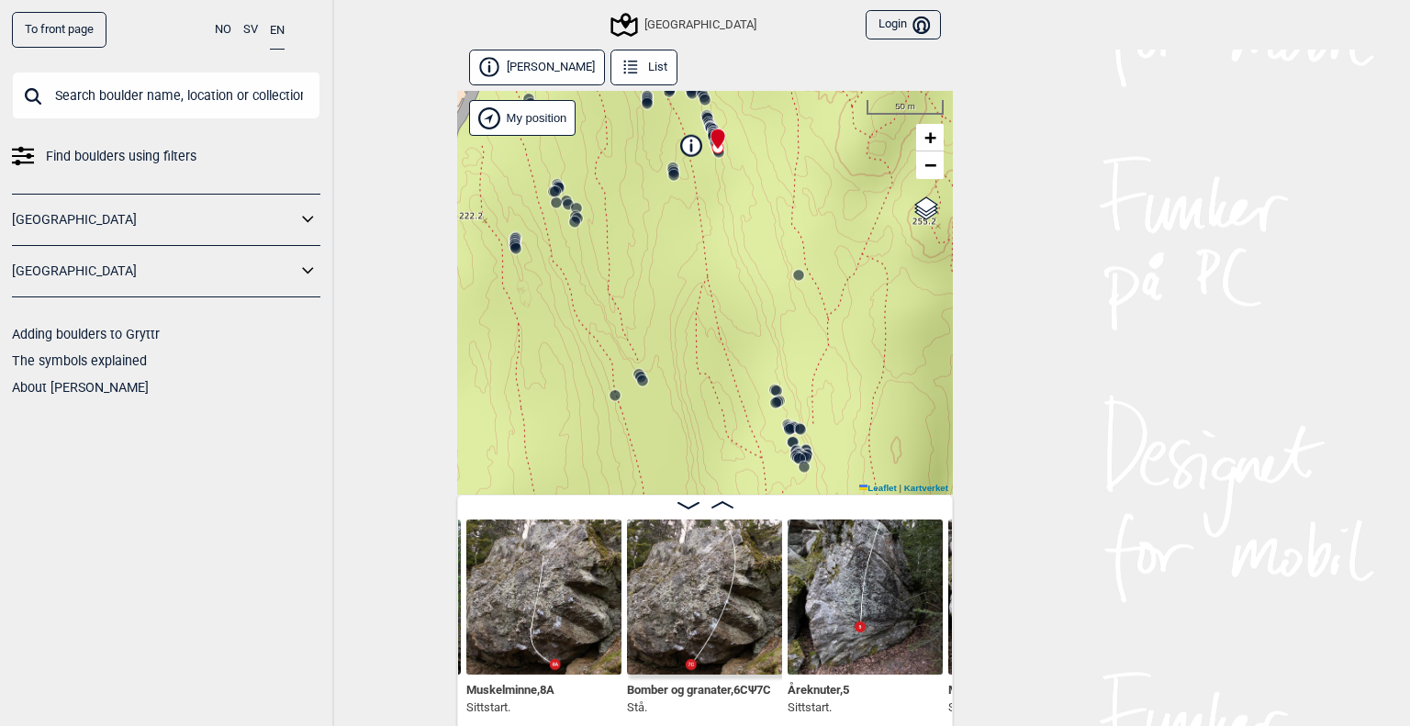
drag, startPoint x: 789, startPoint y: 382, endPoint x: 744, endPoint y: 289, distance: 103.5
click at [744, 289] on div "Speidersteinen Barnehageveggen Cowboyveggen Bølerveggen [GEOGRAPHIC_DATA]" at bounding box center [705, 293] width 496 height 404
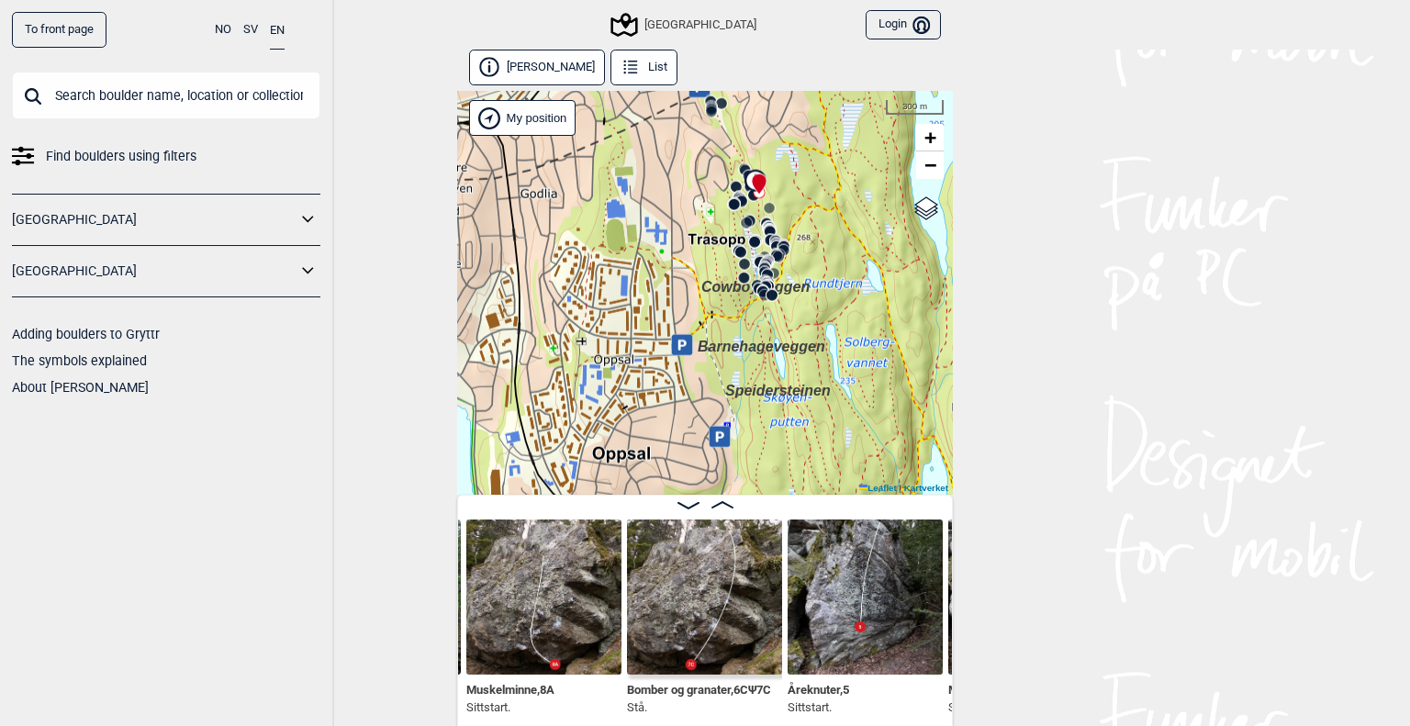
drag, startPoint x: 831, startPoint y: 418, endPoint x: 838, endPoint y: 345, distance: 72.9
click at [838, 345] on div "Speidersteinen Barnehageveggen Cowboyveggen Bølerveggen [GEOGRAPHIC_DATA]" at bounding box center [705, 293] width 496 height 404
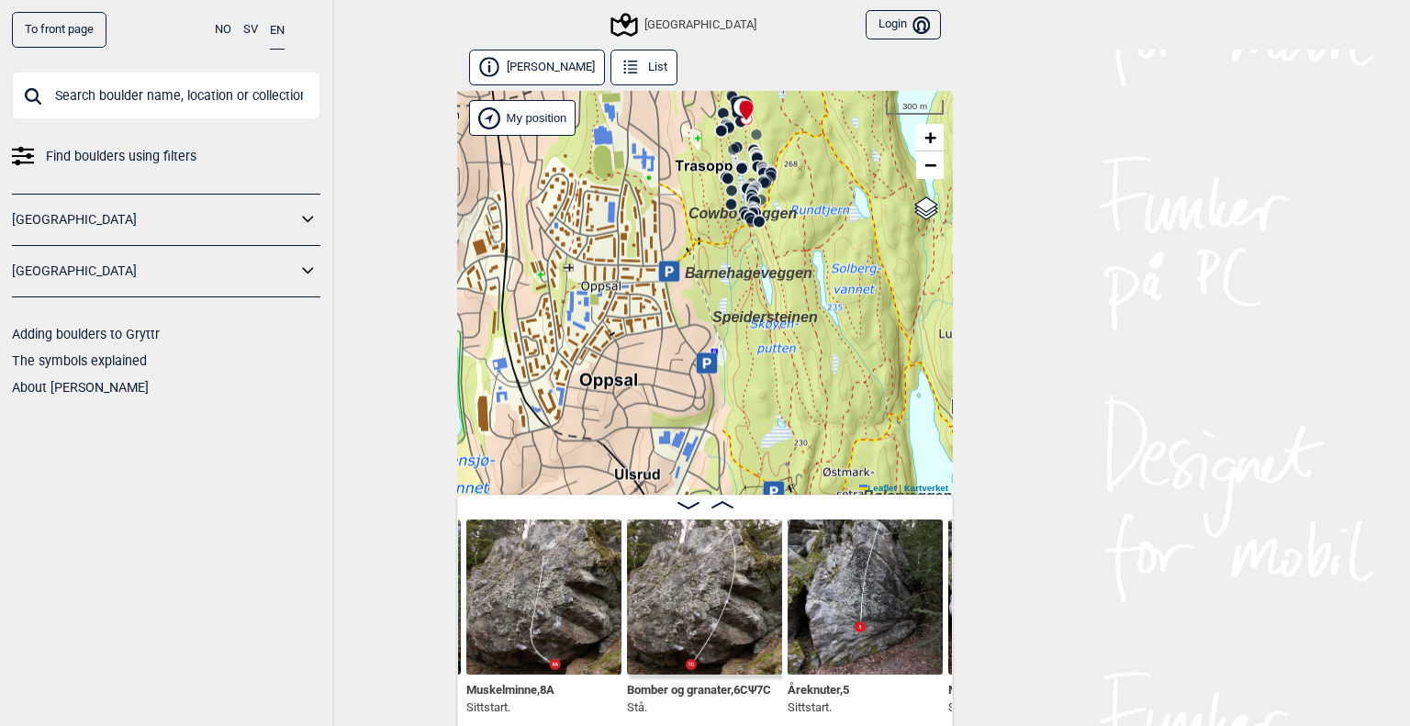
drag, startPoint x: 826, startPoint y: 377, endPoint x: 815, endPoint y: 285, distance: 93.4
click at [815, 285] on div "Speidersteinen Barnehageveggen Cowboyveggen Bølerveggen [GEOGRAPHIC_DATA]" at bounding box center [705, 293] width 496 height 404
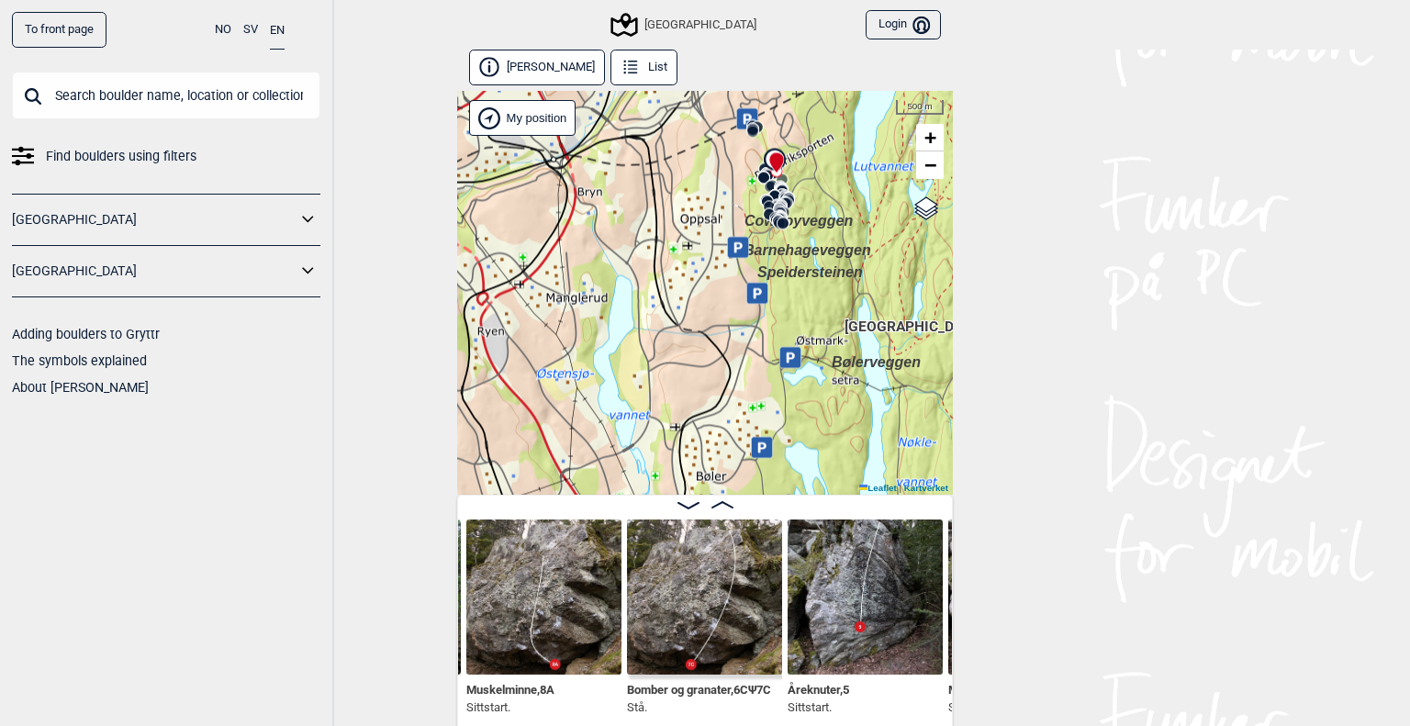
click at [303, 216] on icon at bounding box center [307, 219] width 11 height 6
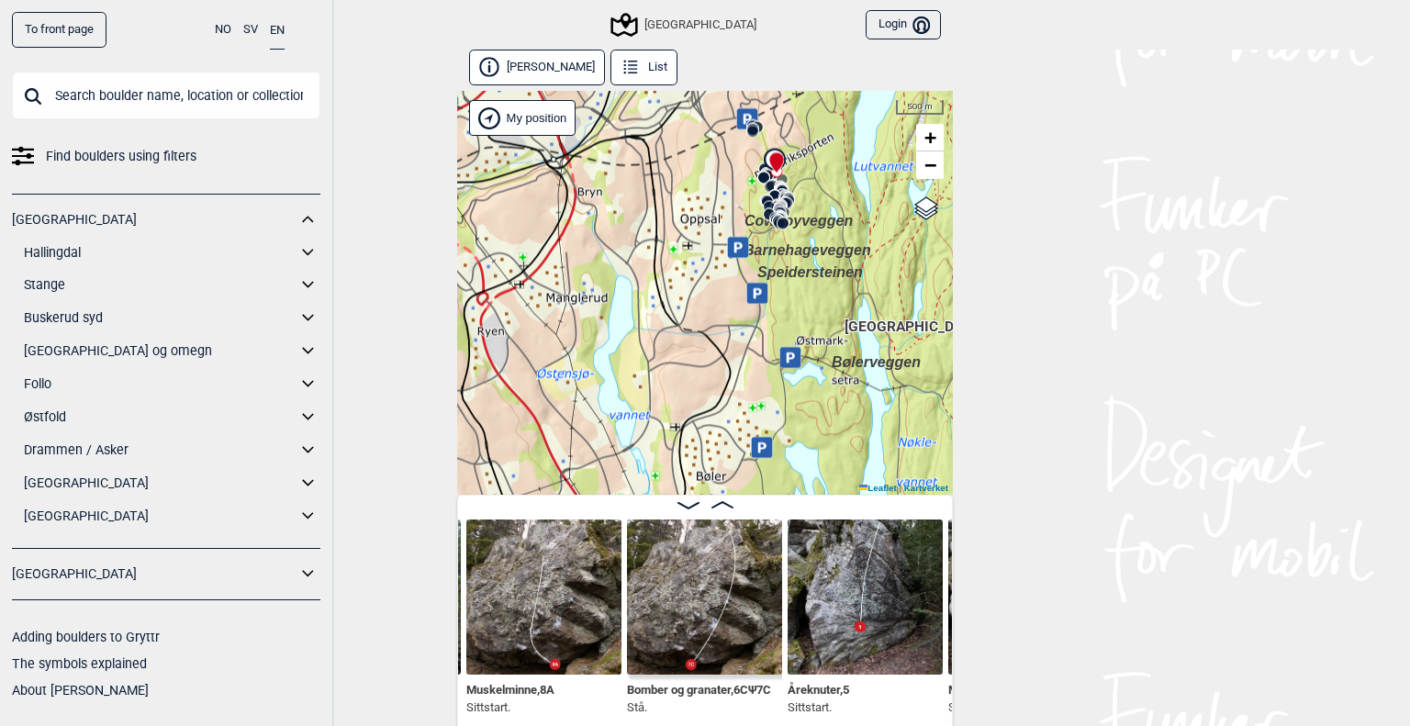
click at [314, 345] on icon at bounding box center [308, 351] width 24 height 27
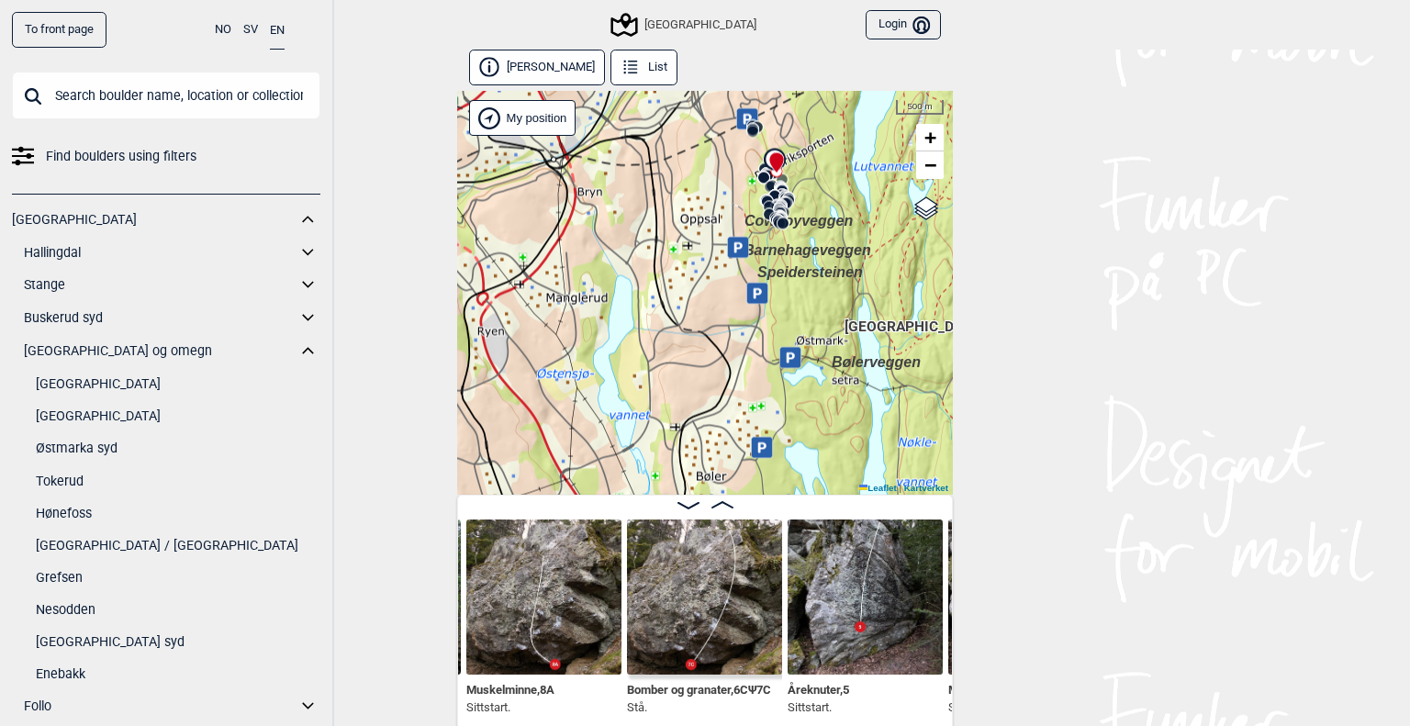
click at [106, 443] on link "Østmarka syd" at bounding box center [178, 448] width 285 height 27
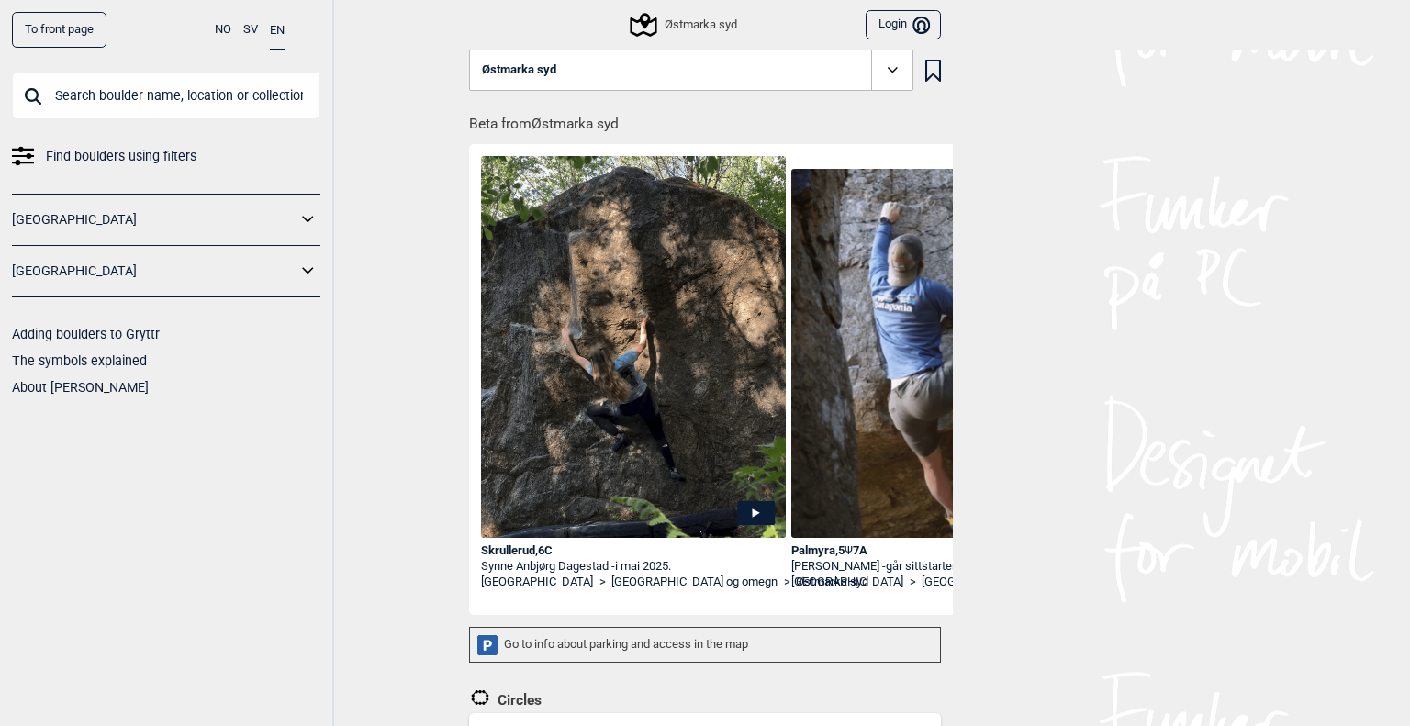
click at [640, 27] on icon at bounding box center [643, 24] width 35 height 35
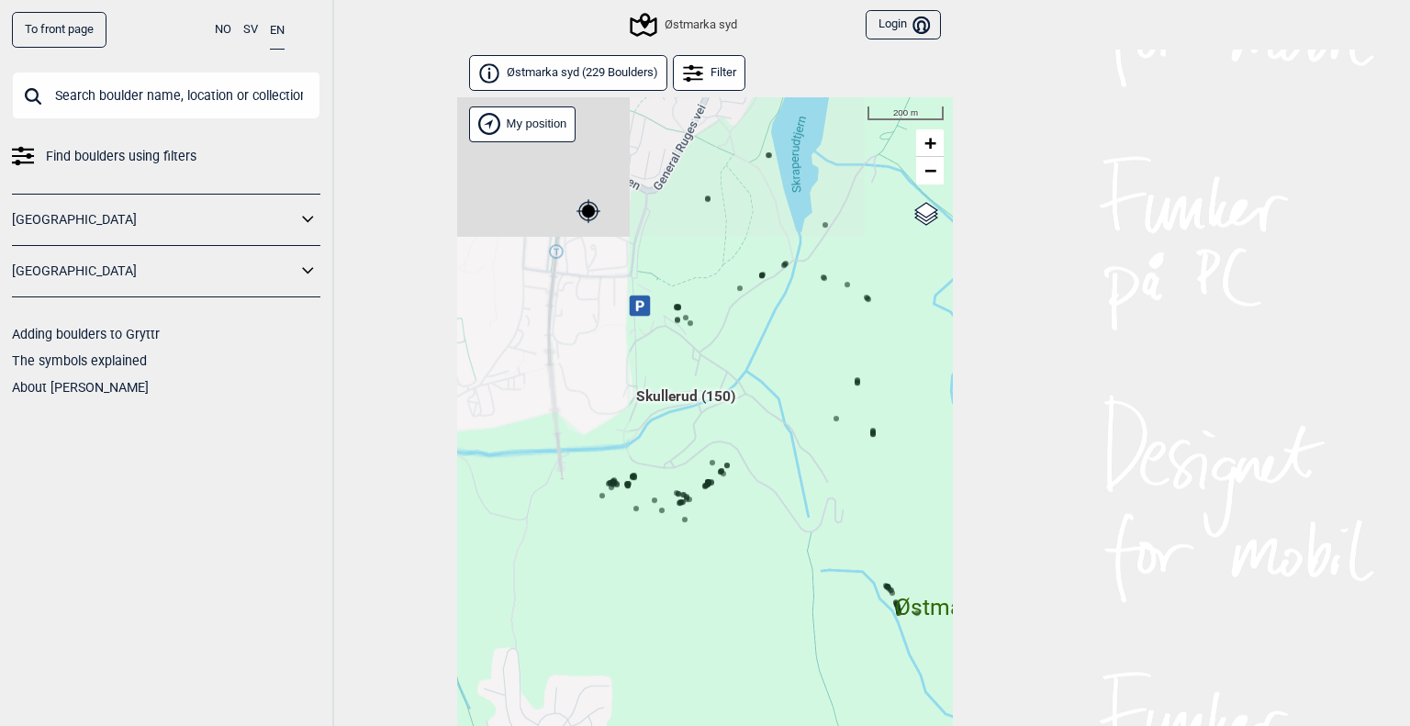
scroll to position [47, 0]
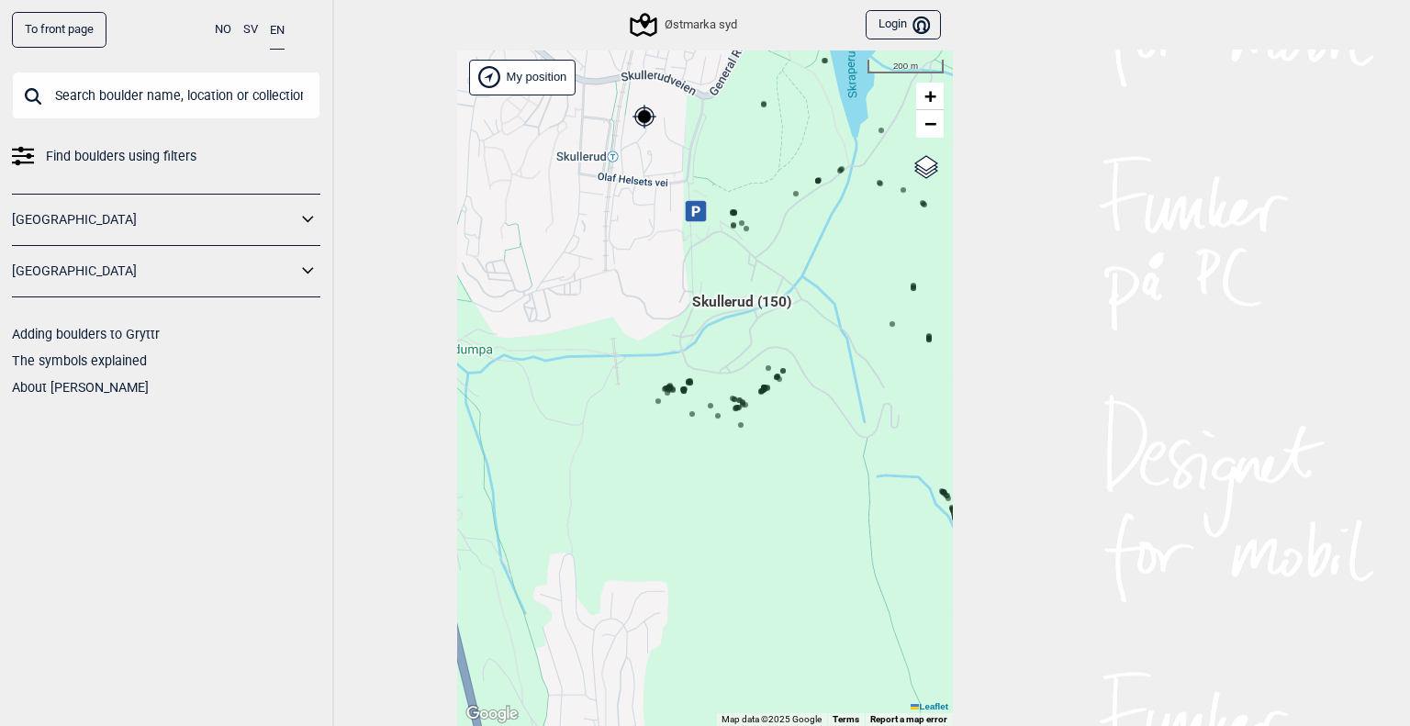
drag, startPoint x: 770, startPoint y: 384, endPoint x: 826, endPoint y: 336, distance: 73.6
click at [826, 336] on div "Hallingdal Gol Ål Stange Kolomoen [GEOGRAPHIC_DATA] [GEOGRAPHIC_DATA][PERSON_NA…" at bounding box center [705, 388] width 496 height 677
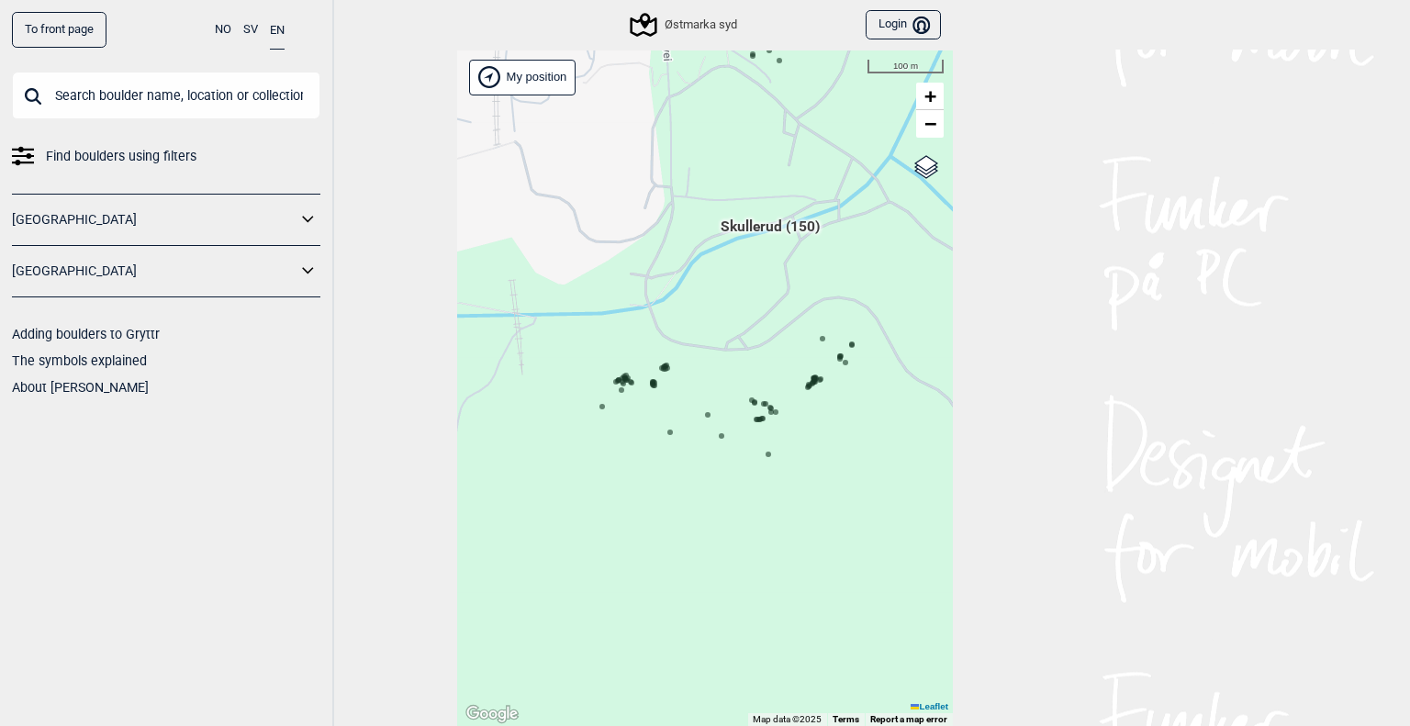
click at [766, 344] on div "Hallingdal Gol Ål Stange Kolomoen [GEOGRAPHIC_DATA] [GEOGRAPHIC_DATA][PERSON_NA…" at bounding box center [705, 388] width 496 height 677
click at [778, 228] on span "Skullerud (150)" at bounding box center [770, 233] width 99 height 35
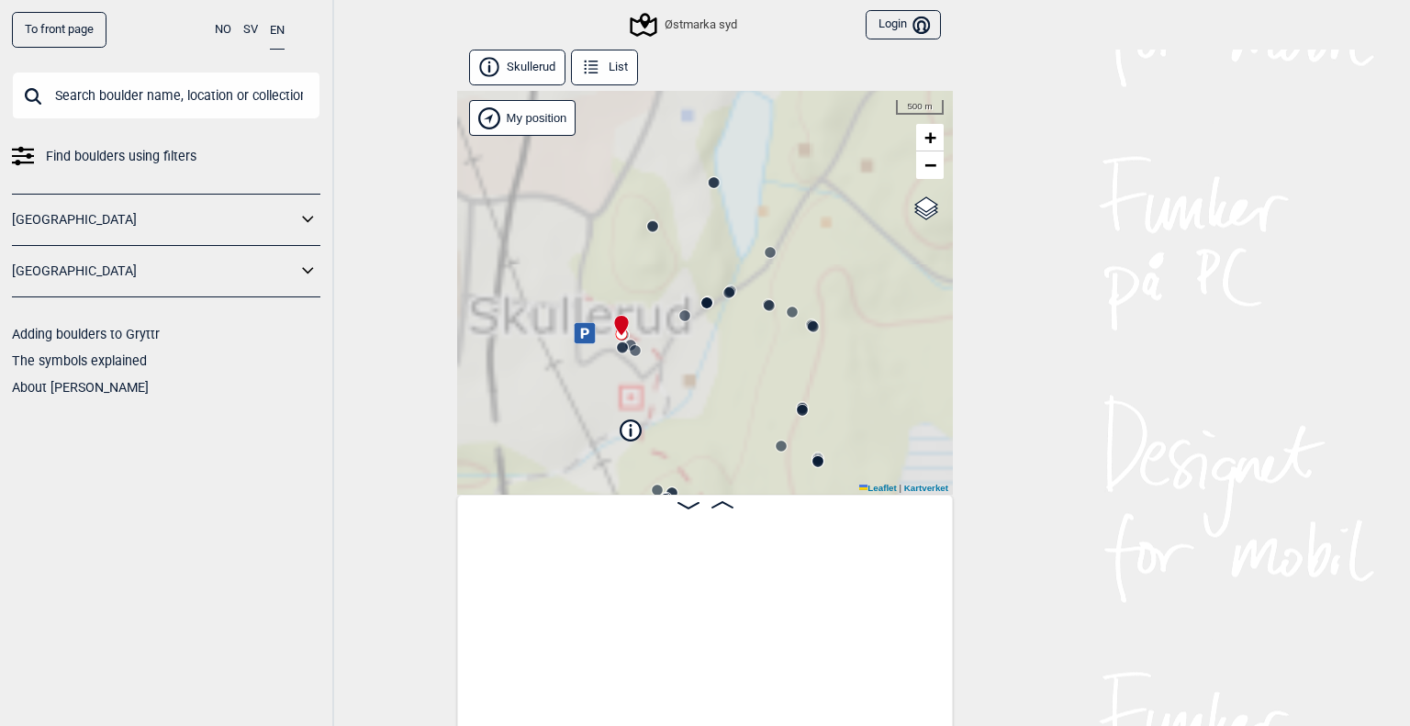
scroll to position [0, 144]
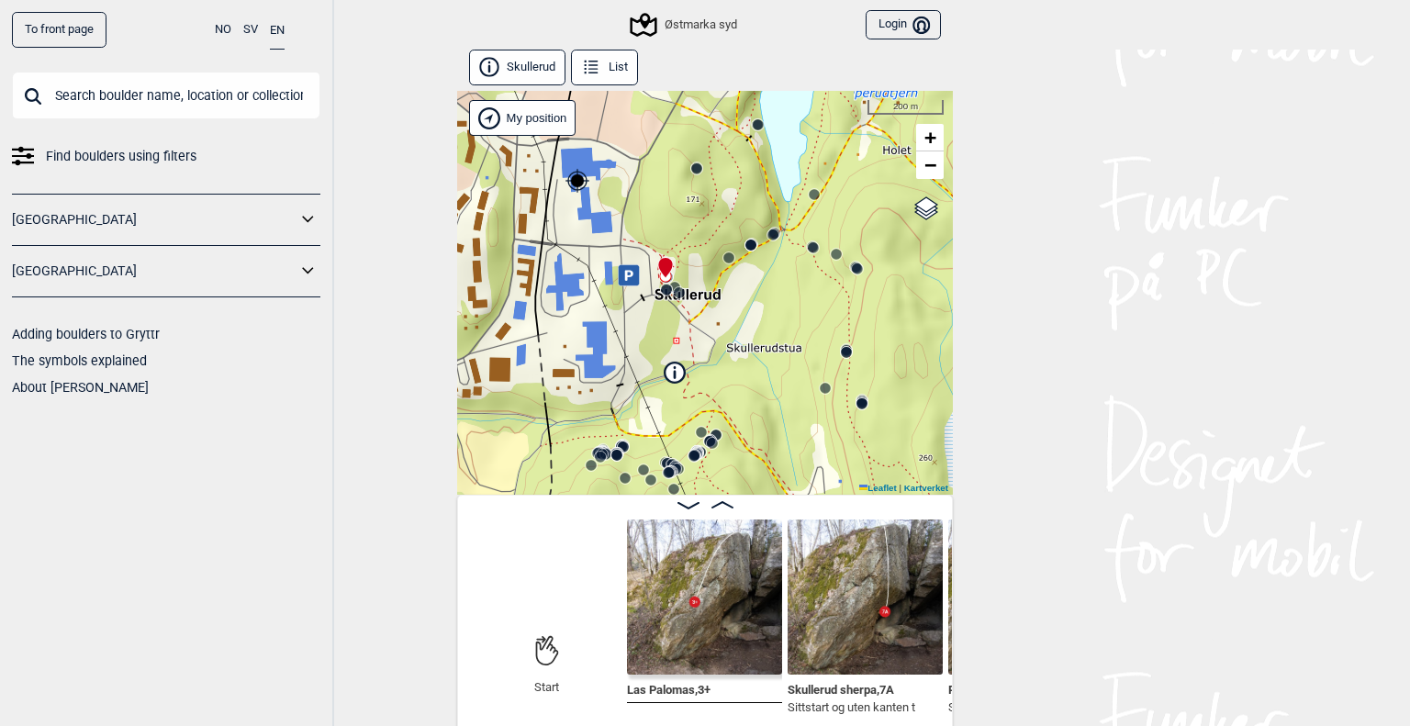
drag, startPoint x: 751, startPoint y: 361, endPoint x: 773, endPoint y: 318, distance: 48.4
click at [773, 318] on div "Østmarka syd" at bounding box center [705, 293] width 496 height 404
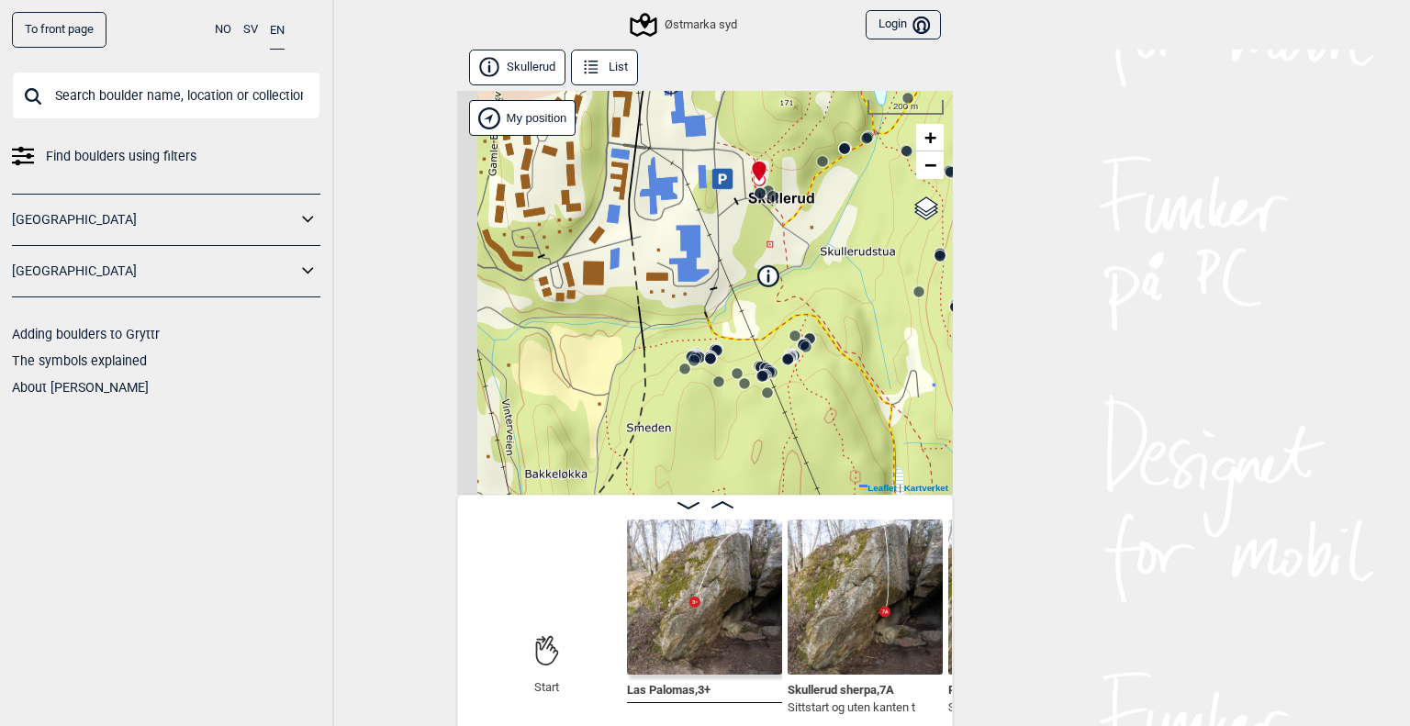
drag, startPoint x: 749, startPoint y: 429, endPoint x: 845, endPoint y: 343, distance: 128.8
click at [845, 343] on div "Østmarka syd" at bounding box center [705, 293] width 496 height 404
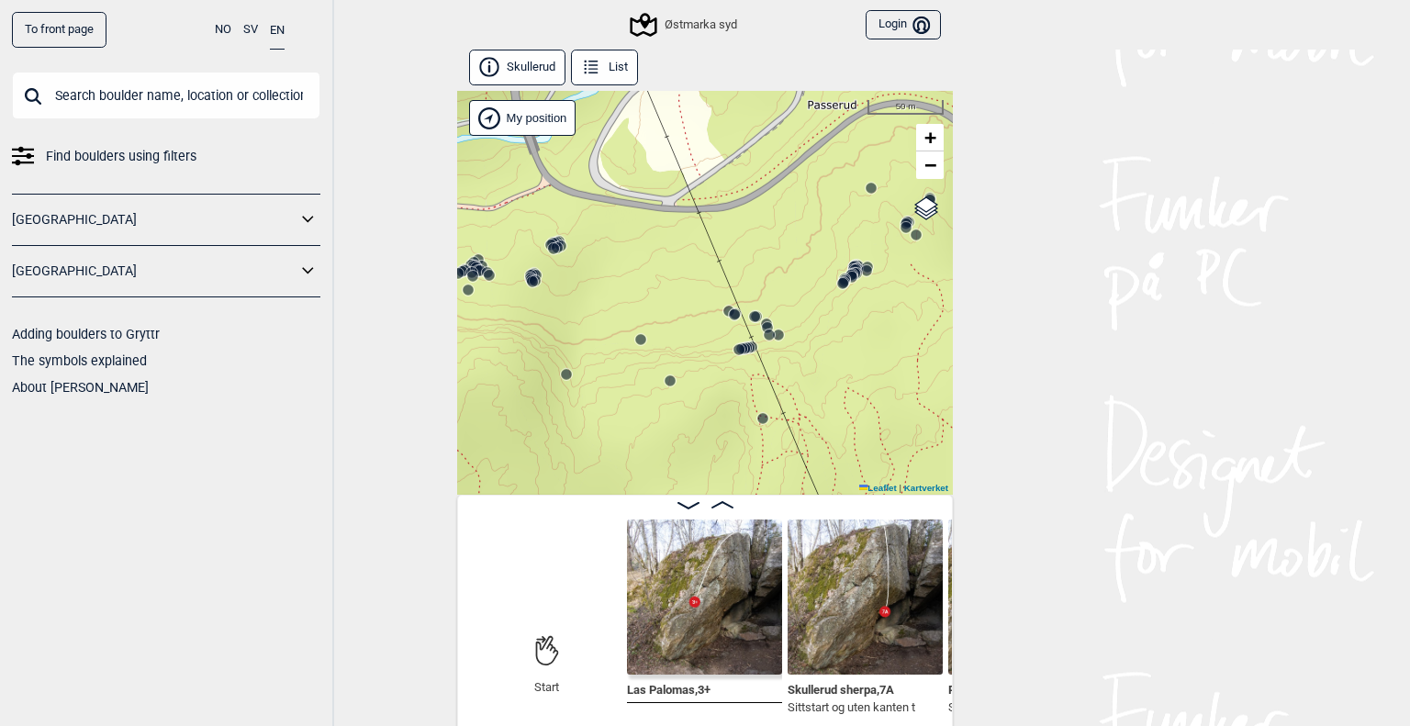
drag, startPoint x: 841, startPoint y: 336, endPoint x: 766, endPoint y: 378, distance: 85.5
click at [766, 378] on div "Østmarka syd" at bounding box center [705, 293] width 496 height 404
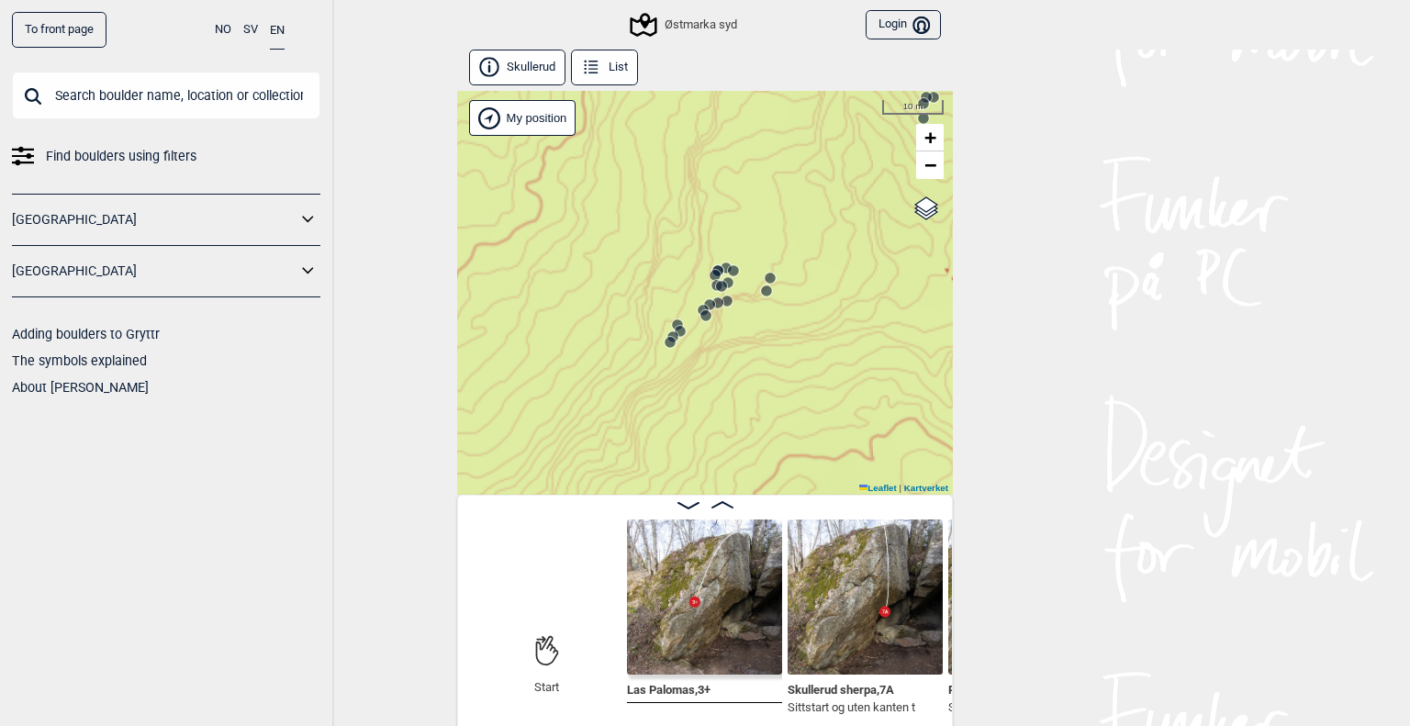
drag, startPoint x: 752, startPoint y: 314, endPoint x: 805, endPoint y: 352, distance: 65.7
click at [811, 357] on div "Østmarka syd" at bounding box center [705, 293] width 496 height 404
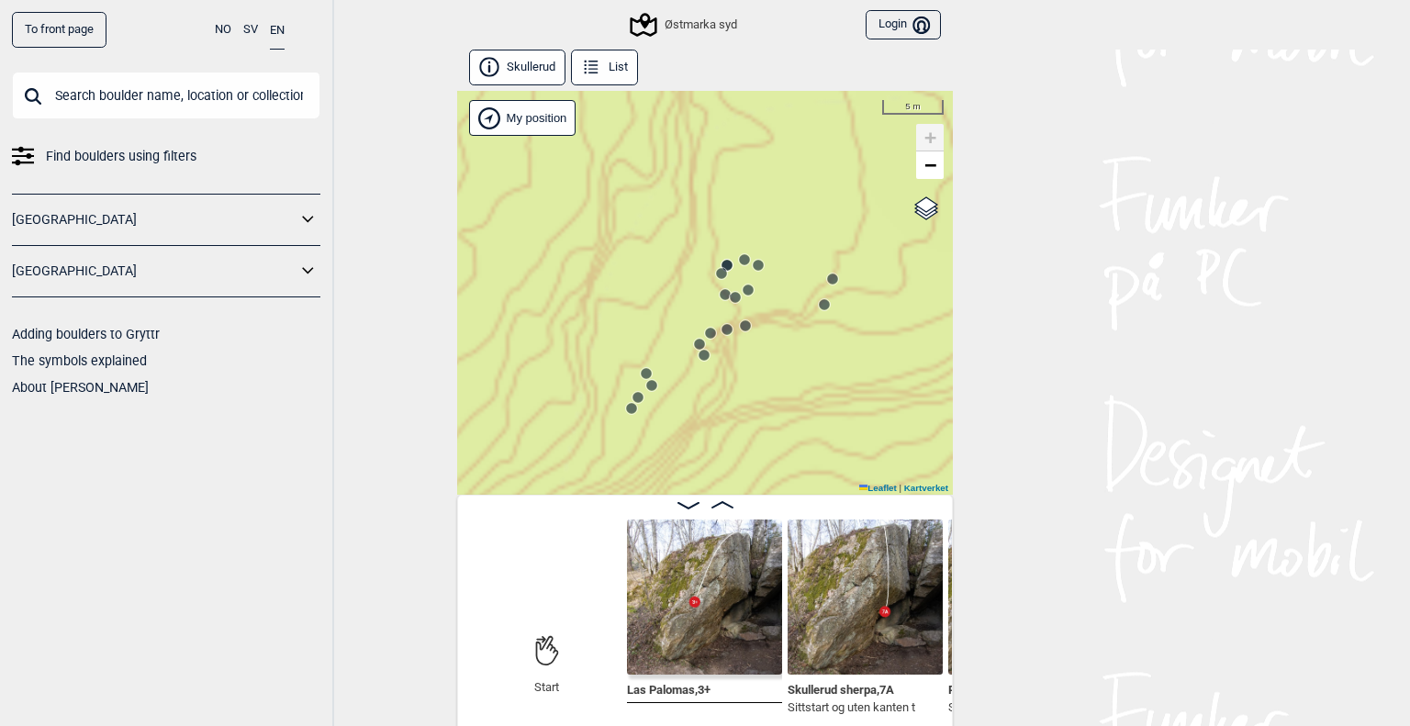
click at [718, 267] on icon at bounding box center [721, 273] width 15 height 15
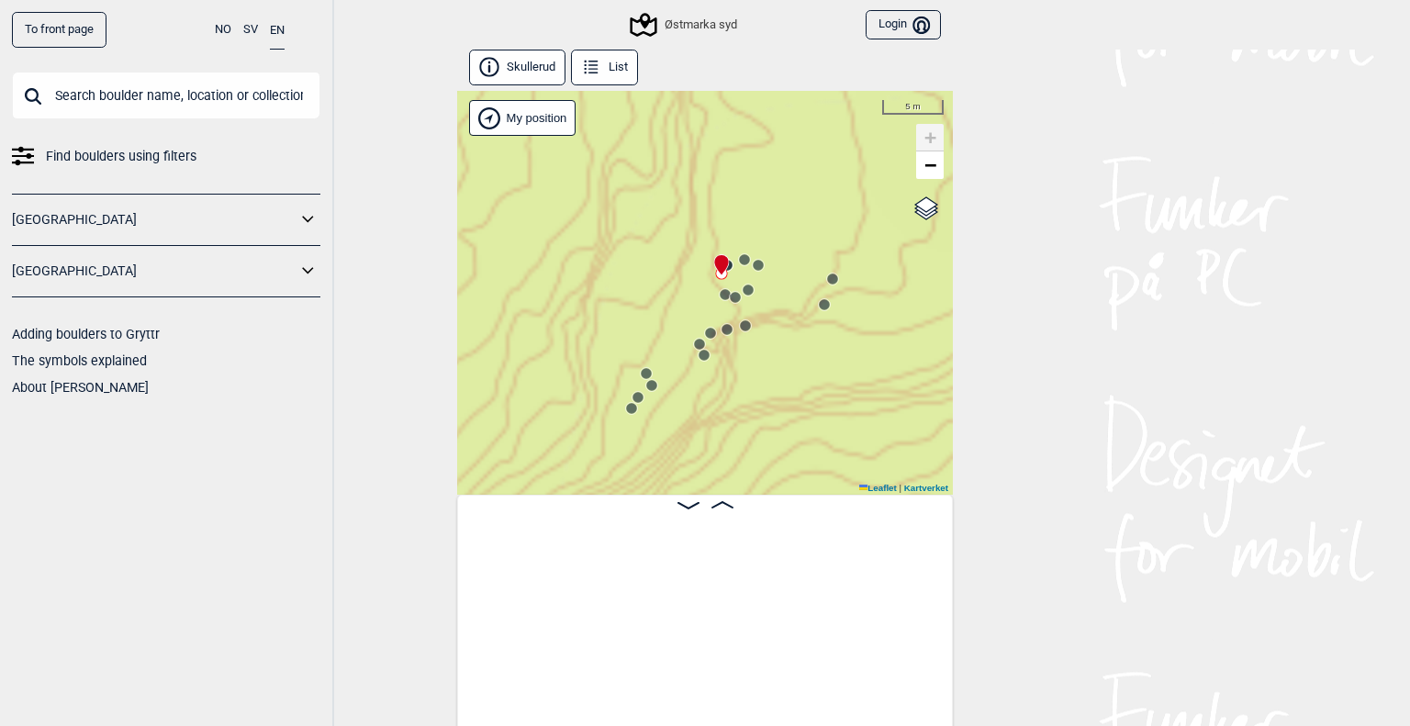
scroll to position [0, 13048]
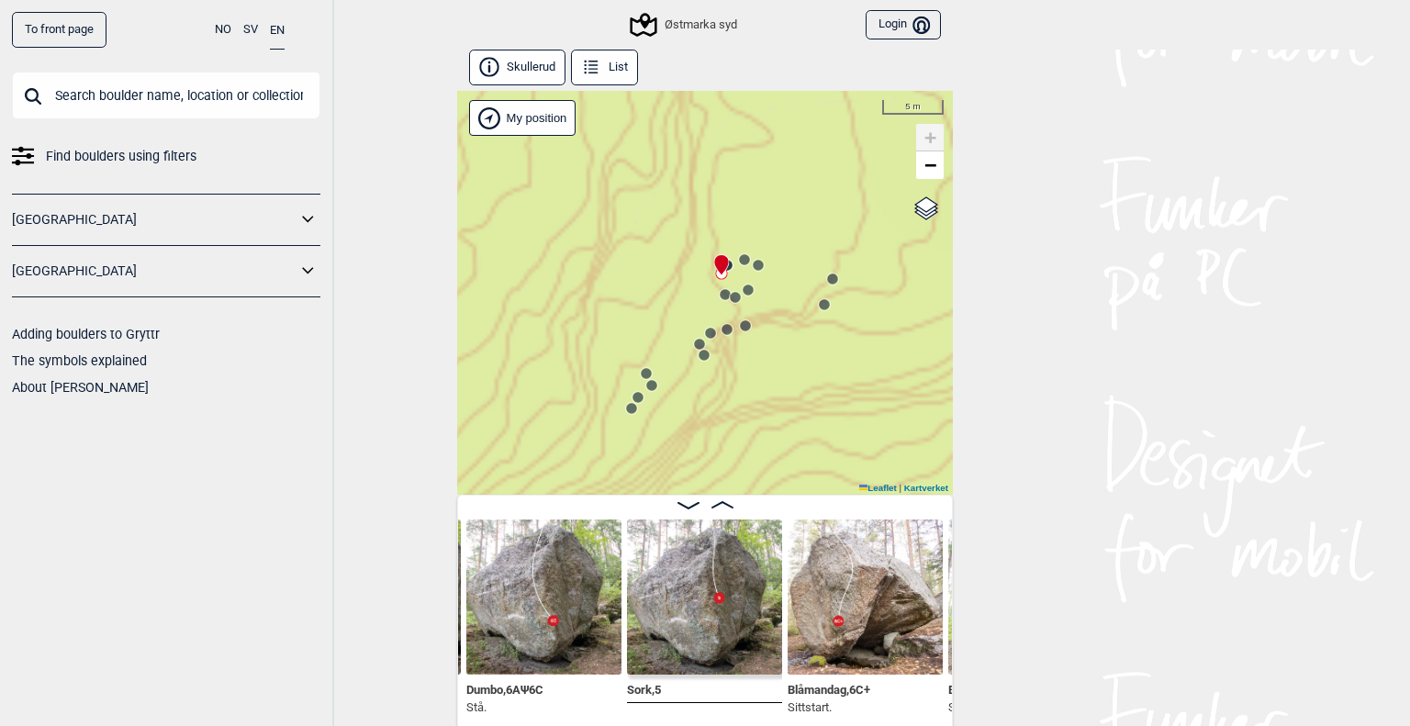
click at [646, 387] on circle at bounding box center [651, 385] width 11 height 11
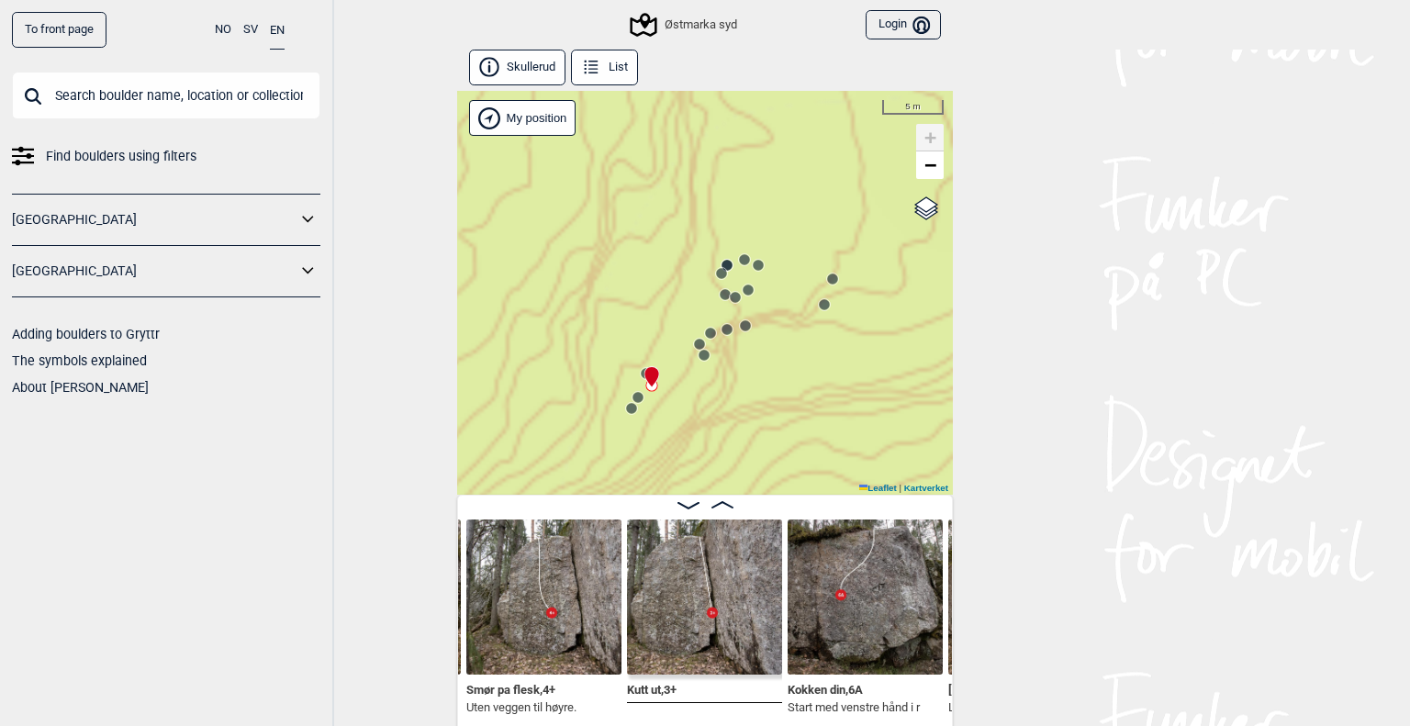
click at [636, 393] on icon at bounding box center [638, 397] width 15 height 15
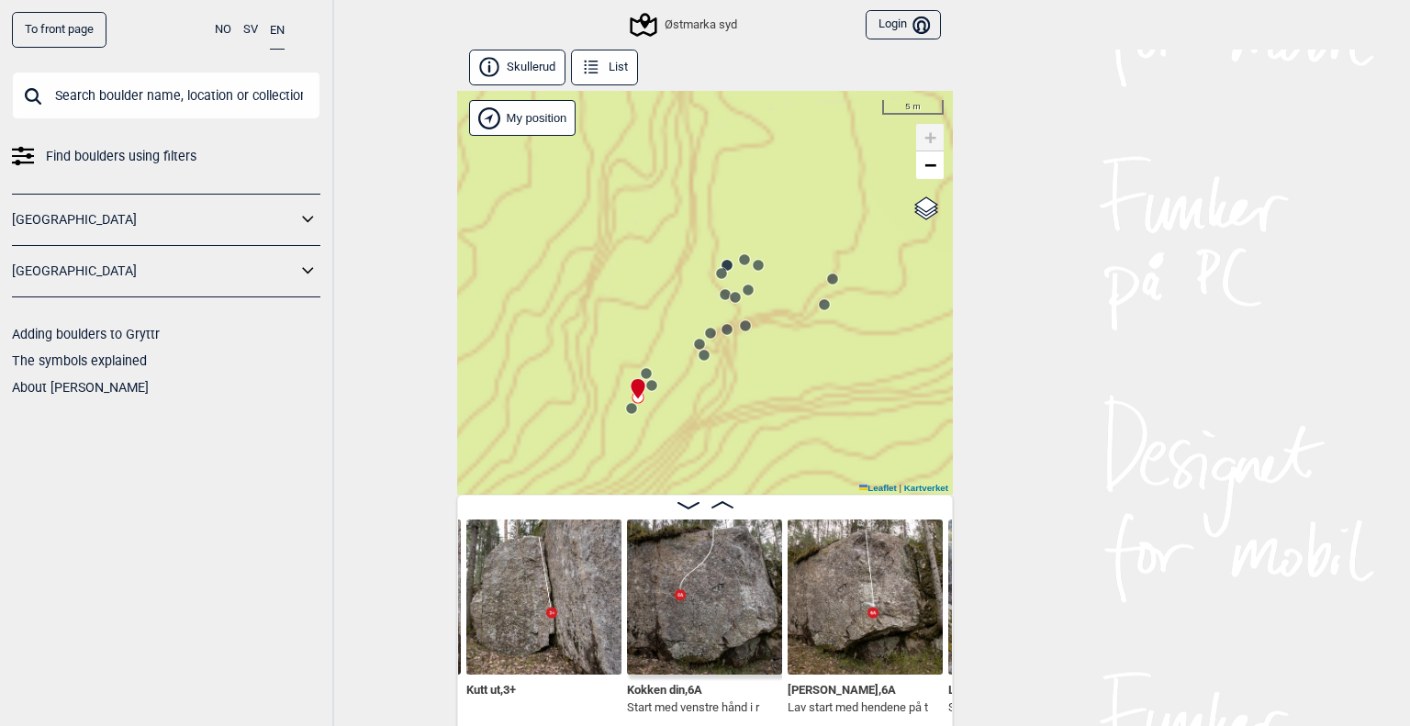
click at [624, 415] on icon at bounding box center [631, 408] width 15 height 15
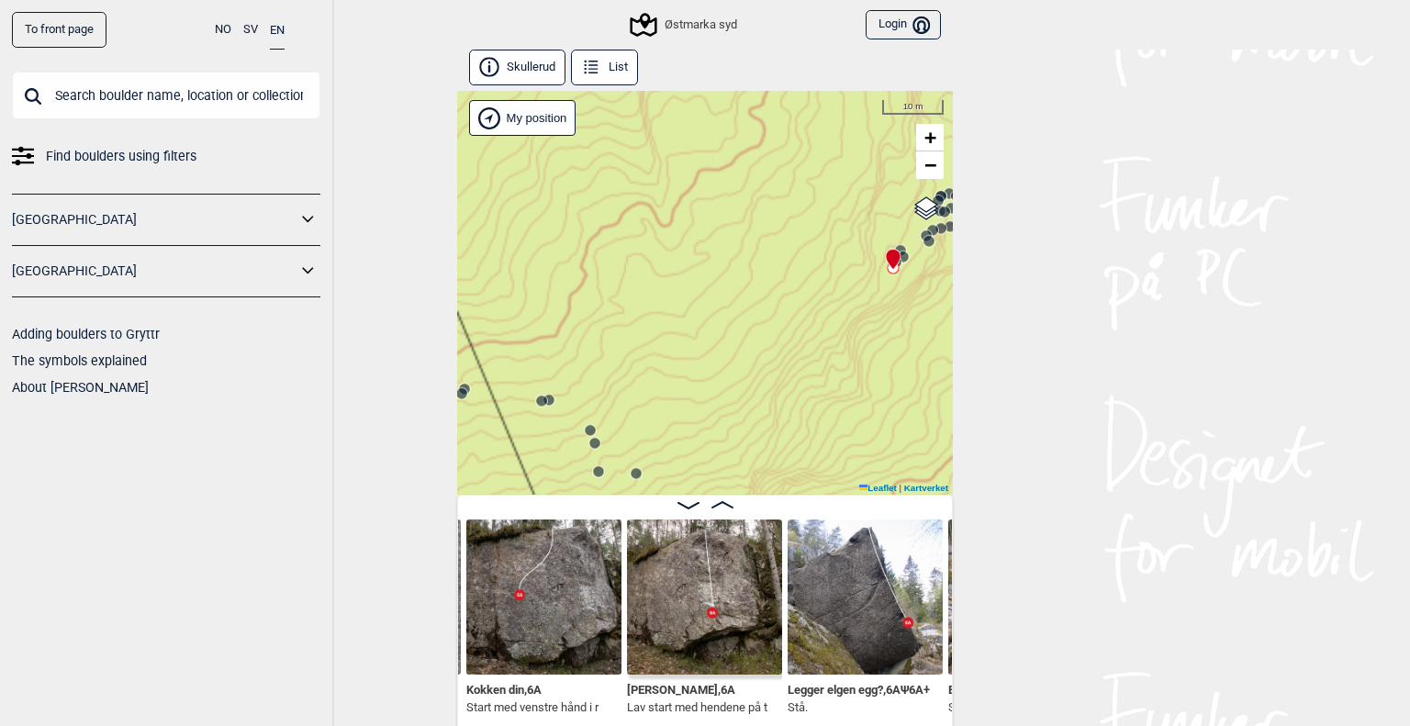
drag, startPoint x: 686, startPoint y: 428, endPoint x: 969, endPoint y: 253, distance: 333.0
click at [969, 253] on div "To front page NO SV EN Find boulders using filters [GEOGRAPHIC_DATA] [GEOGRAPHI…" at bounding box center [705, 363] width 1410 height 726
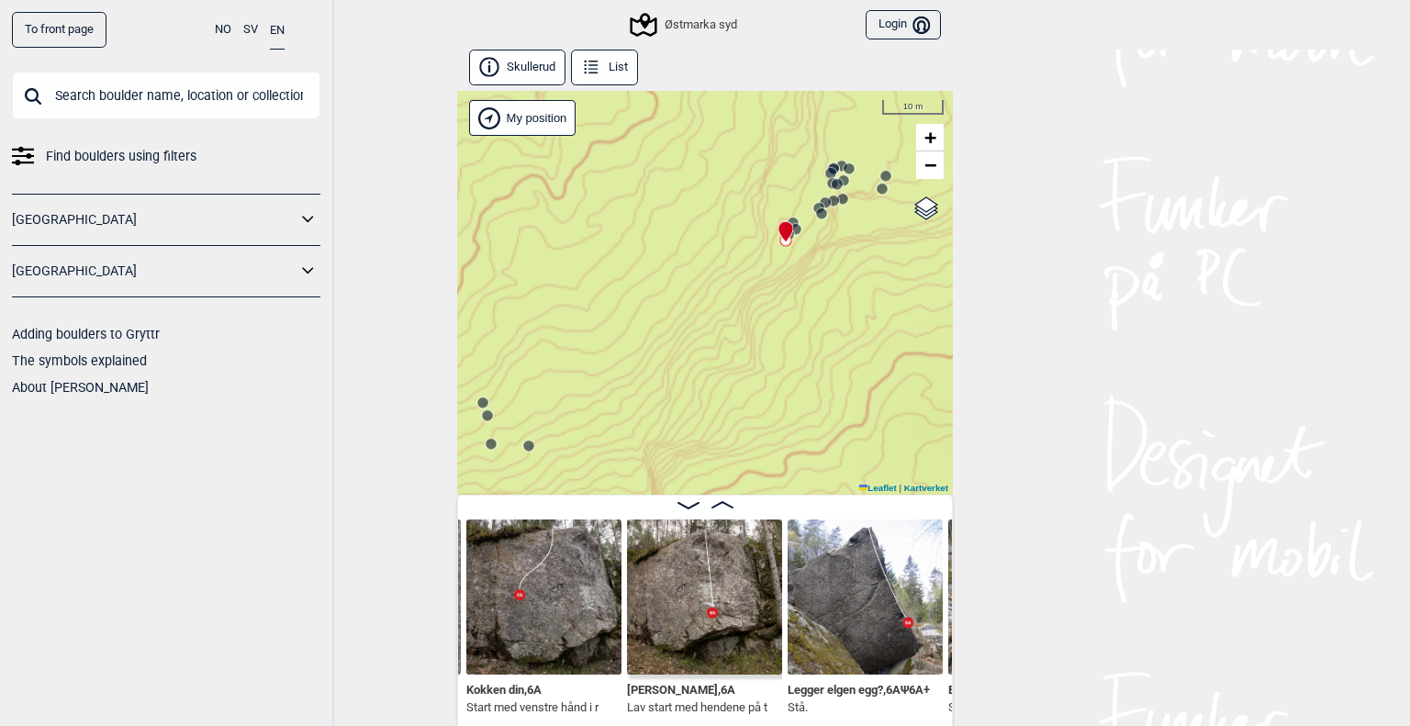
drag, startPoint x: 809, startPoint y: 360, endPoint x: 636, endPoint y: 366, distance: 172.7
click at [636, 366] on div "Østmarka syd" at bounding box center [705, 293] width 496 height 404
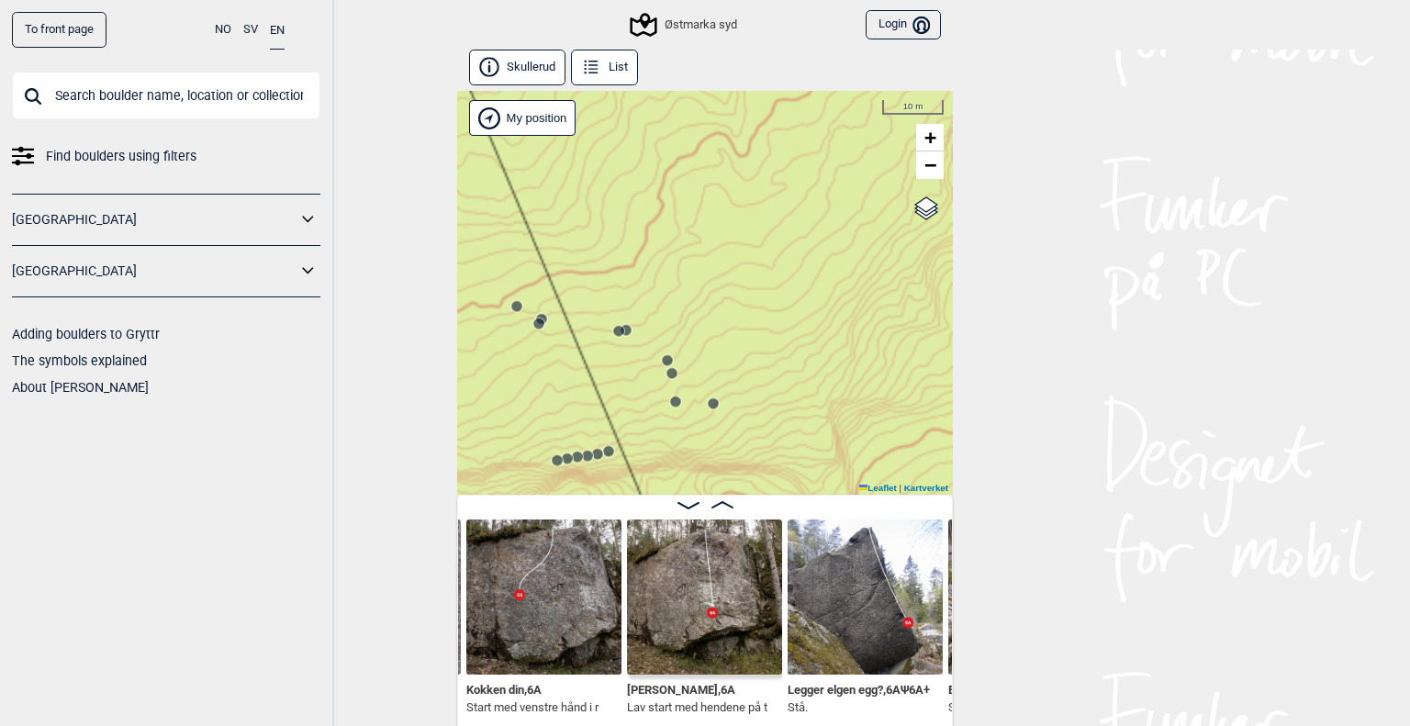
drag, startPoint x: 663, startPoint y: 396, endPoint x: 721, endPoint y: 380, distance: 59.9
click at [846, 354] on div "Østmarka syd" at bounding box center [705, 293] width 496 height 404
click at [708, 408] on circle at bounding box center [714, 404] width 12 height 12
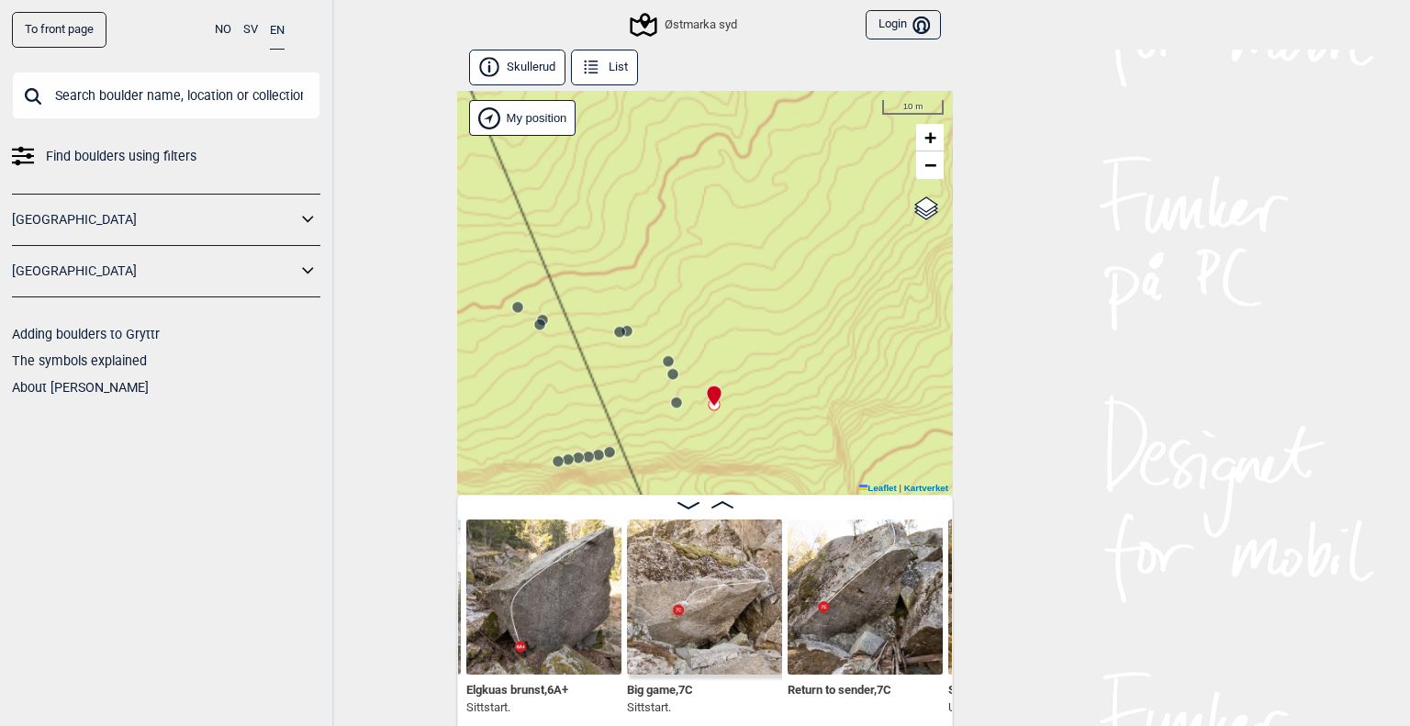
click at [663, 688] on span "Big game , 7C" at bounding box center [660, 687] width 66 height 17
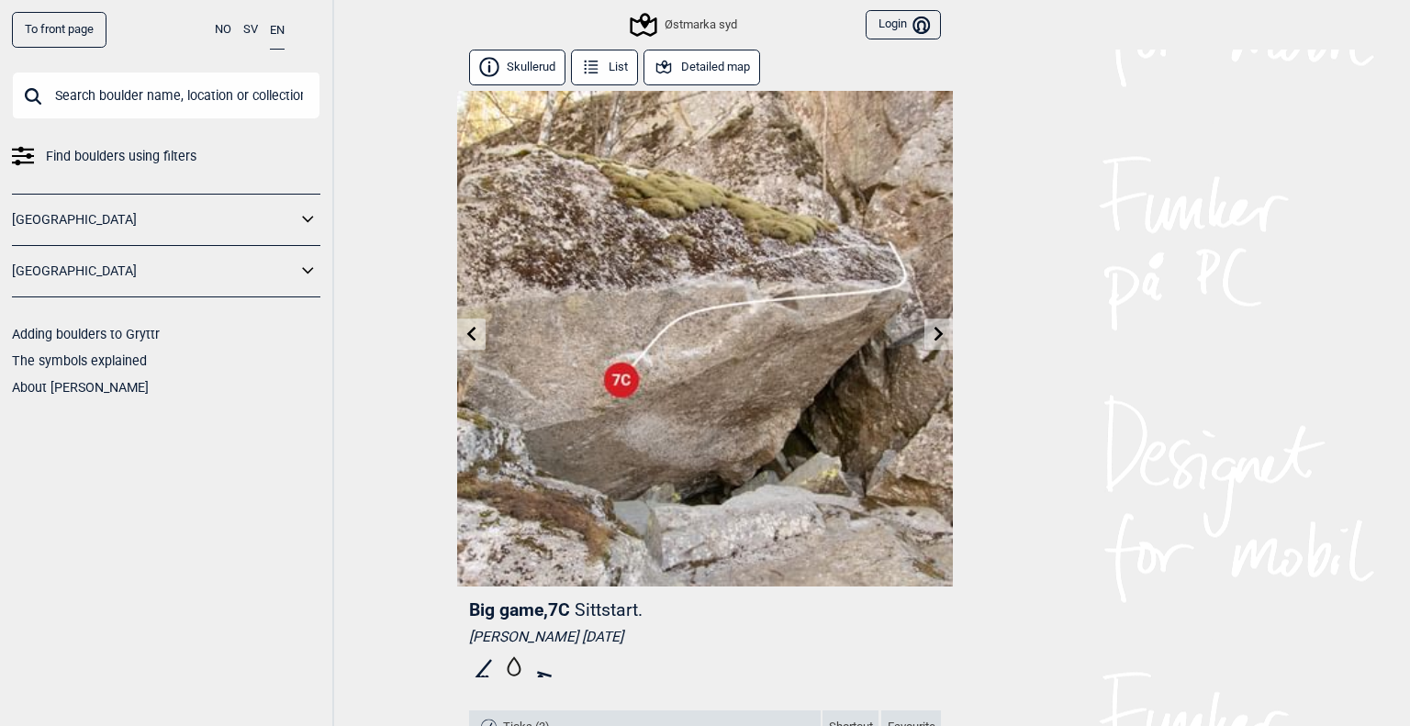
click at [932, 337] on icon at bounding box center [939, 333] width 15 height 15
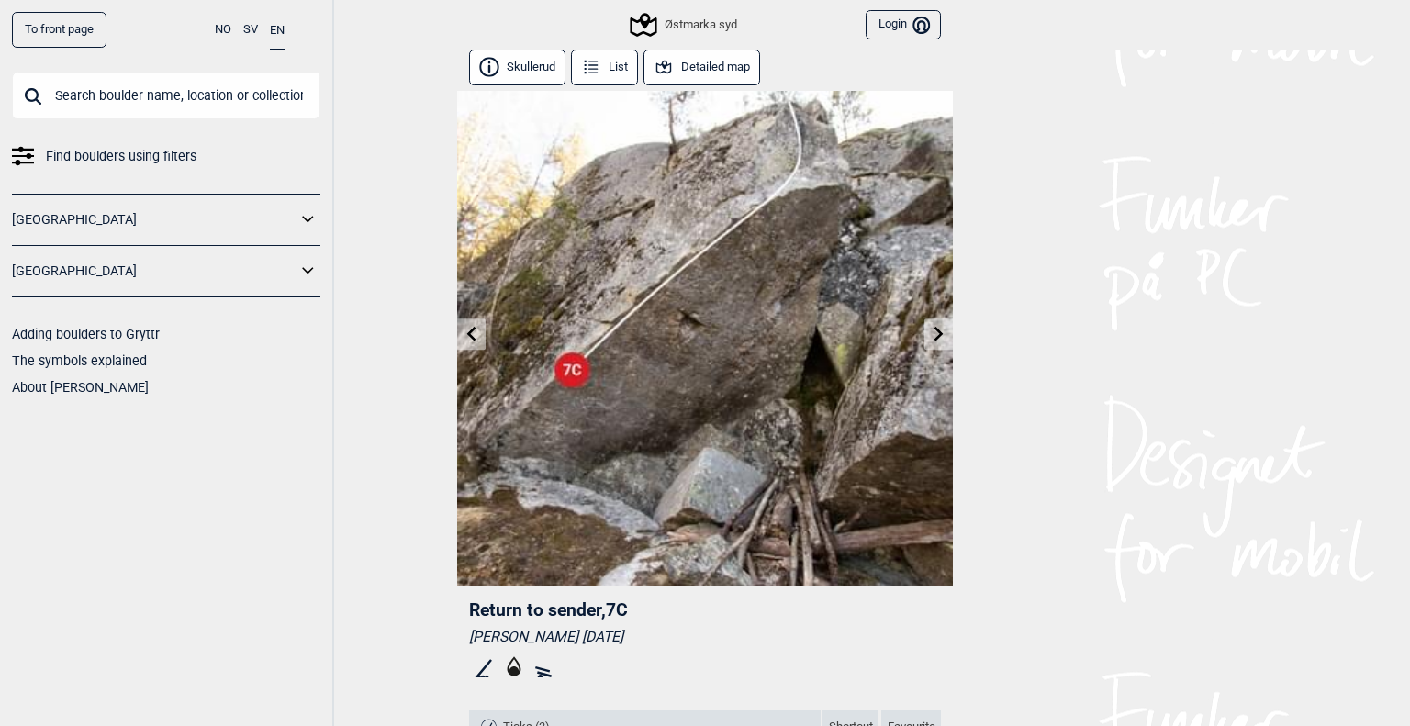
click at [457, 335] on link at bounding box center [471, 334] width 28 height 30
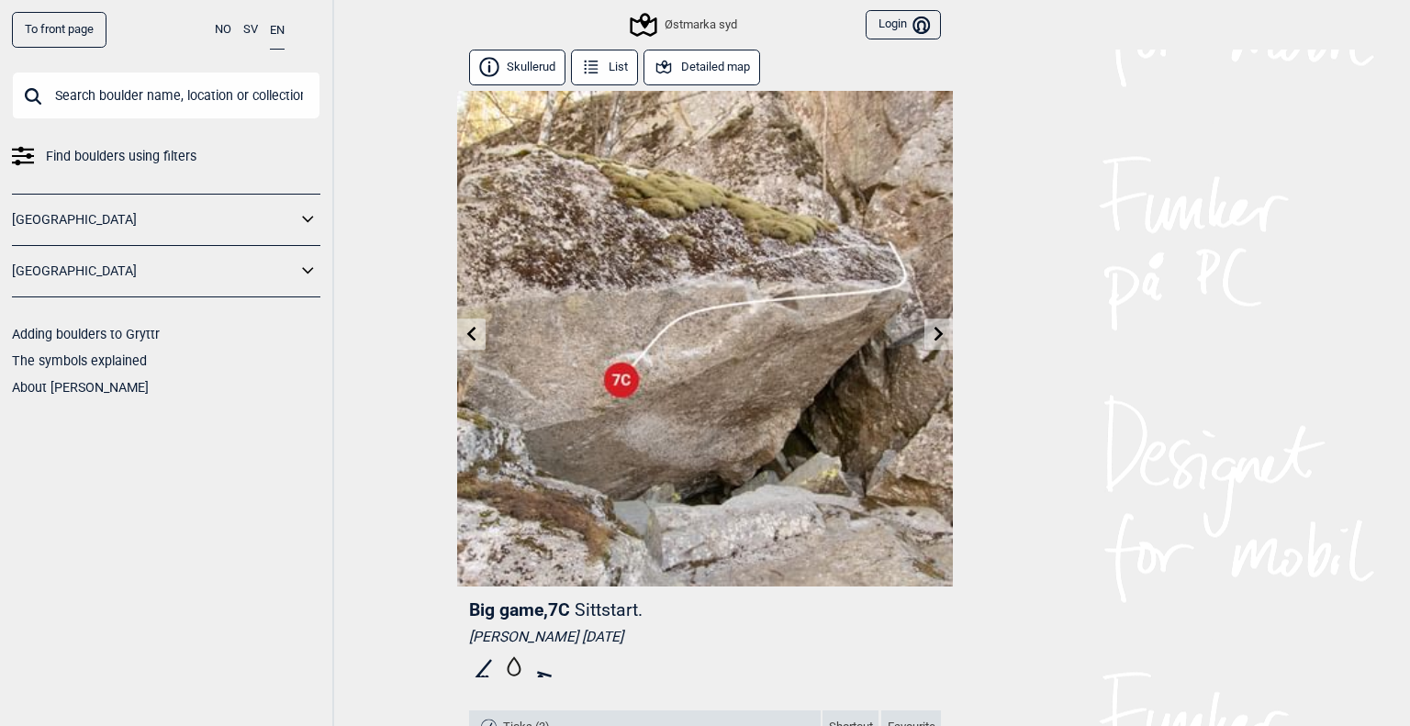
click at [940, 334] on link at bounding box center [938, 334] width 28 height 30
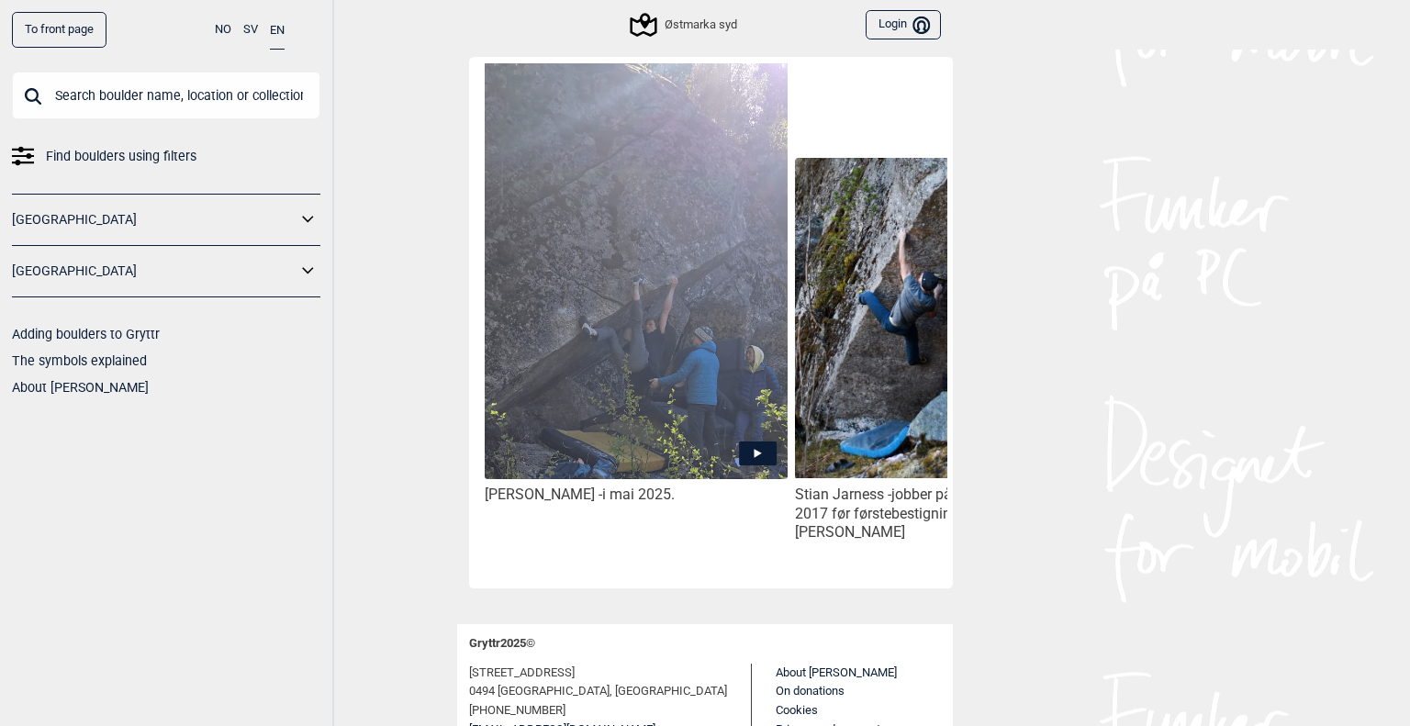
drag, startPoint x: 604, startPoint y: 566, endPoint x: 531, endPoint y: 550, distance: 74.4
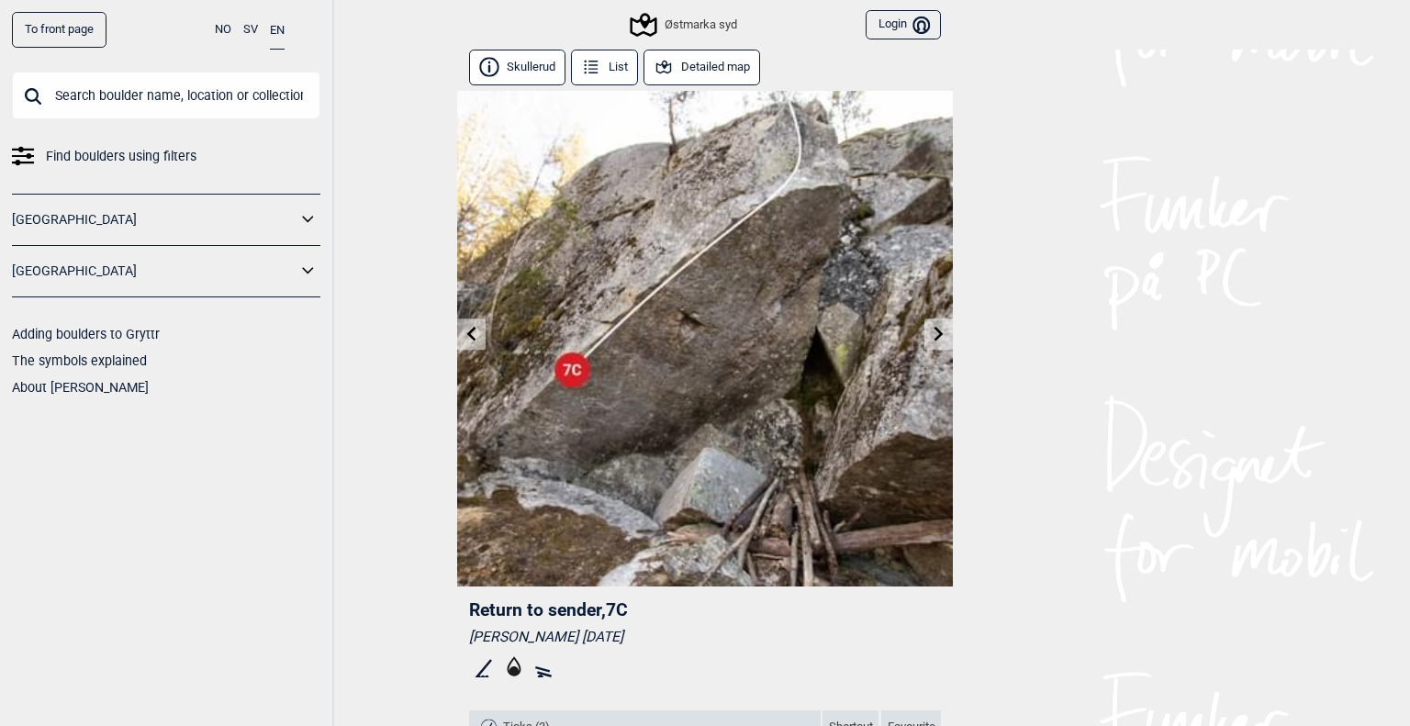
click at [636, 27] on icon at bounding box center [644, 25] width 27 height 24
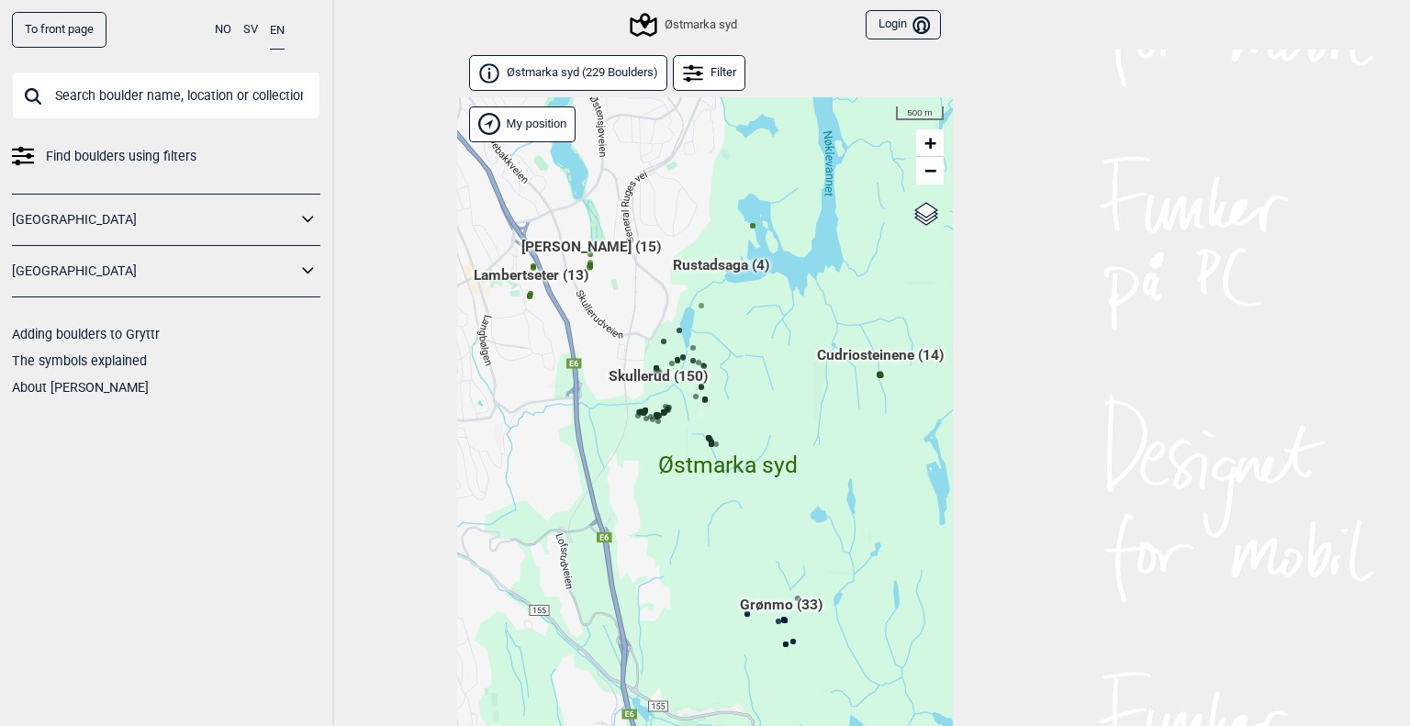
scroll to position [47, 0]
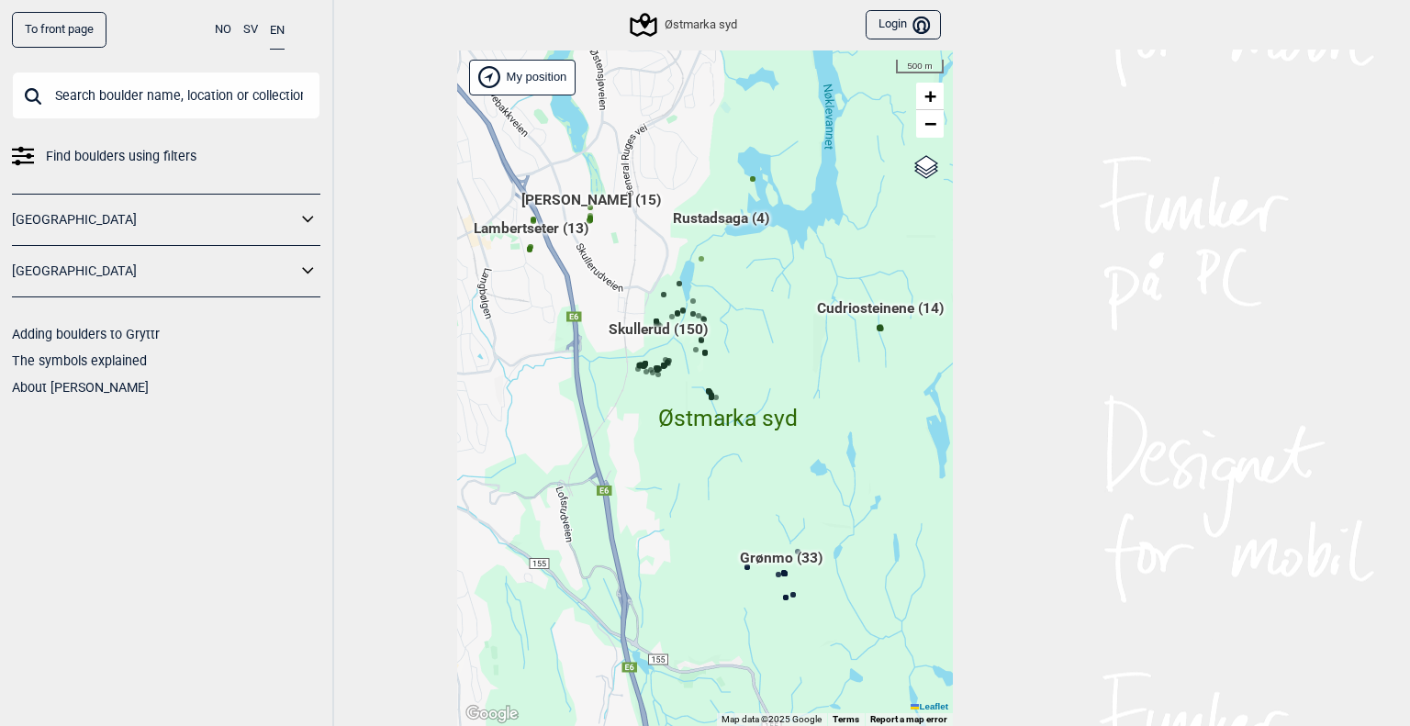
click at [662, 381] on div "Hallingdal Gol Ål Stange Kolomoen [GEOGRAPHIC_DATA] [GEOGRAPHIC_DATA][PERSON_NA…" at bounding box center [705, 388] width 496 height 677
click at [677, 336] on span "Skullerud (150)" at bounding box center [658, 336] width 99 height 35
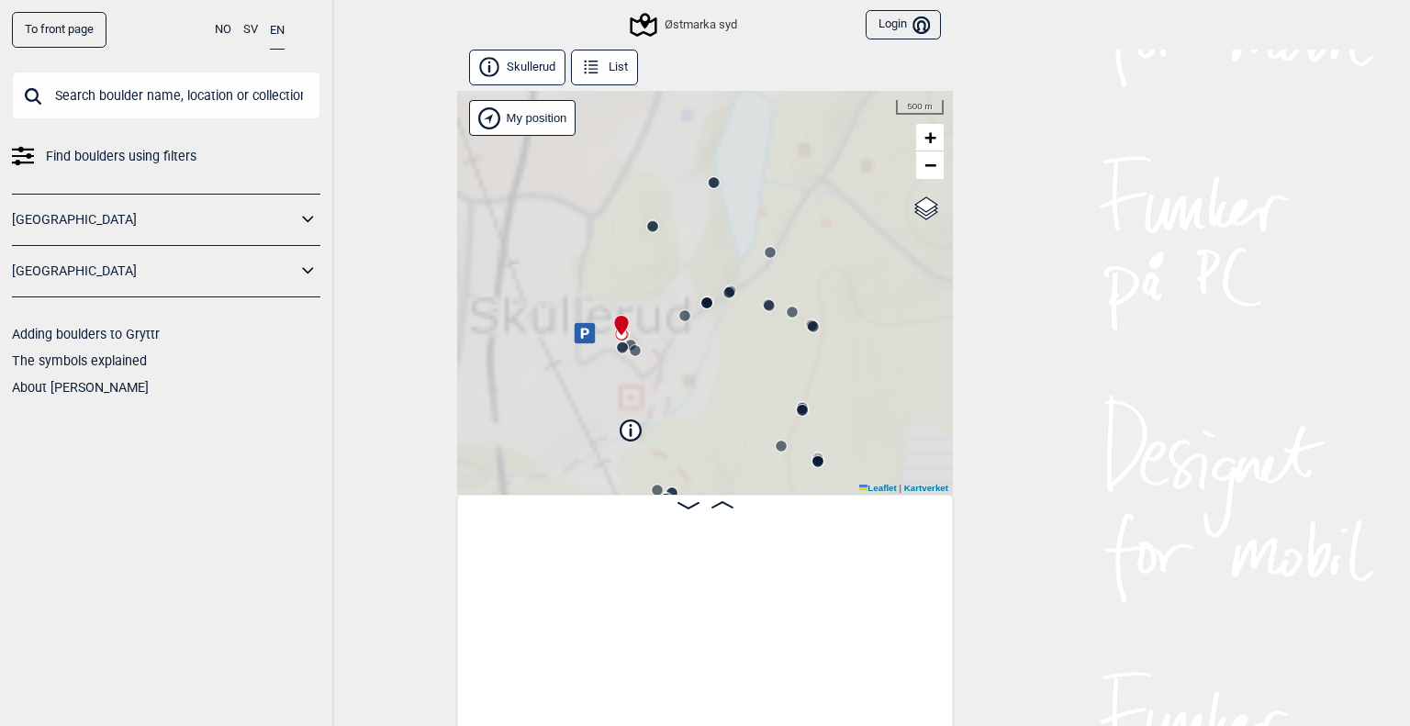
scroll to position [0, 144]
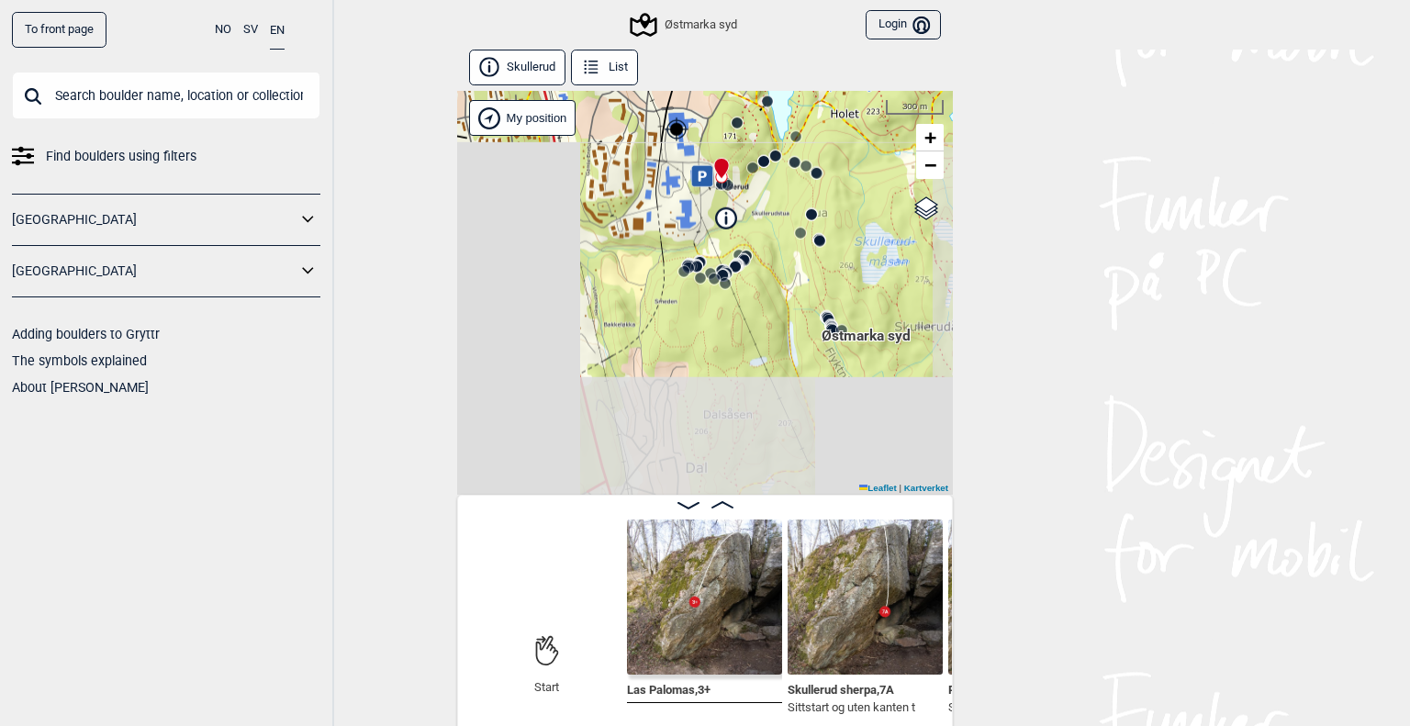
drag, startPoint x: 731, startPoint y: 308, endPoint x: 802, endPoint y: 252, distance: 91.5
click at [802, 252] on div "Østmarka syd" at bounding box center [705, 293] width 496 height 404
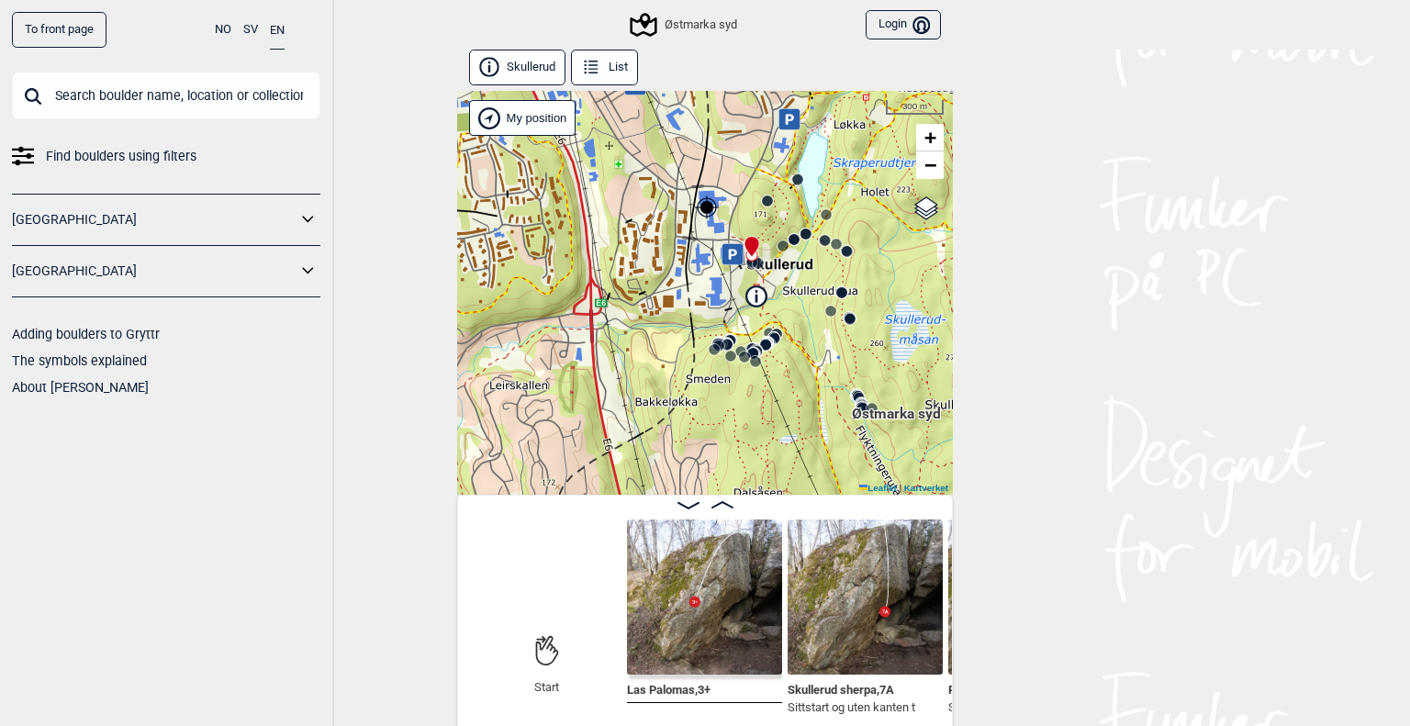
drag, startPoint x: 756, startPoint y: 321, endPoint x: 751, endPoint y: 414, distance: 92.9
click at [751, 414] on div "Østmarka syd" at bounding box center [705, 293] width 496 height 404
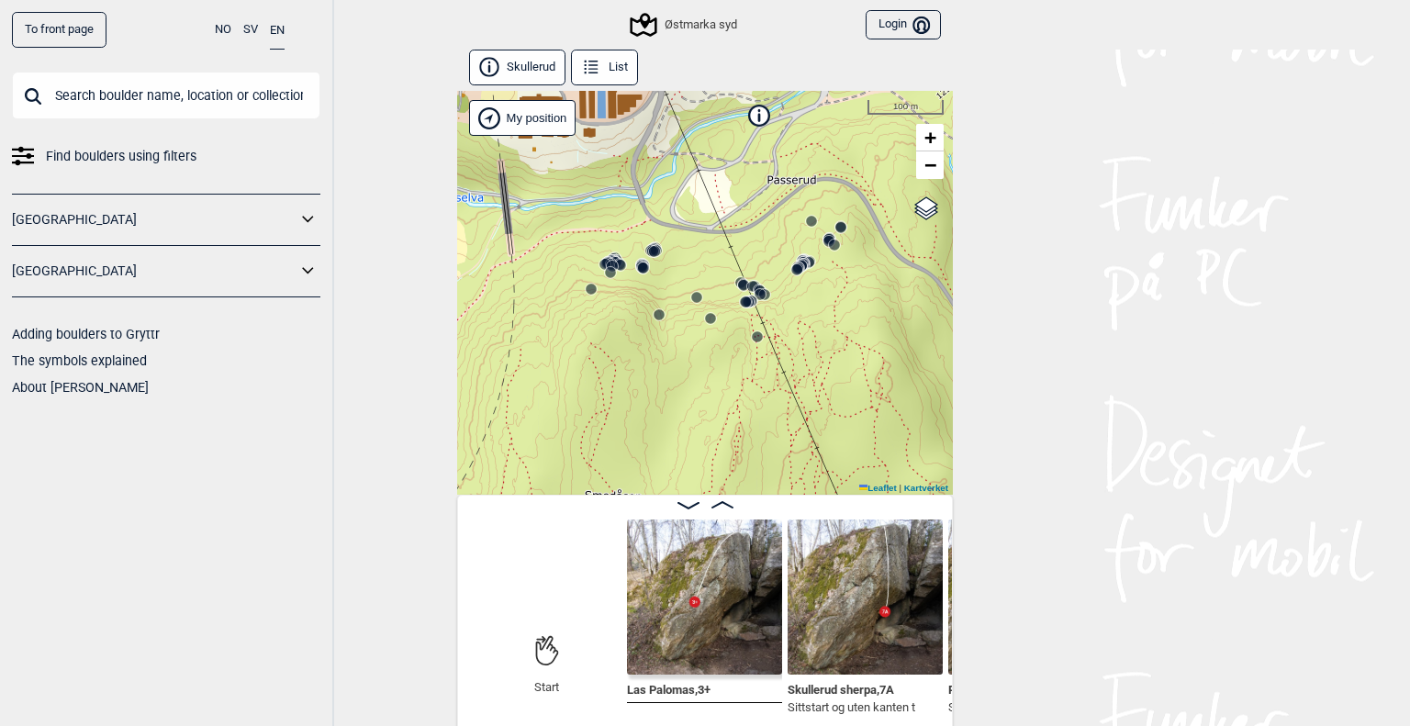
drag, startPoint x: 684, startPoint y: 340, endPoint x: 794, endPoint y: 443, distance: 151.3
click at [800, 449] on div "Østmarka syd" at bounding box center [705, 293] width 496 height 404
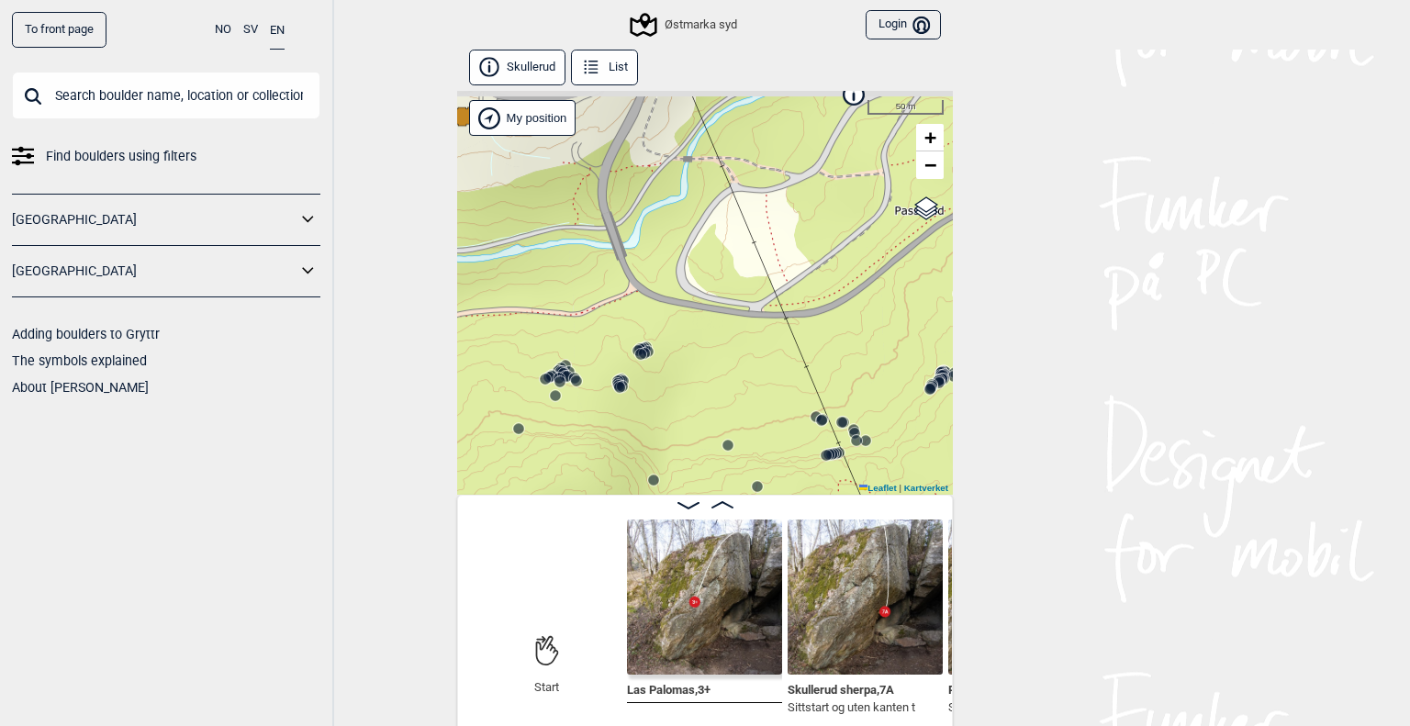
drag, startPoint x: 801, startPoint y: 351, endPoint x: 718, endPoint y: 384, distance: 89.8
click at [782, 490] on div "Østmarka syd" at bounding box center [705, 293] width 496 height 404
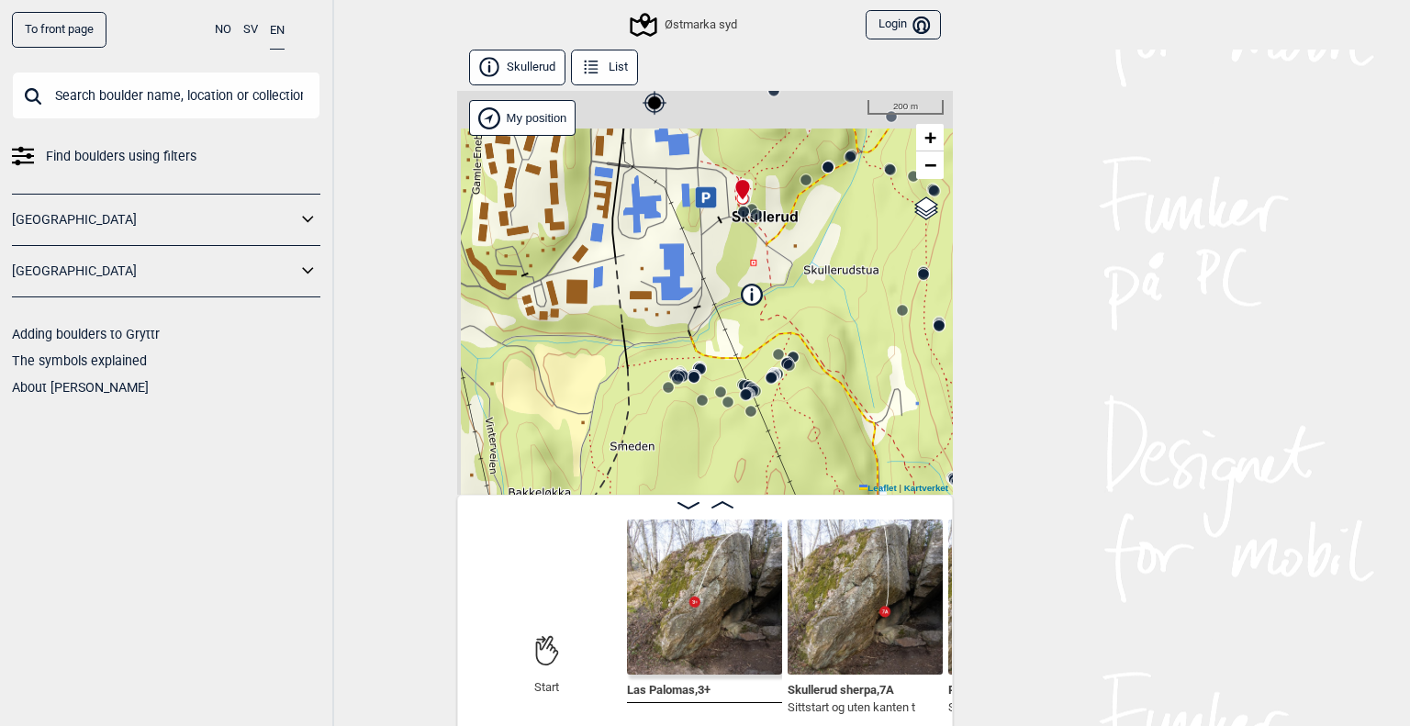
drag, startPoint x: 726, startPoint y: 287, endPoint x: 709, endPoint y: 252, distance: 39.8
click at [726, 287] on div "Østmarka syd" at bounding box center [705, 293] width 496 height 404
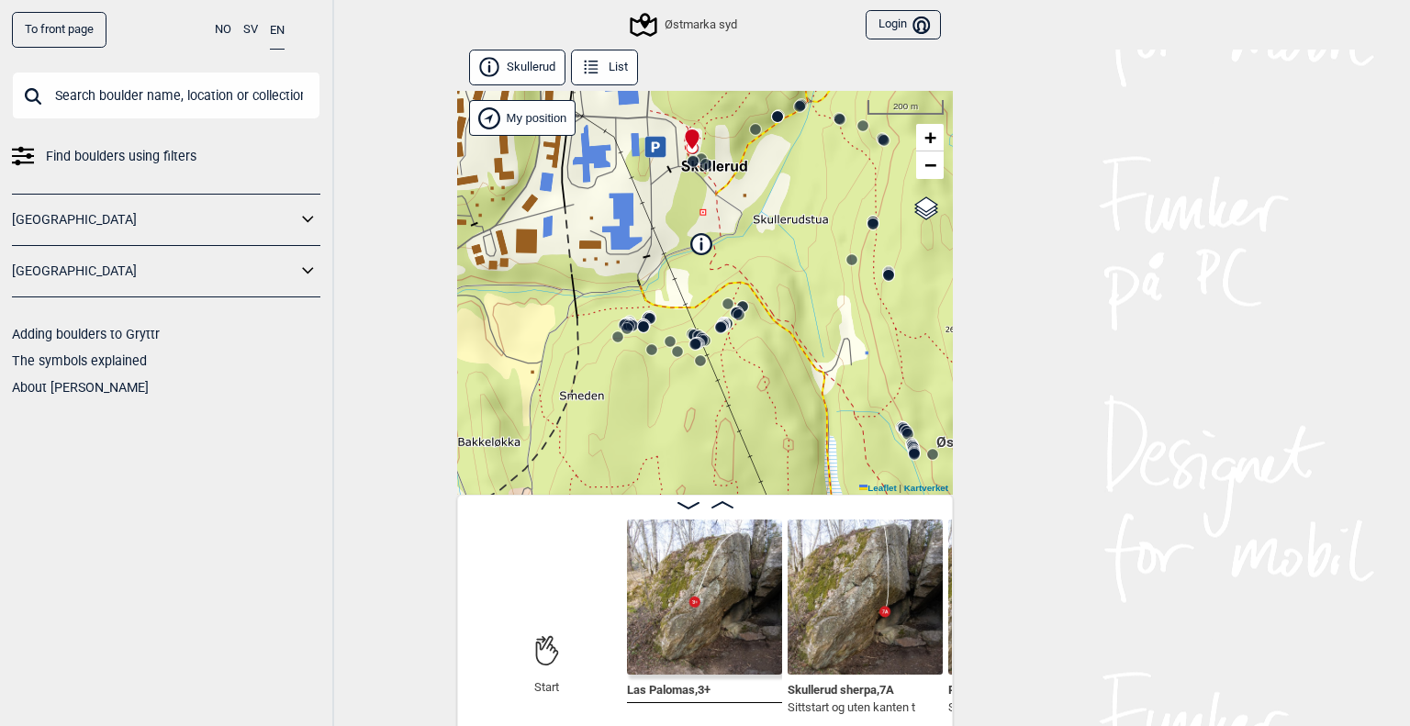
drag, startPoint x: 732, startPoint y: 281, endPoint x: 681, endPoint y: 230, distance: 71.4
click at [681, 230] on div "Østmarka syd" at bounding box center [705, 293] width 496 height 404
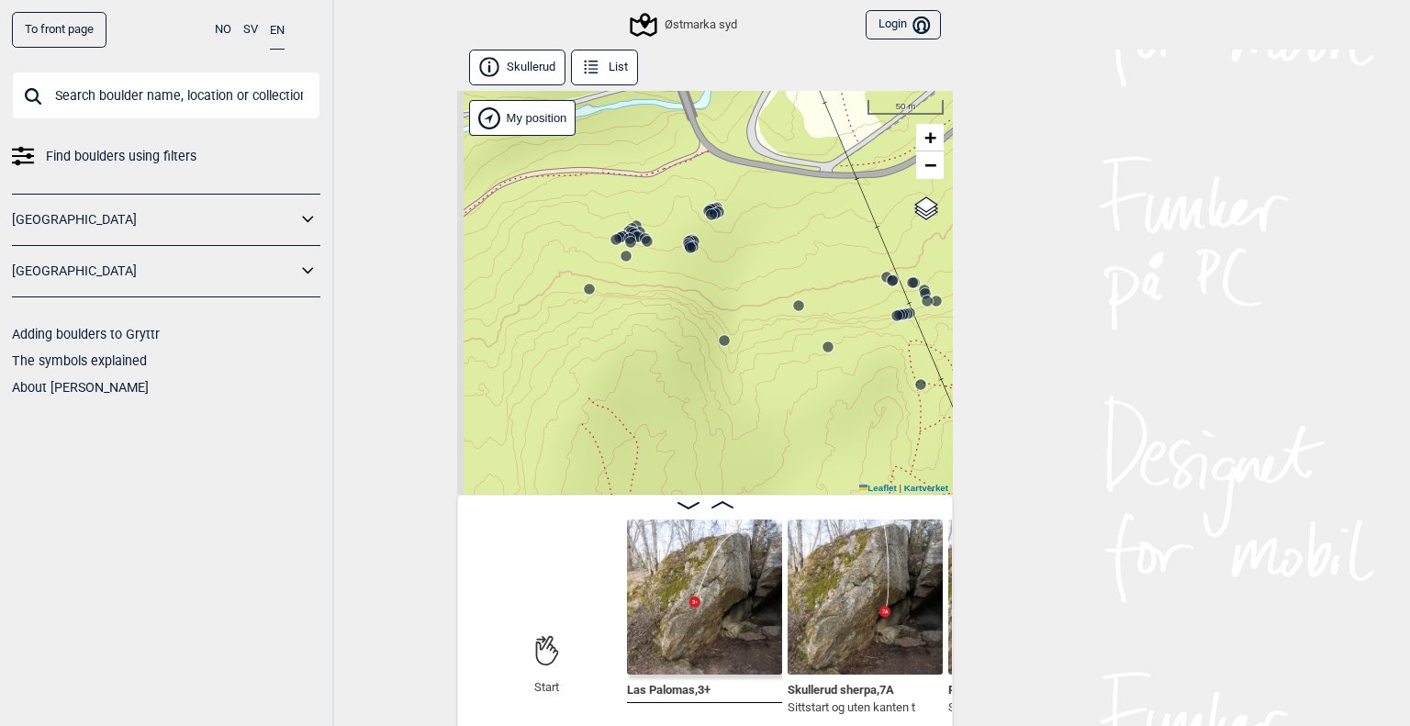
drag, startPoint x: 684, startPoint y: 359, endPoint x: 803, endPoint y: 318, distance: 126.3
click at [803, 318] on div "Østmarka syd" at bounding box center [705, 293] width 496 height 404
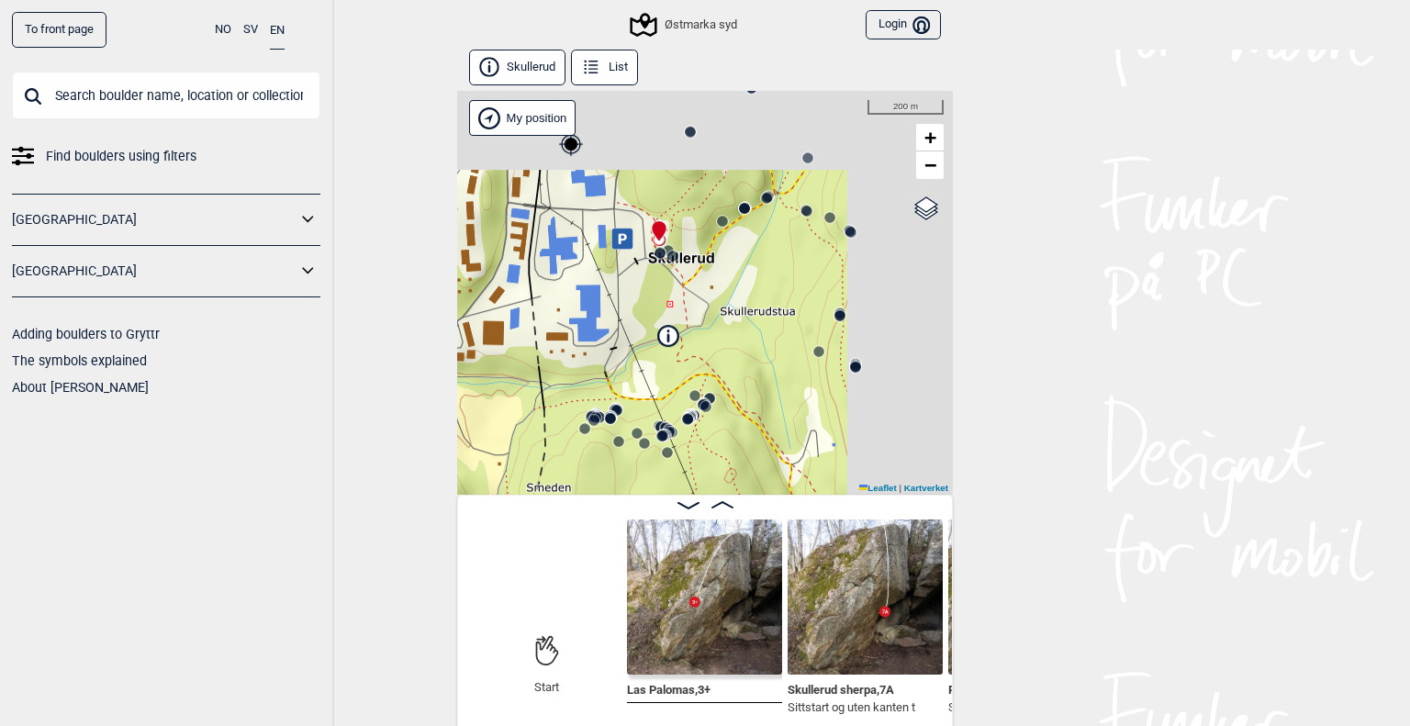
drag, startPoint x: 714, startPoint y: 320, endPoint x: 653, endPoint y: 365, distance: 76.2
click at [653, 365] on div "Østmarka syd" at bounding box center [705, 293] width 496 height 404
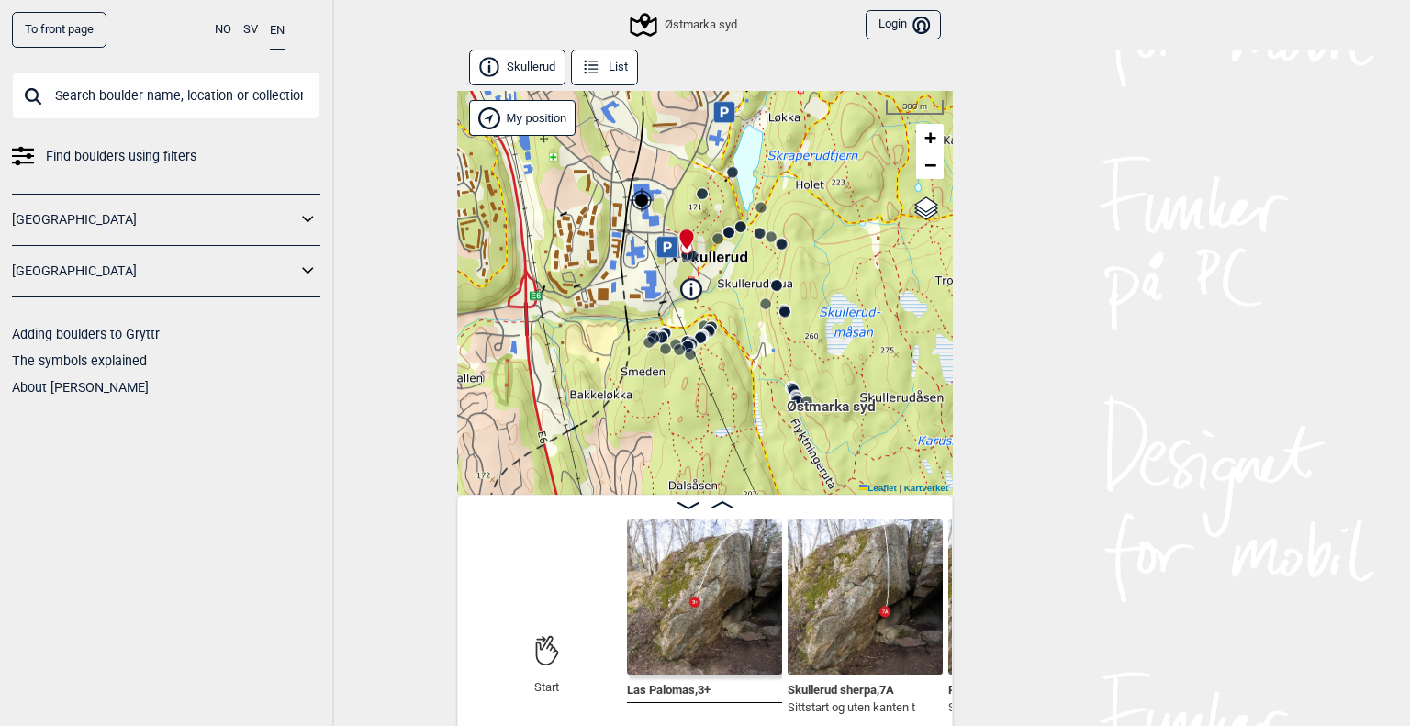
click at [304, 214] on icon at bounding box center [308, 220] width 24 height 27
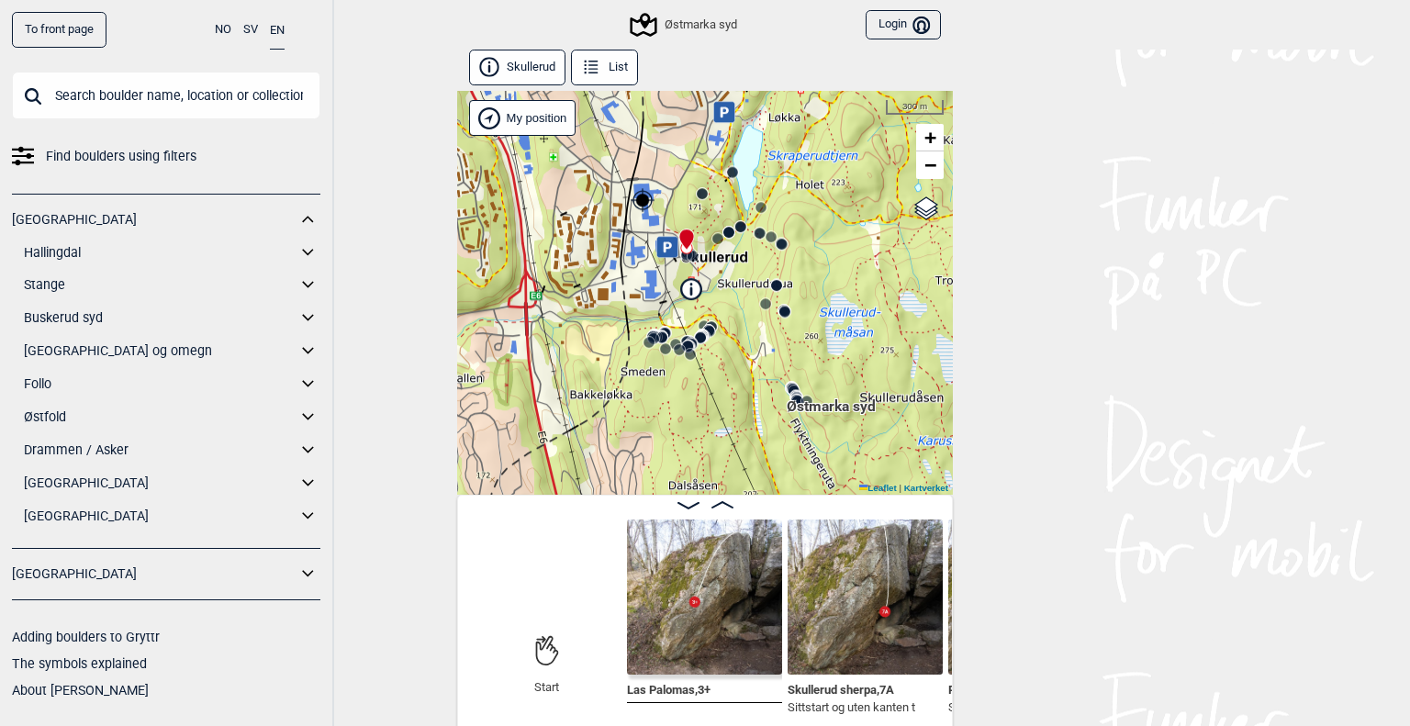
drag, startPoint x: 744, startPoint y: 32, endPoint x: 533, endPoint y: 10, distance: 211.4
click at [534, 7] on div "Østmarka syd Login Bruker" at bounding box center [705, 25] width 496 height 50
click at [530, 19] on div "Østmarka syd Login Bruker" at bounding box center [705, 25] width 496 height 50
